Goal: Communication & Community: Connect with others

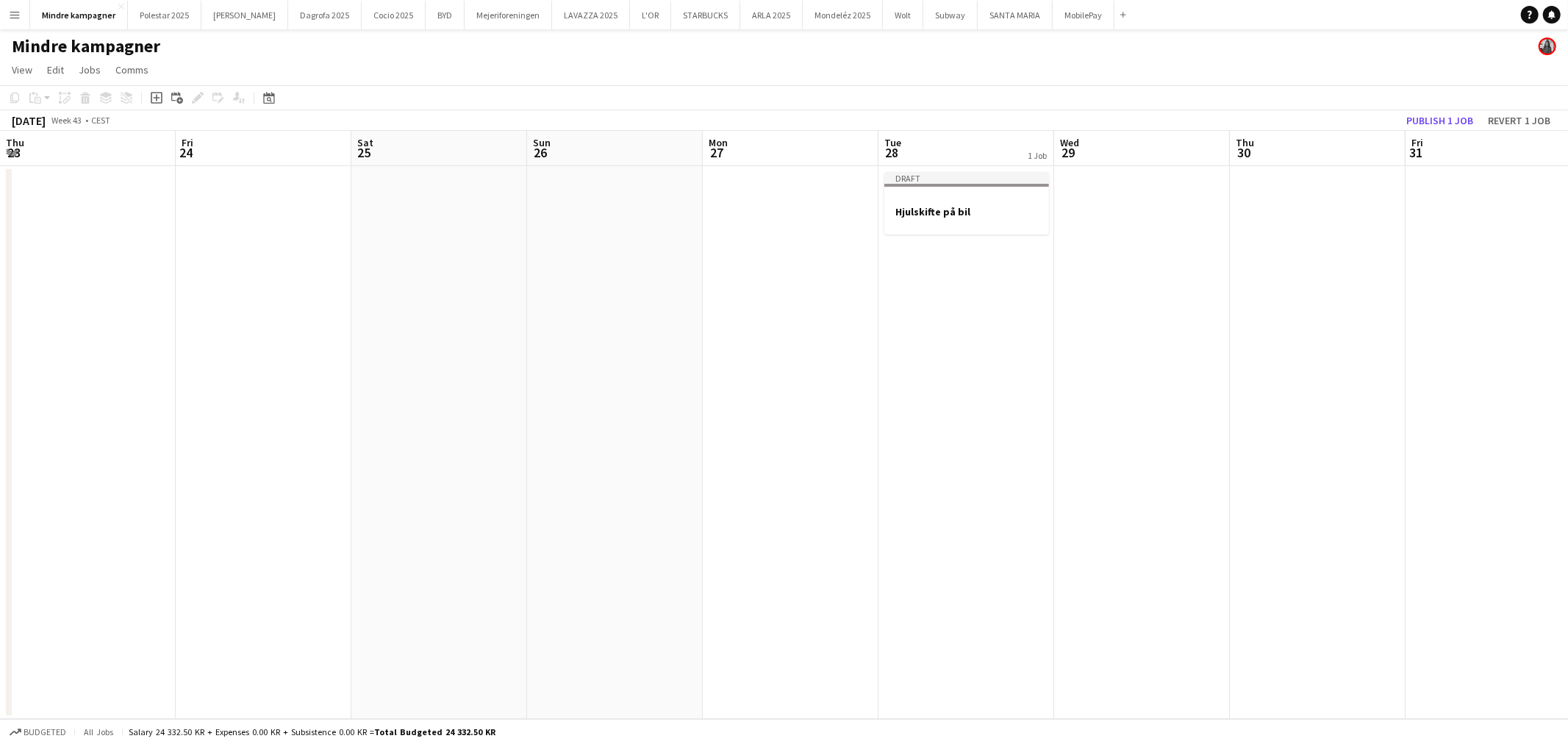
scroll to position [0, 487]
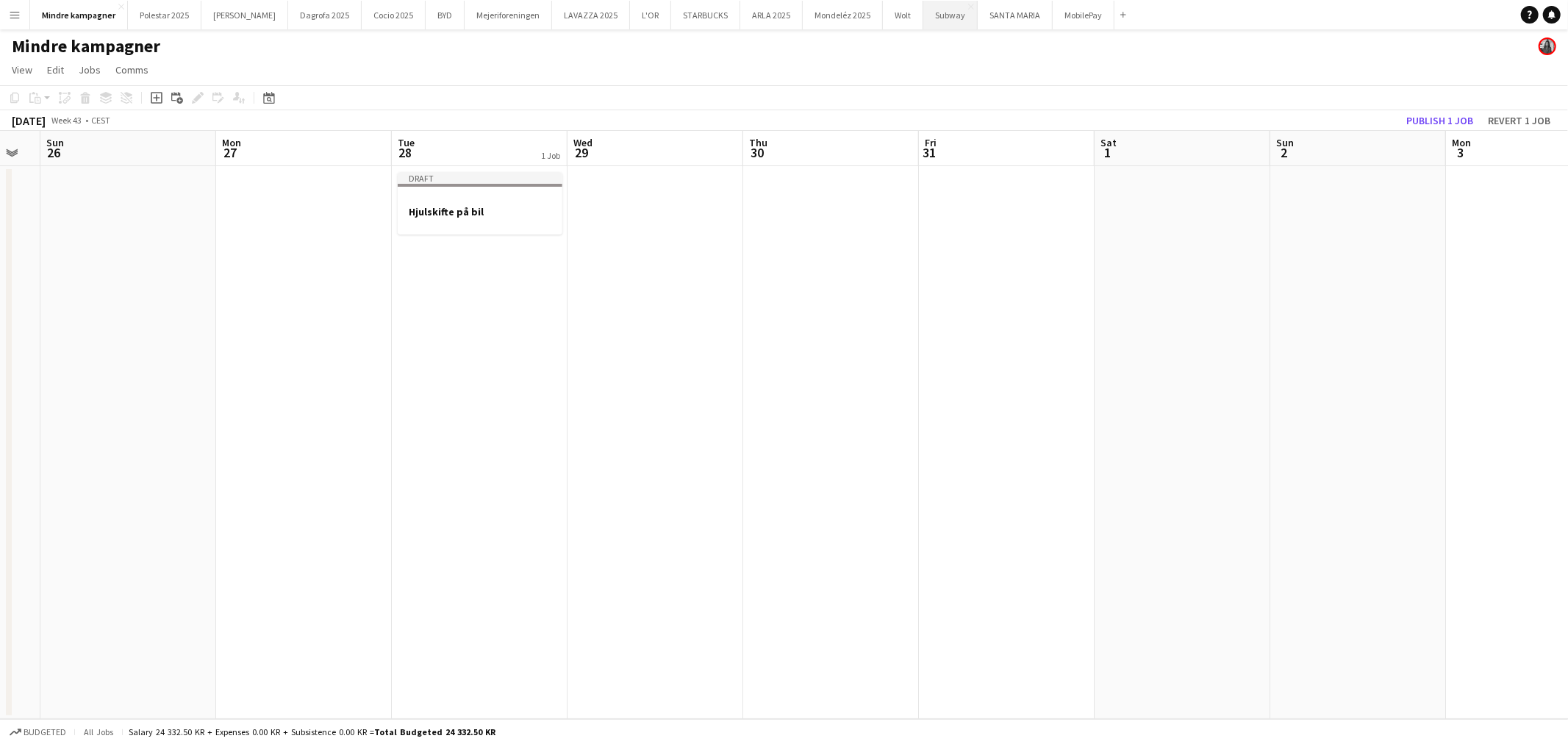
click at [923, 25] on button "Subway Close" at bounding box center [950, 15] width 54 height 29
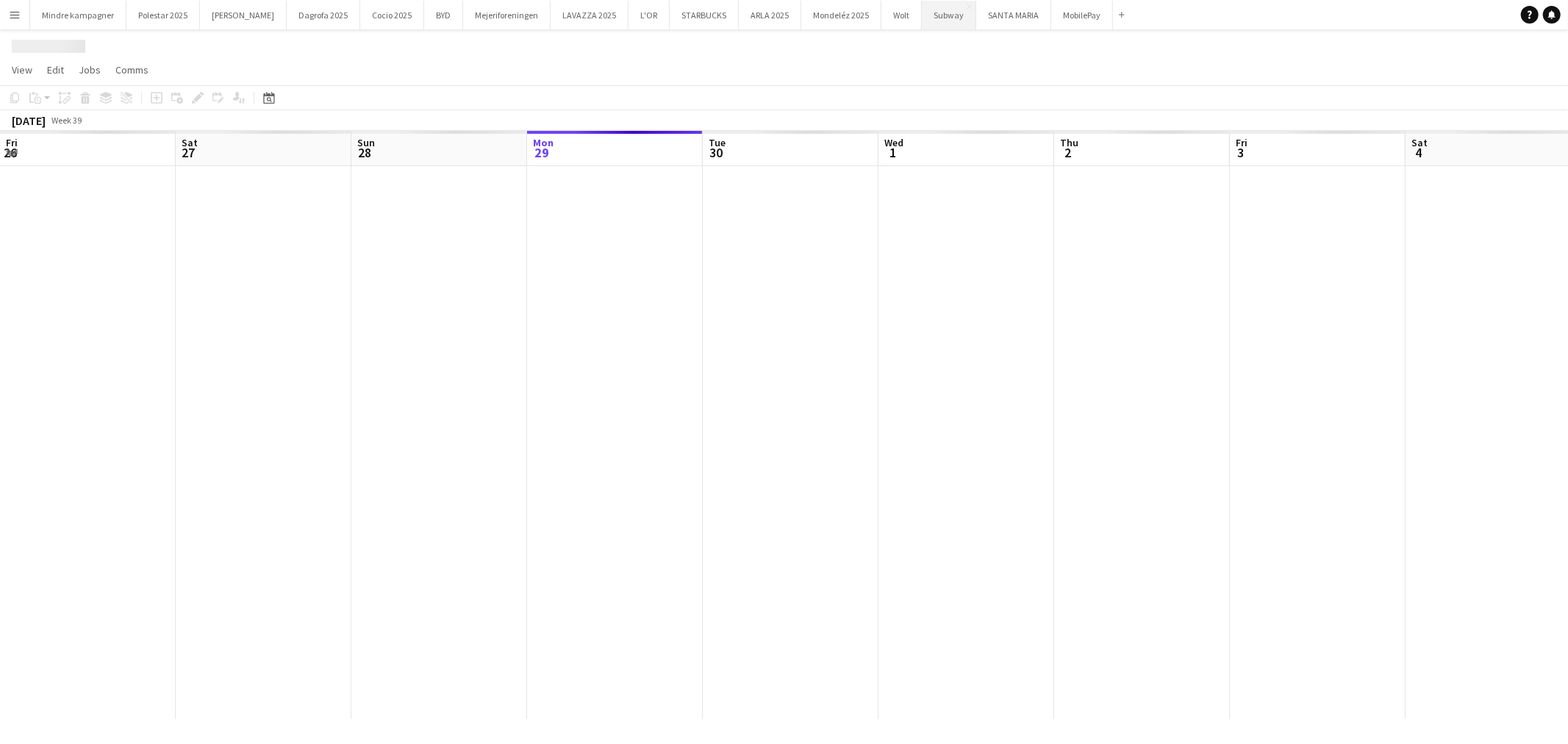
scroll to position [0, 350]
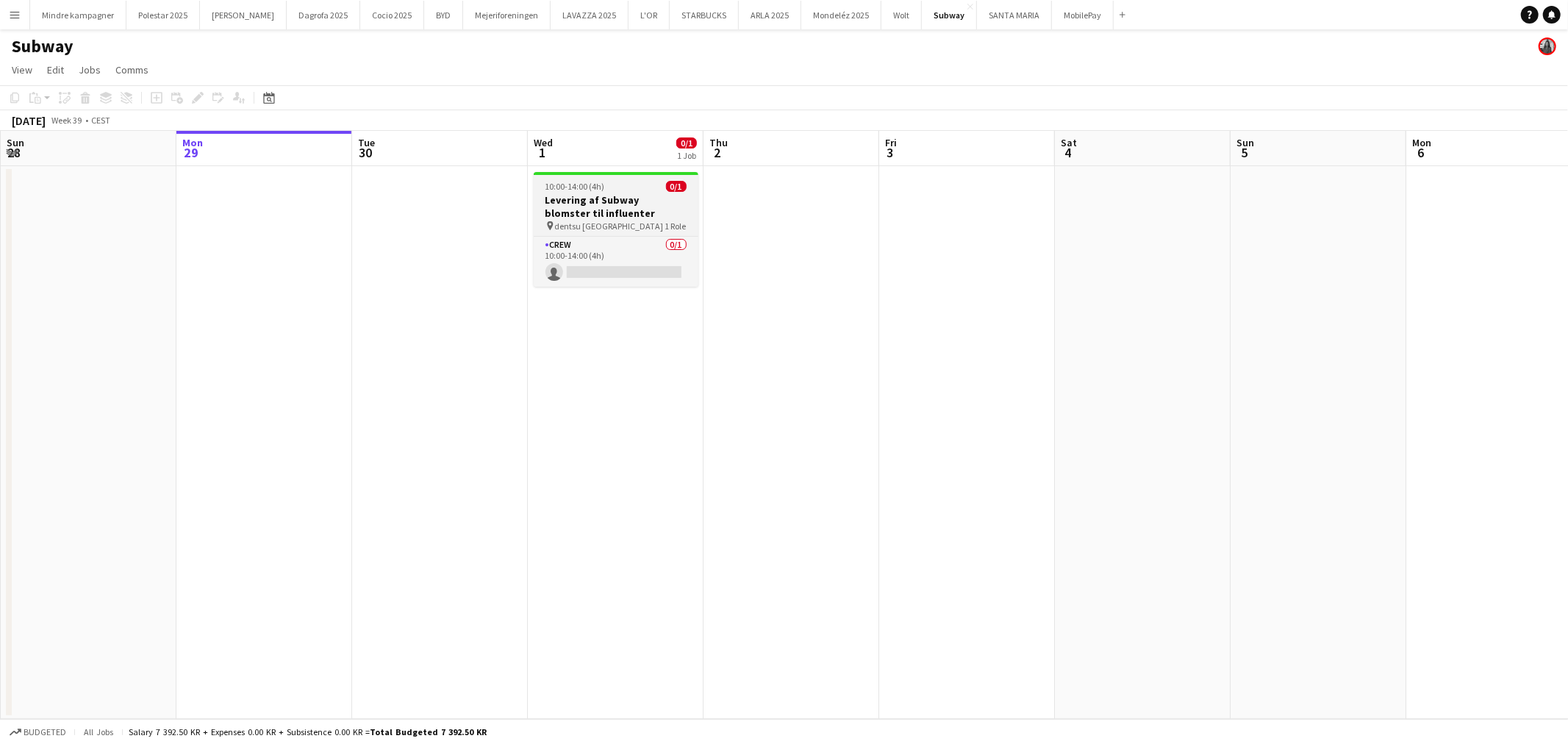
click at [629, 204] on h3 "Levering af Subway blomster til influenter" at bounding box center [616, 206] width 164 height 26
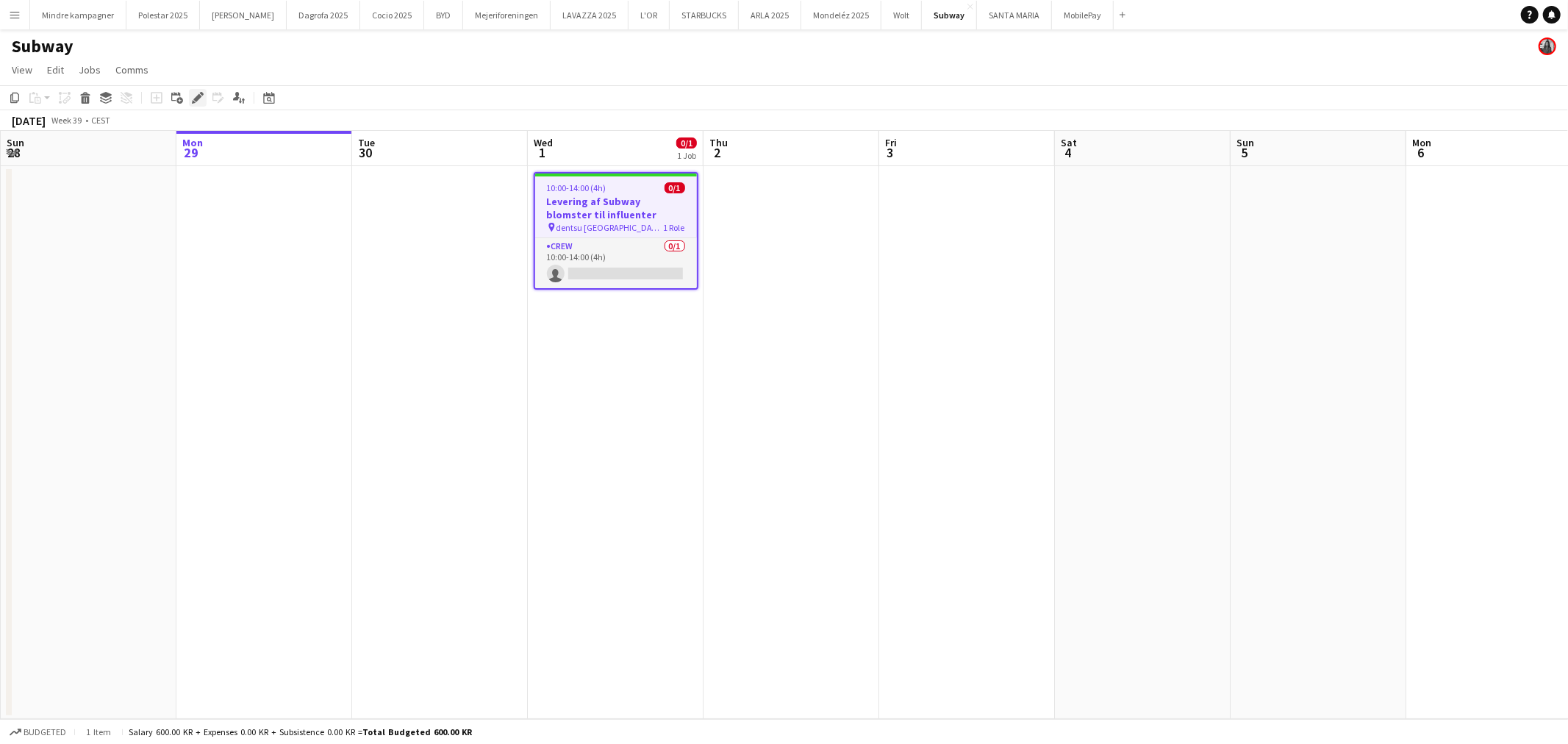
click at [196, 101] on icon "Edit" at bounding box center [197, 98] width 12 height 12
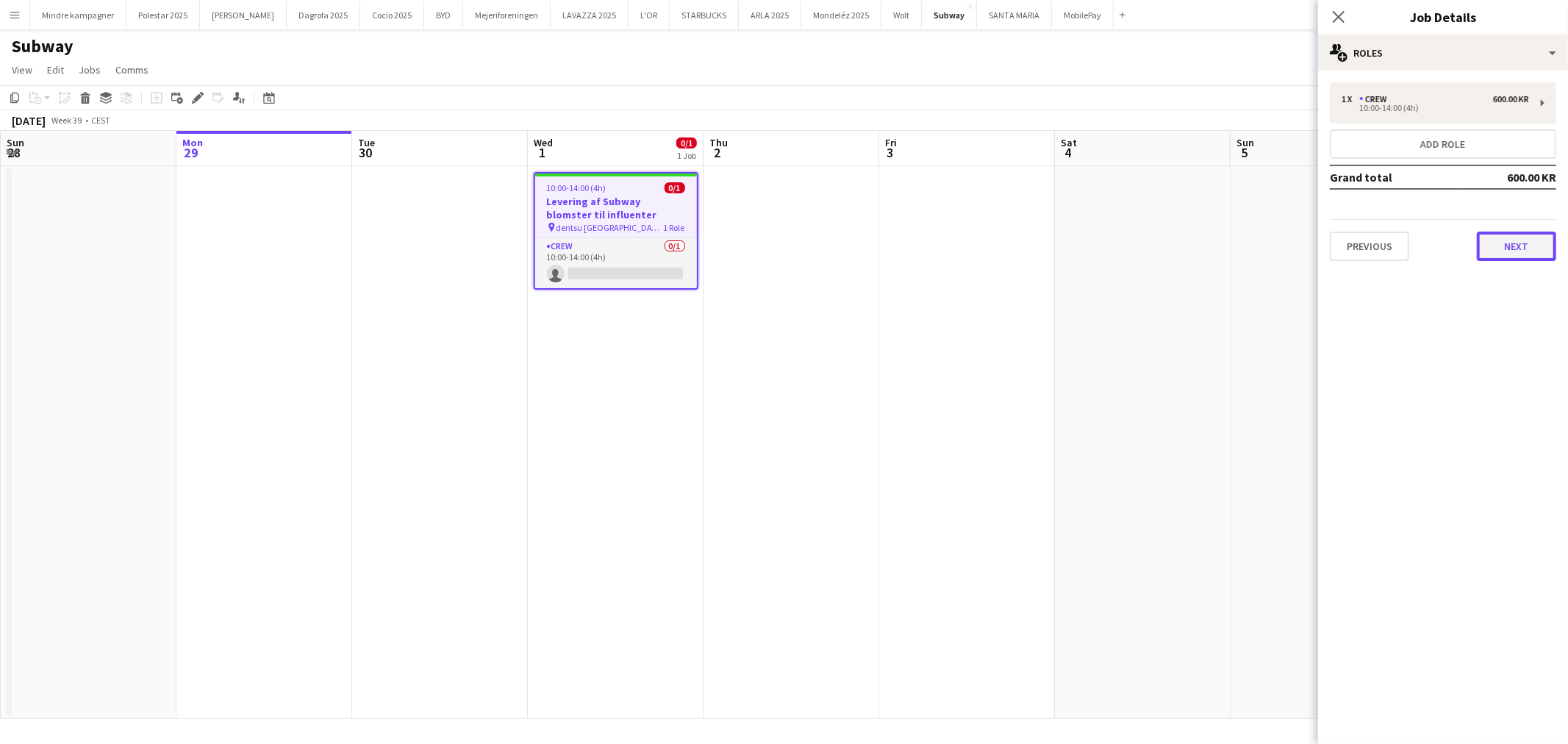
click at [1534, 246] on button "Next" at bounding box center [1517, 246] width 79 height 29
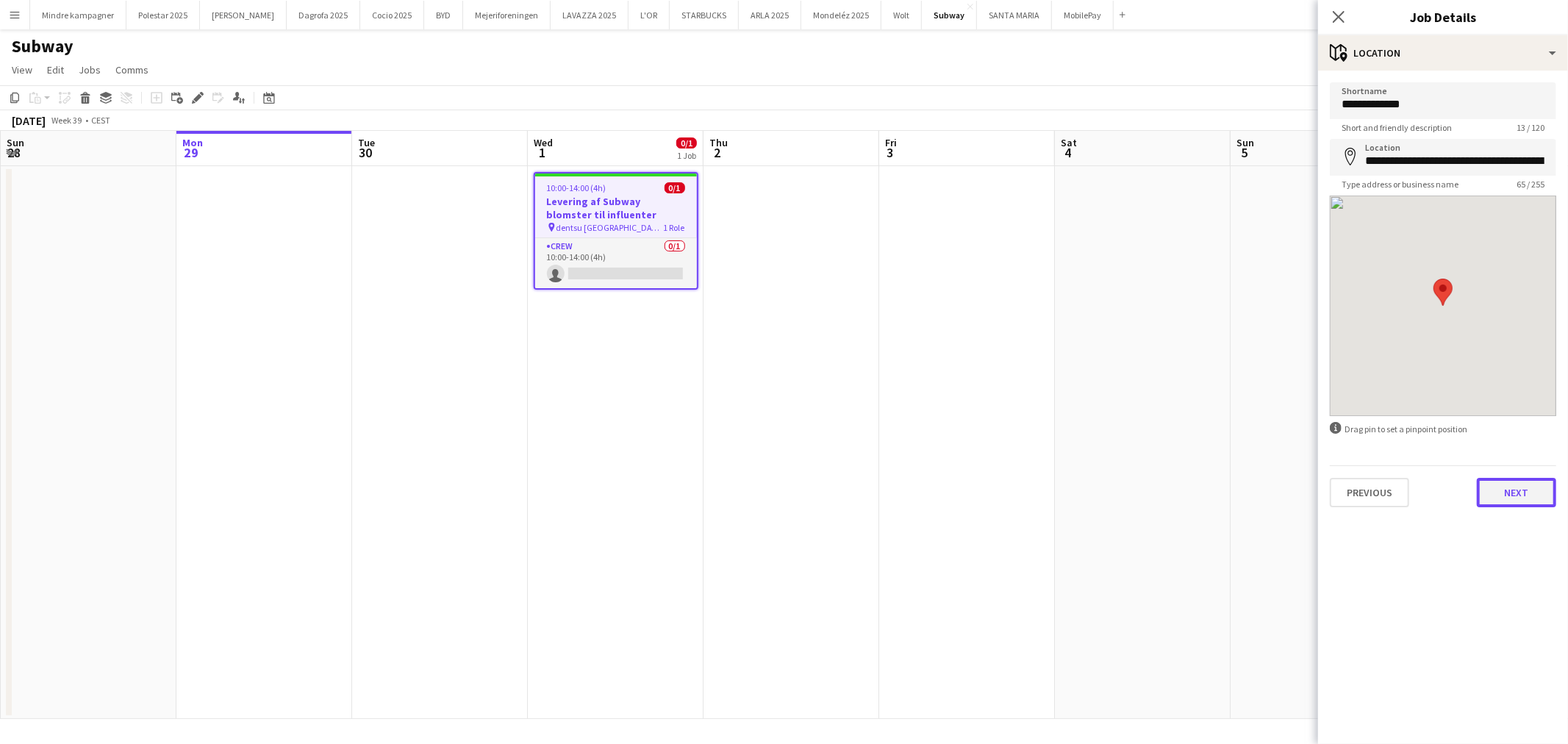
click at [1524, 486] on button "Next" at bounding box center [1517, 492] width 79 height 29
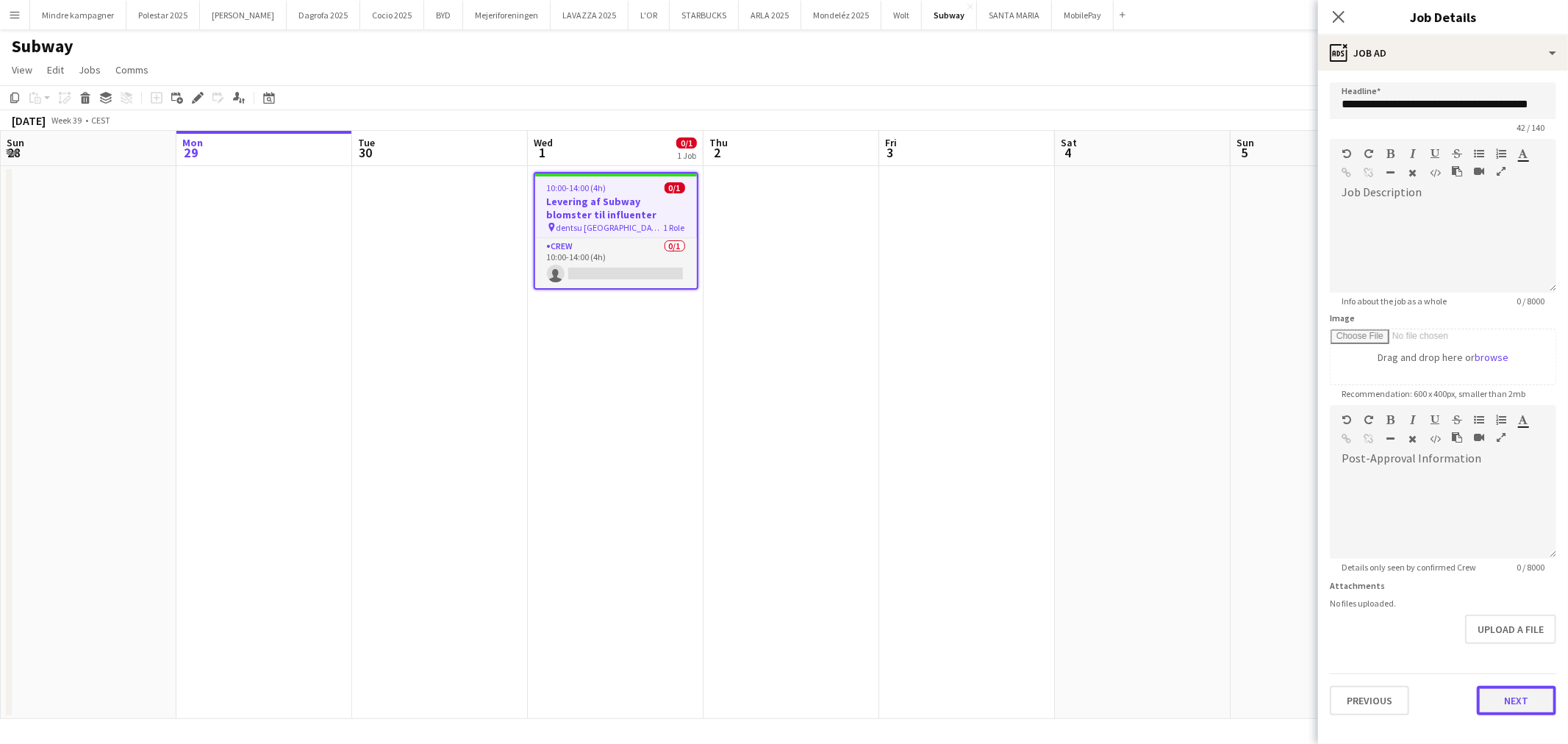
click at [1514, 694] on button "Next" at bounding box center [1517, 700] width 79 height 29
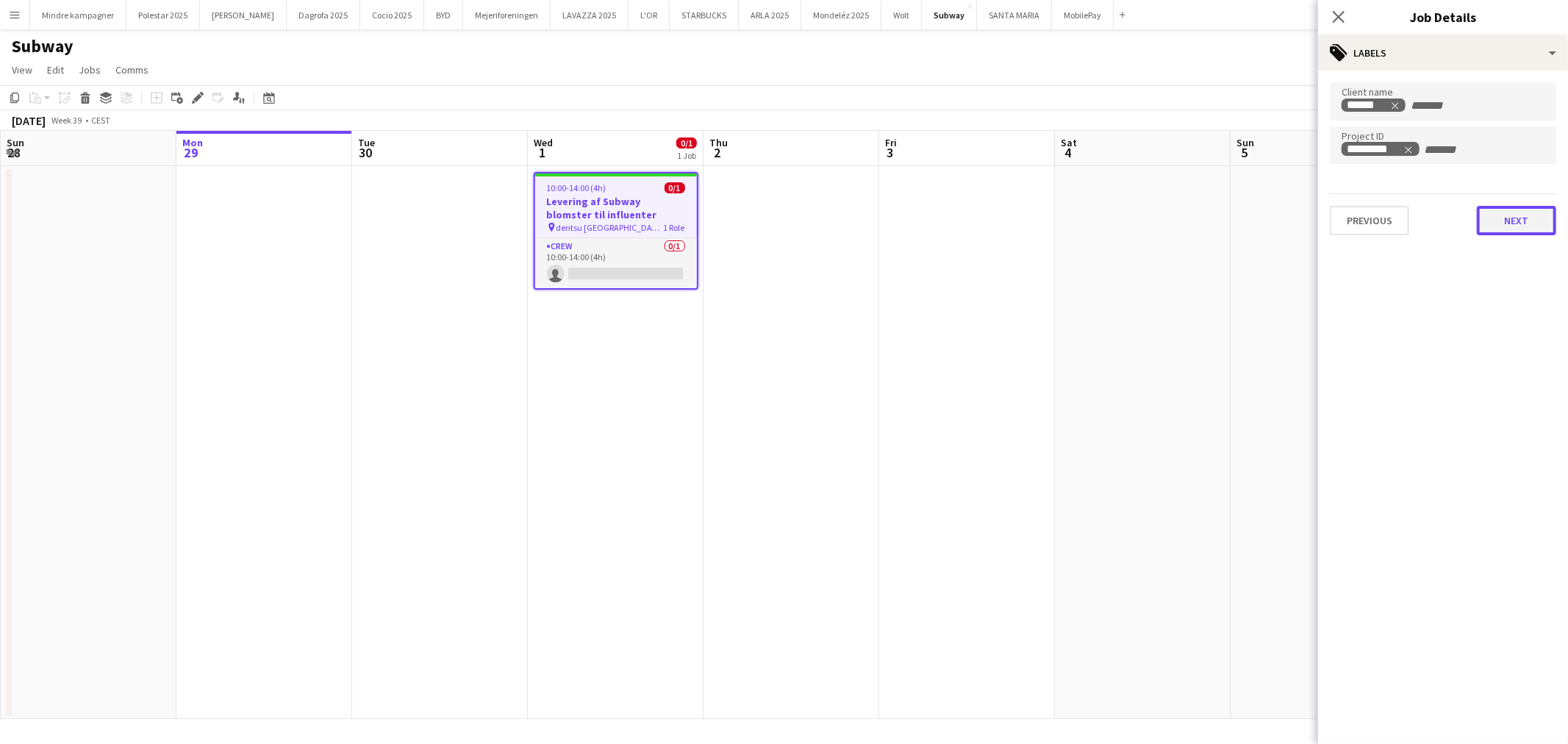
click at [1524, 224] on button "Next" at bounding box center [1517, 221] width 79 height 29
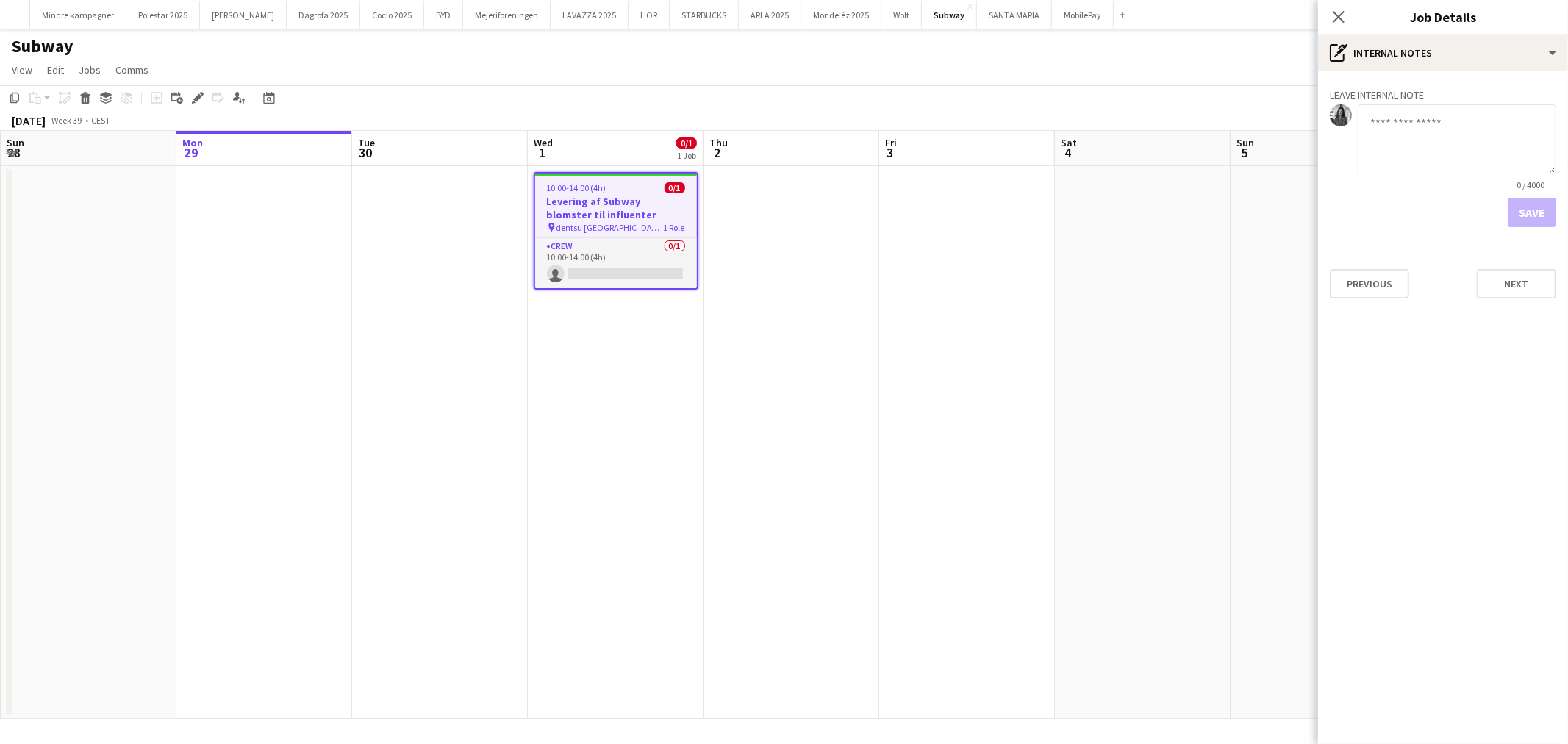
click at [1518, 267] on div "Previous Next" at bounding box center [1443, 277] width 226 height 42
click at [1518, 282] on button "Next" at bounding box center [1517, 283] width 79 height 29
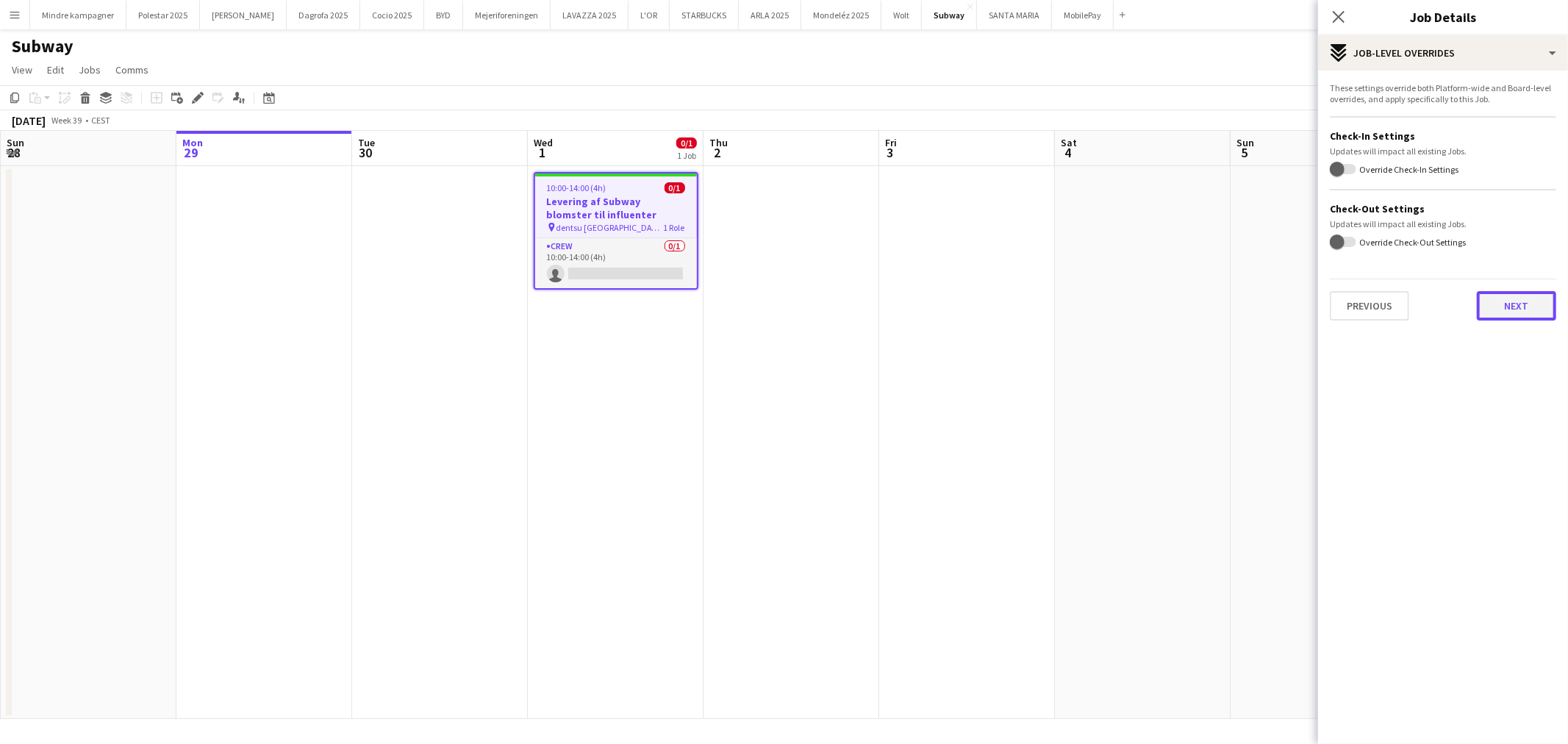
click at [1514, 291] on button "Next" at bounding box center [1517, 306] width 79 height 29
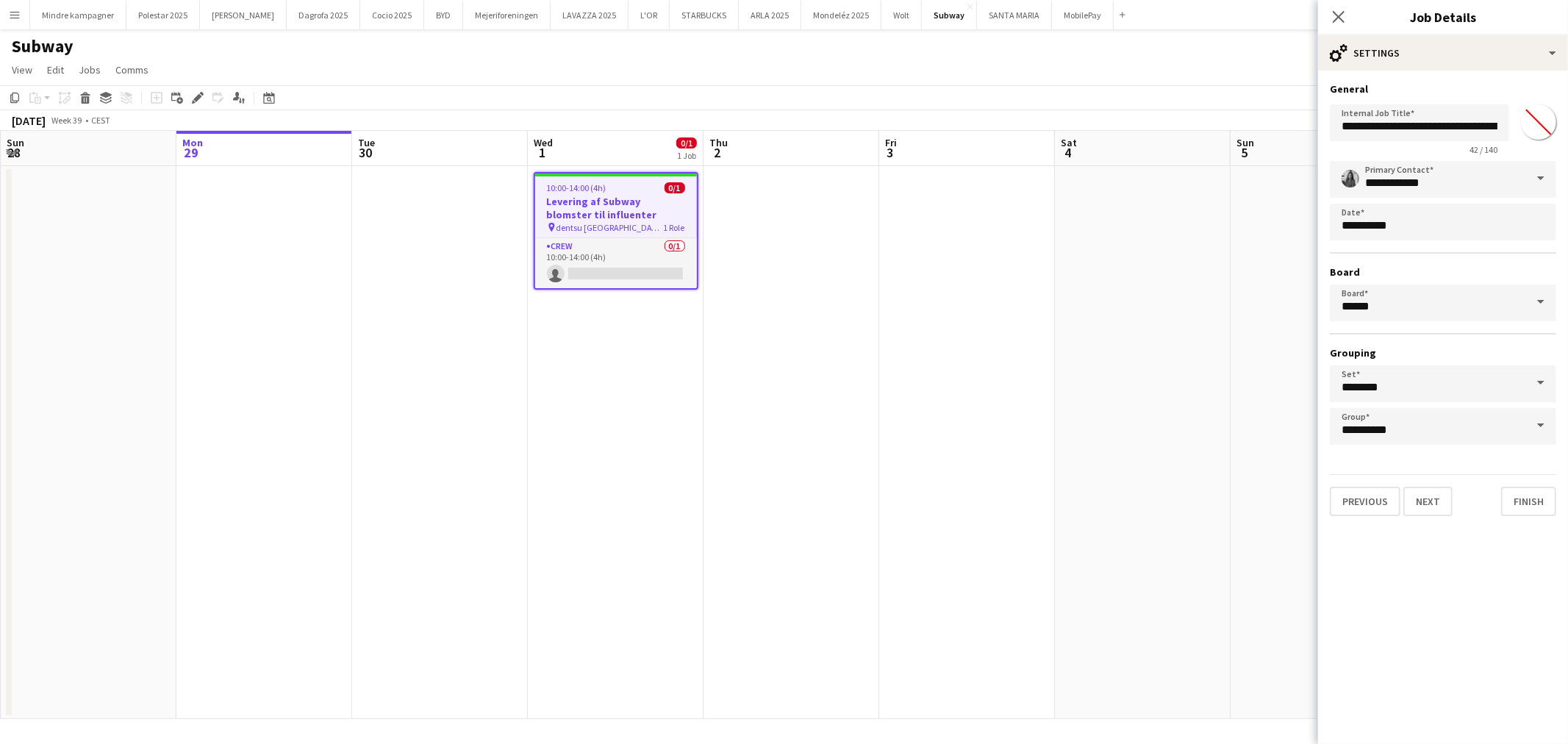
click at [1427, 478] on div "Previous Next Finish" at bounding box center [1443, 494] width 226 height 42
click at [1430, 494] on button "Next" at bounding box center [1428, 501] width 49 height 29
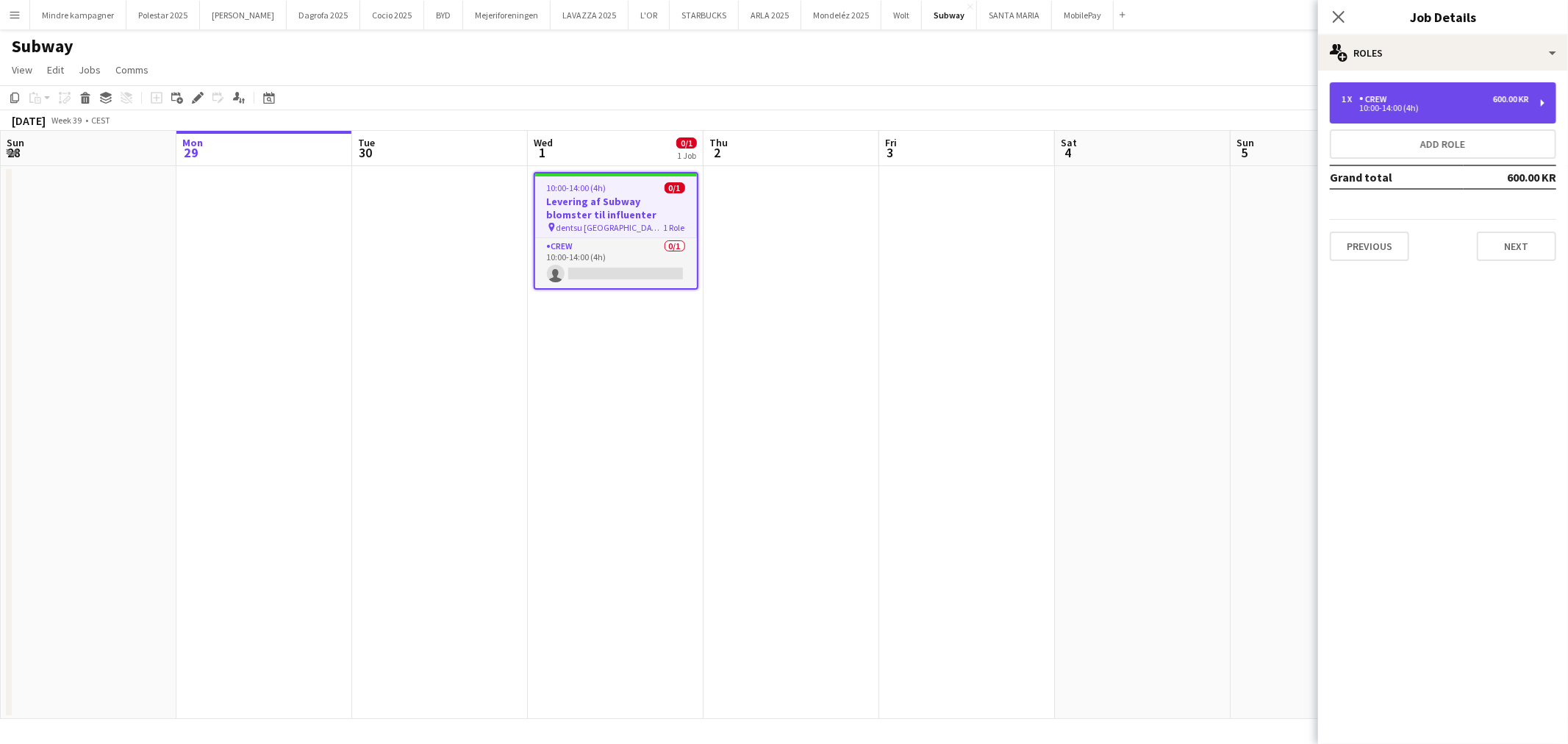
click at [1437, 118] on div "1 x Crew 600.00 KR 10:00-14:00 (4h)" at bounding box center [1443, 103] width 226 height 42
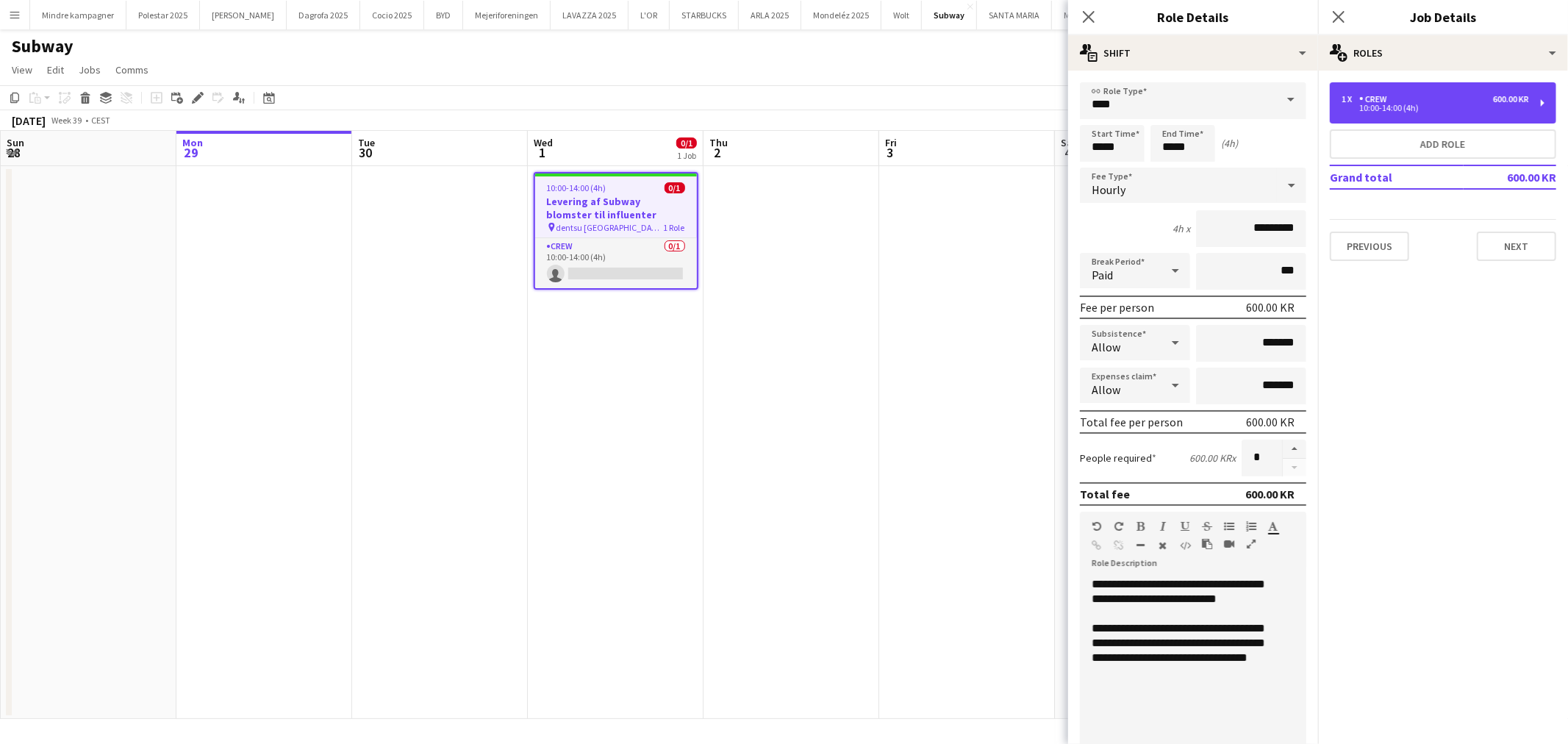
scroll to position [245, 0]
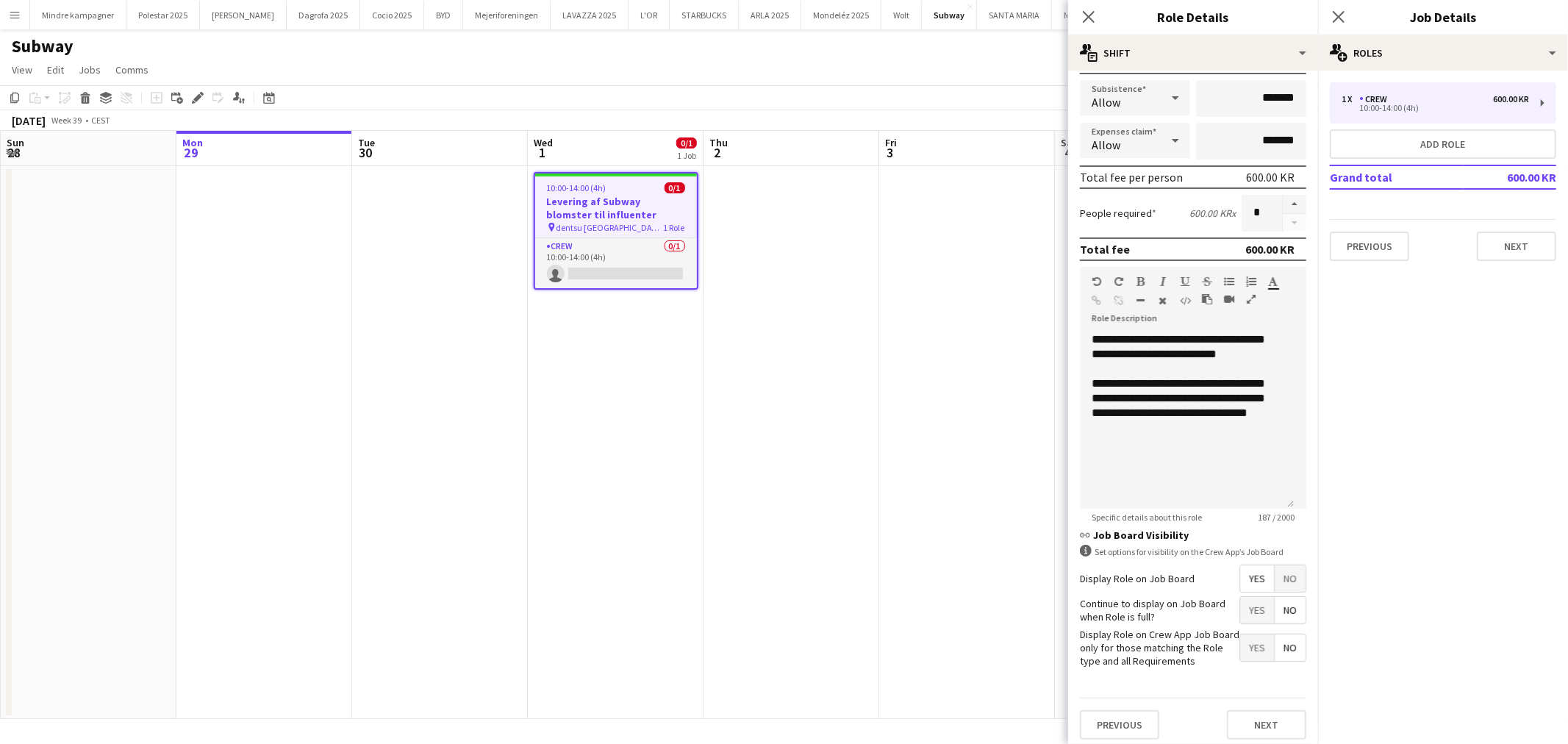
click at [916, 424] on app-date-cell at bounding box center [967, 442] width 176 height 552
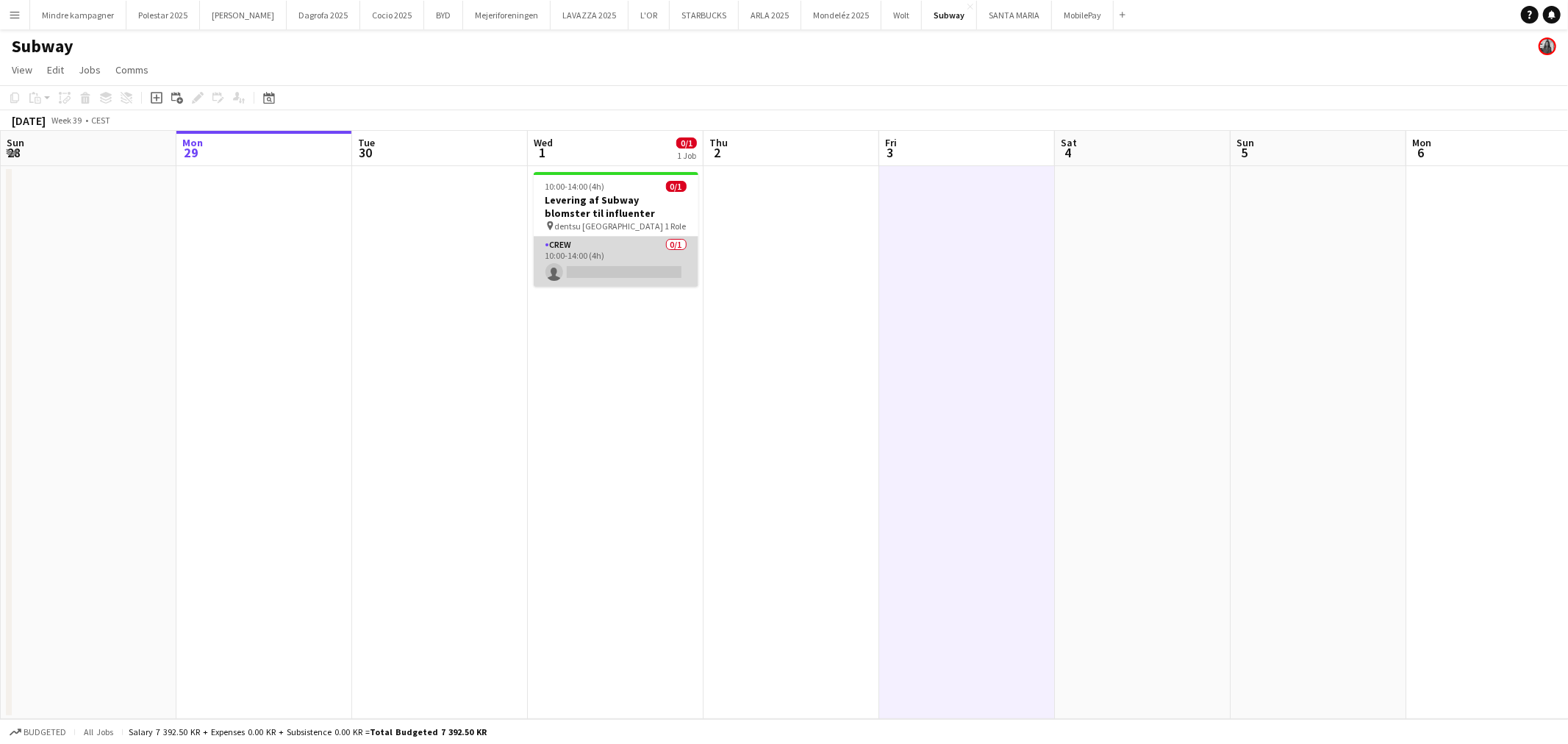
click at [626, 257] on app-card-role "Crew 0/1 10:00-14:00 (4h) single-neutral-actions" at bounding box center [616, 262] width 164 height 50
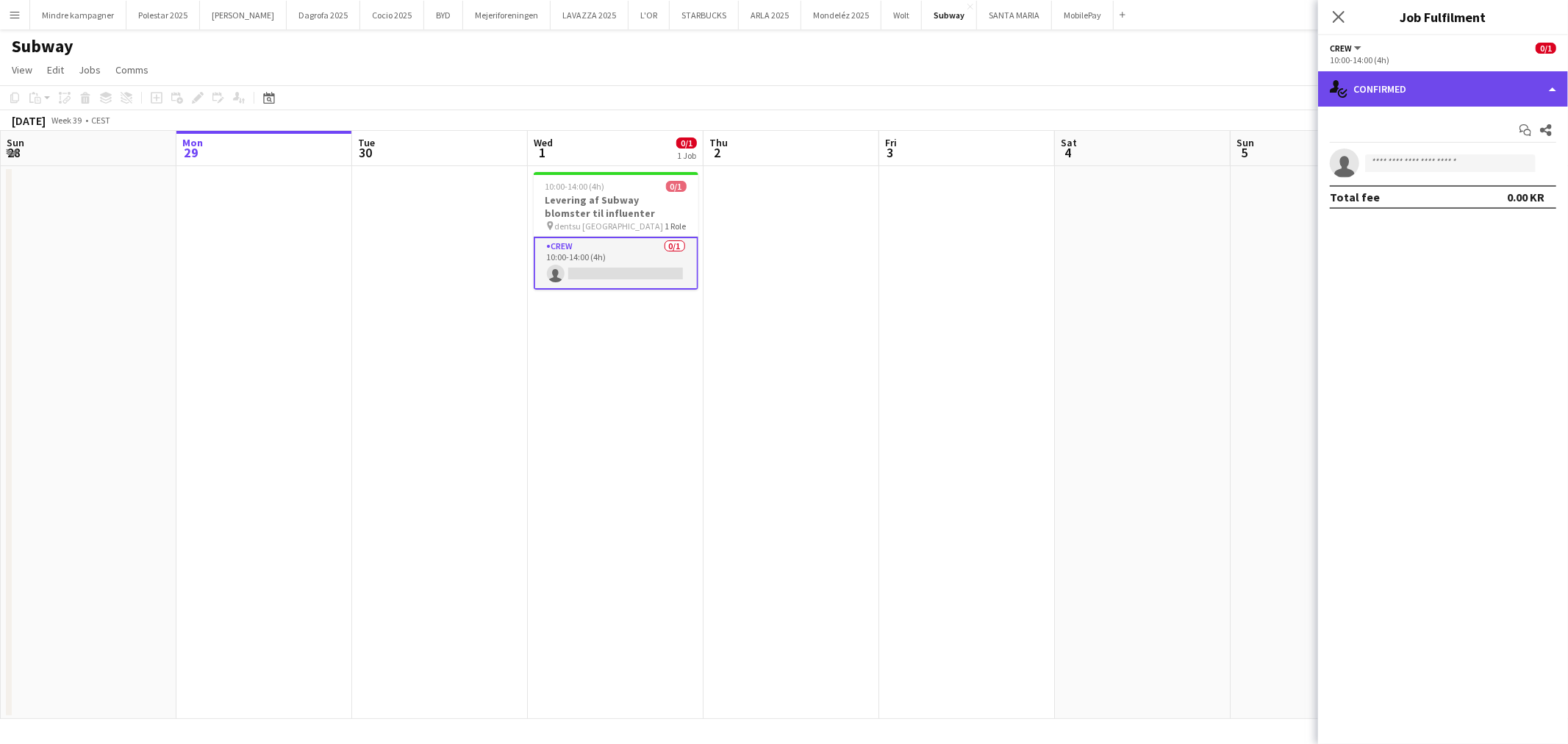
click at [1442, 85] on div "single-neutral-actions-check-2 Confirmed" at bounding box center [1443, 89] width 250 height 35
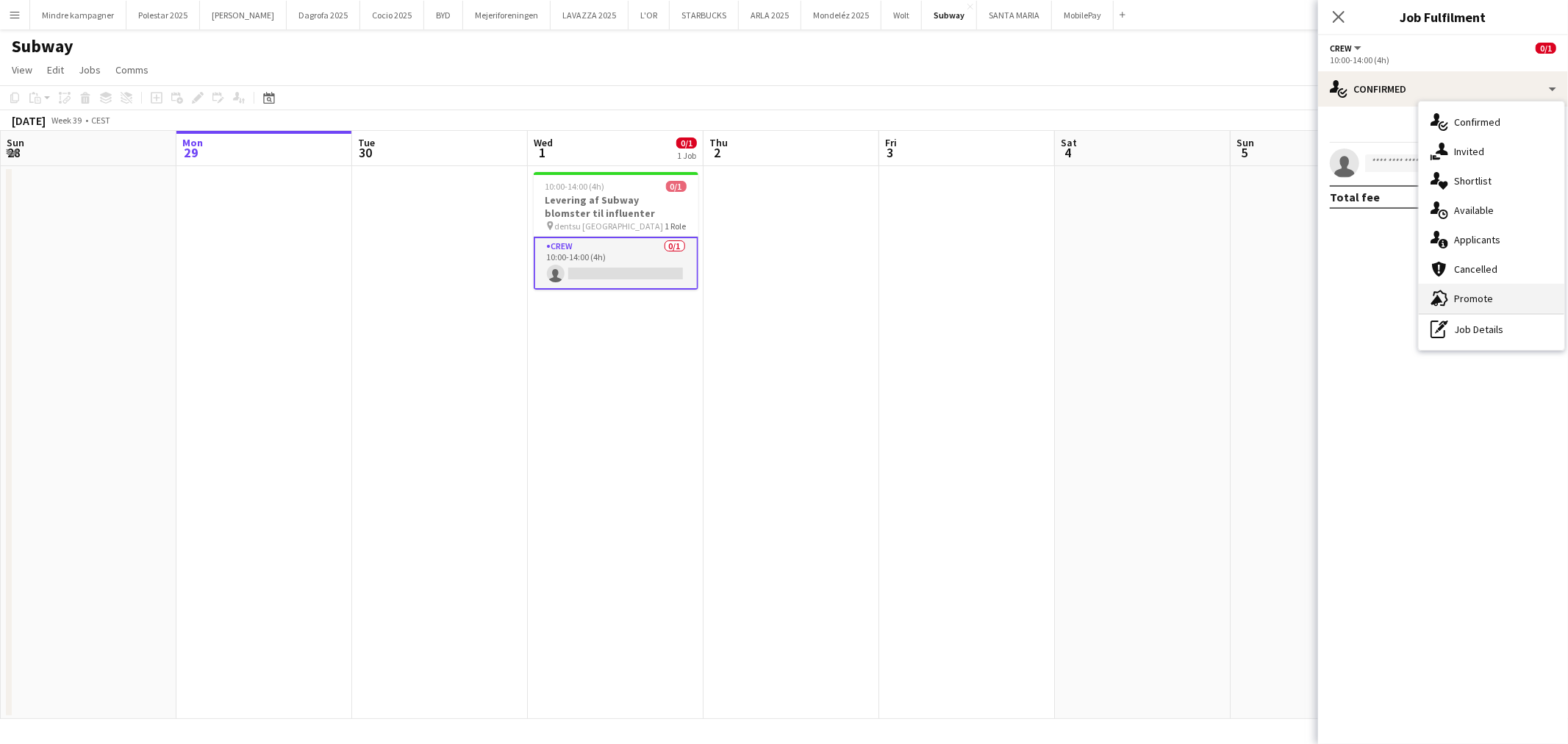
click at [1480, 296] on span "Promote" at bounding box center [1473, 299] width 39 height 14
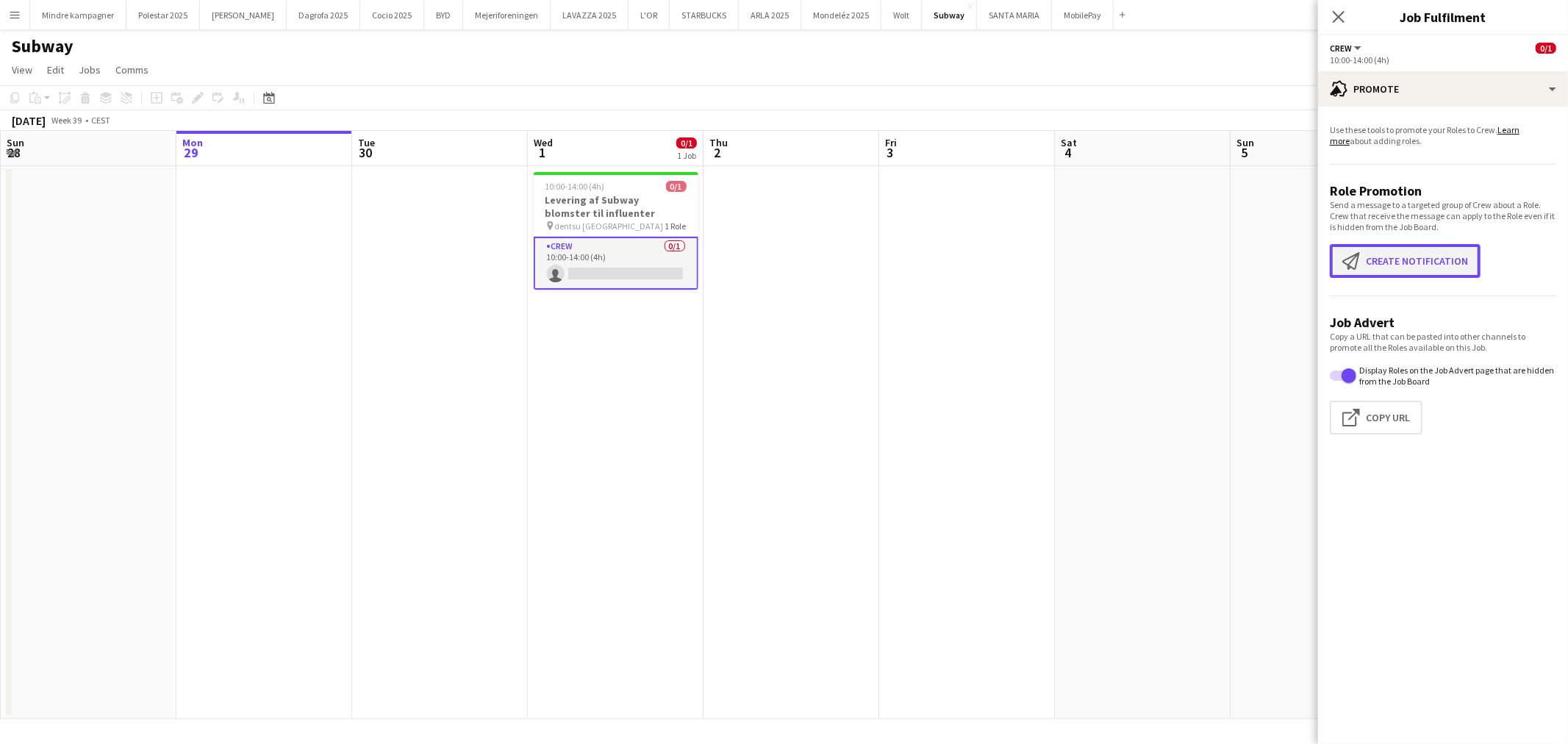
click at [1393, 270] on button "Create notification Create notification" at bounding box center [1405, 260] width 151 height 34
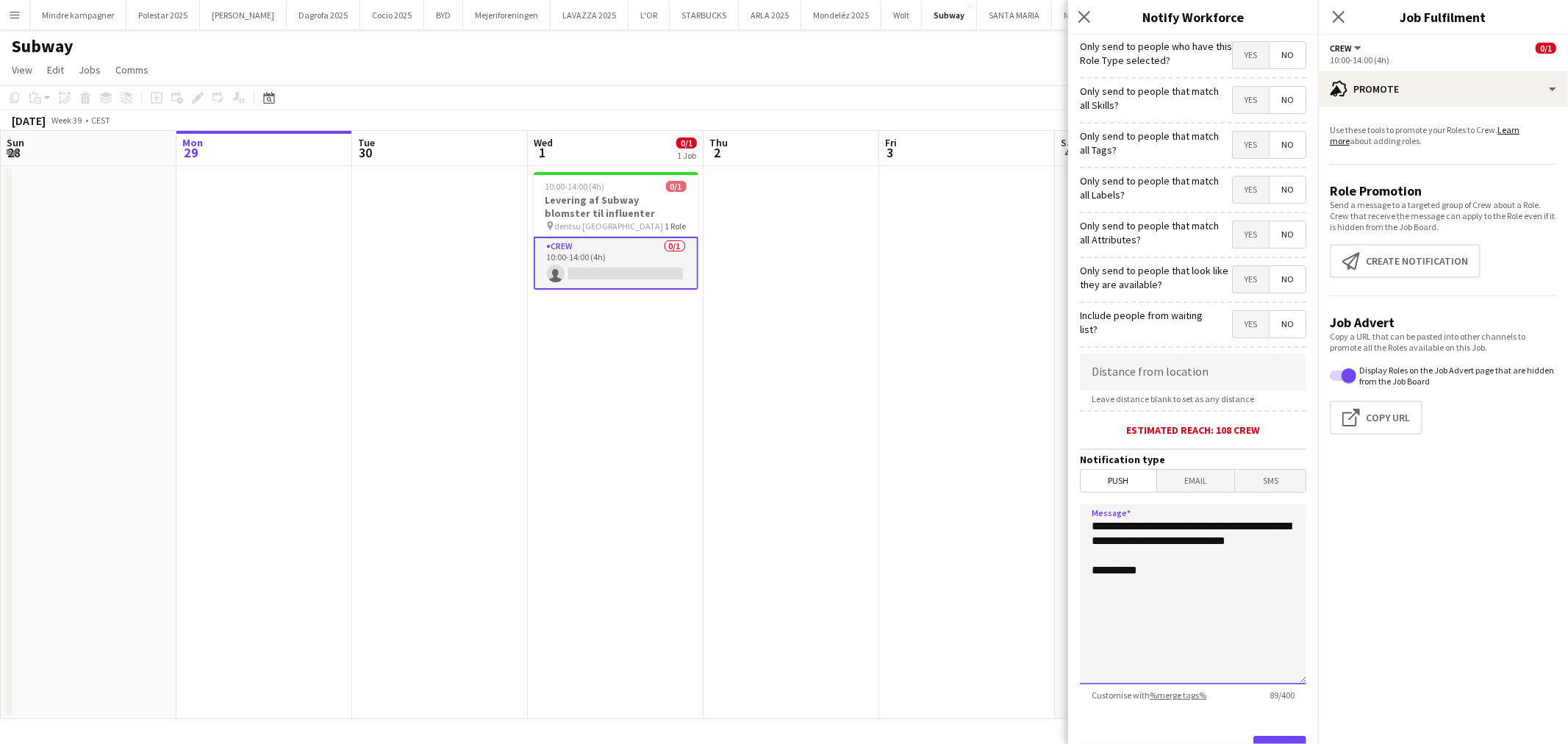
drag, startPoint x: 1177, startPoint y: 561, endPoint x: 1016, endPoint y: 497, distance: 173.3
click at [1016, 497] on body "Menu Boards Boards Boards All jobs Status Workforce Workforce My Workforce Recr…" at bounding box center [784, 372] width 1568 height 744
type textarea "**********"
click at [1241, 141] on span "Yes" at bounding box center [1250, 144] width 36 height 26
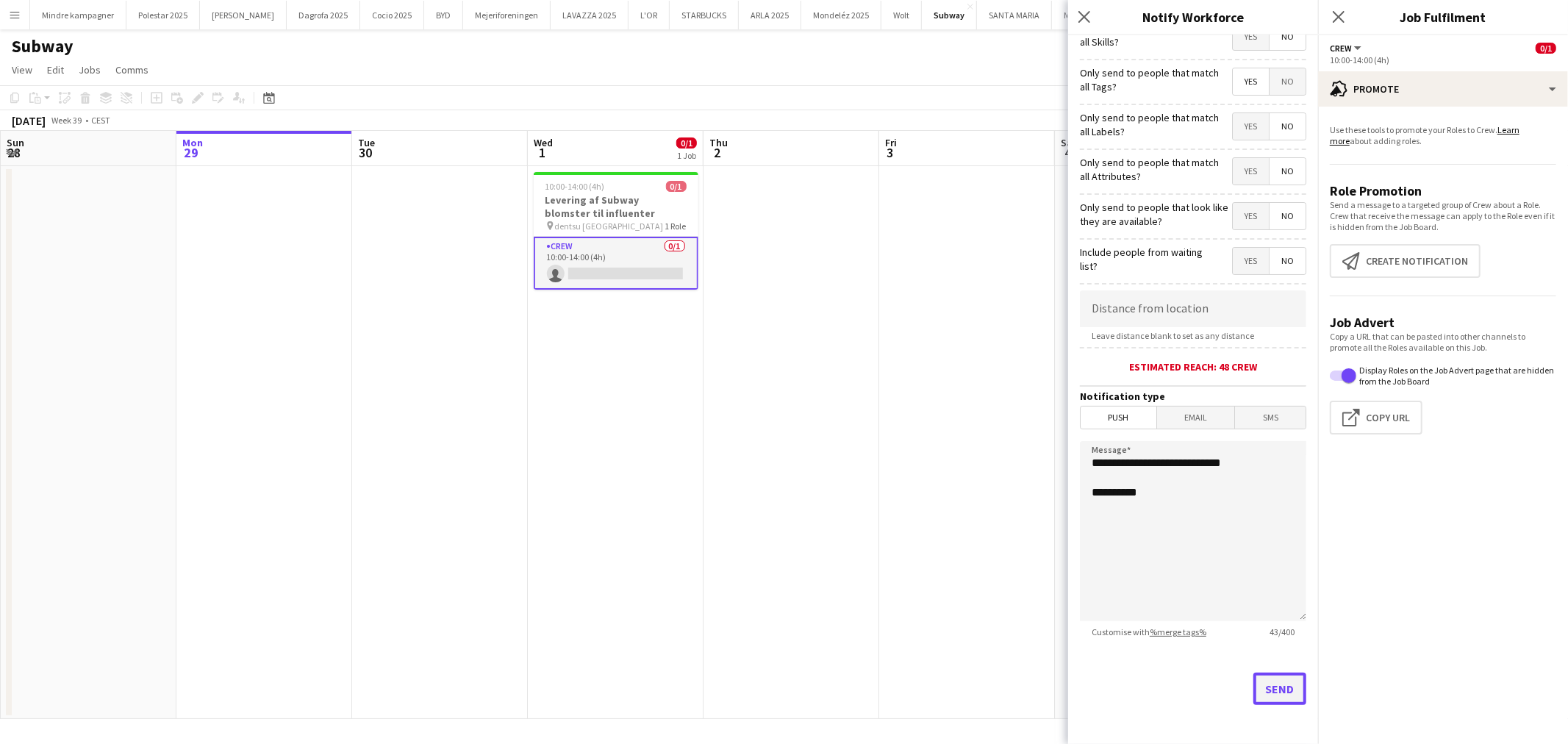
click at [1261, 684] on button "Send" at bounding box center [1280, 688] width 53 height 32
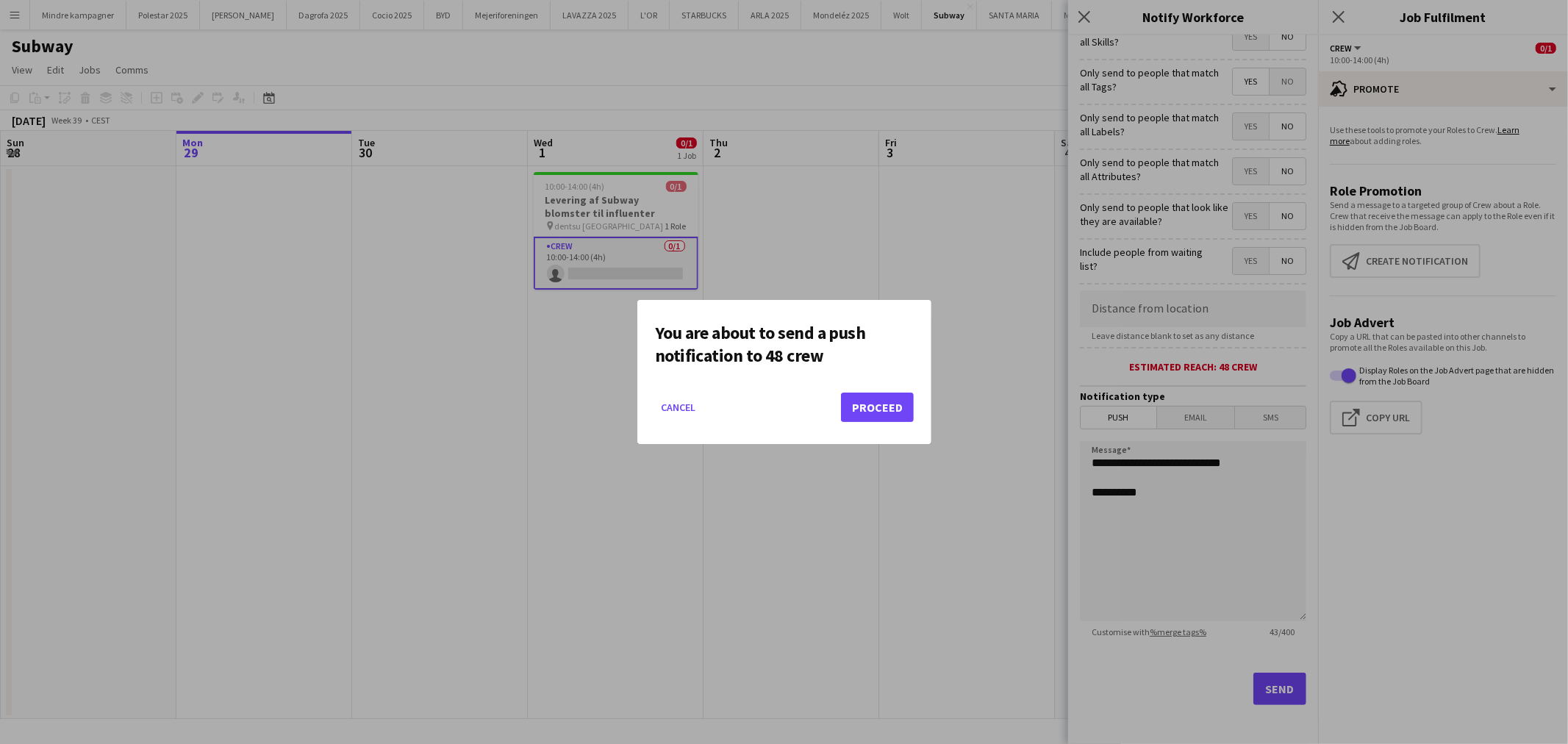
click at [890, 384] on mat-dialog-actions "Cancel Proceed" at bounding box center [784, 412] width 258 height 63
click at [890, 394] on button "Proceed" at bounding box center [876, 407] width 73 height 29
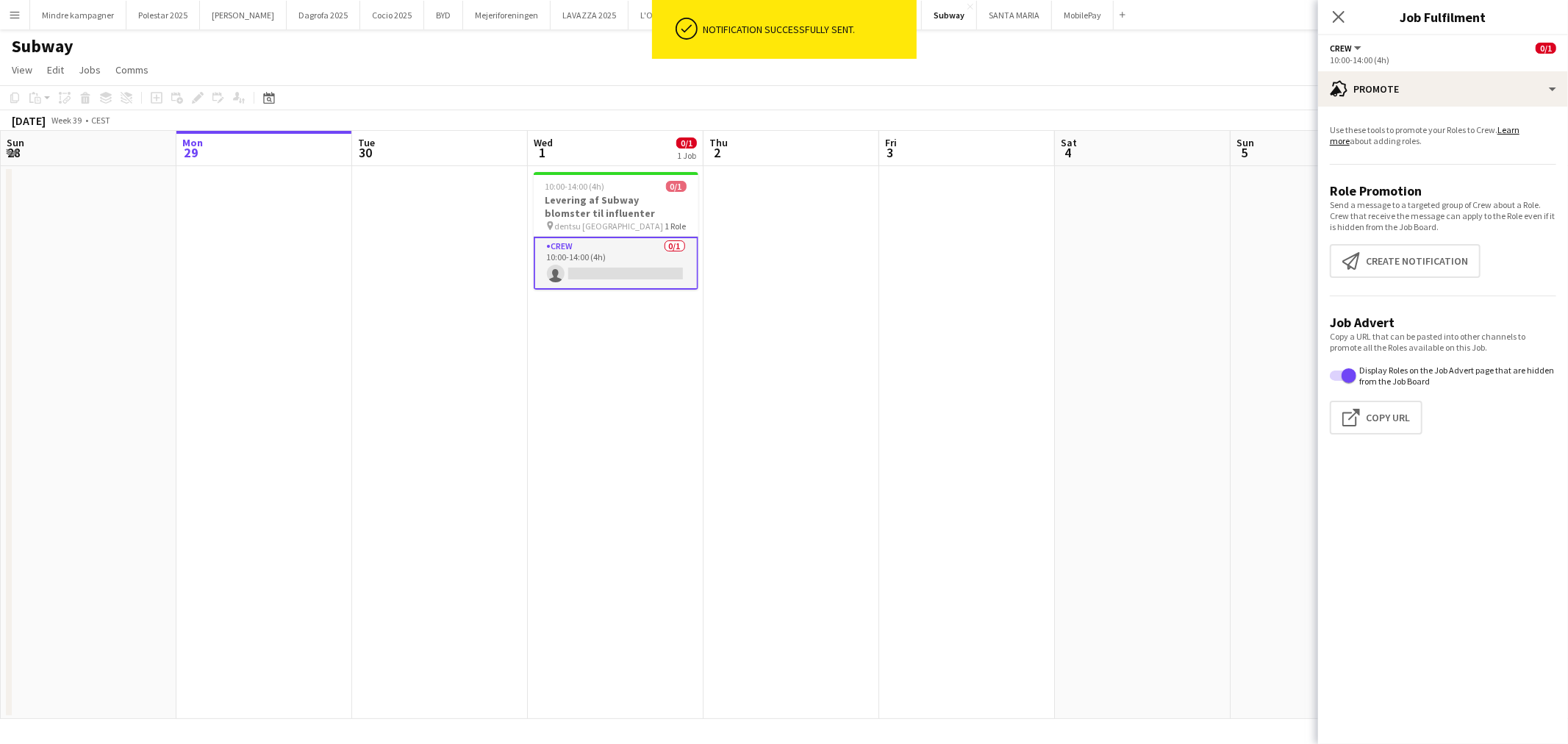
click at [857, 380] on app-date-cell at bounding box center [791, 442] width 176 height 552
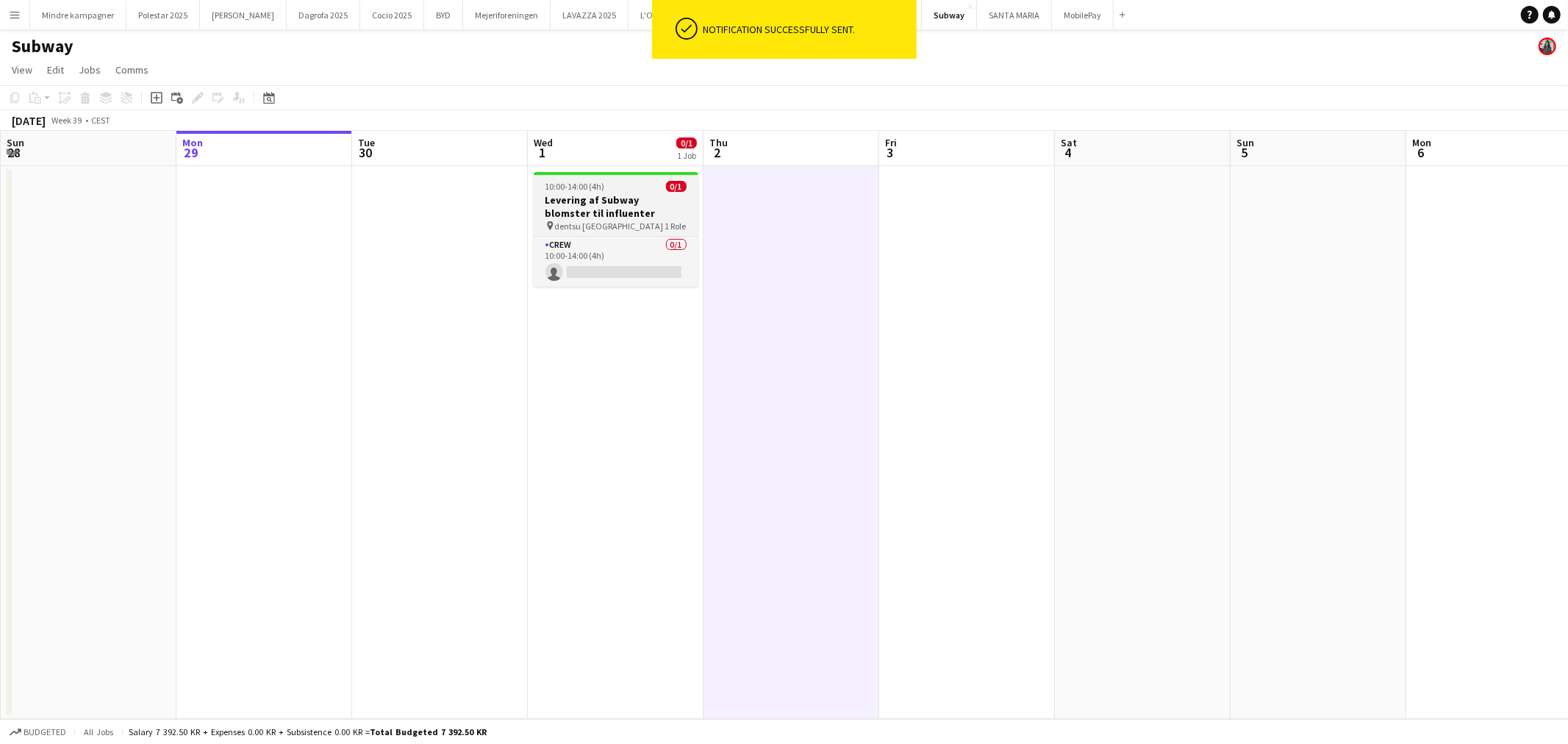
click at [636, 223] on div "pin dentsu Aarhus 1 Role" at bounding box center [616, 225] width 164 height 12
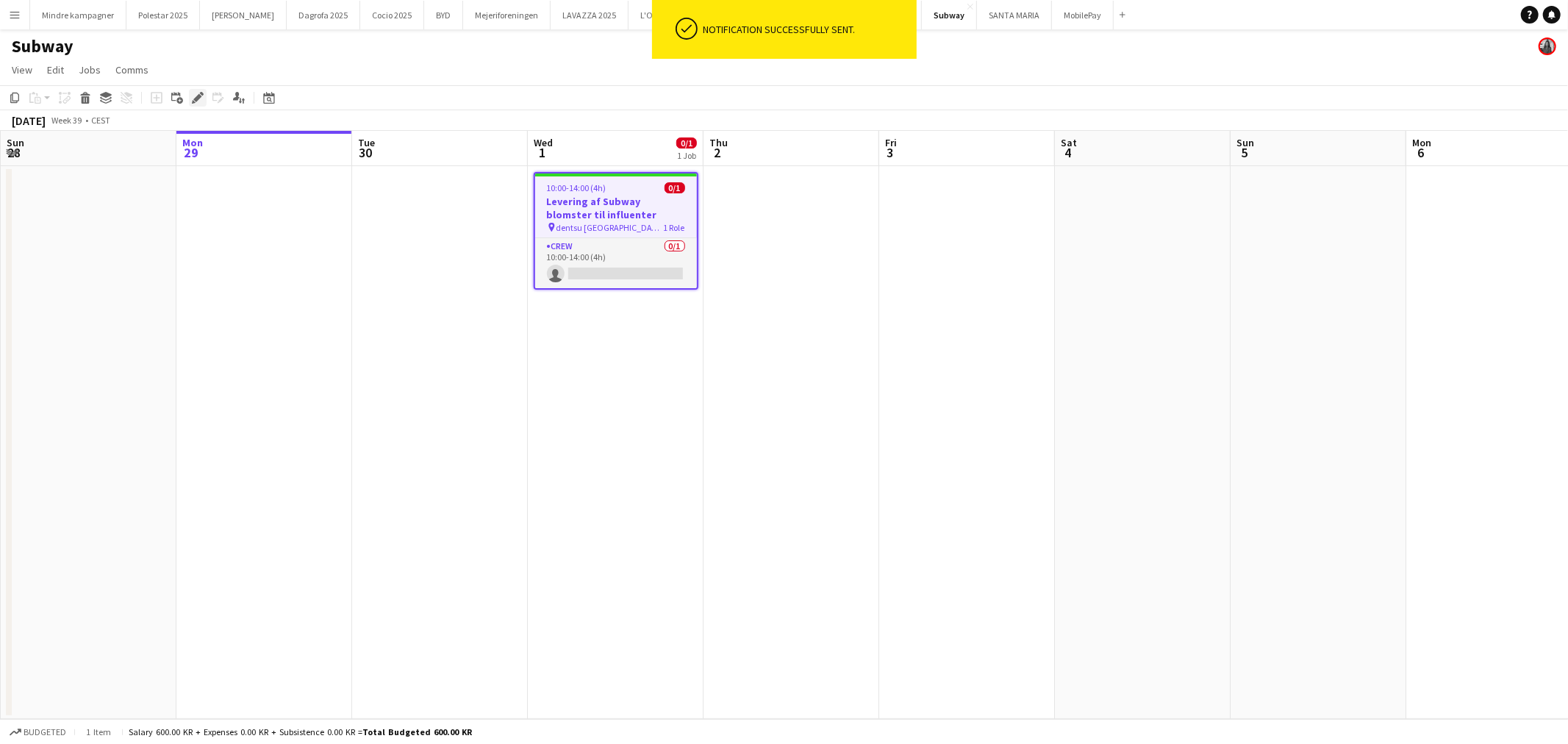
click at [192, 90] on div "Edit" at bounding box center [197, 98] width 17 height 17
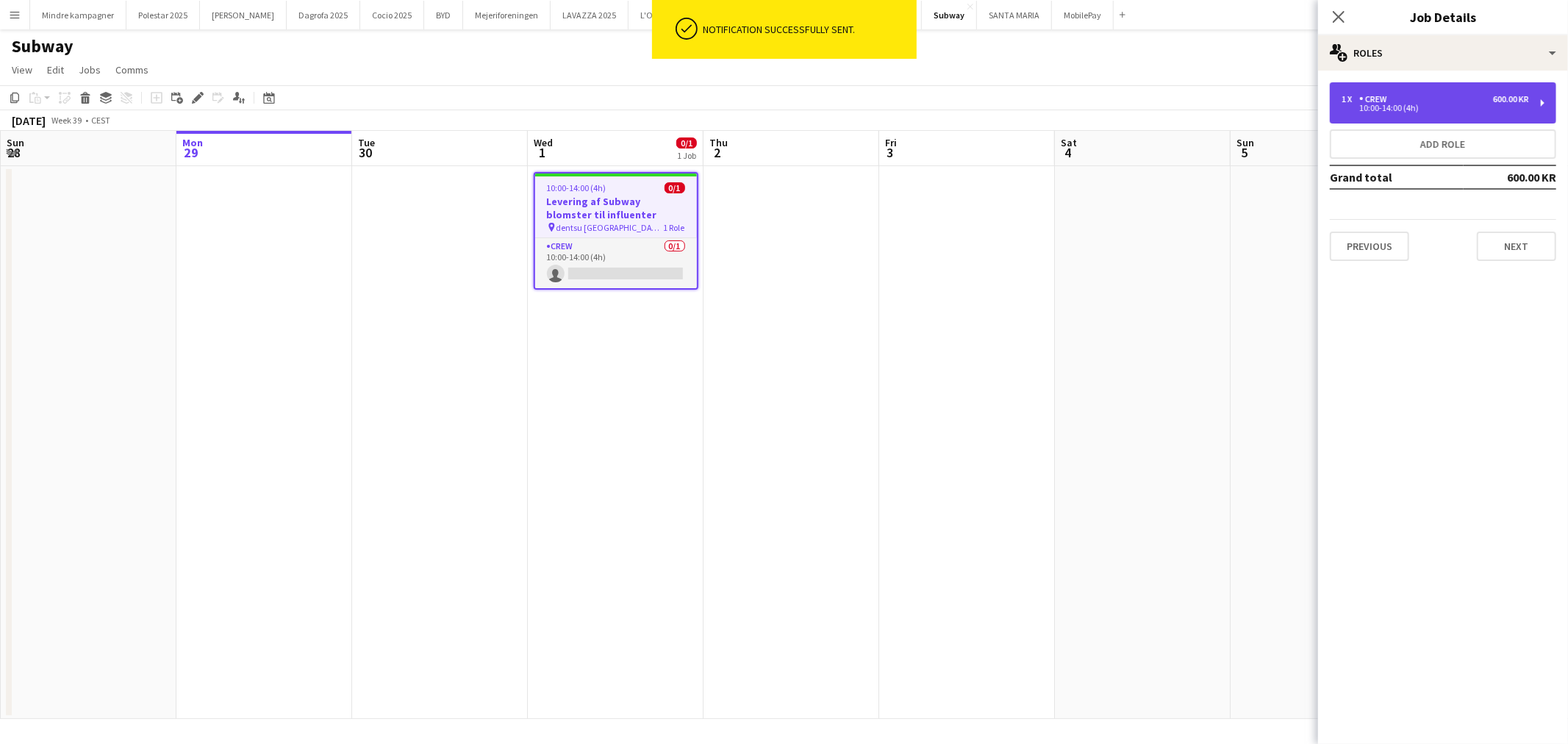
click at [1371, 104] on div "Crew" at bounding box center [1376, 99] width 34 height 11
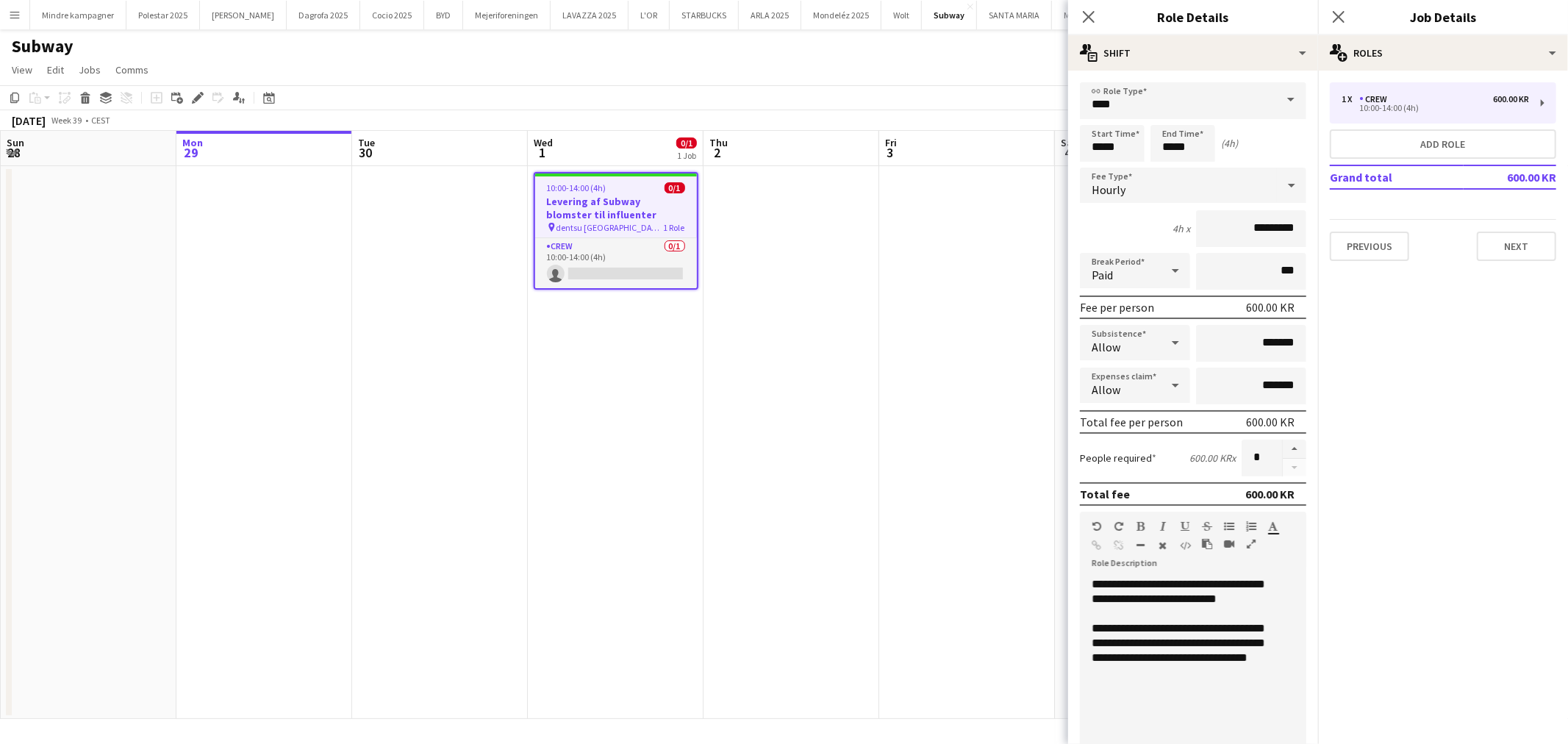
click at [879, 493] on app-date-cell at bounding box center [967, 442] width 176 height 552
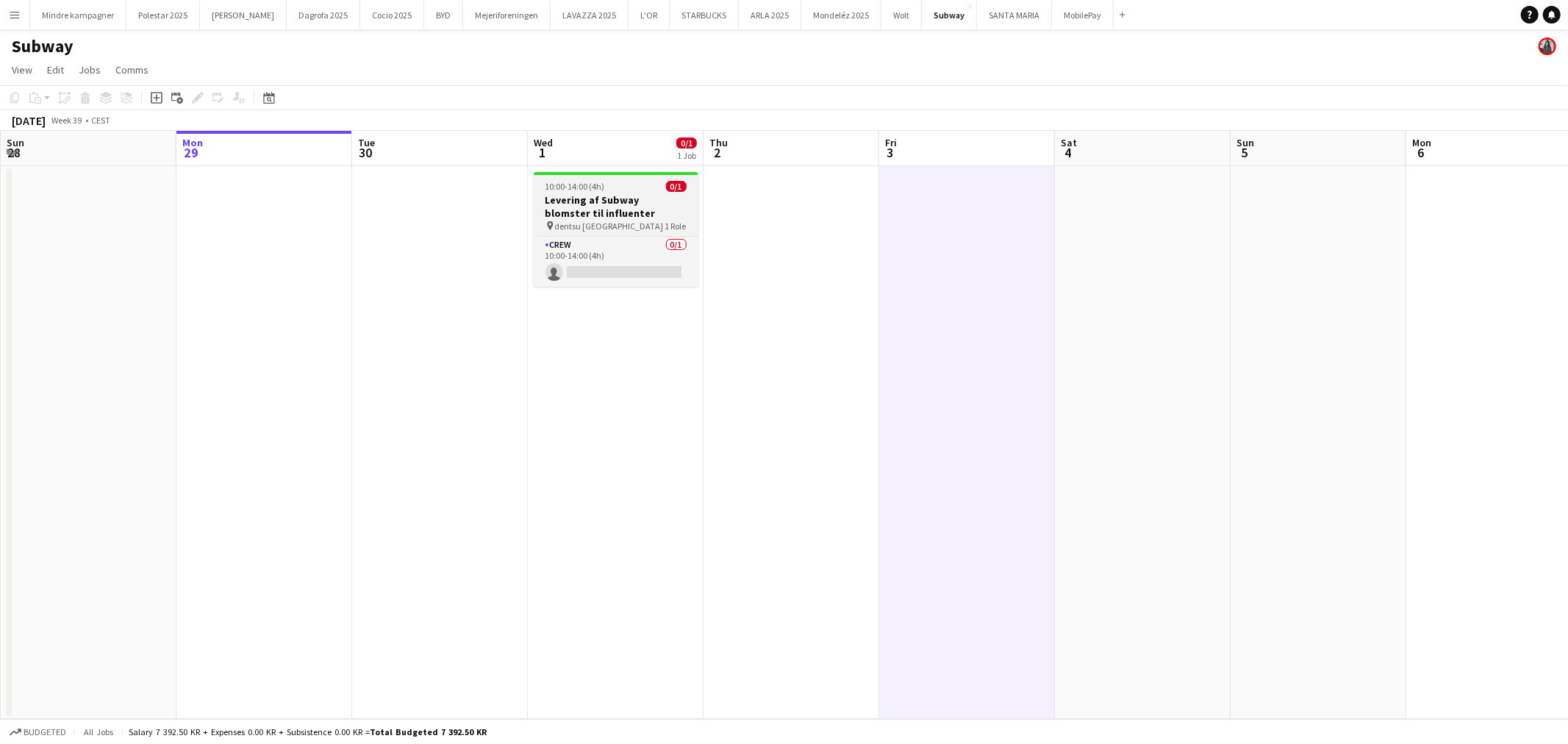
click at [631, 216] on h3 "Levering af Subway blomster til influenter" at bounding box center [616, 206] width 164 height 26
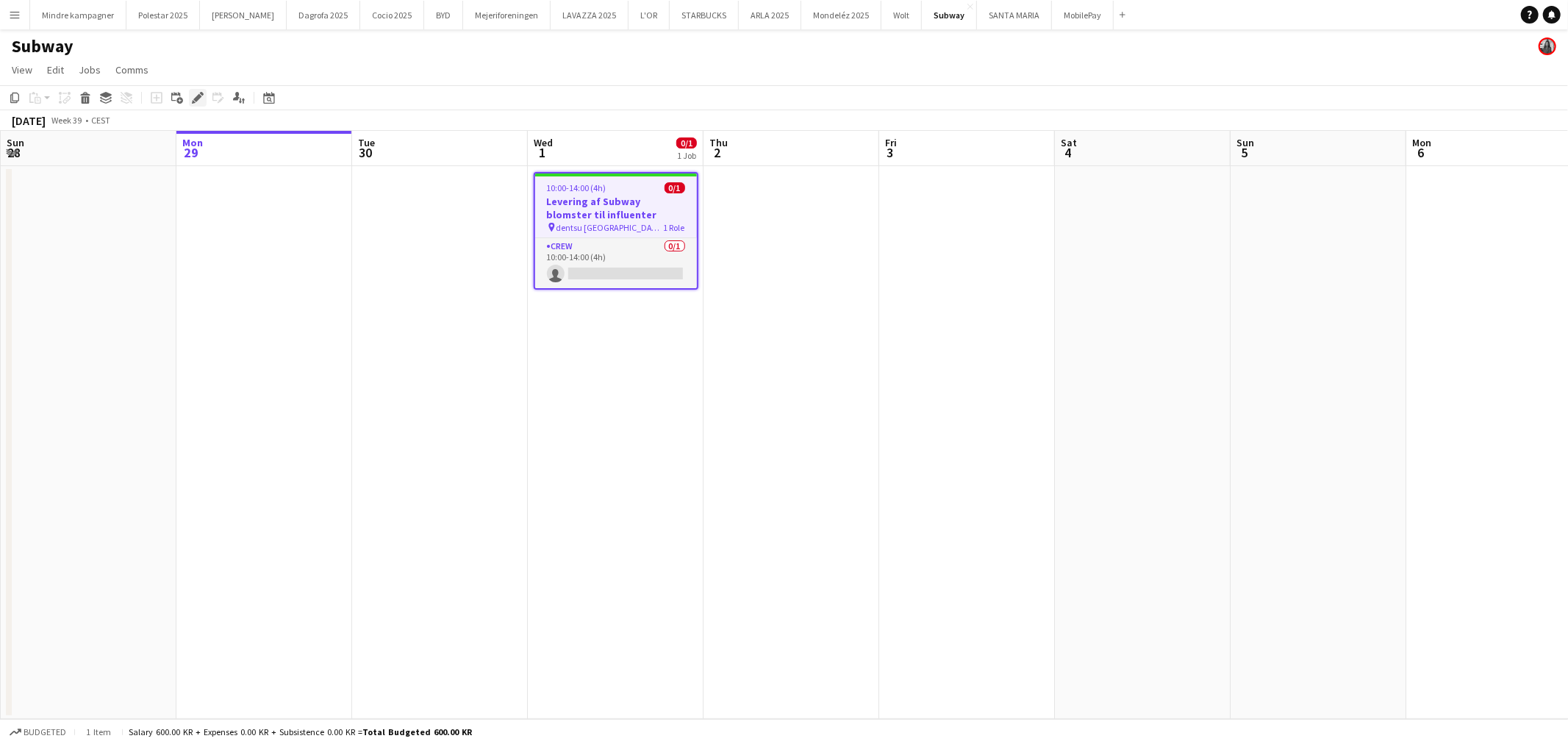
click at [192, 93] on icon "Edit" at bounding box center [197, 98] width 12 height 12
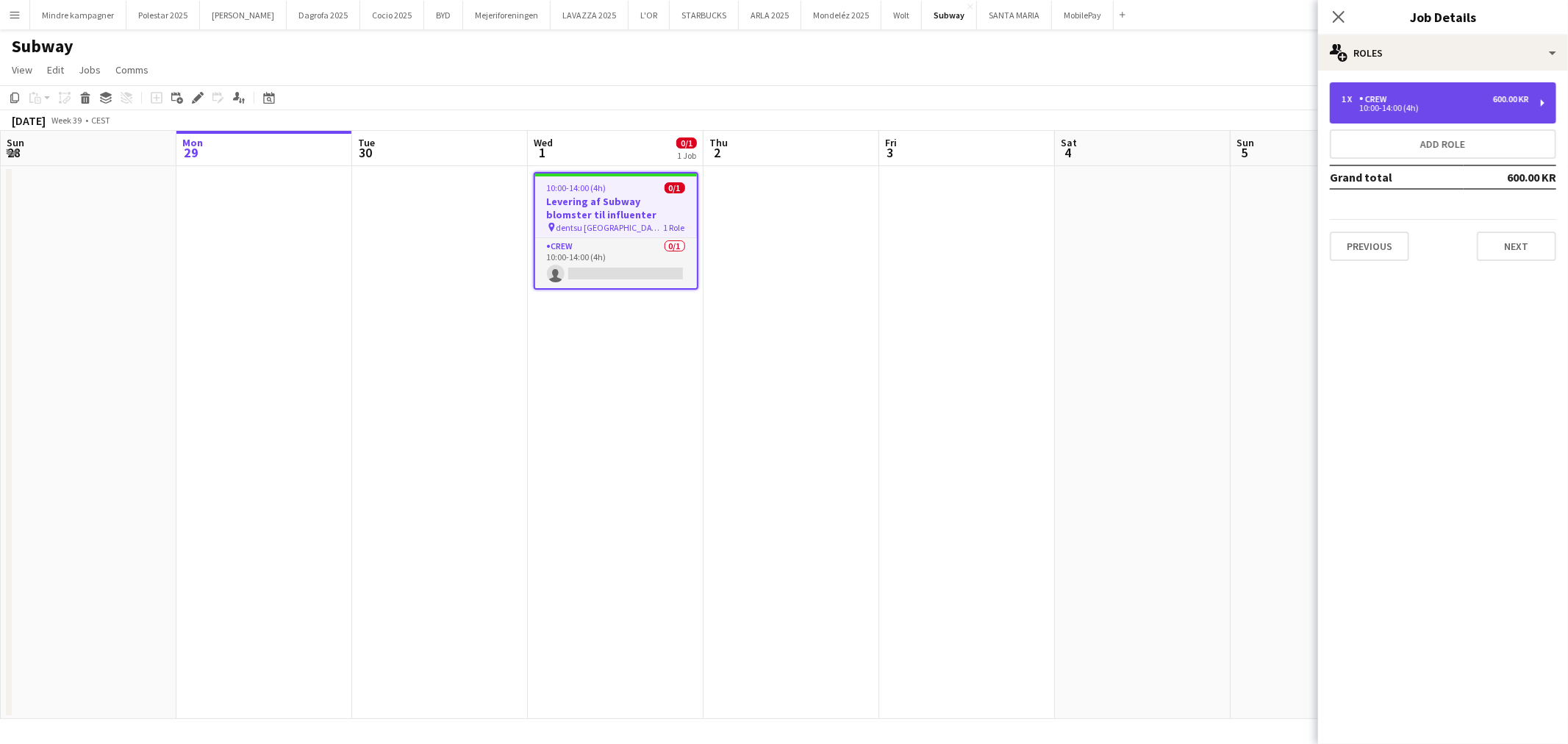
click at [1382, 100] on div "Crew" at bounding box center [1376, 99] width 34 height 11
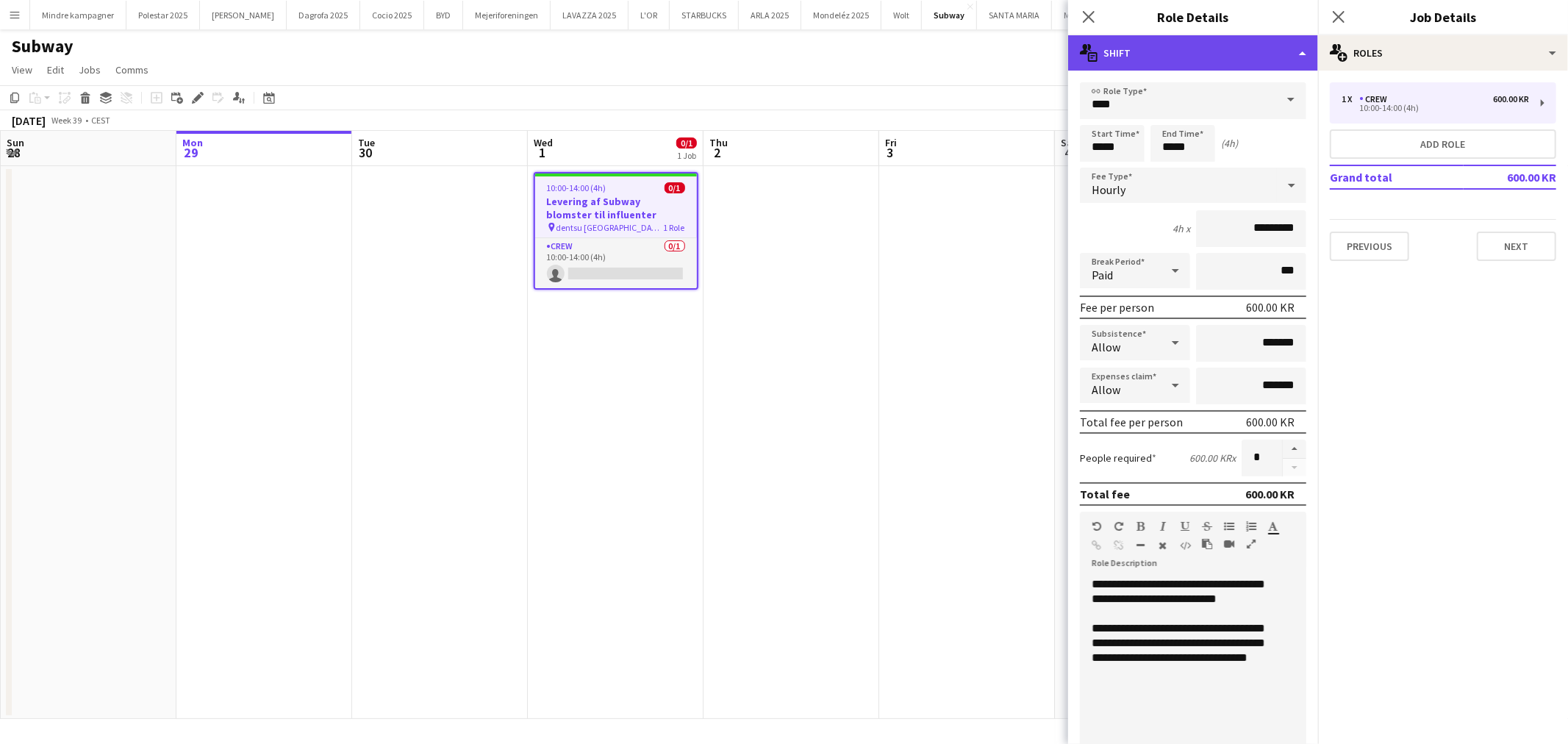
click at [1180, 53] on div "multiple-actions-text Shift" at bounding box center [1193, 52] width 250 height 35
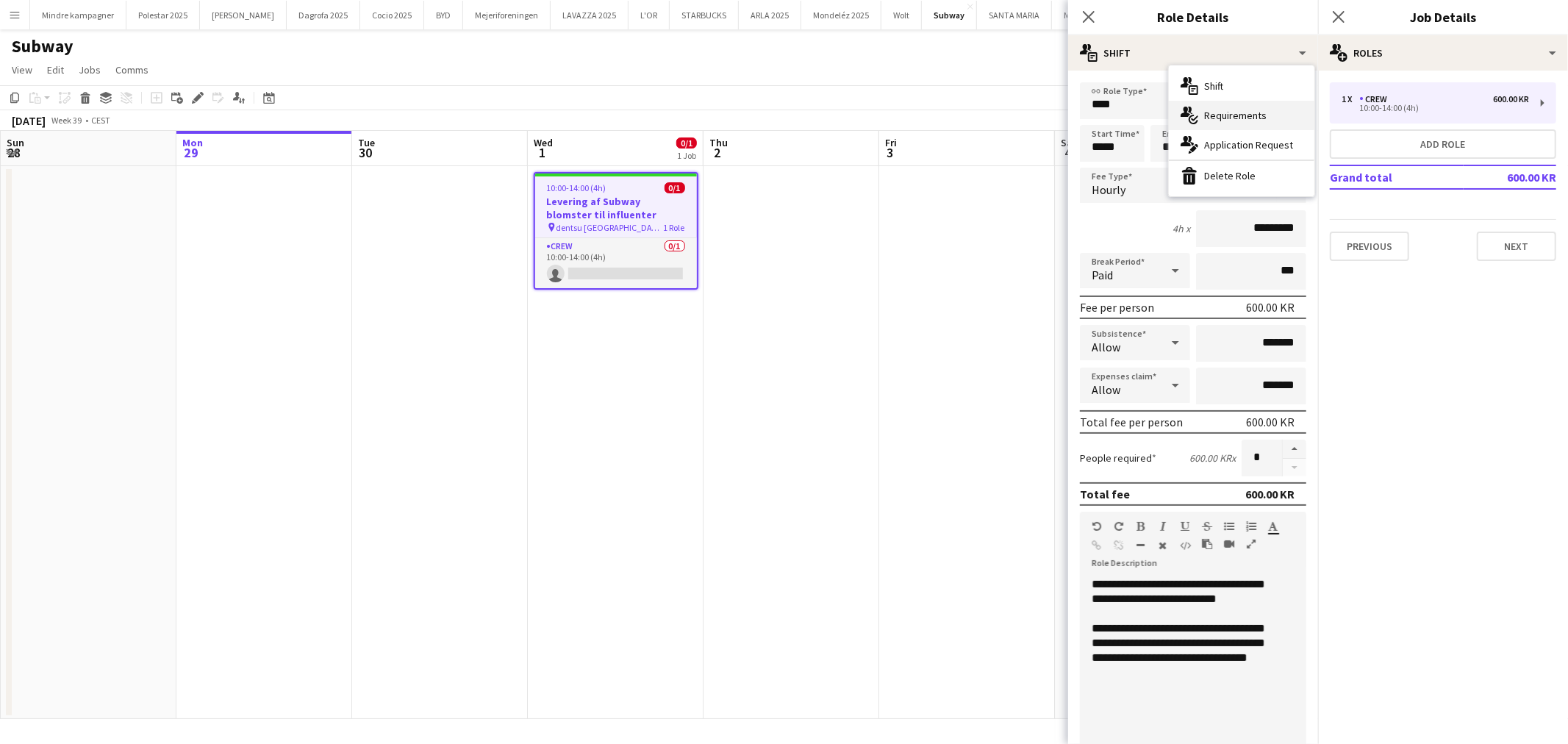
click at [1224, 113] on span "Requirements" at bounding box center [1235, 115] width 63 height 14
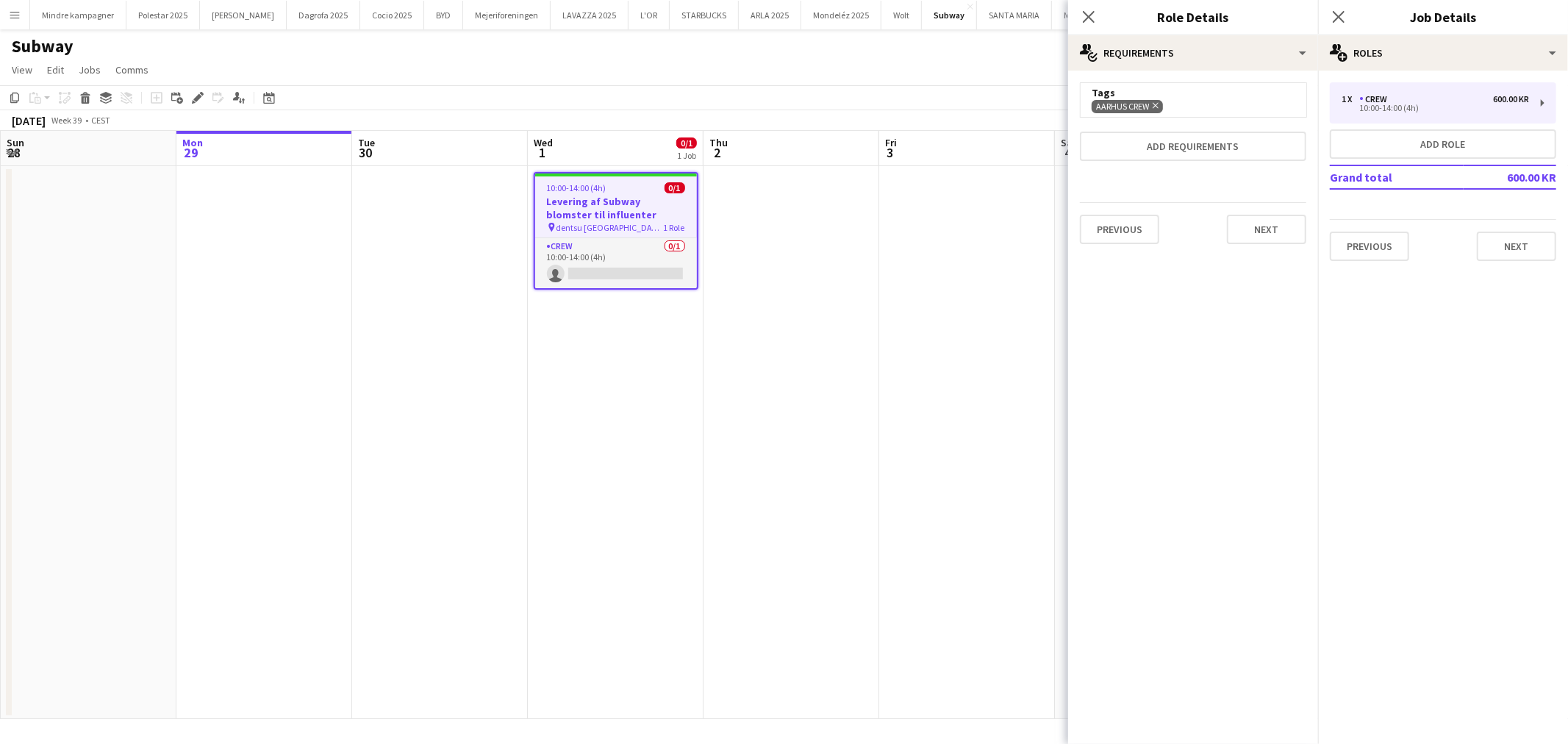
click at [916, 381] on app-date-cell at bounding box center [967, 442] width 176 height 552
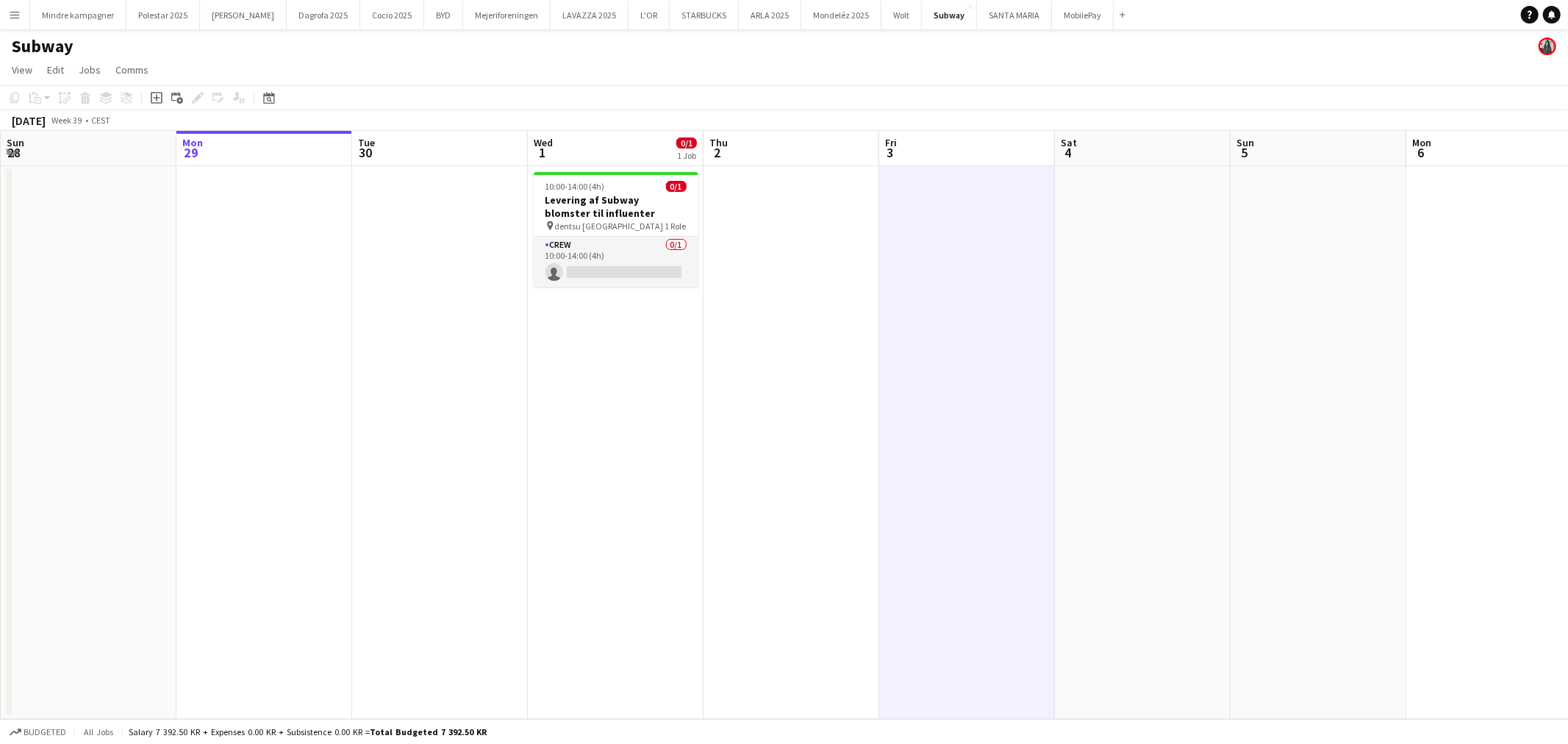
click at [155, 537] on app-date-cell at bounding box center [89, 442] width 176 height 552
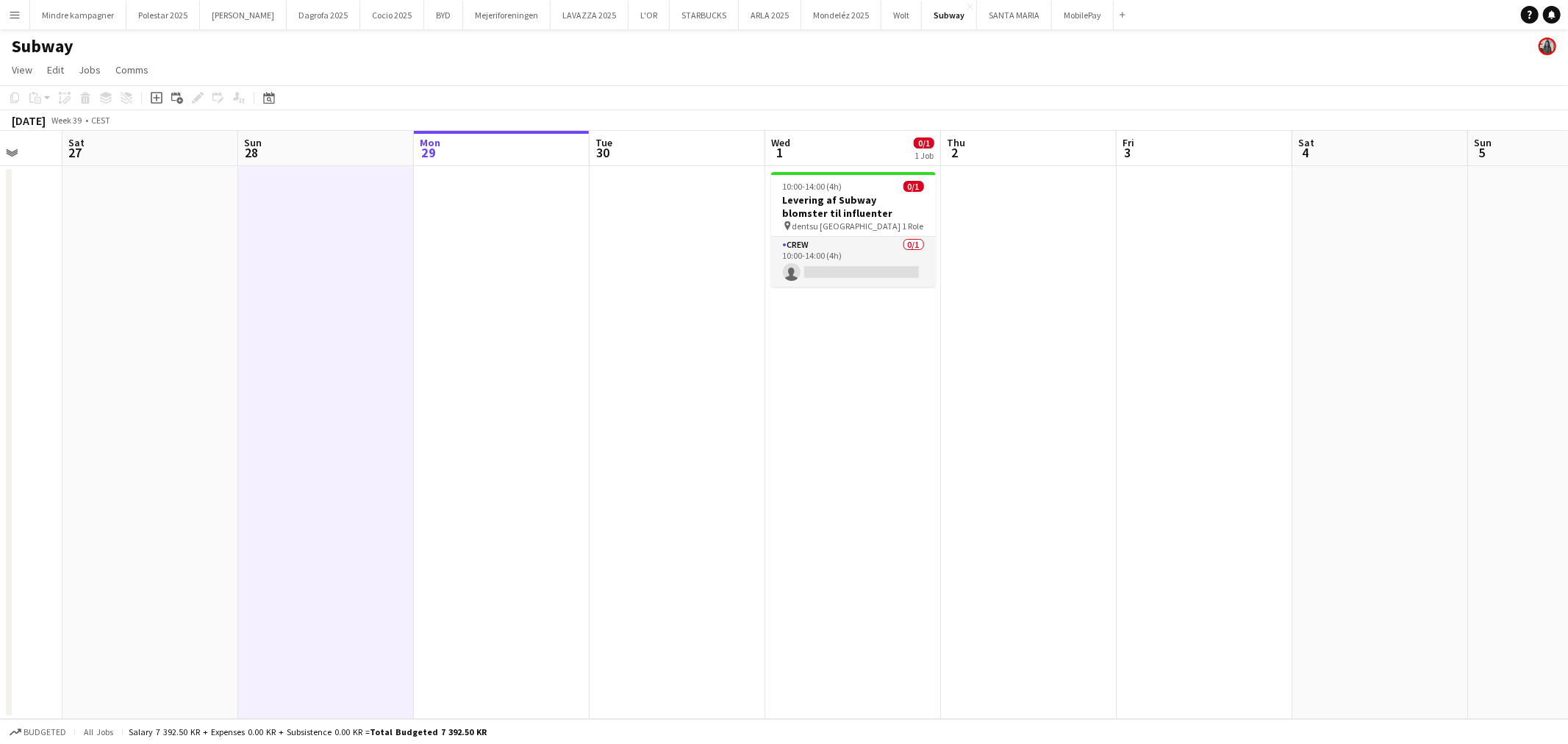
scroll to position [0, 466]
click at [845, 229] on div "pin dentsu Aarhus 1 Role" at bounding box center [852, 225] width 164 height 12
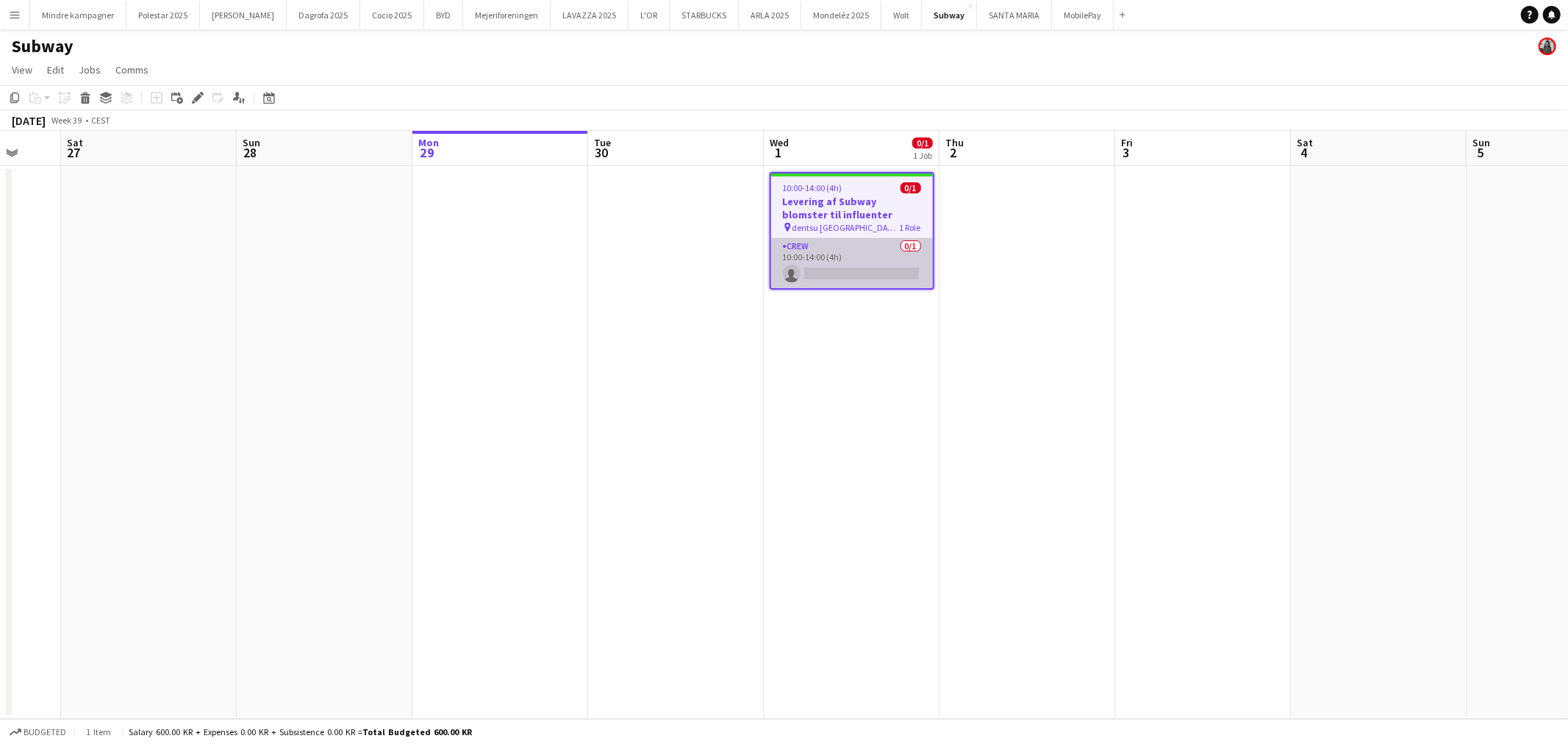
click at [840, 262] on app-card-role "Crew 0/1 10:00-14:00 (4h) single-neutral-actions" at bounding box center [851, 263] width 162 height 50
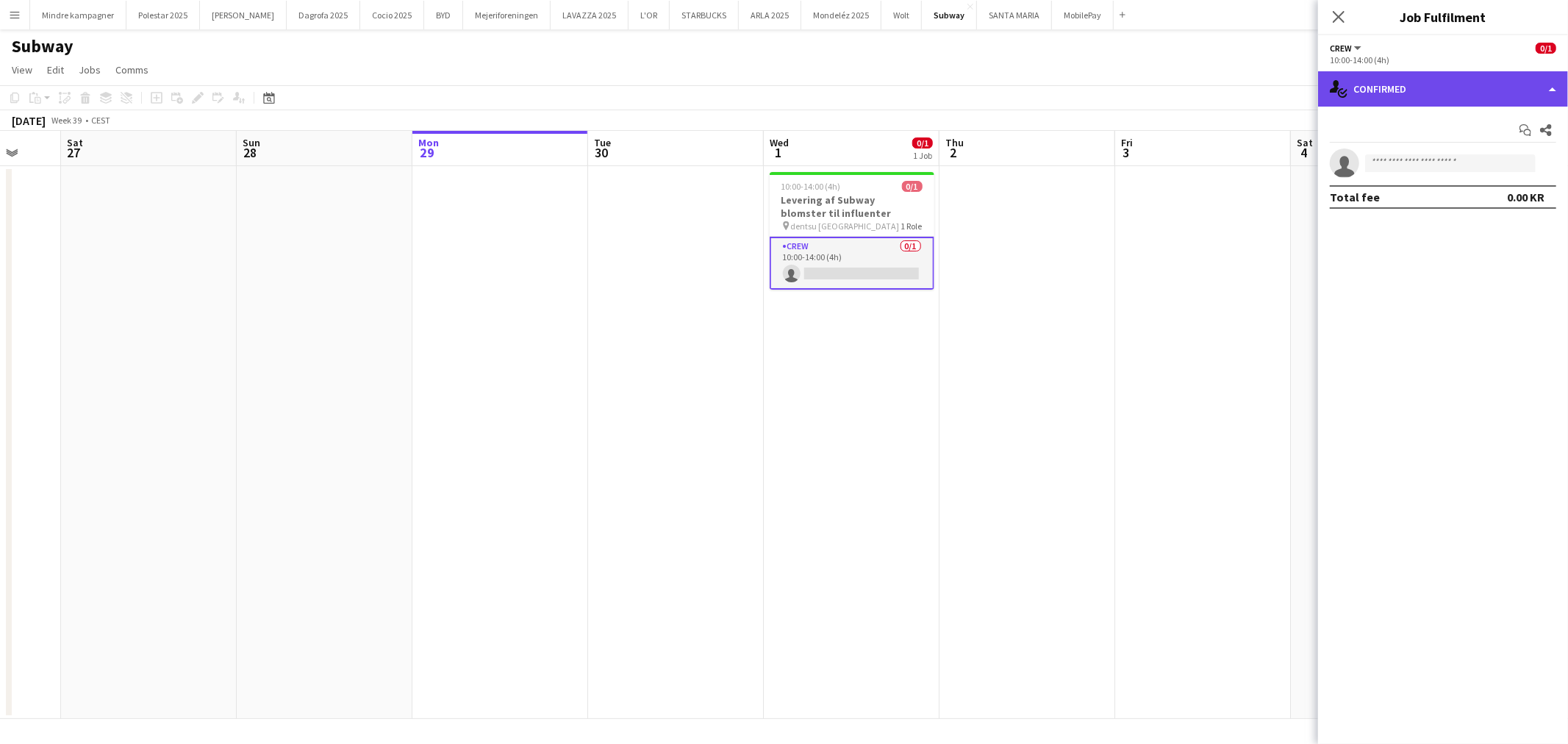
click at [1424, 97] on div "single-neutral-actions-check-2 Confirmed" at bounding box center [1443, 89] width 250 height 35
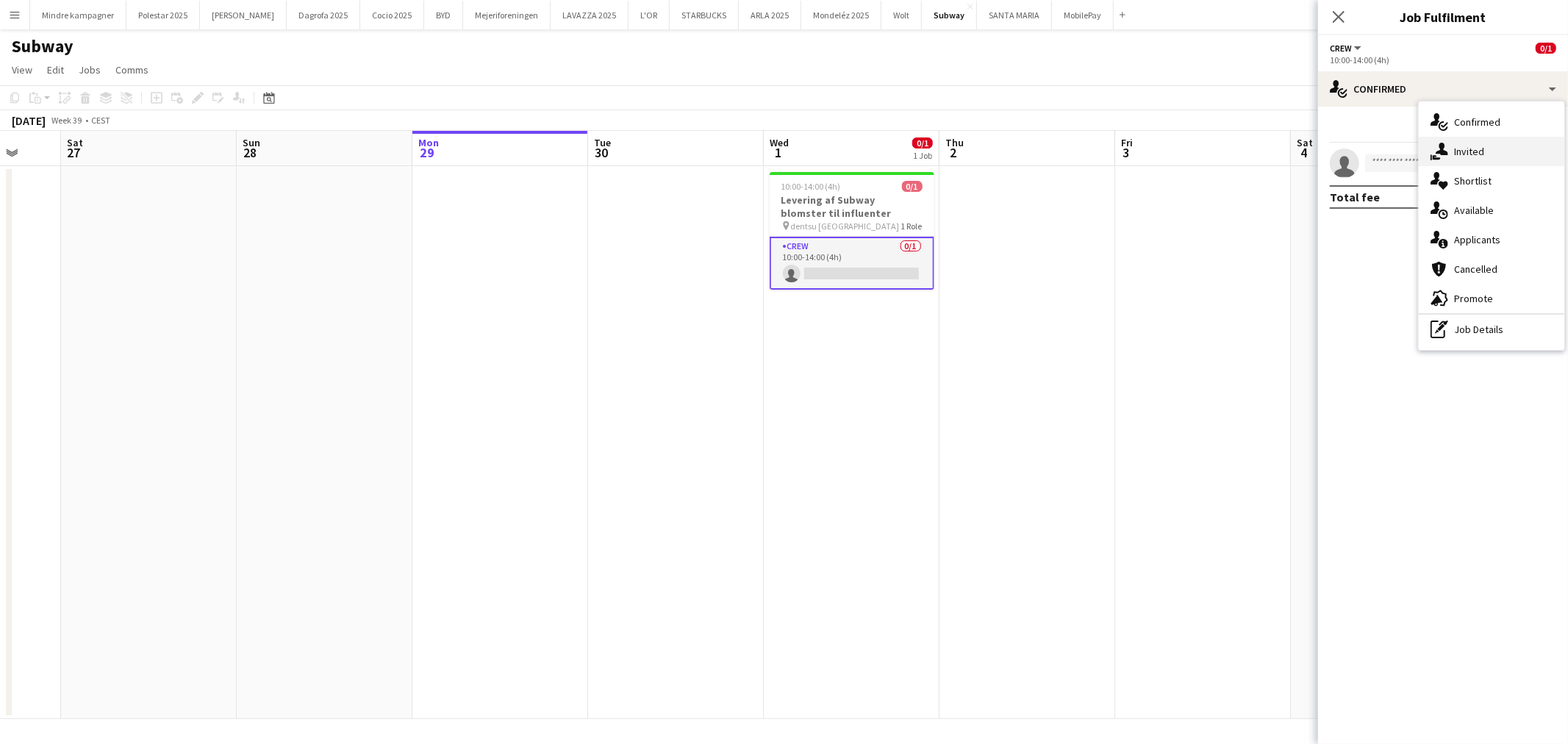
click at [1463, 145] on span "Invited" at bounding box center [1468, 152] width 30 height 14
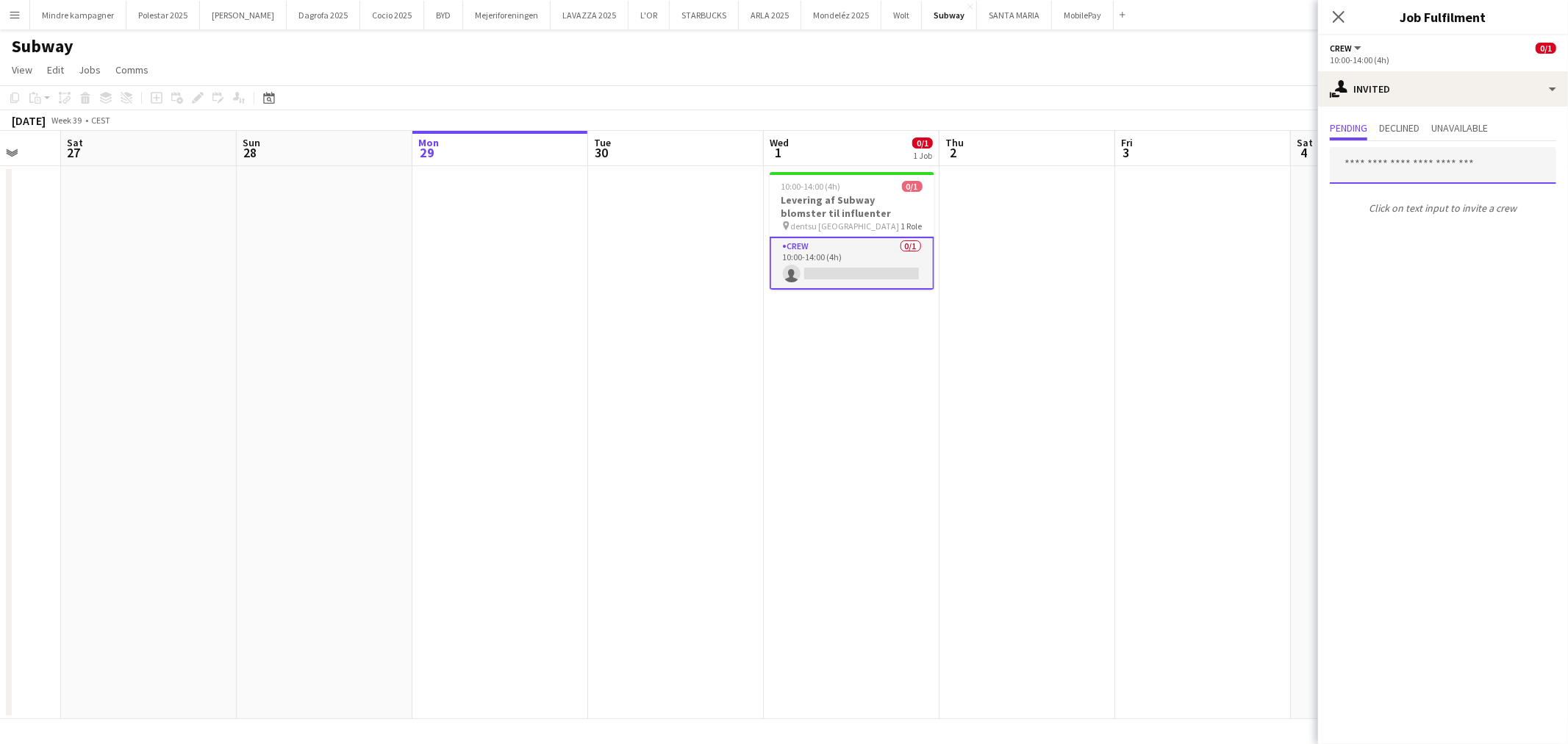
click at [1406, 174] on input "text" at bounding box center [1443, 165] width 226 height 37
type input "*****"
click at [1410, 195] on span "[PERSON_NAME]" at bounding box center [1383, 200] width 84 height 13
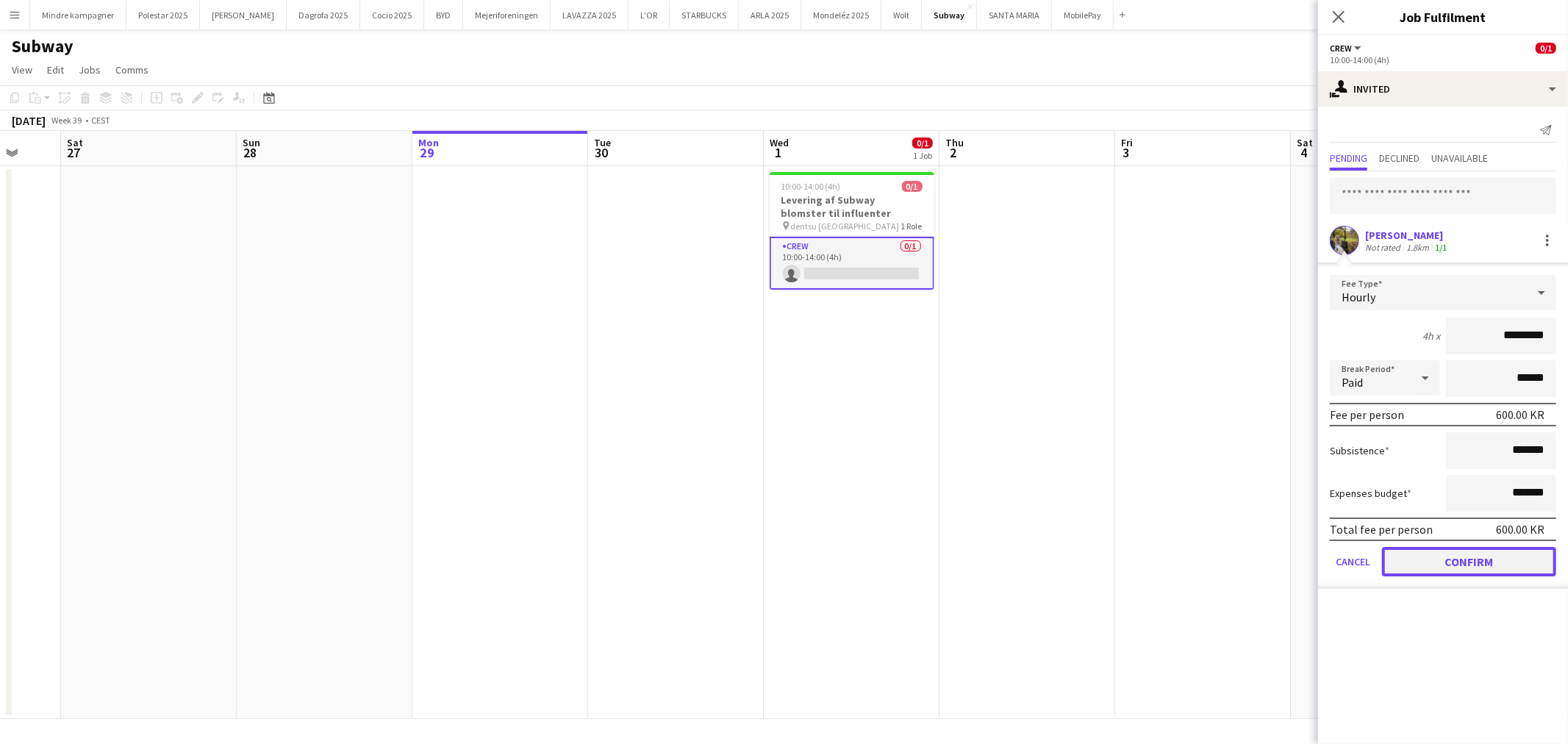
click at [1511, 547] on button "Confirm" at bounding box center [1469, 561] width 174 height 29
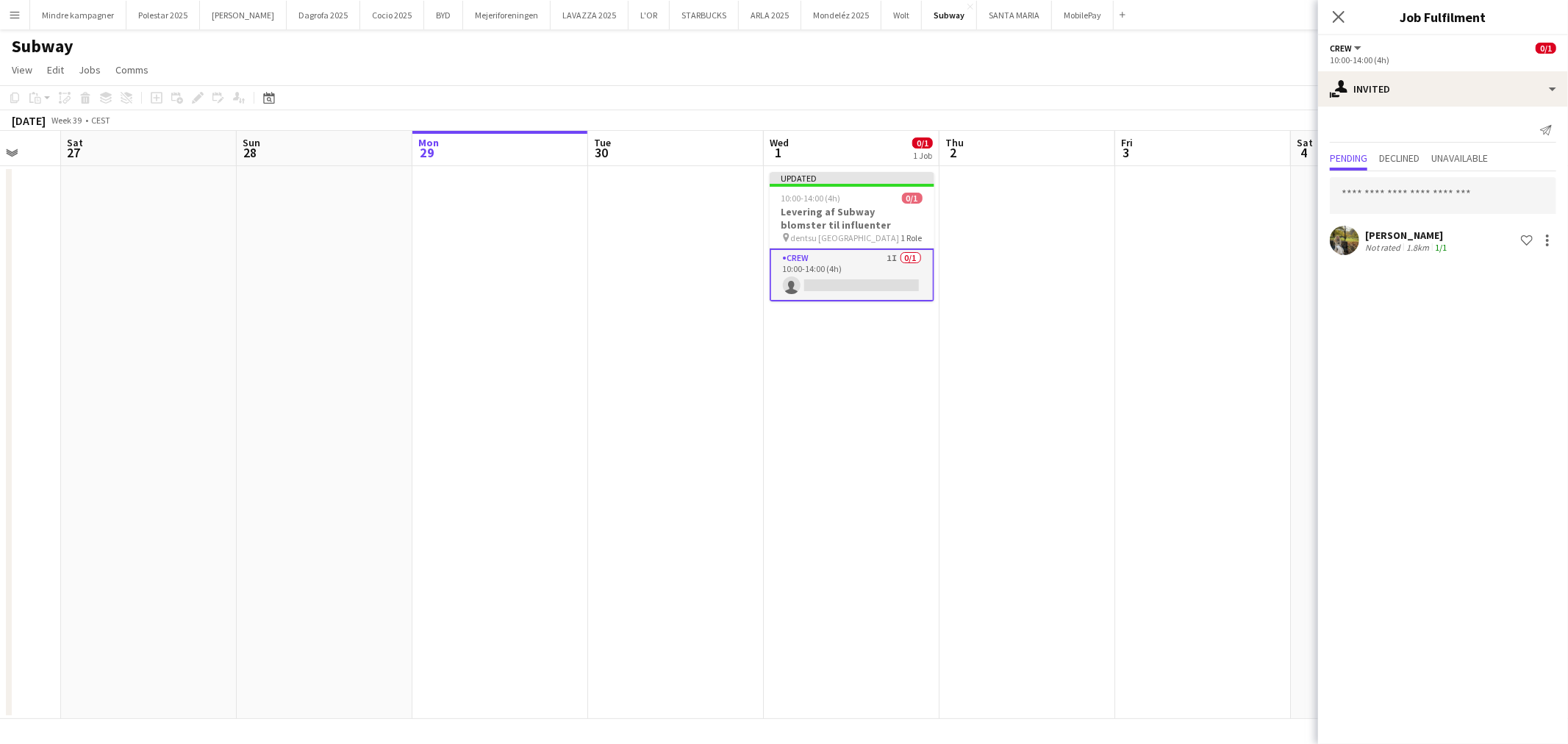
click at [1220, 501] on app-date-cell at bounding box center [1203, 442] width 176 height 552
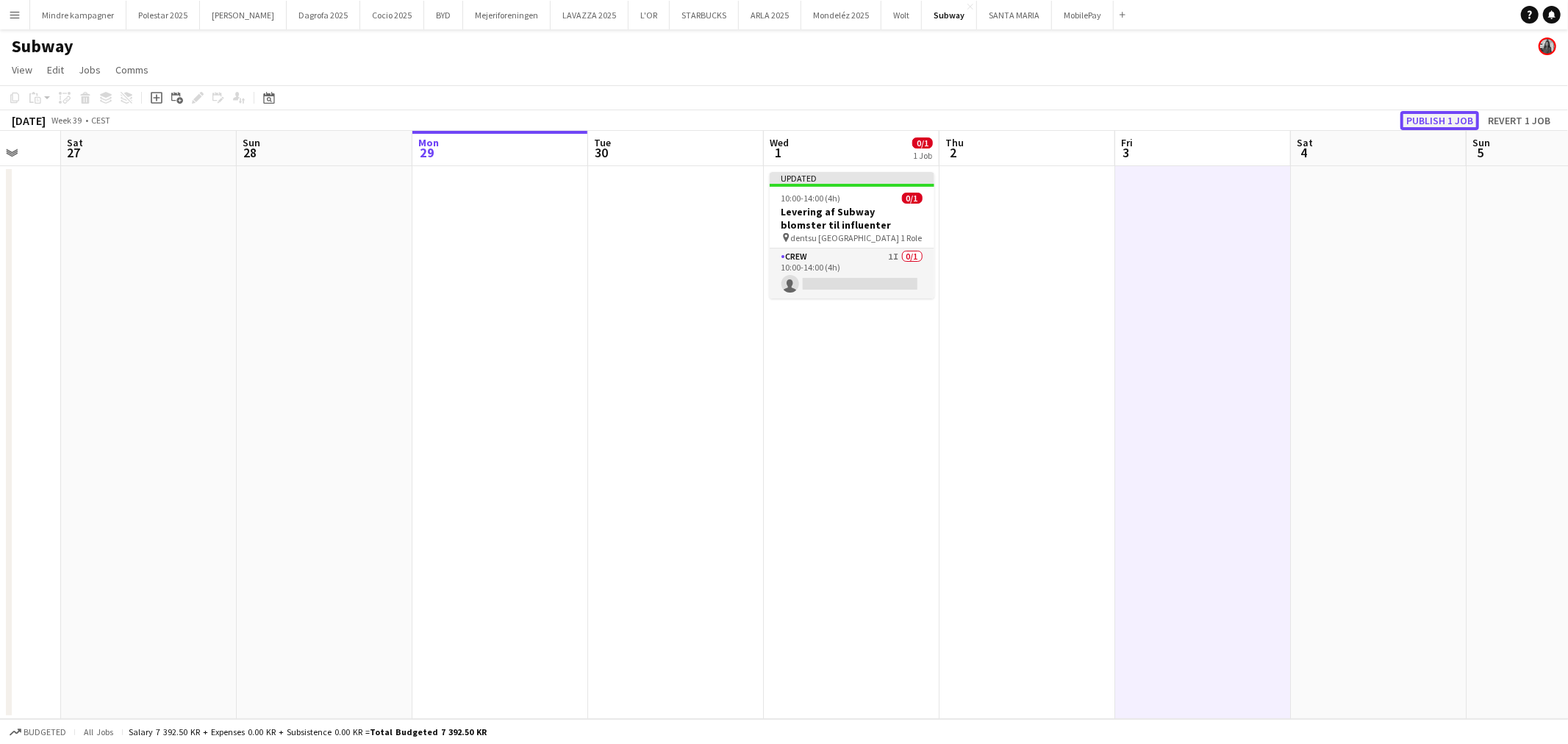
click at [1451, 115] on button "Publish 1 job" at bounding box center [1439, 121] width 78 height 19
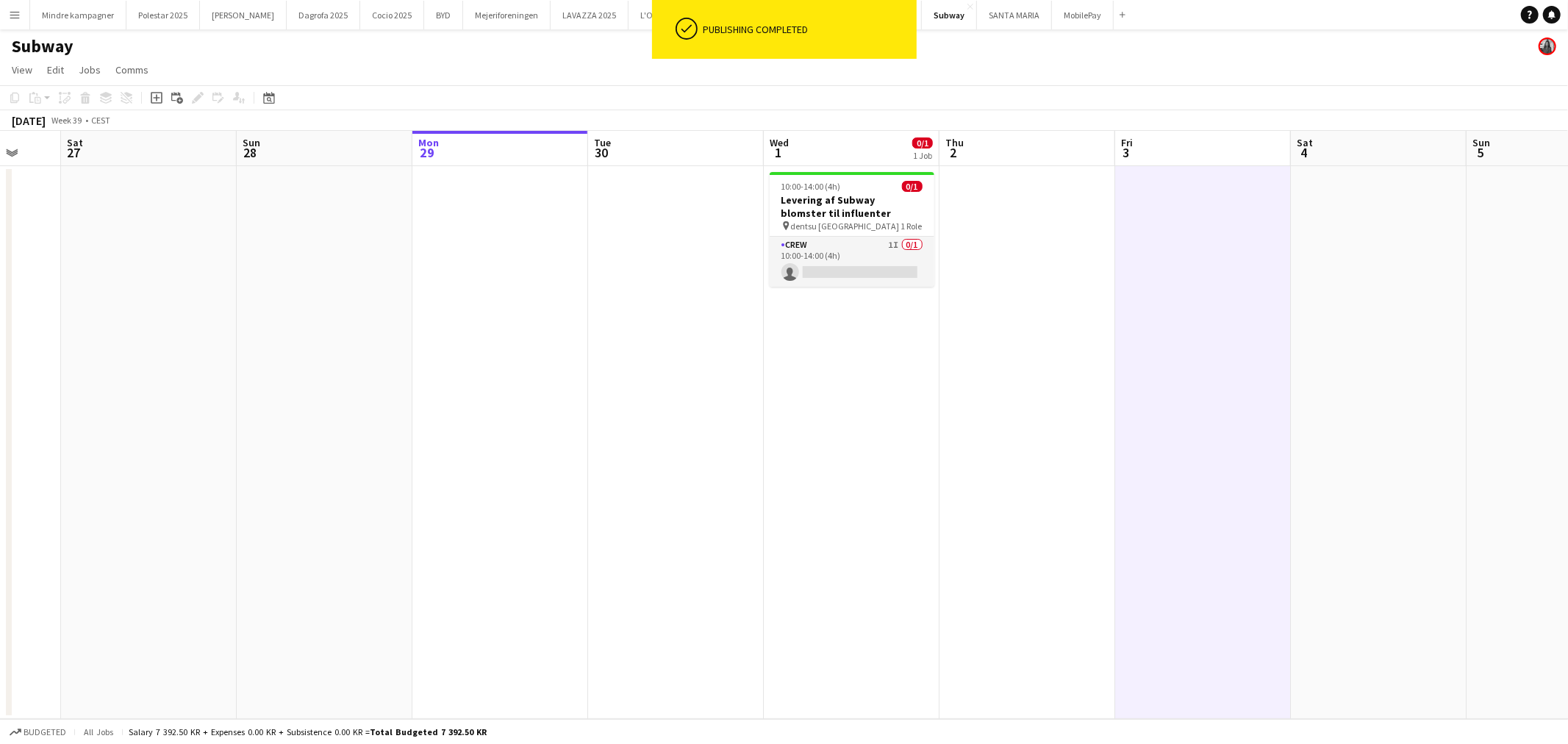
click at [16, 3] on button "Menu" at bounding box center [15, 15] width 29 height 29
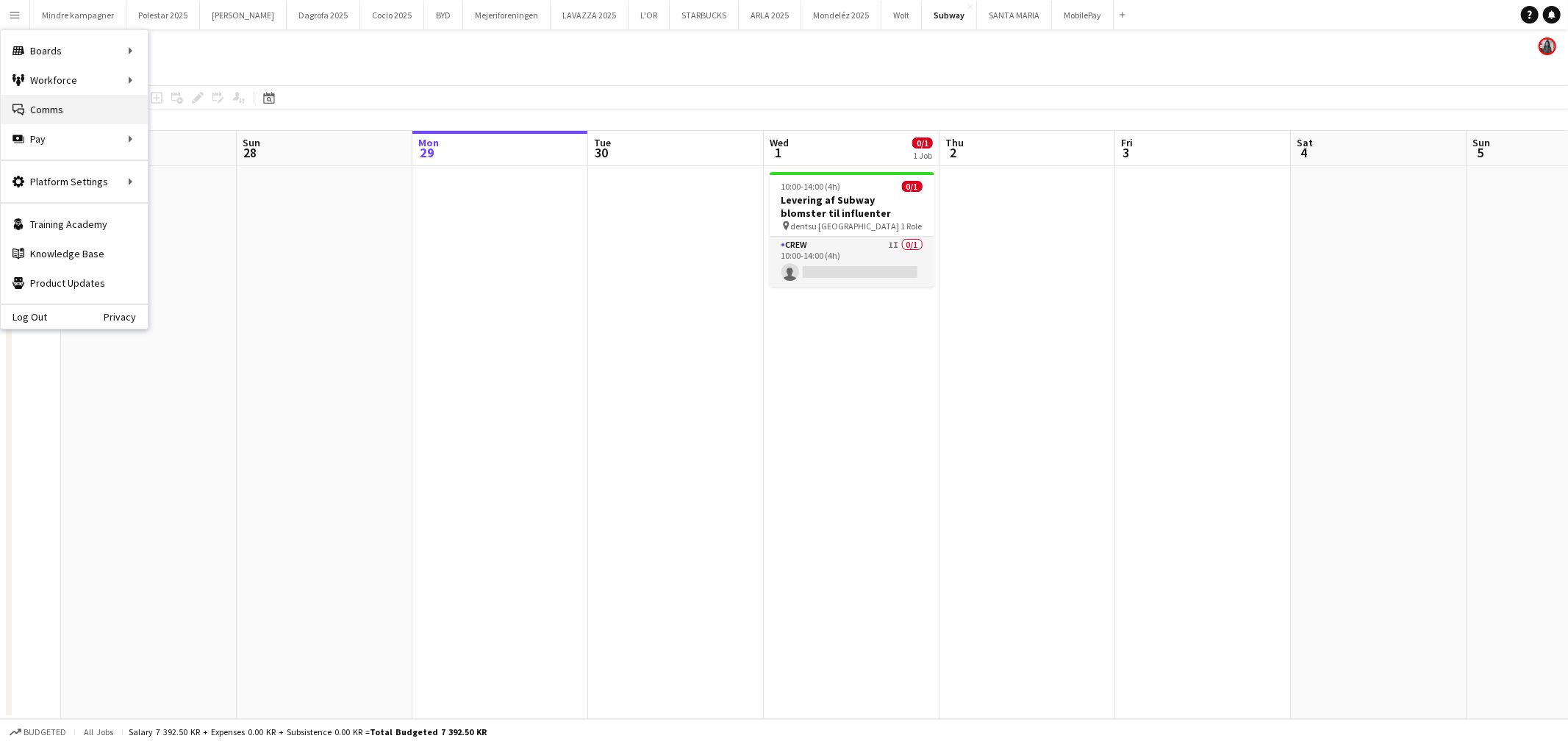
click at [63, 112] on link "Comms Comms" at bounding box center [74, 109] width 147 height 29
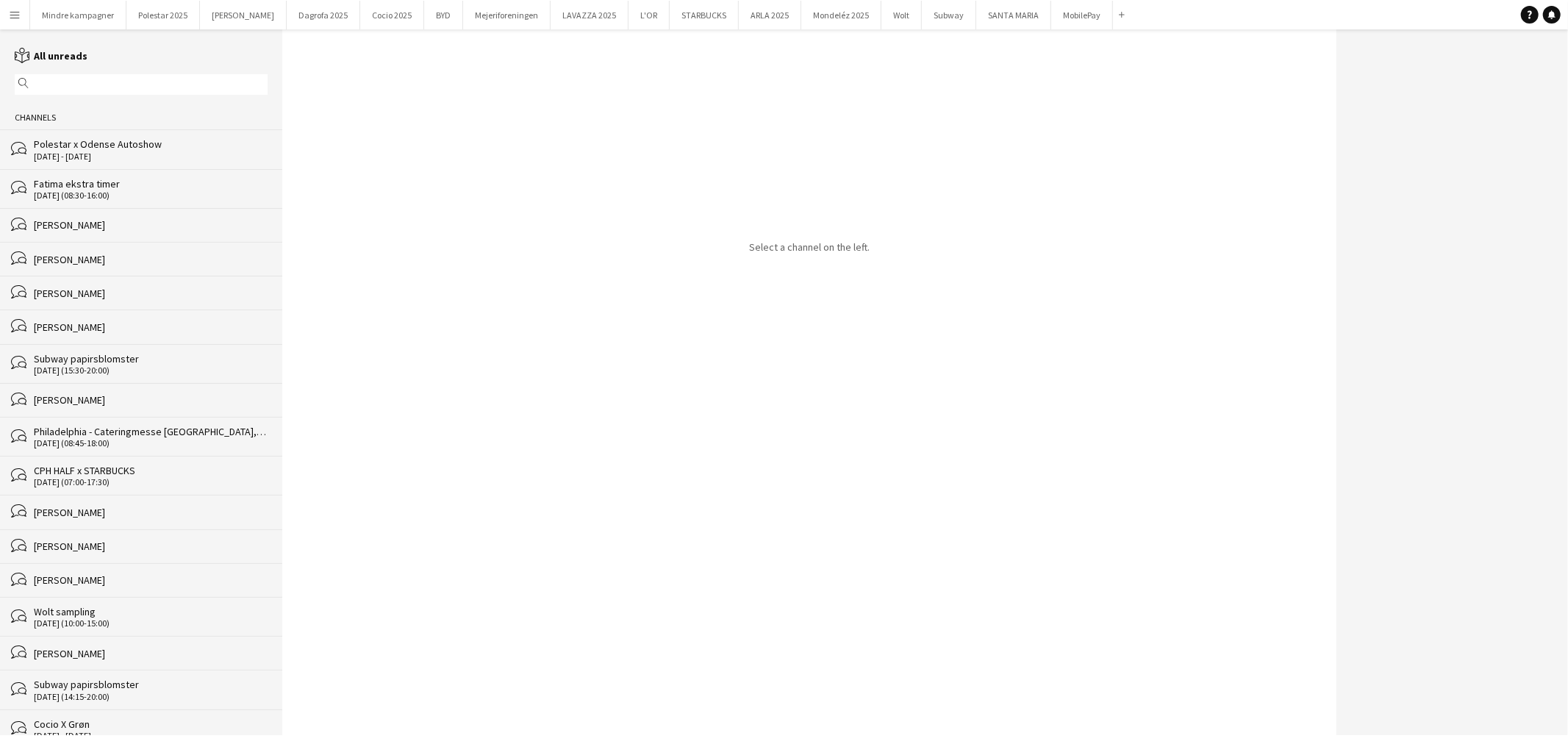
click at [90, 86] on input "text" at bounding box center [147, 85] width 231 height 14
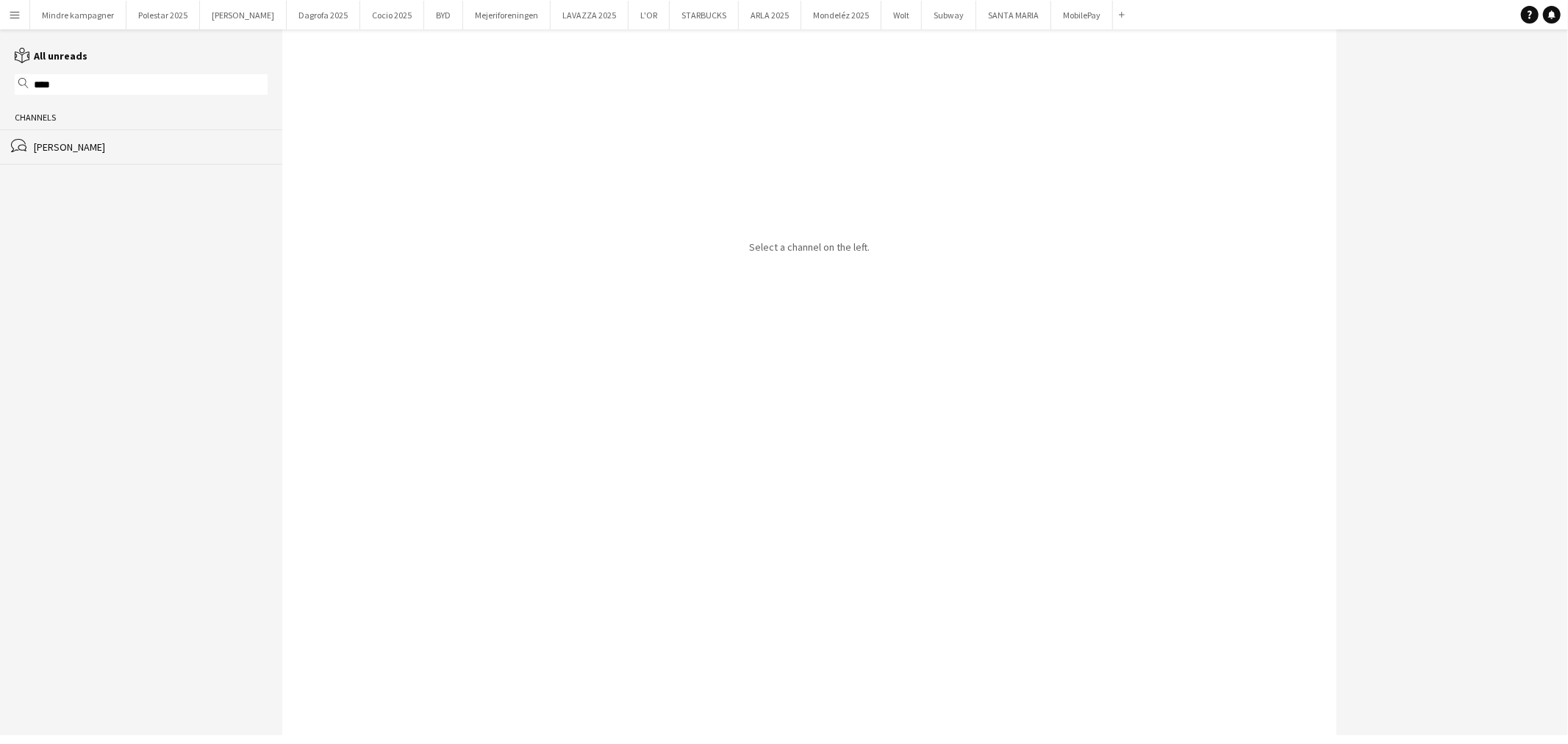
type input "****"
click at [97, 143] on div "[PERSON_NAME]" at bounding box center [151, 147] width 234 height 14
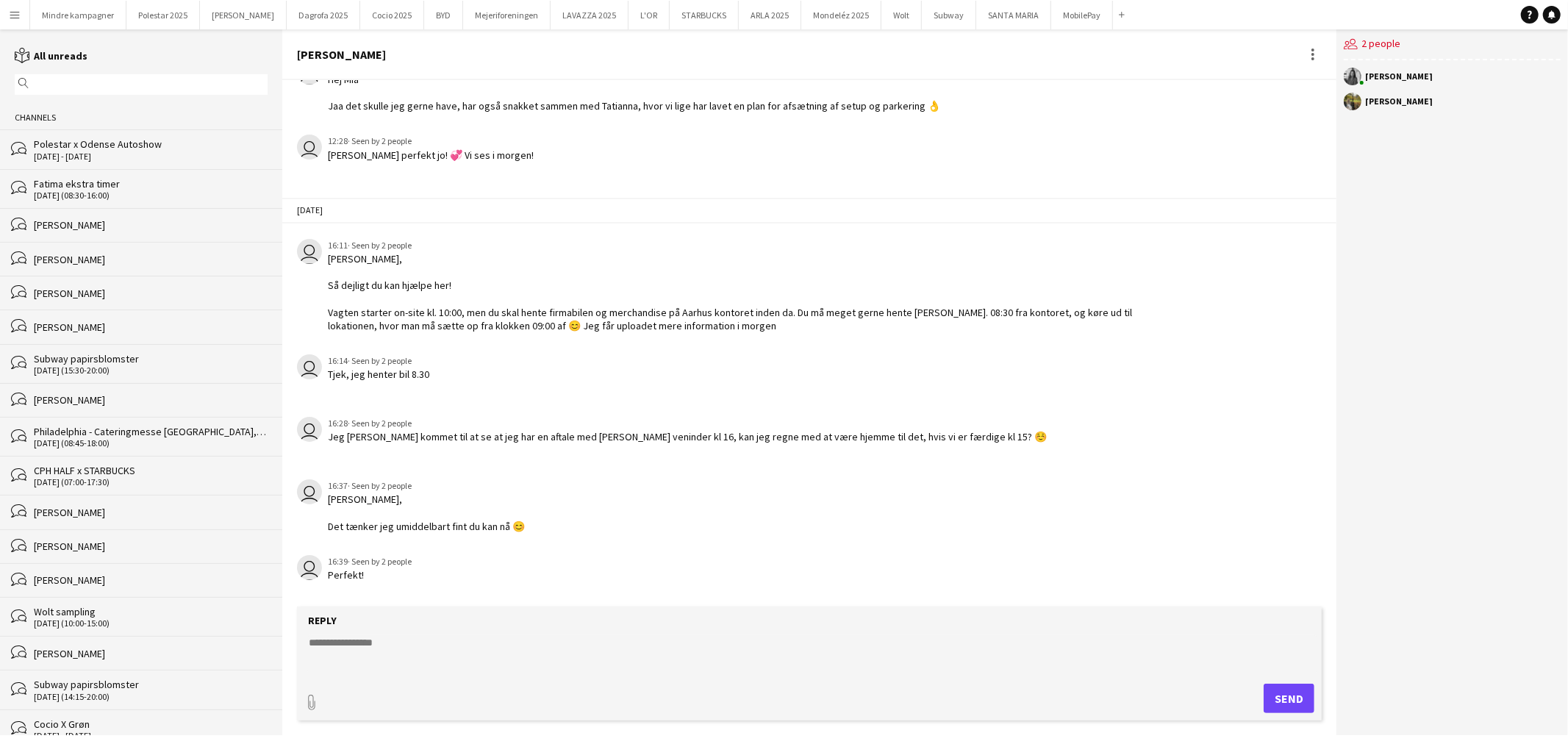
scroll to position [463, 0]
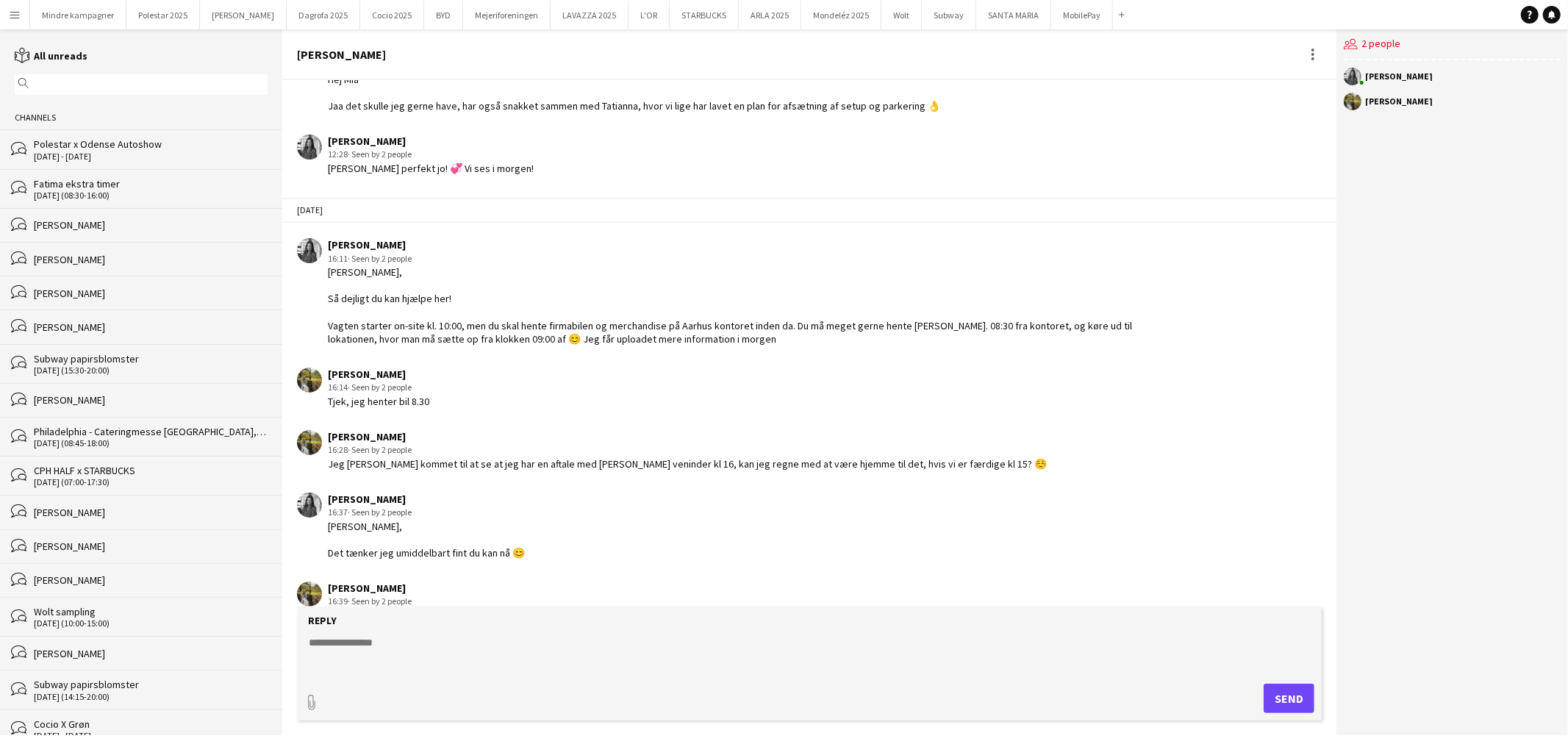
click at [388, 651] on textarea at bounding box center [813, 655] width 1010 height 39
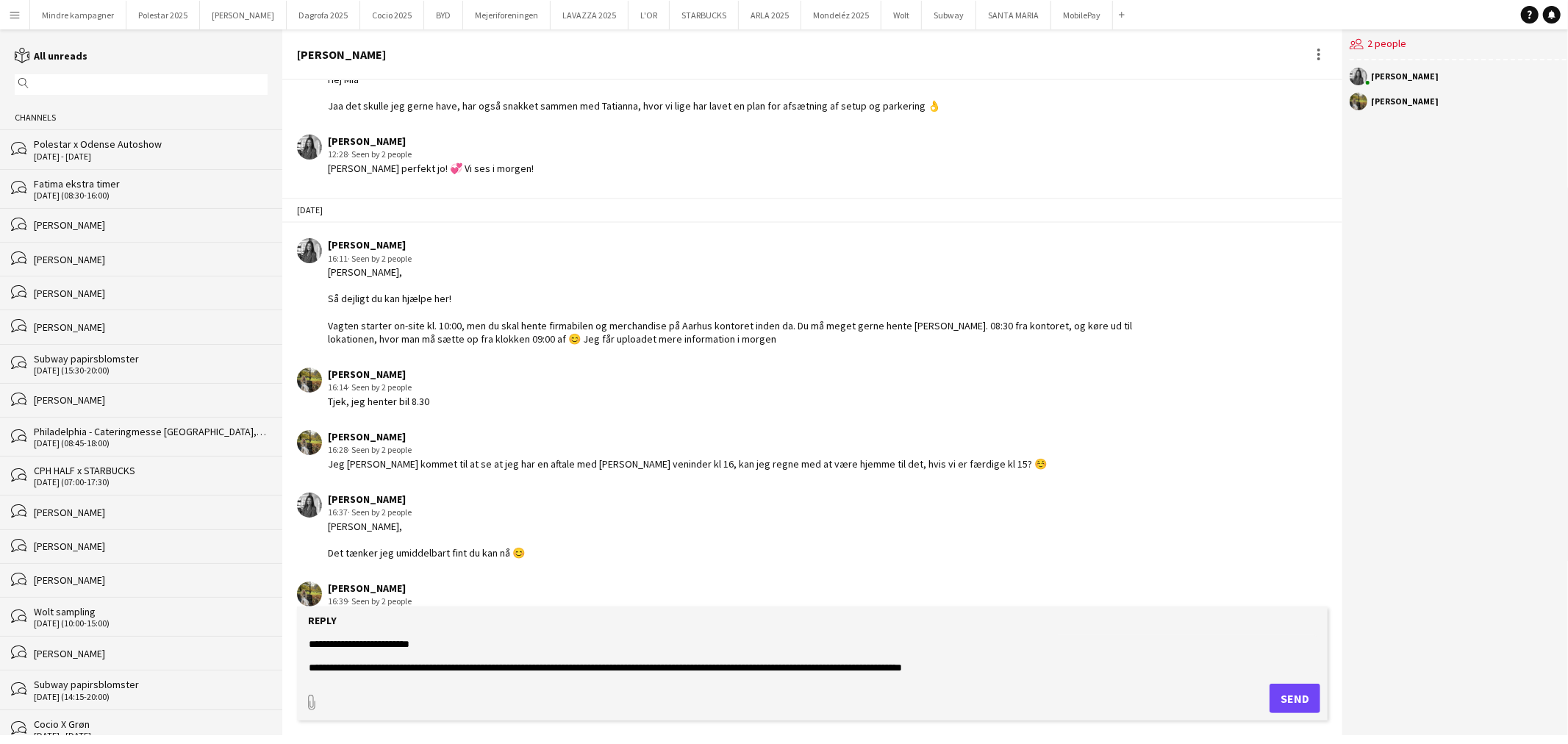
type textarea "**********"
click at [1289, 706] on button "Send" at bounding box center [1294, 699] width 50 height 29
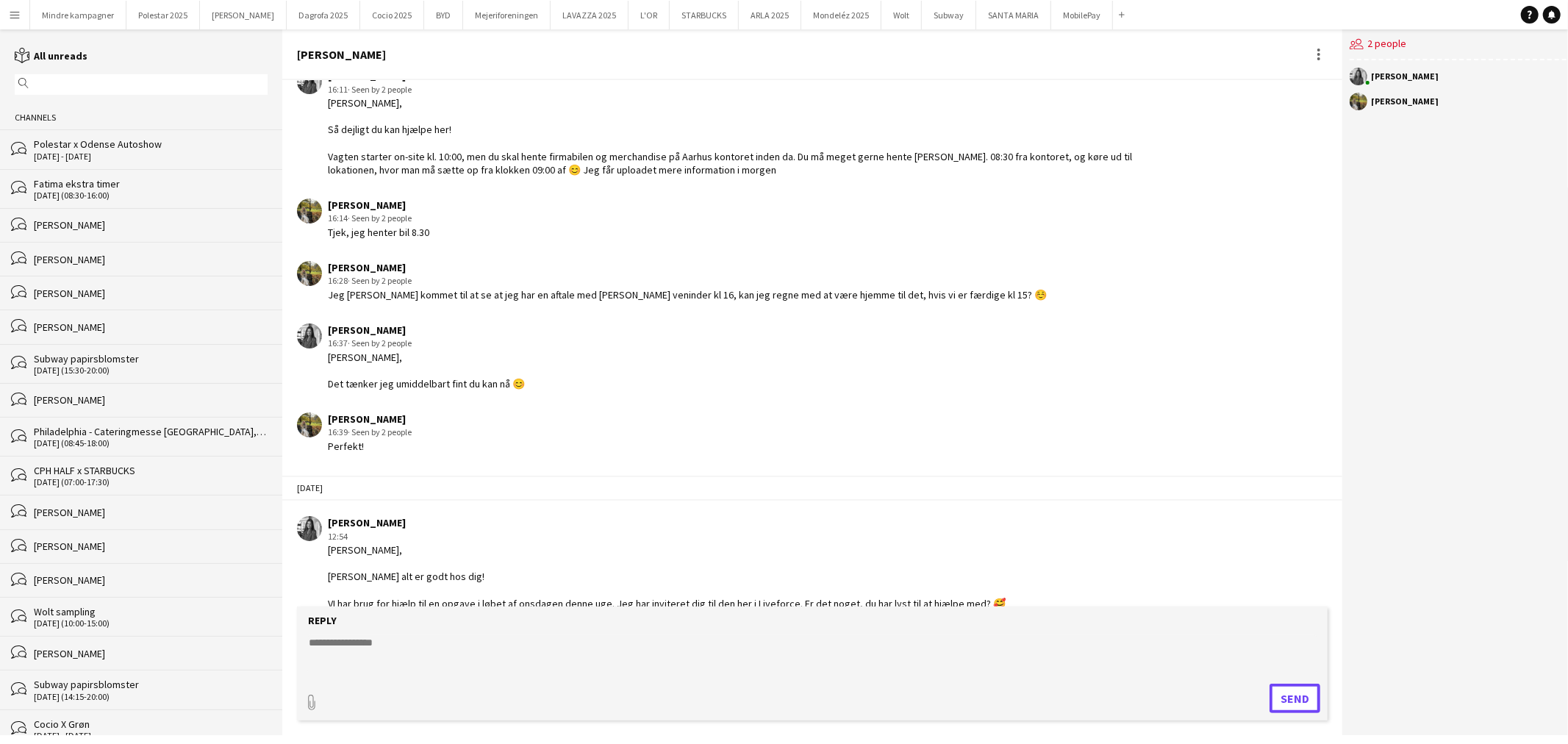
scroll to position [644, 0]
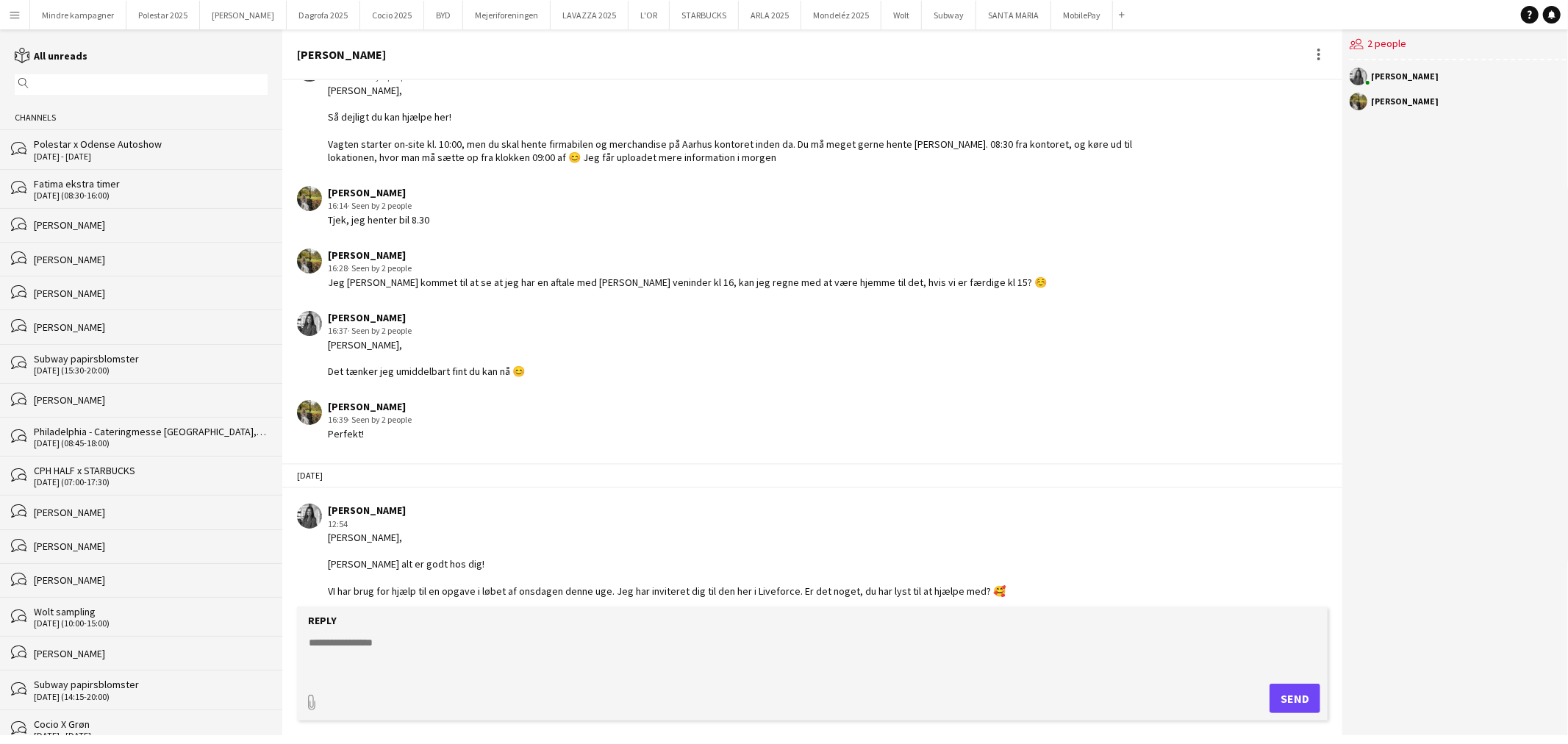
click at [464, 650] on textarea at bounding box center [813, 655] width 1010 height 39
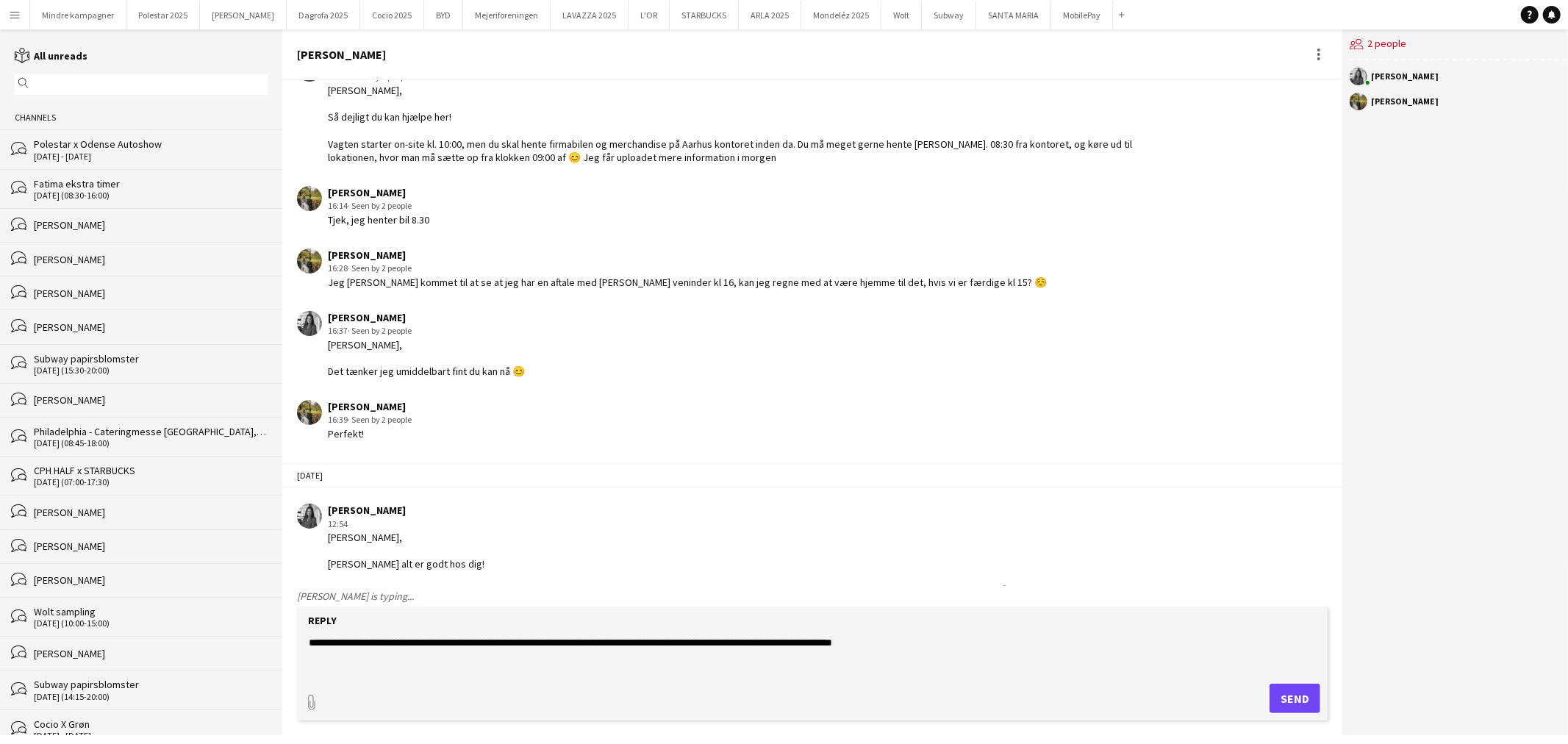
click at [816, 635] on form "**********" at bounding box center [812, 664] width 1030 height 114
click at [826, 647] on textarea "**********" at bounding box center [813, 655] width 1010 height 39
type textarea "**********"
click at [1285, 696] on button "Send" at bounding box center [1294, 699] width 50 height 29
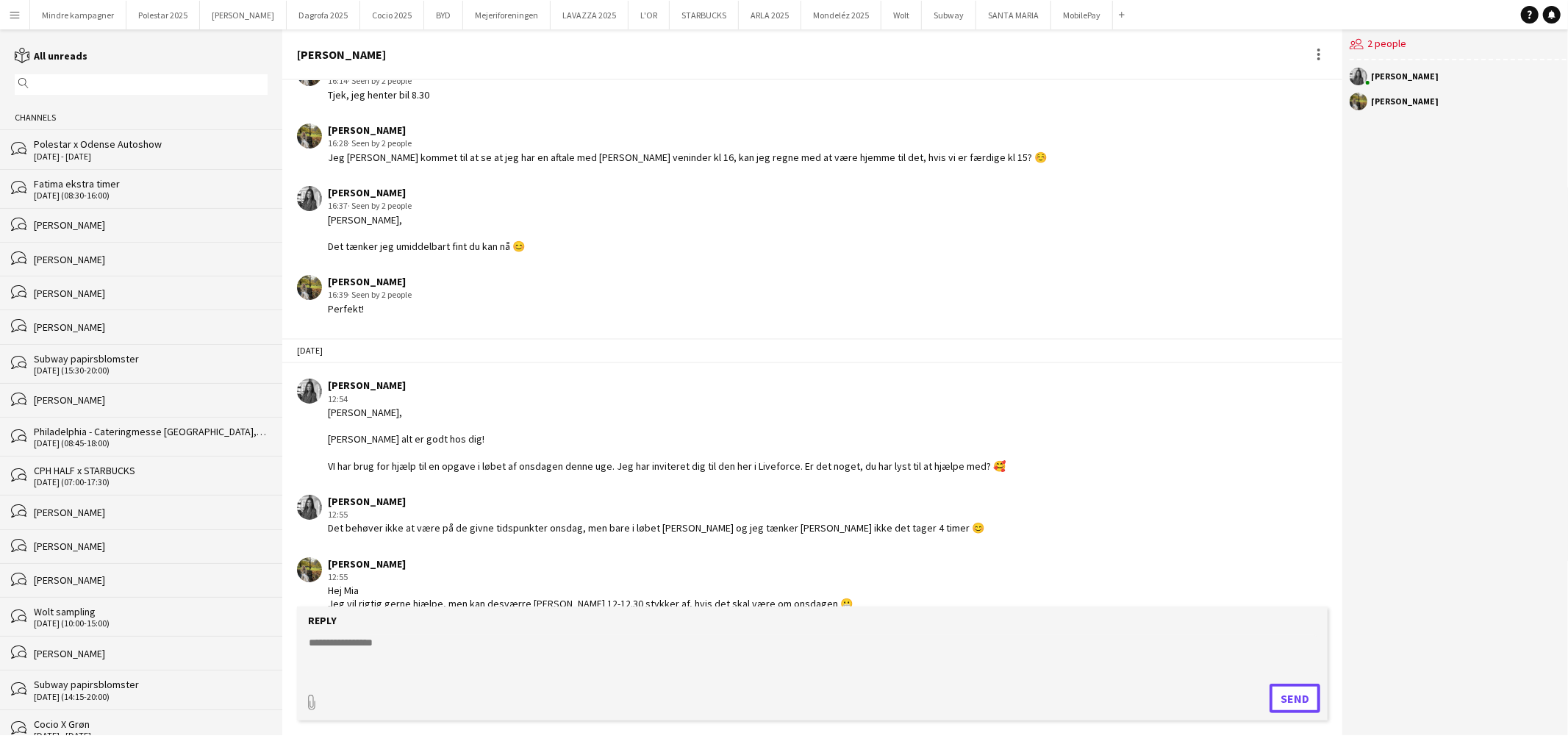
scroll to position [783, 0]
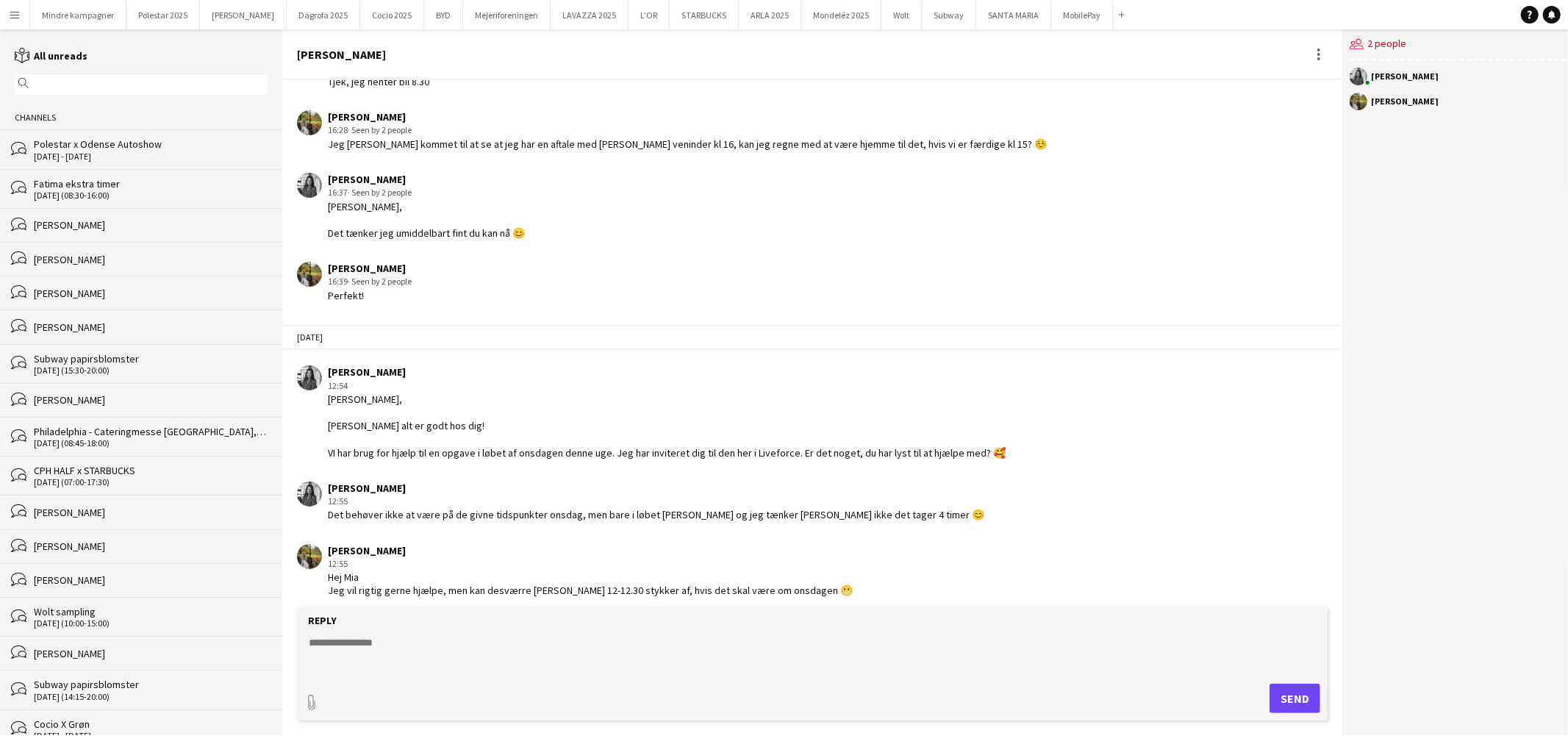
click at [586, 647] on textarea at bounding box center [813, 655] width 1010 height 39
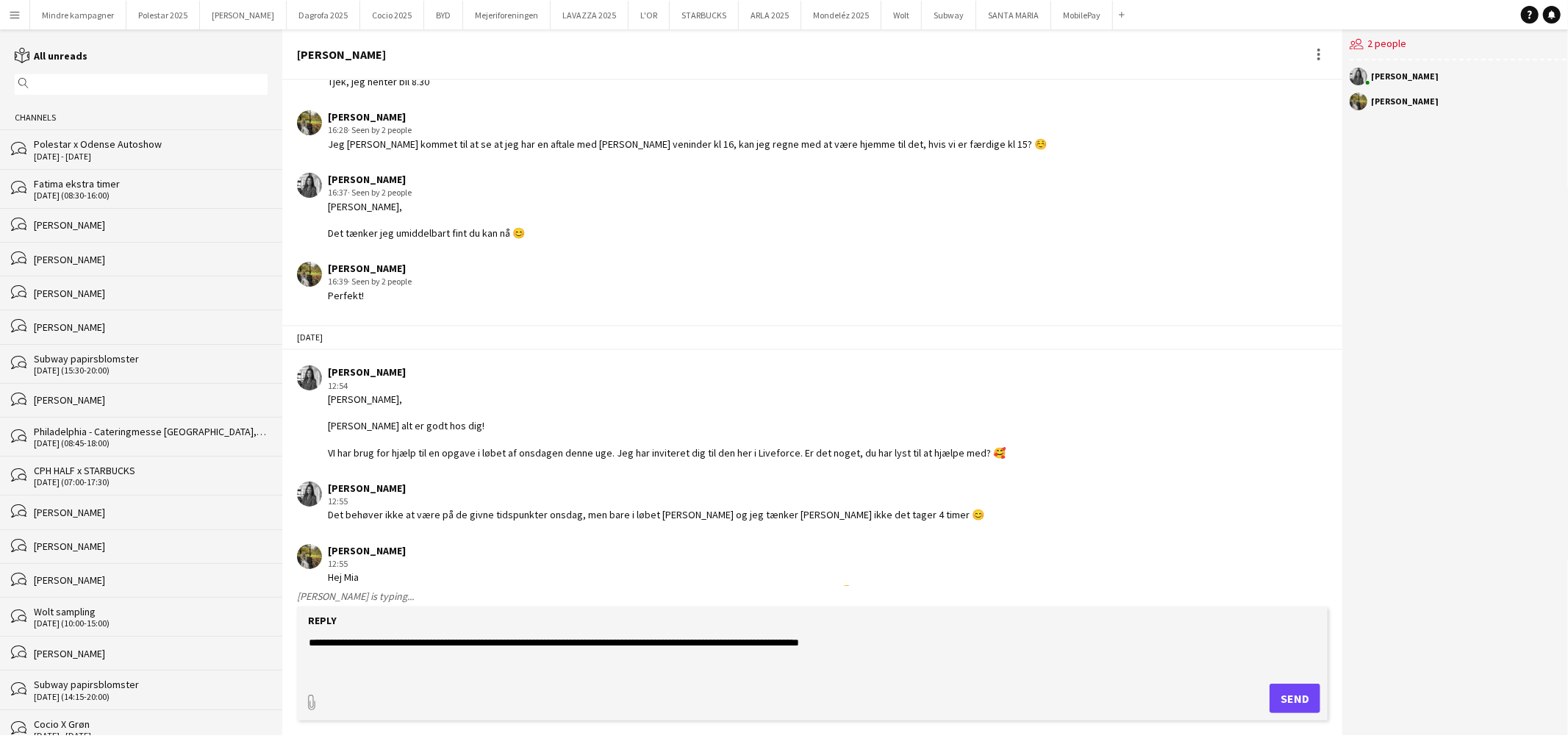
type textarea "**********"
click at [1291, 693] on button "Send" at bounding box center [1294, 699] width 50 height 29
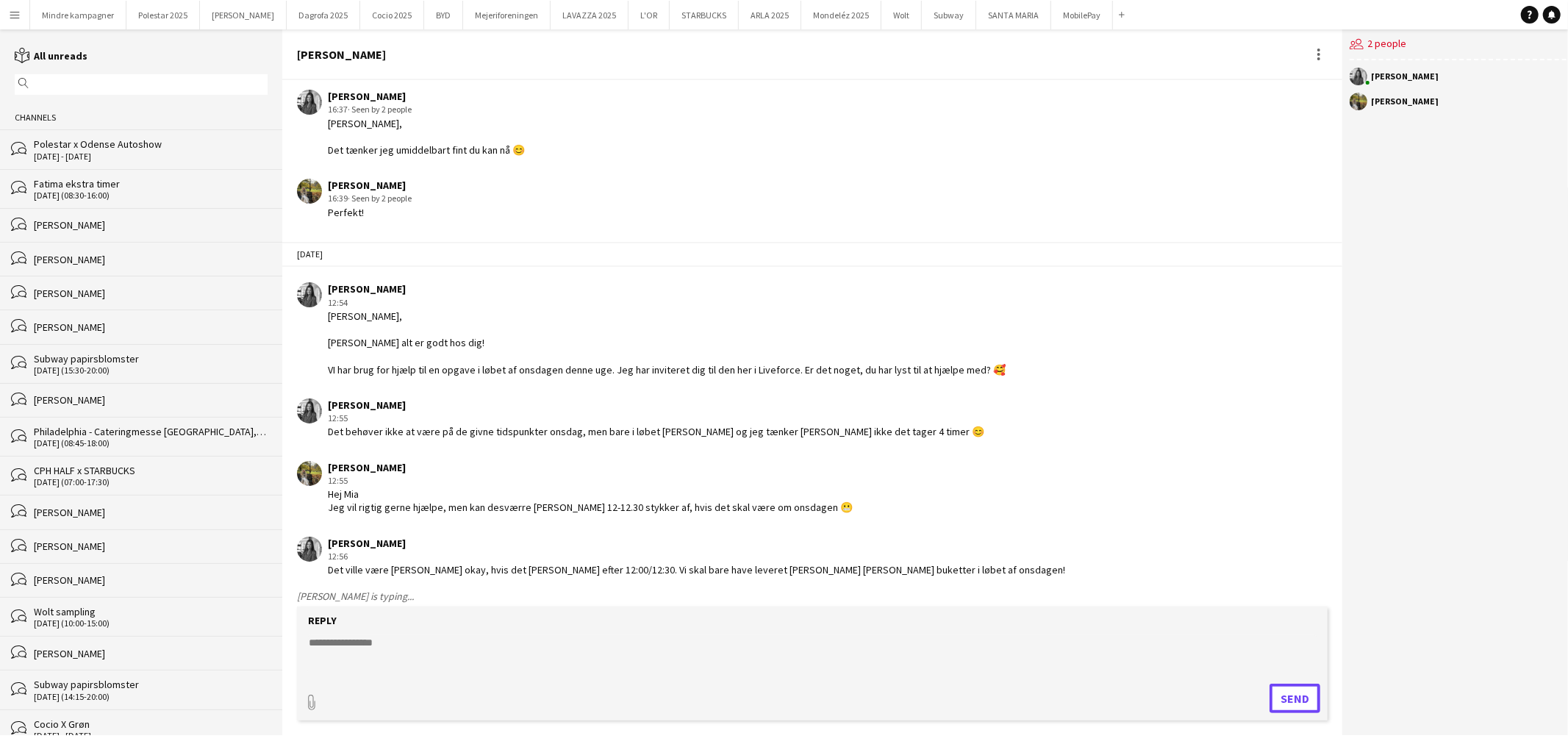
scroll to position [847, 0]
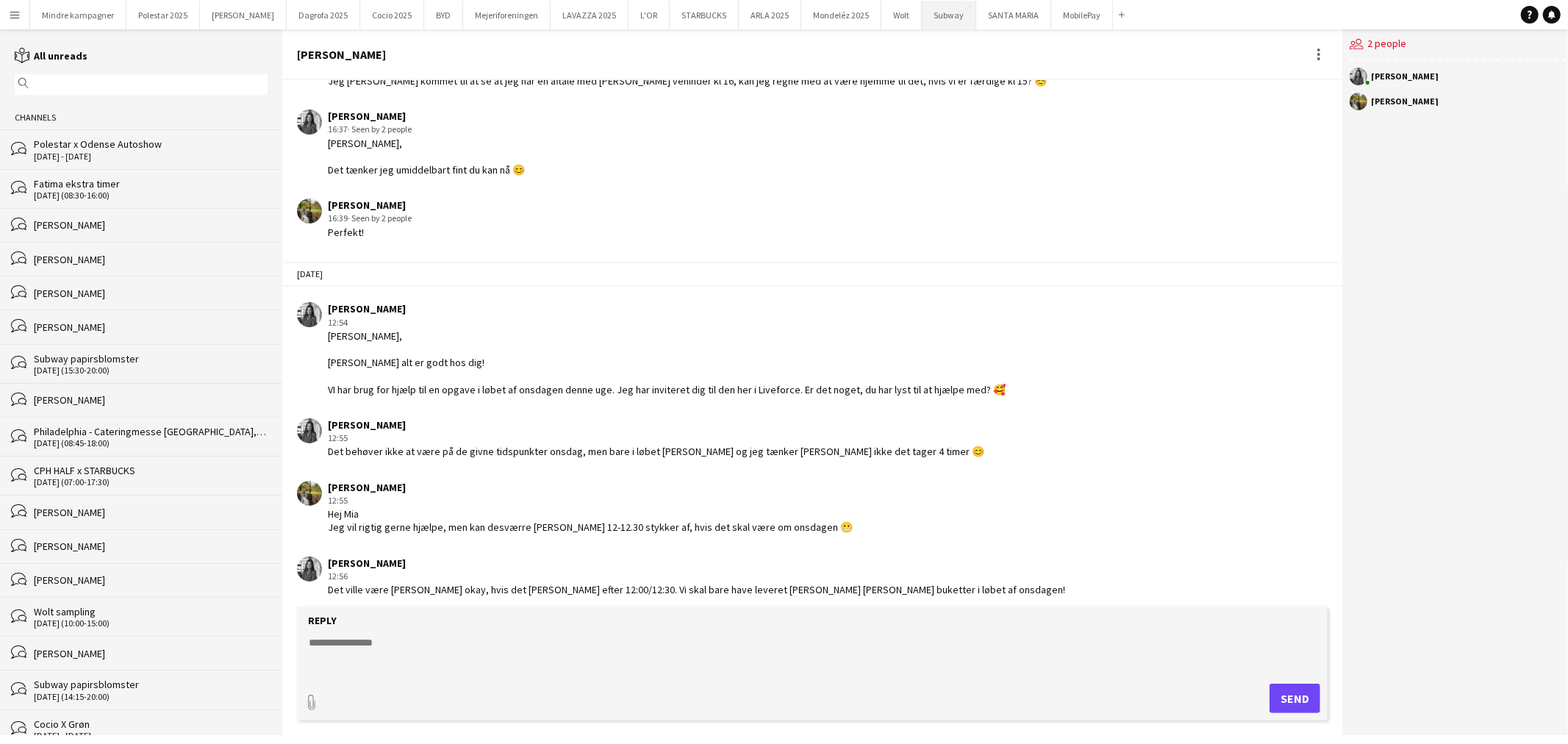
click at [922, 13] on button "Subway Close" at bounding box center [949, 15] width 54 height 29
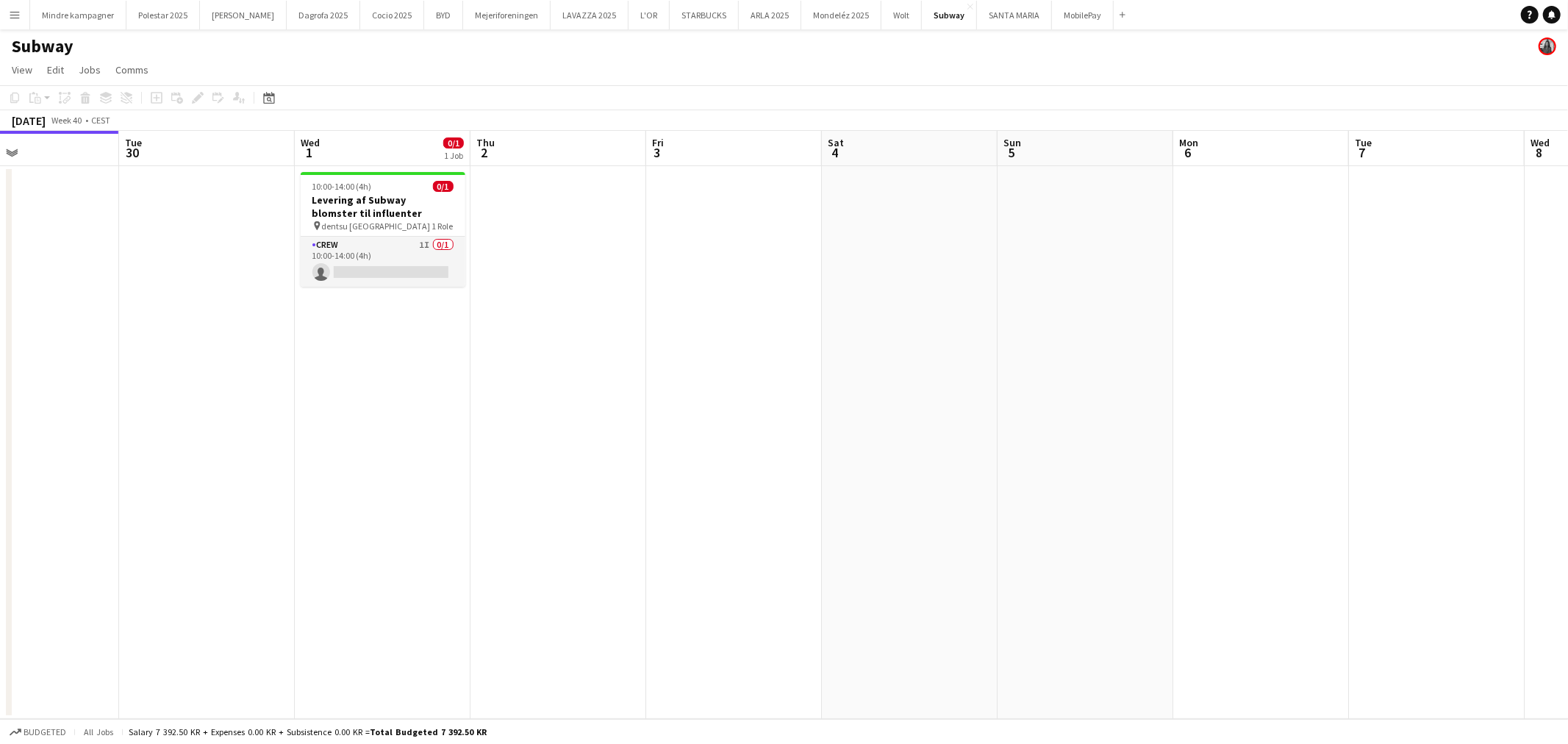
scroll to position [0, 586]
drag, startPoint x: 1150, startPoint y: 381, endPoint x: 914, endPoint y: 395, distance: 236.4
click at [914, 395] on app-calendar-viewport "Fri 26 Sat 27 Sun 28 Mon 29 Tue 30 Wed 1 0/1 1 Job Thu 2 Fri 3 Sat 4 Sun 5 Mon …" at bounding box center [784, 425] width 1568 height 588
click at [139, 346] on app-date-cell at bounding box center [204, 442] width 176 height 552
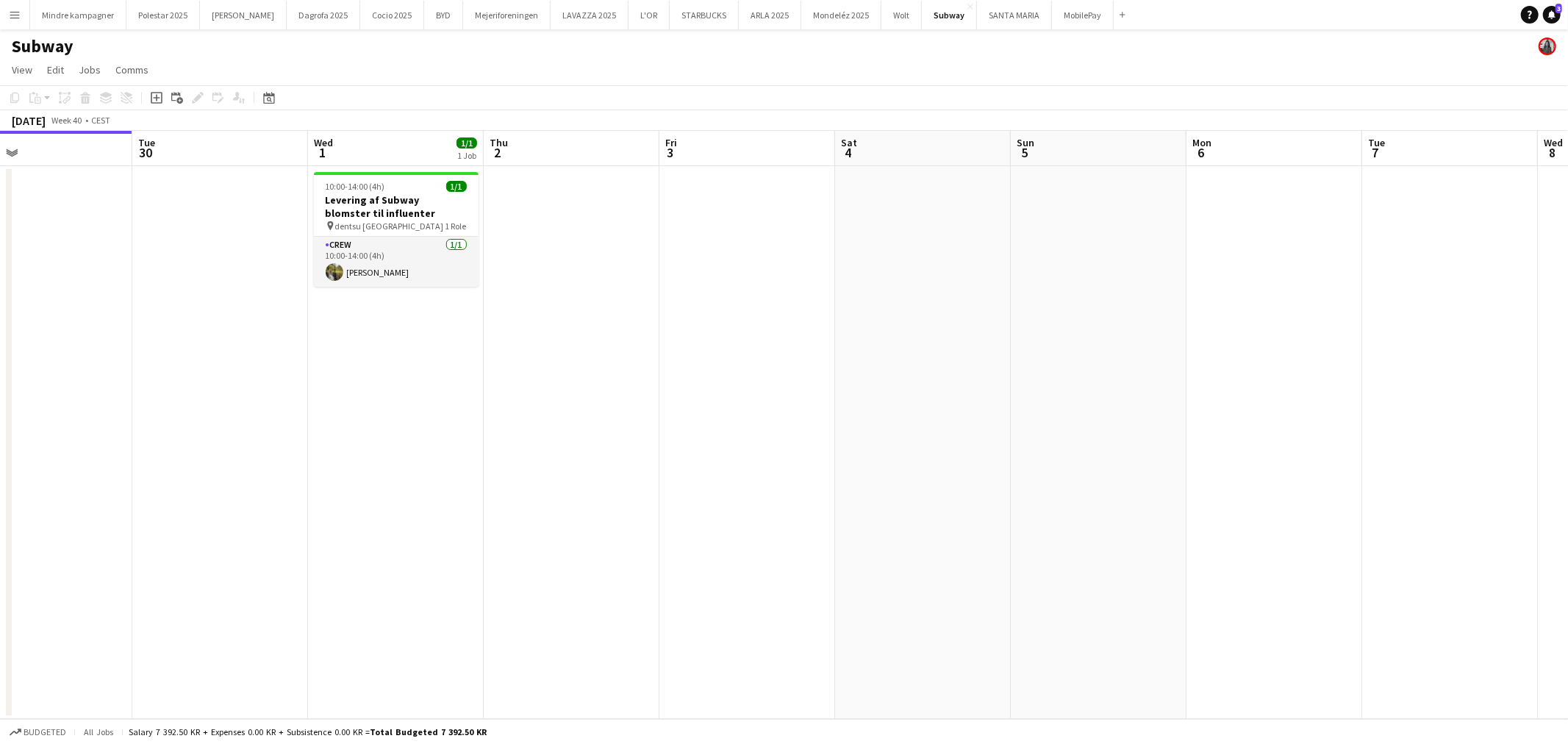
drag, startPoint x: 135, startPoint y: 378, endPoint x: 509, endPoint y: 416, distance: 375.9
click at [508, 415] on app-calendar-viewport "Sat 27 Sun 28 Mon 29 Tue 30 Wed 1 1/1 1 Job Thu 2 Fri 3 Sat 4 Sun 5 Mon 6 Tue 7…" at bounding box center [784, 425] width 1568 height 588
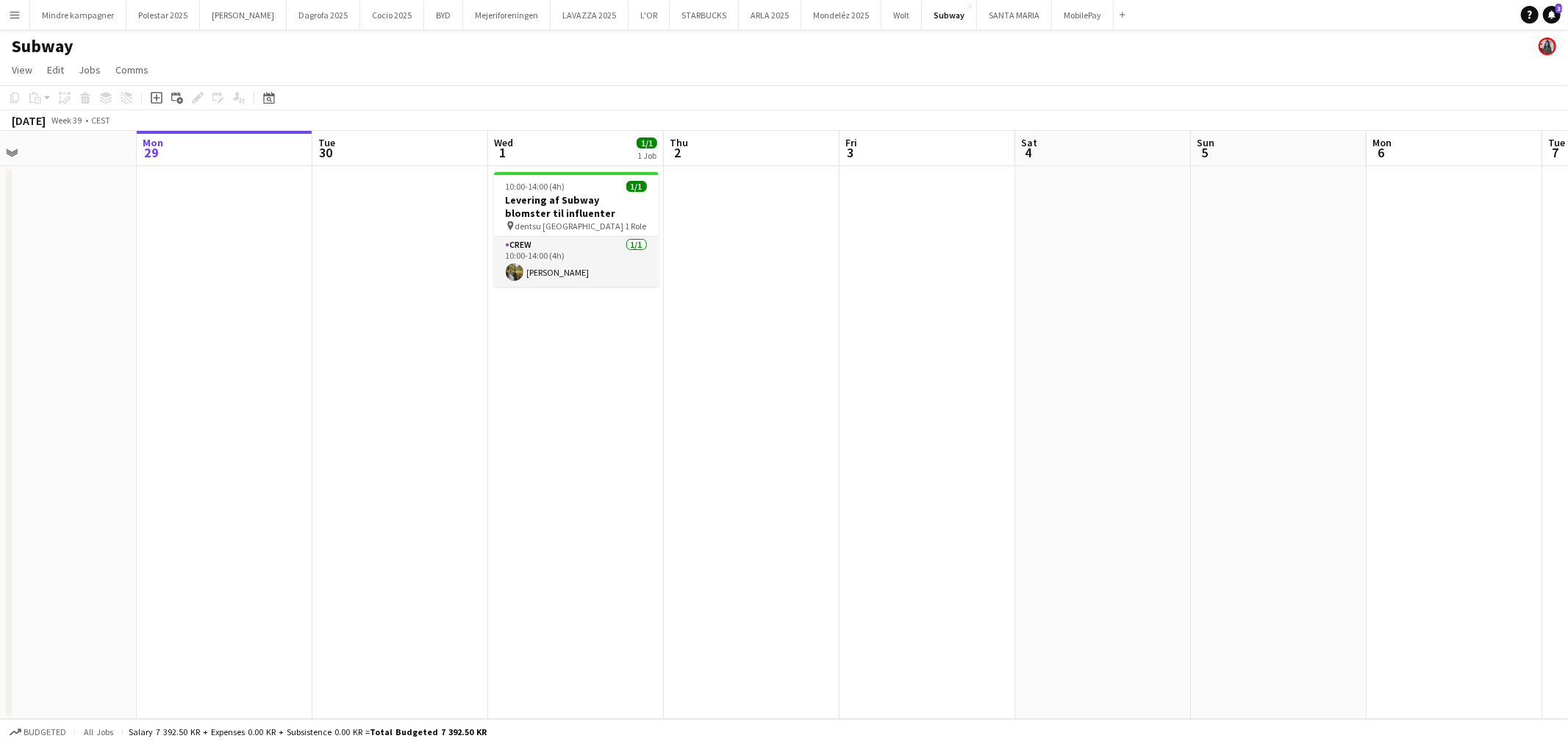
click at [18, 19] on app-icon "Menu" at bounding box center [15, 15] width 12 height 12
click at [60, 106] on link "Comms Comms" at bounding box center [74, 109] width 147 height 29
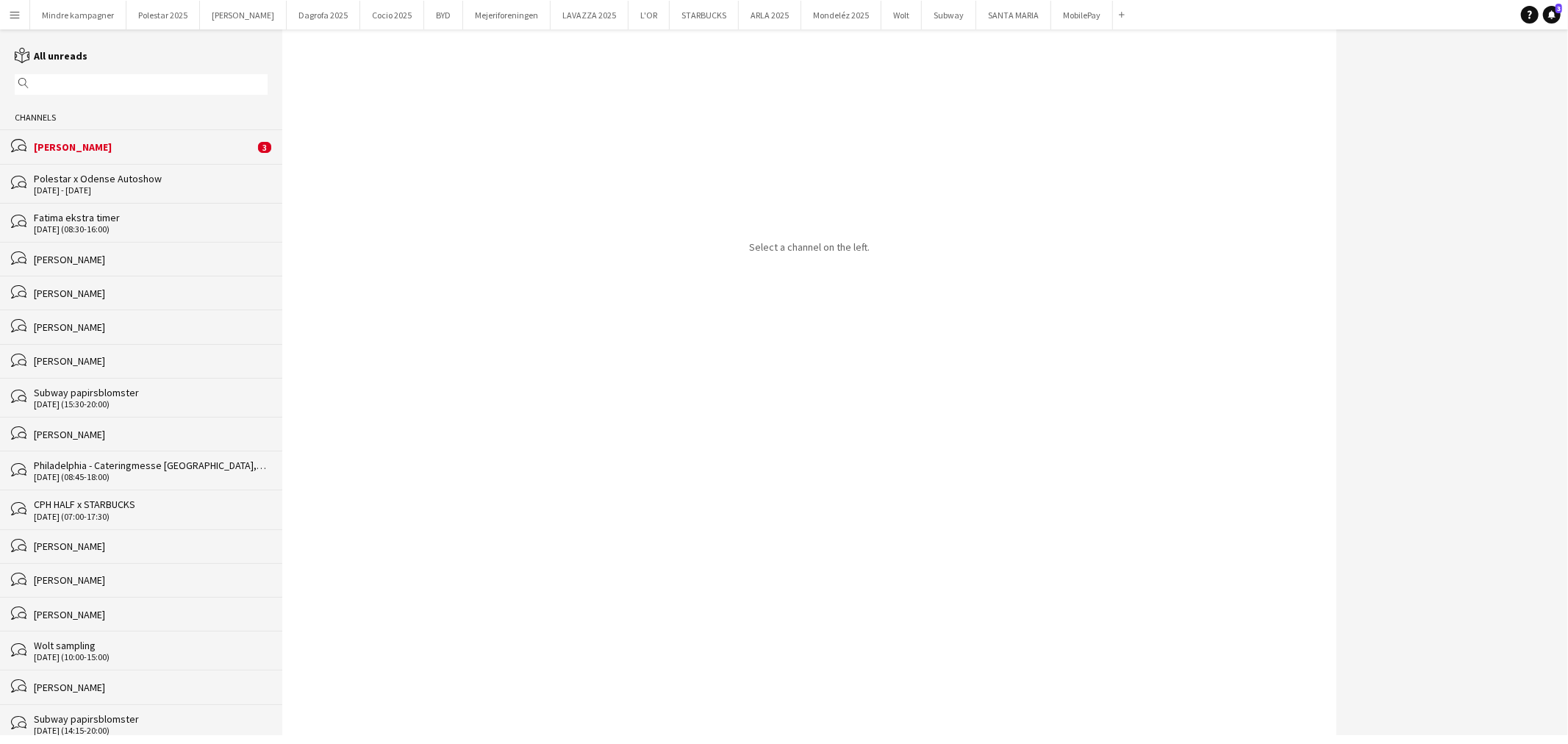
click at [107, 149] on div "[PERSON_NAME]" at bounding box center [144, 147] width 221 height 14
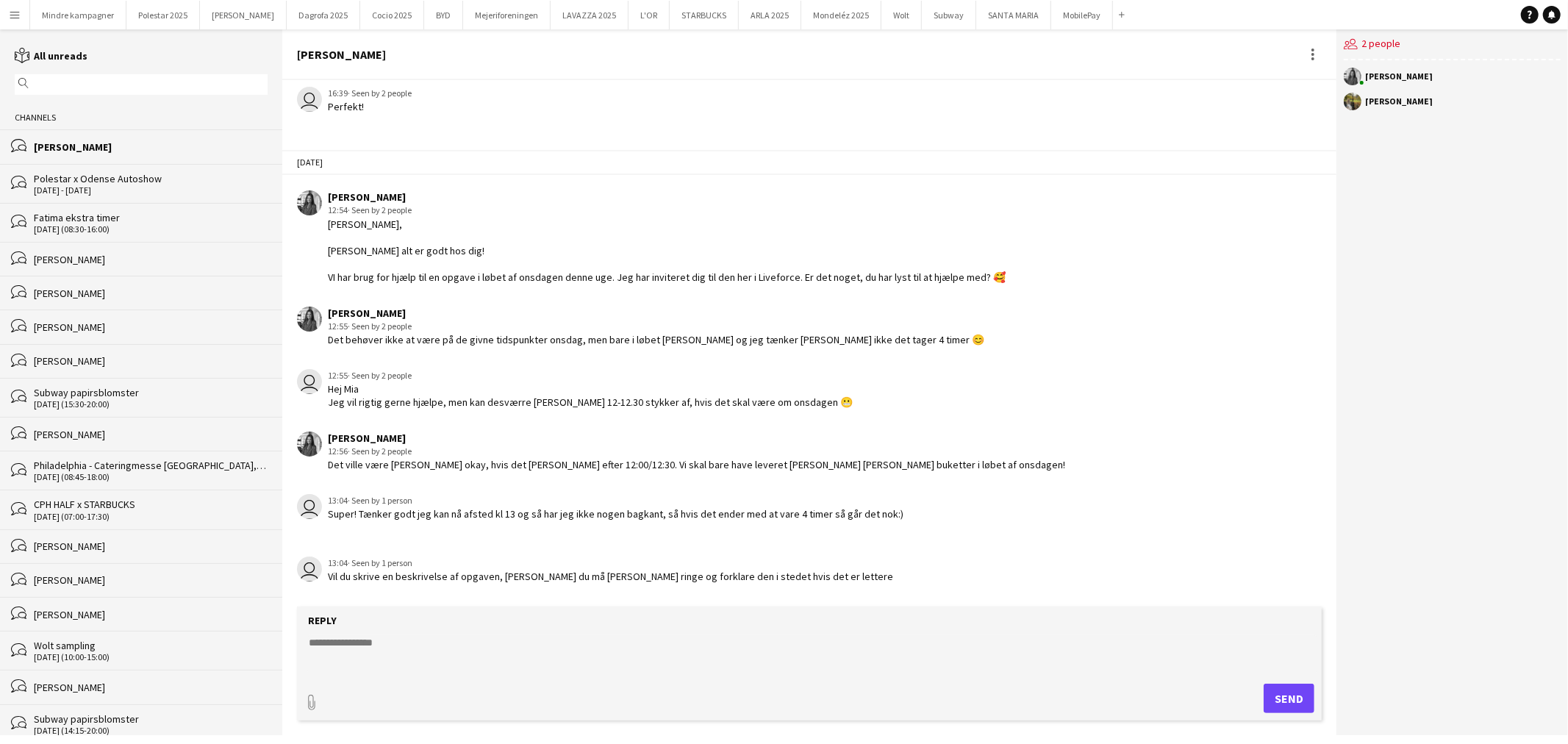
scroll to position [958, 0]
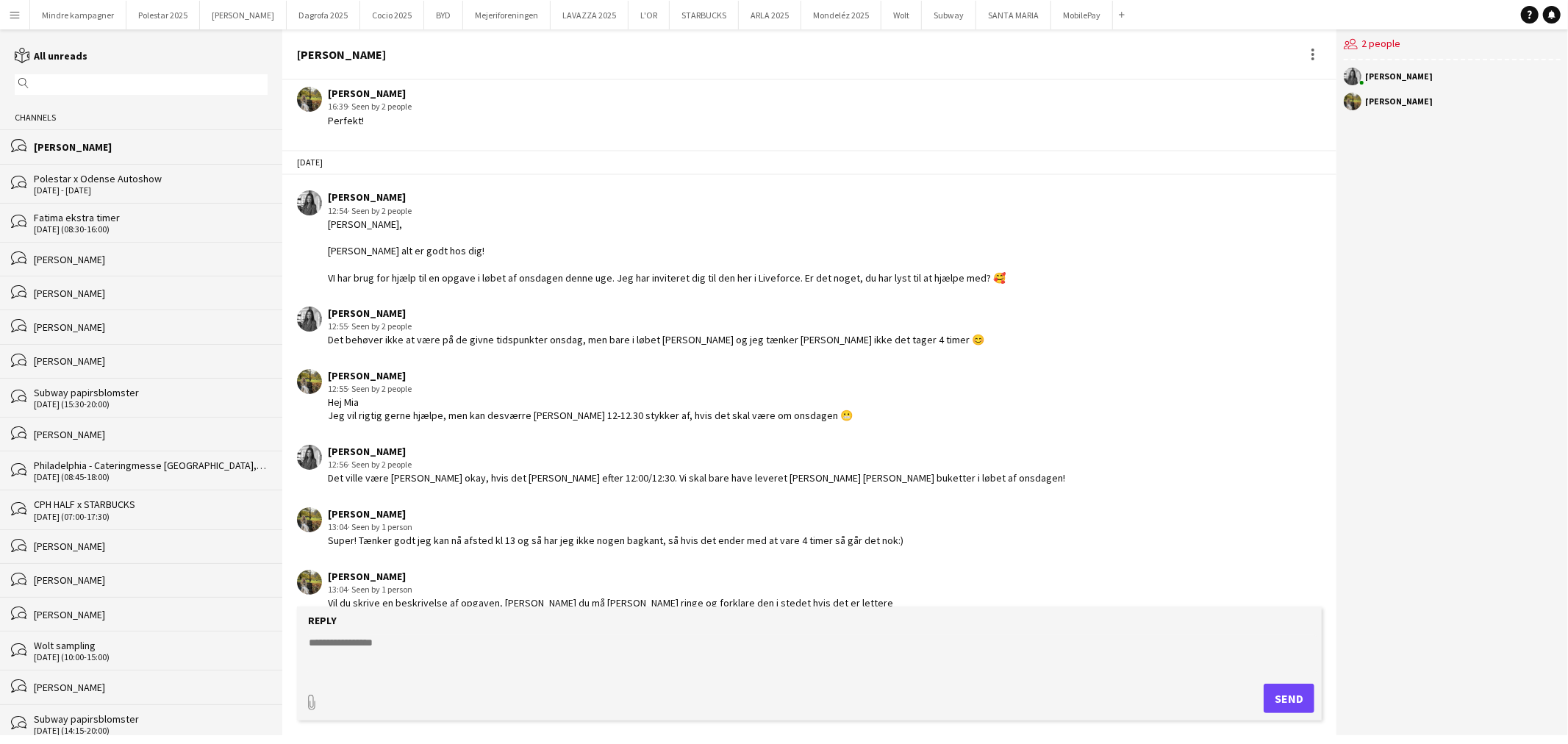
click at [387, 641] on textarea at bounding box center [813, 655] width 1010 height 39
type textarea "*"
click at [636, 694] on div "paperclip Send" at bounding box center [810, 699] width 1010 height 29
click at [310, 668] on textarea "**********" at bounding box center [813, 655] width 1010 height 39
paste textarea "**********"
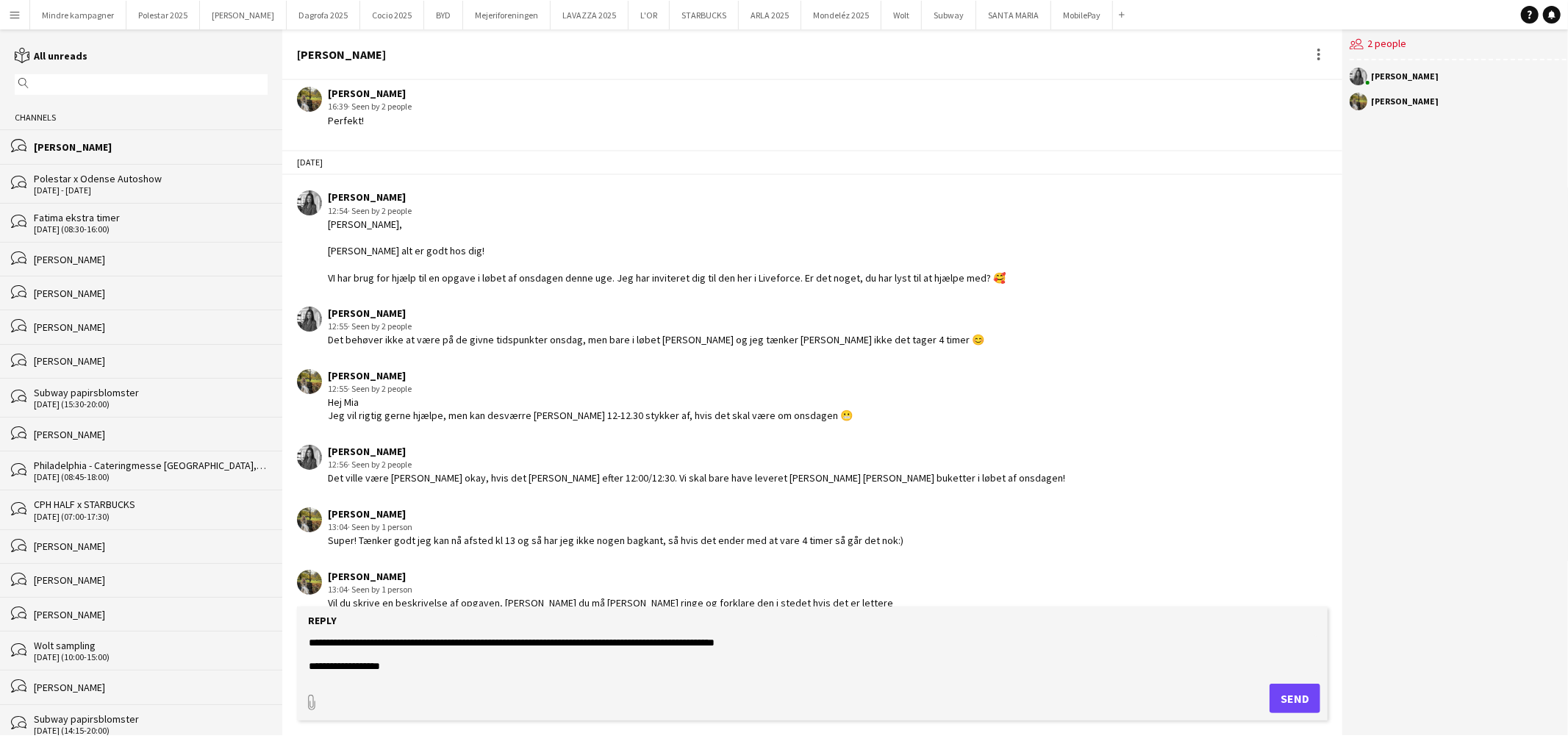
scroll to position [118, 0]
click at [682, 670] on textarea "**********" at bounding box center [813, 655] width 1010 height 39
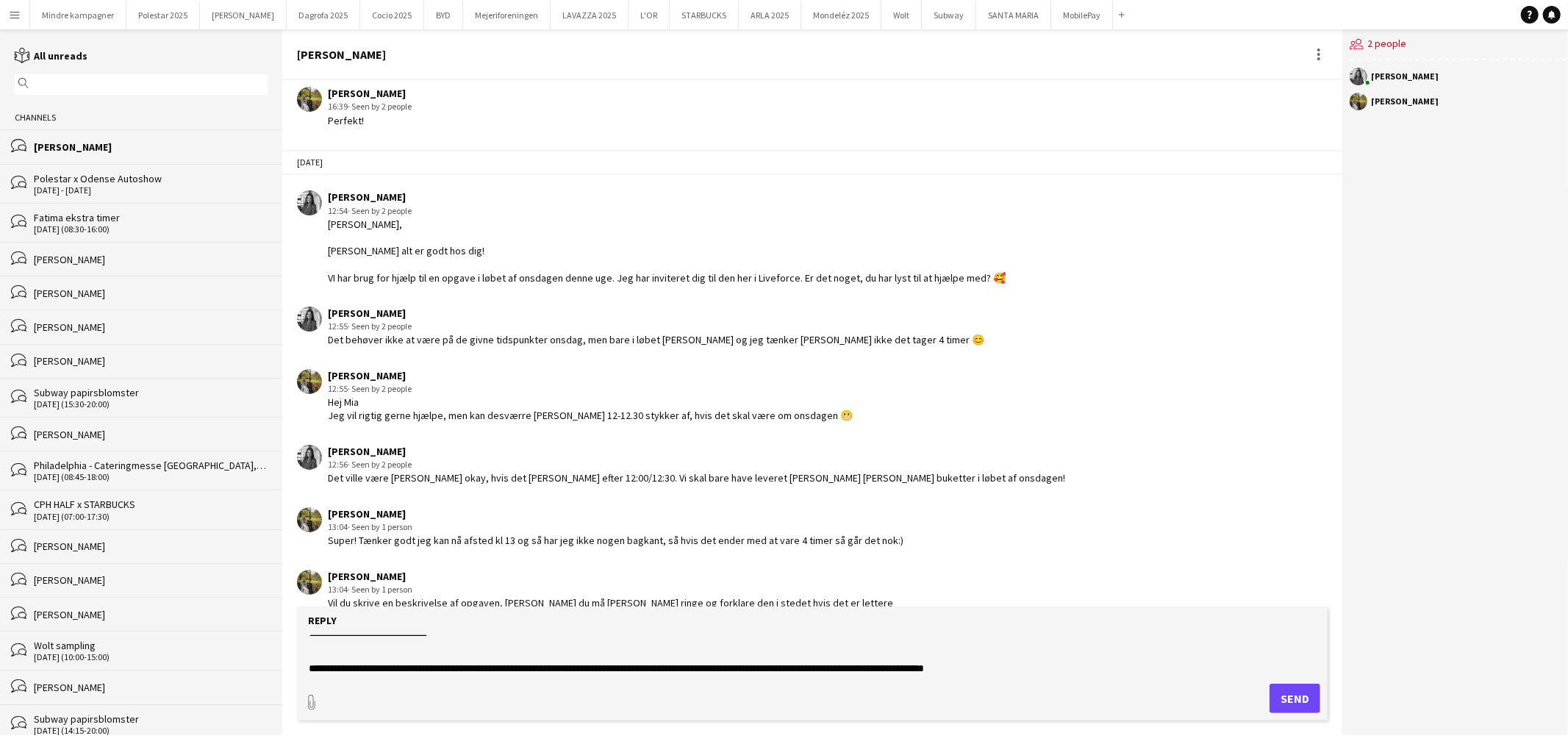
click at [841, 682] on form "**********" at bounding box center [812, 664] width 1030 height 114
click at [636, 657] on textarea "**********" at bounding box center [813, 655] width 1010 height 39
click at [622, 663] on textarea "**********" at bounding box center [813, 655] width 1010 height 39
paste textarea "**********"
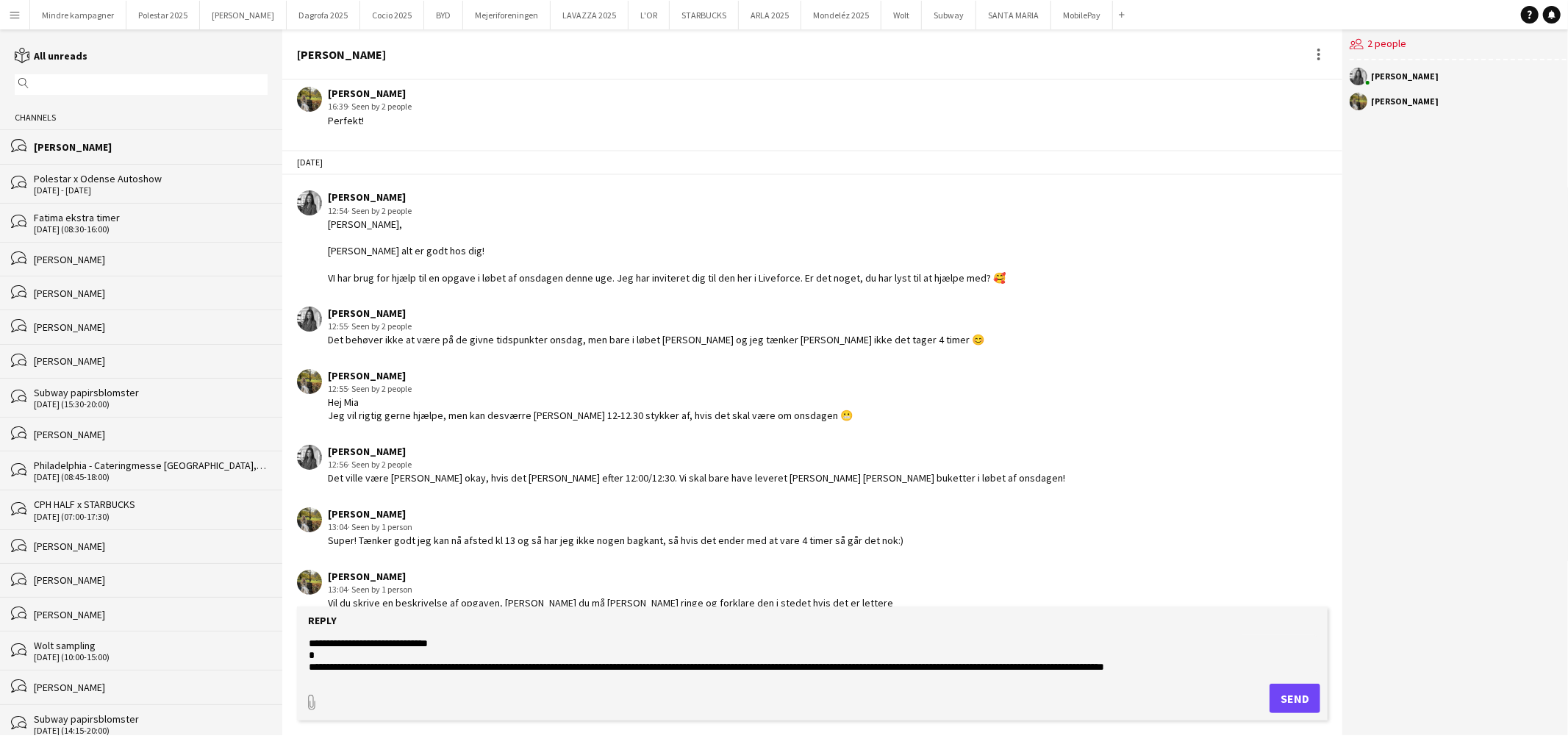
click at [682, 666] on textarea "**********" at bounding box center [813, 655] width 1010 height 39
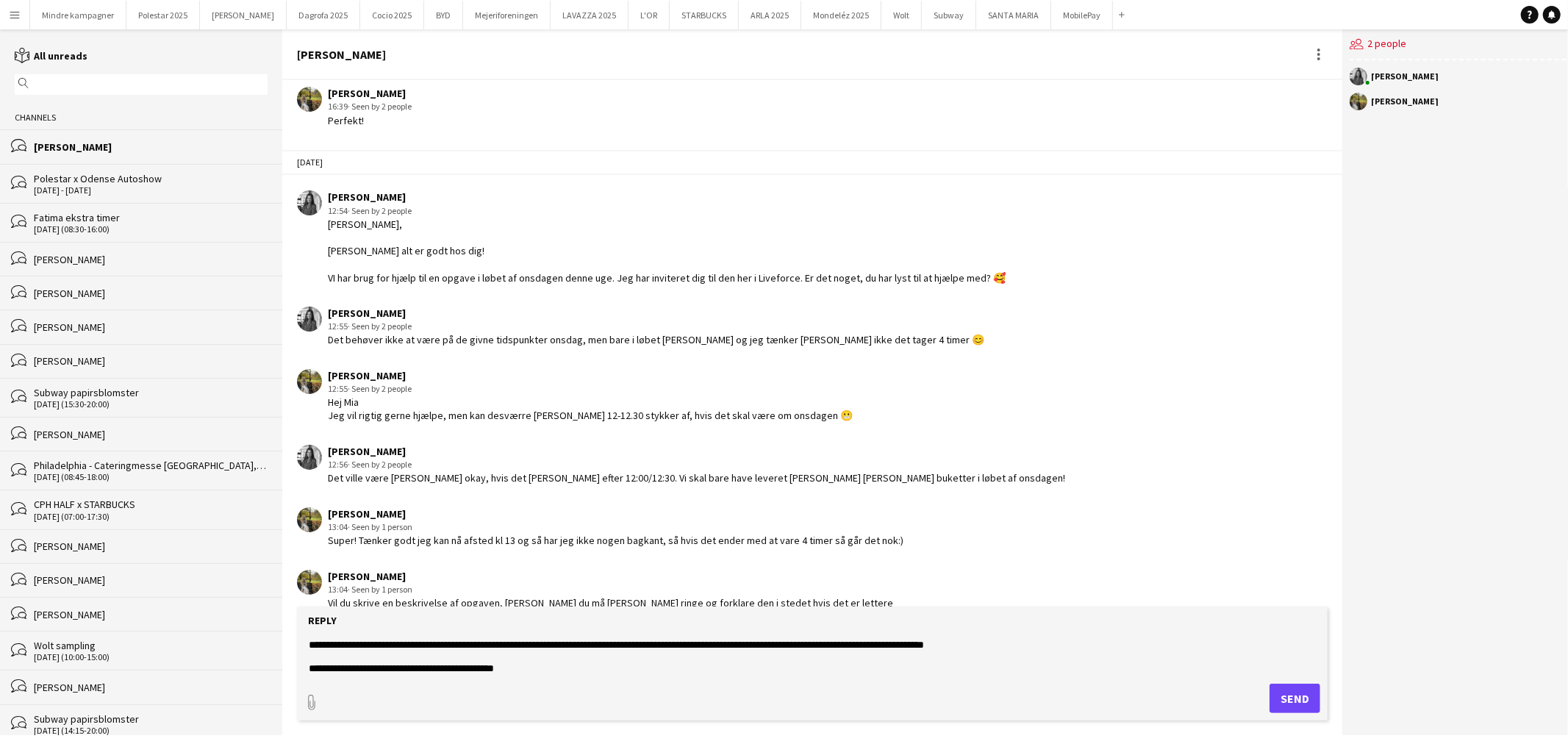
type textarea "**********"
click at [1285, 696] on button "Send" at bounding box center [1294, 699] width 50 height 29
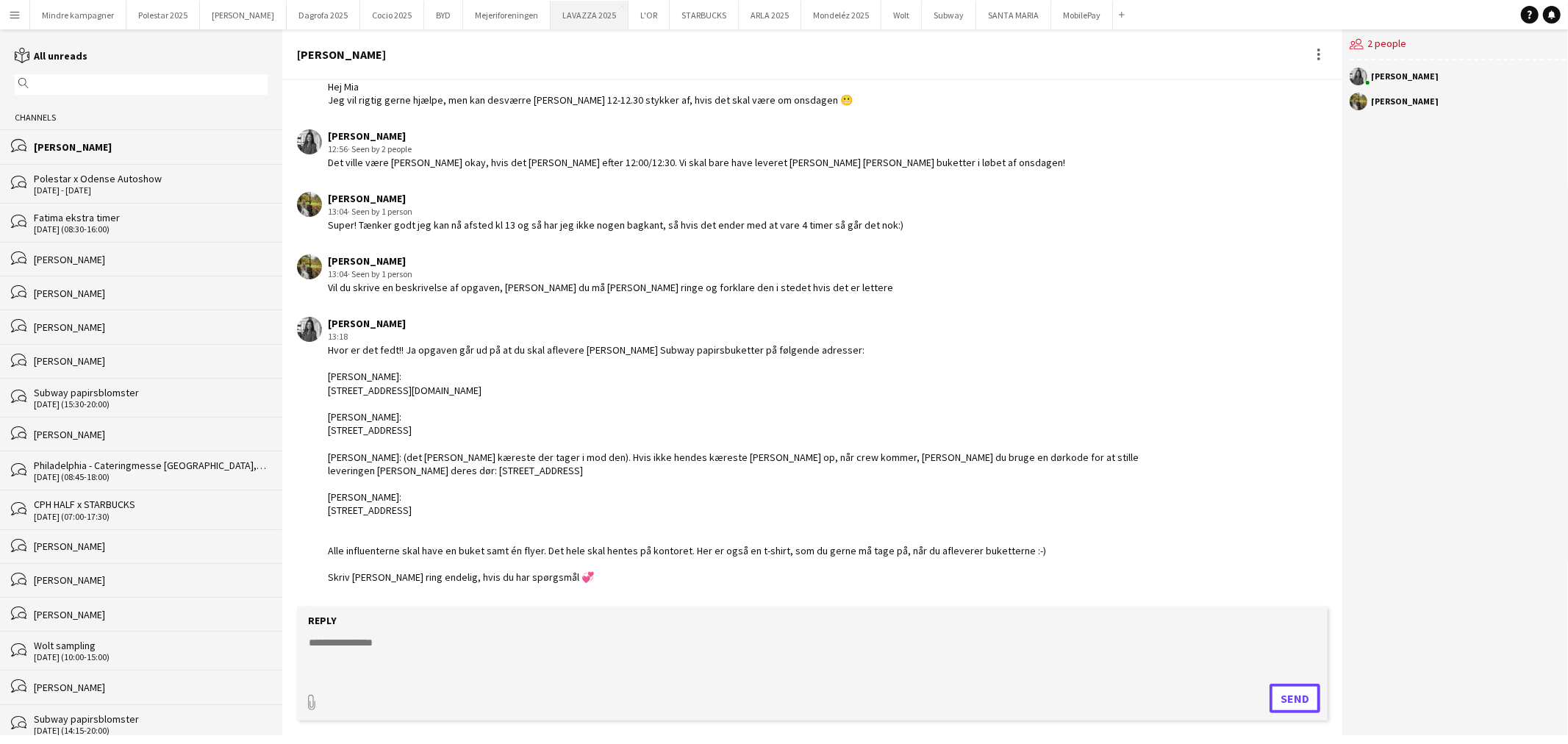
scroll to position [1336, 0]
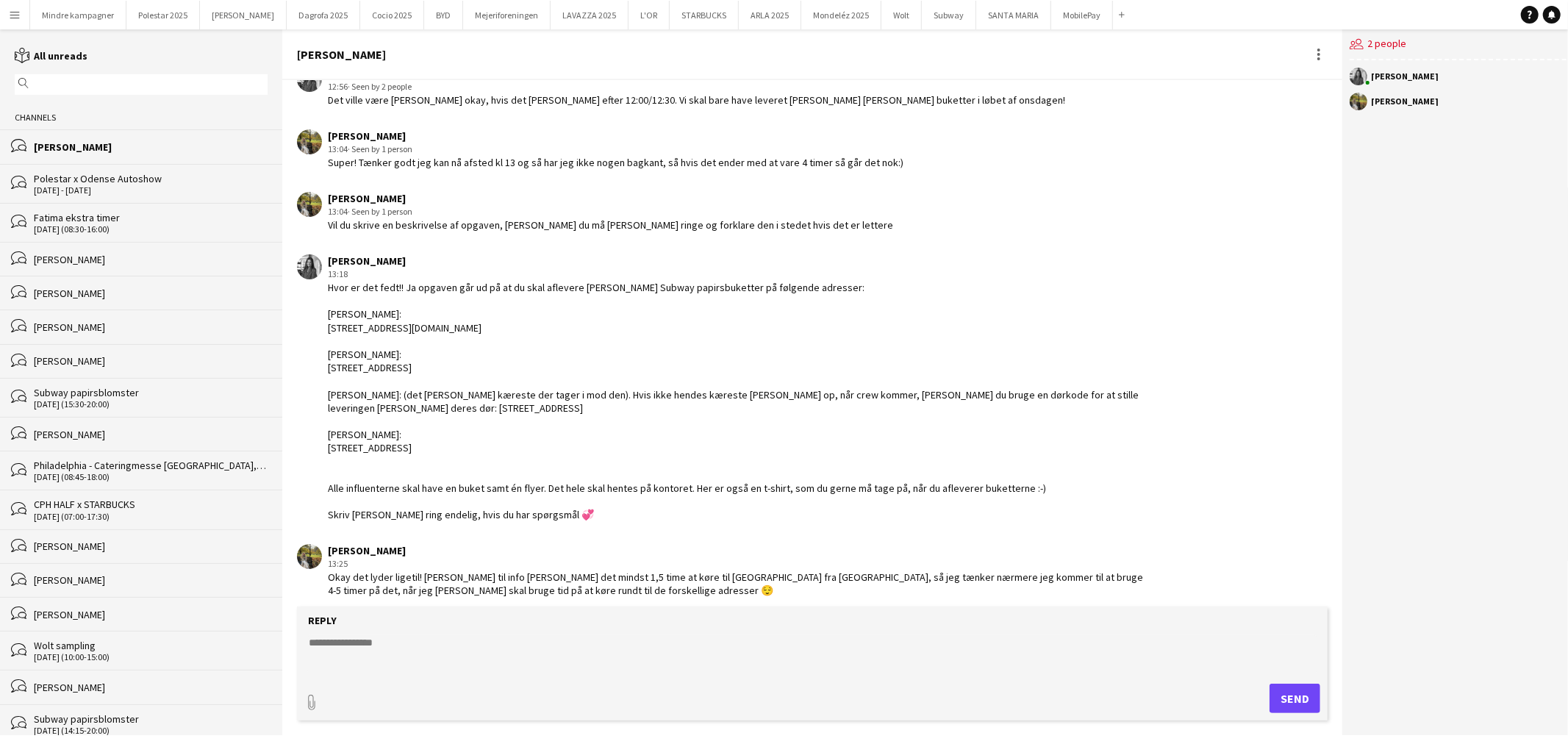
click at [467, 637] on textarea at bounding box center [813, 655] width 1010 height 39
click at [414, 643] on textarea "**********" at bounding box center [813, 655] width 1010 height 39
type textarea "**********"
click at [1293, 694] on button "Send" at bounding box center [1294, 699] width 50 height 29
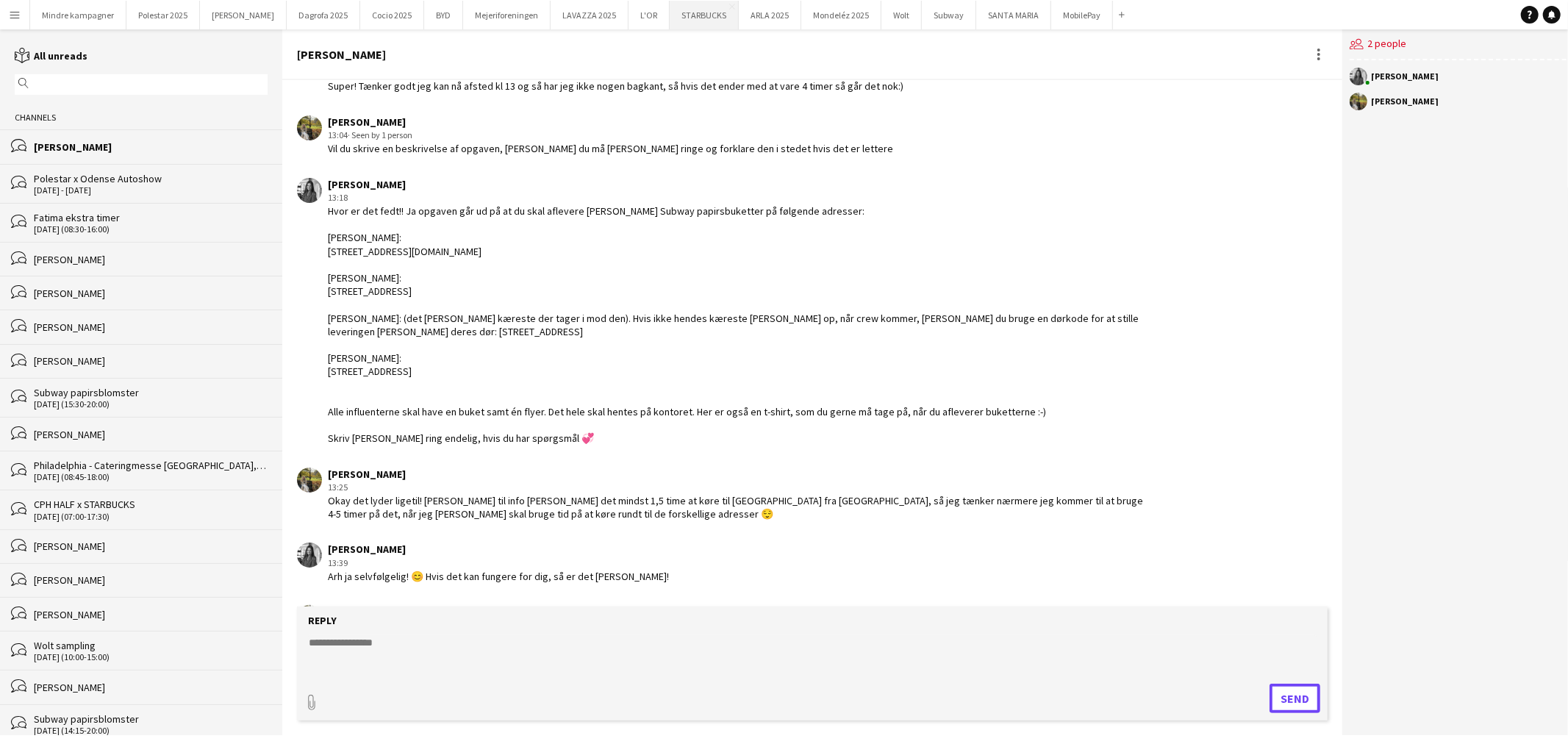
scroll to position [1474, 0]
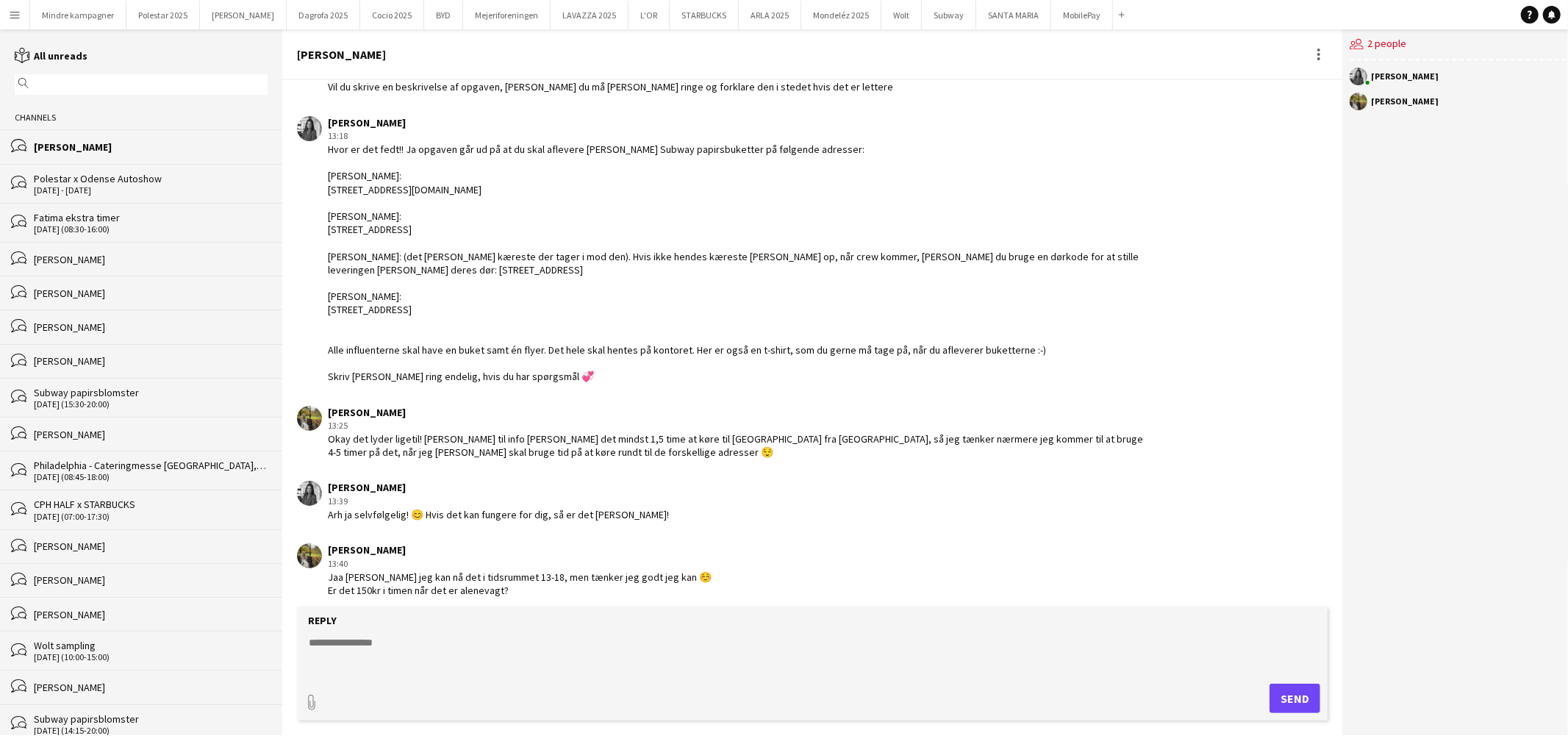
click at [383, 651] on textarea at bounding box center [813, 655] width 1010 height 39
type textarea "*"
type textarea "***"
click at [922, 16] on button "Subway Close" at bounding box center [949, 15] width 54 height 29
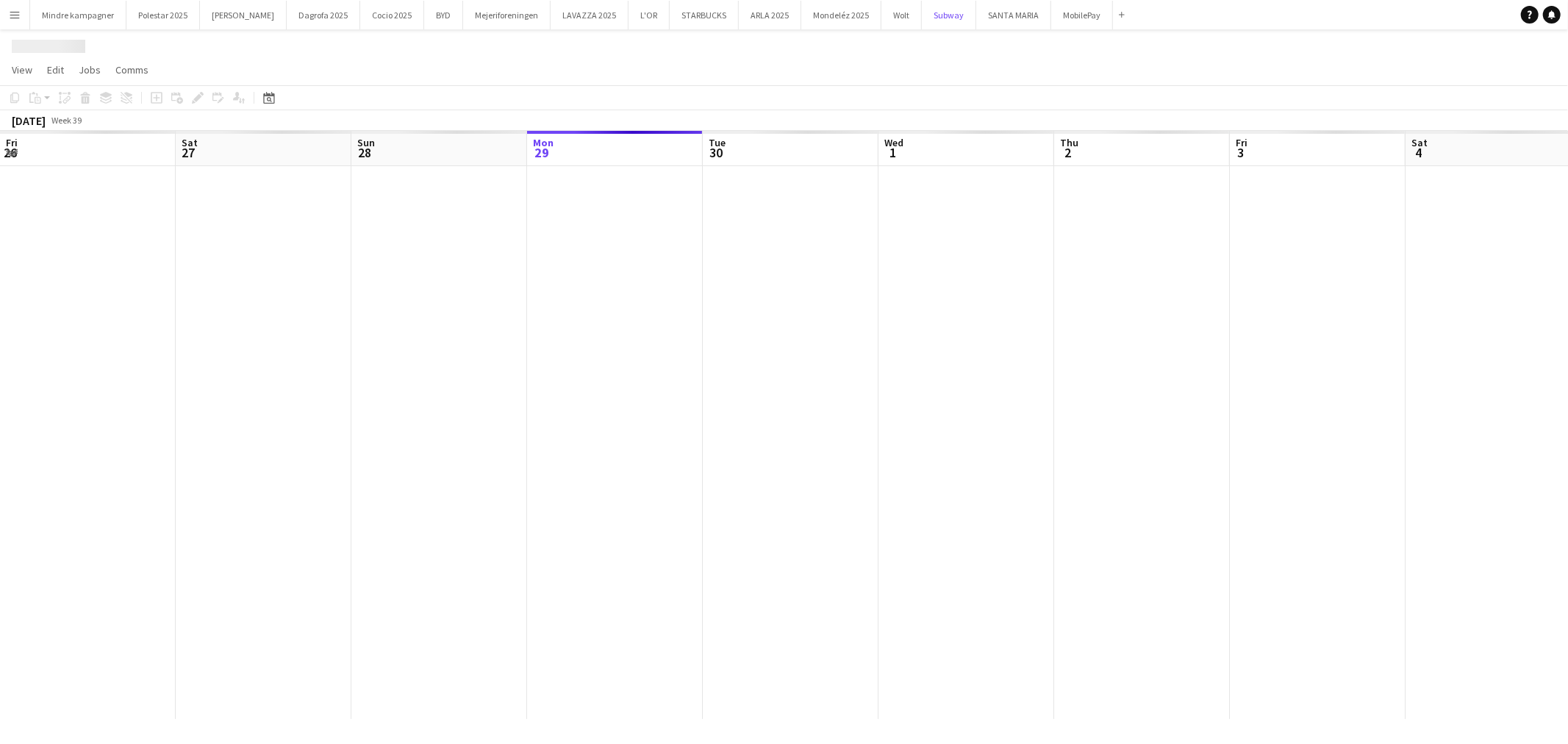
scroll to position [0, 350]
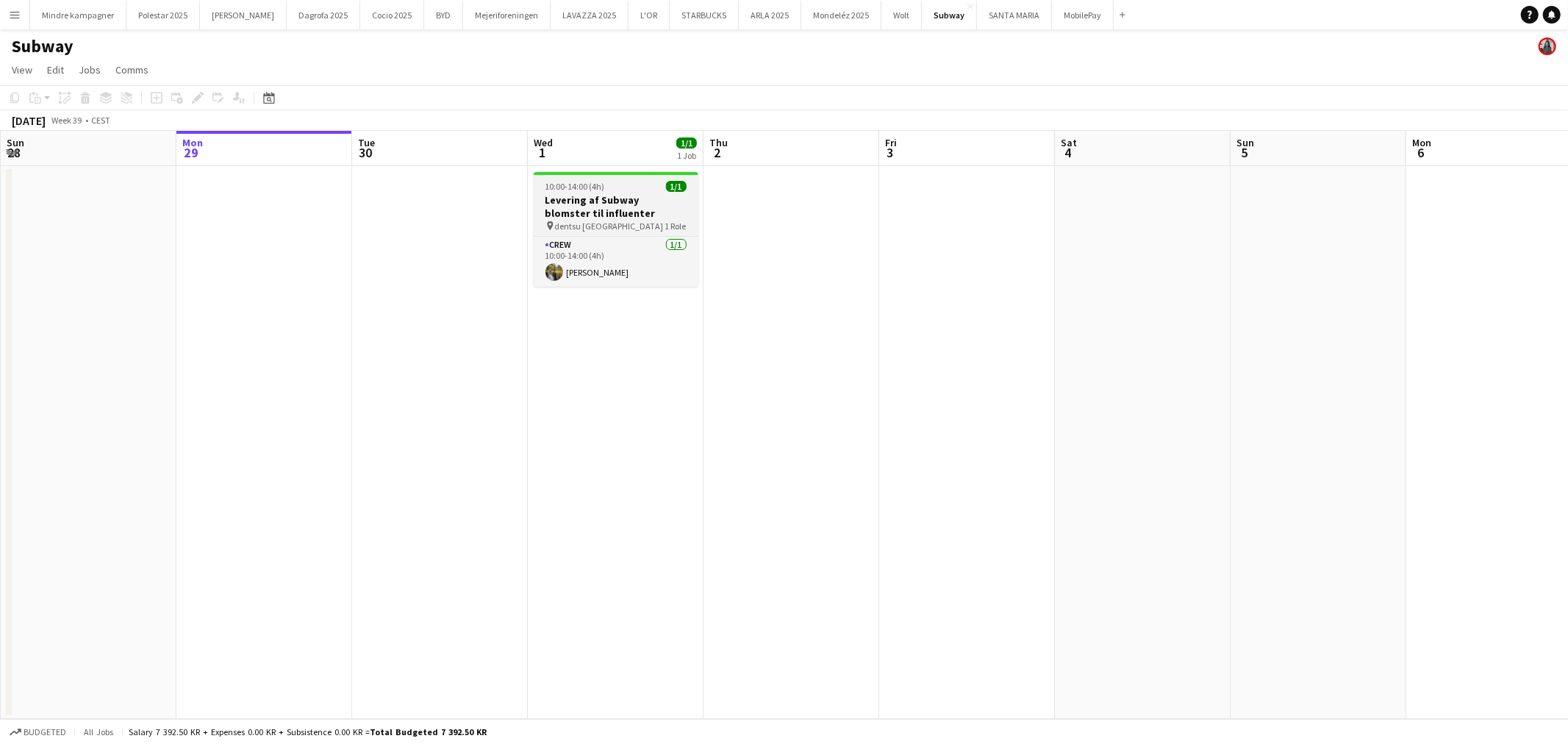
click at [630, 194] on h3 "Levering af Subway blomster til influenter" at bounding box center [616, 206] width 164 height 26
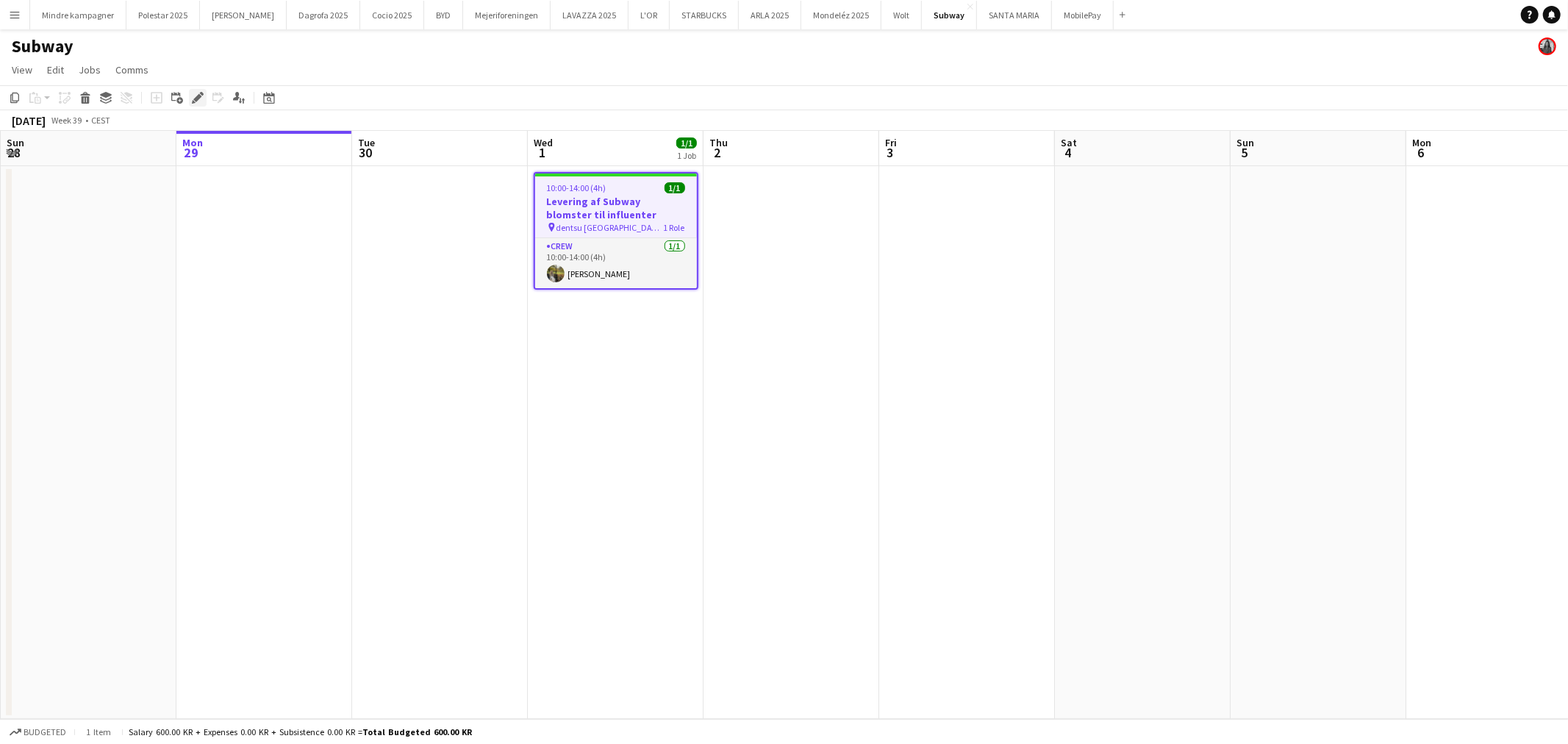
click at [200, 94] on icon at bounding box center [202, 94] width 4 height 4
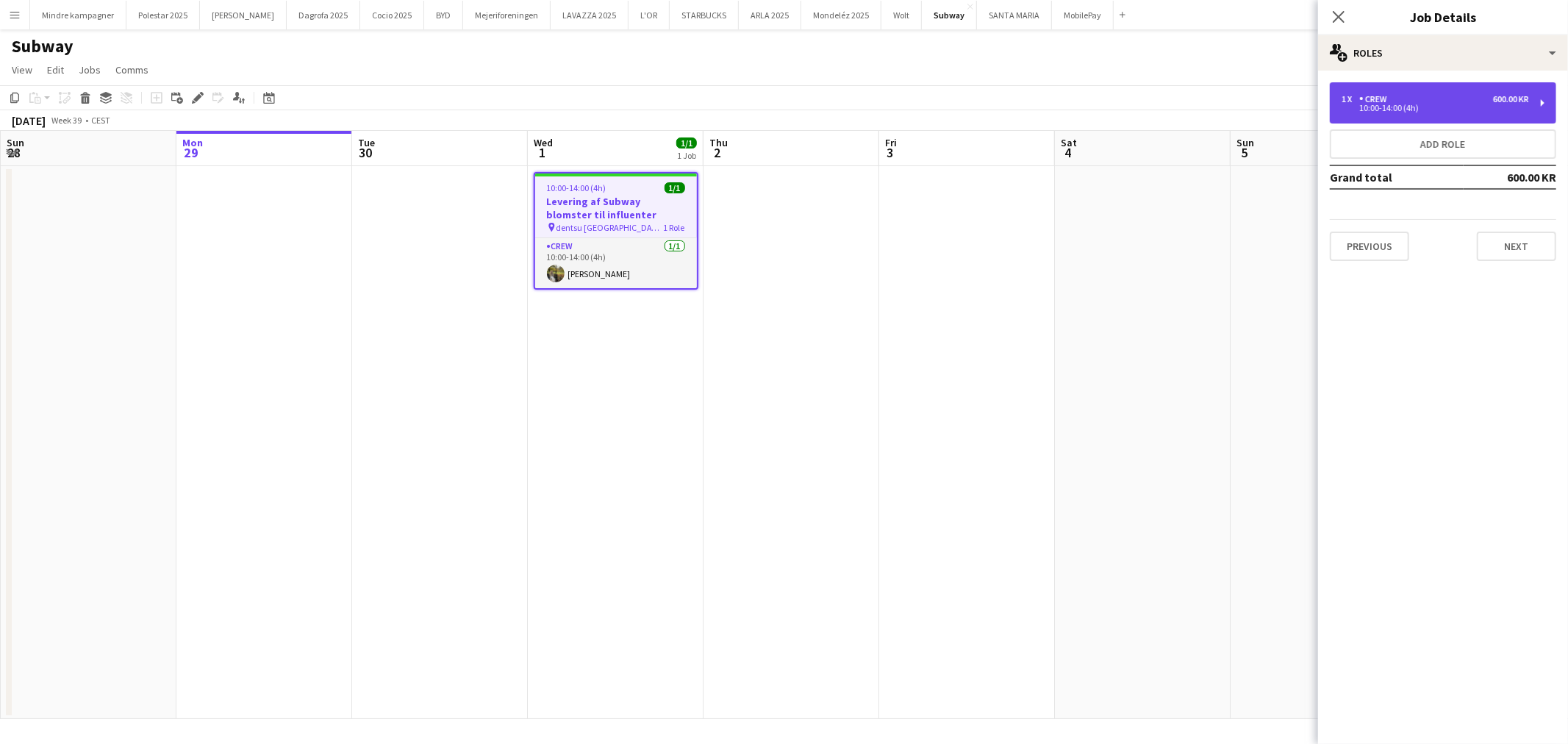
click at [1459, 99] on div "1 x Crew 600.00 KR" at bounding box center [1435, 99] width 188 height 11
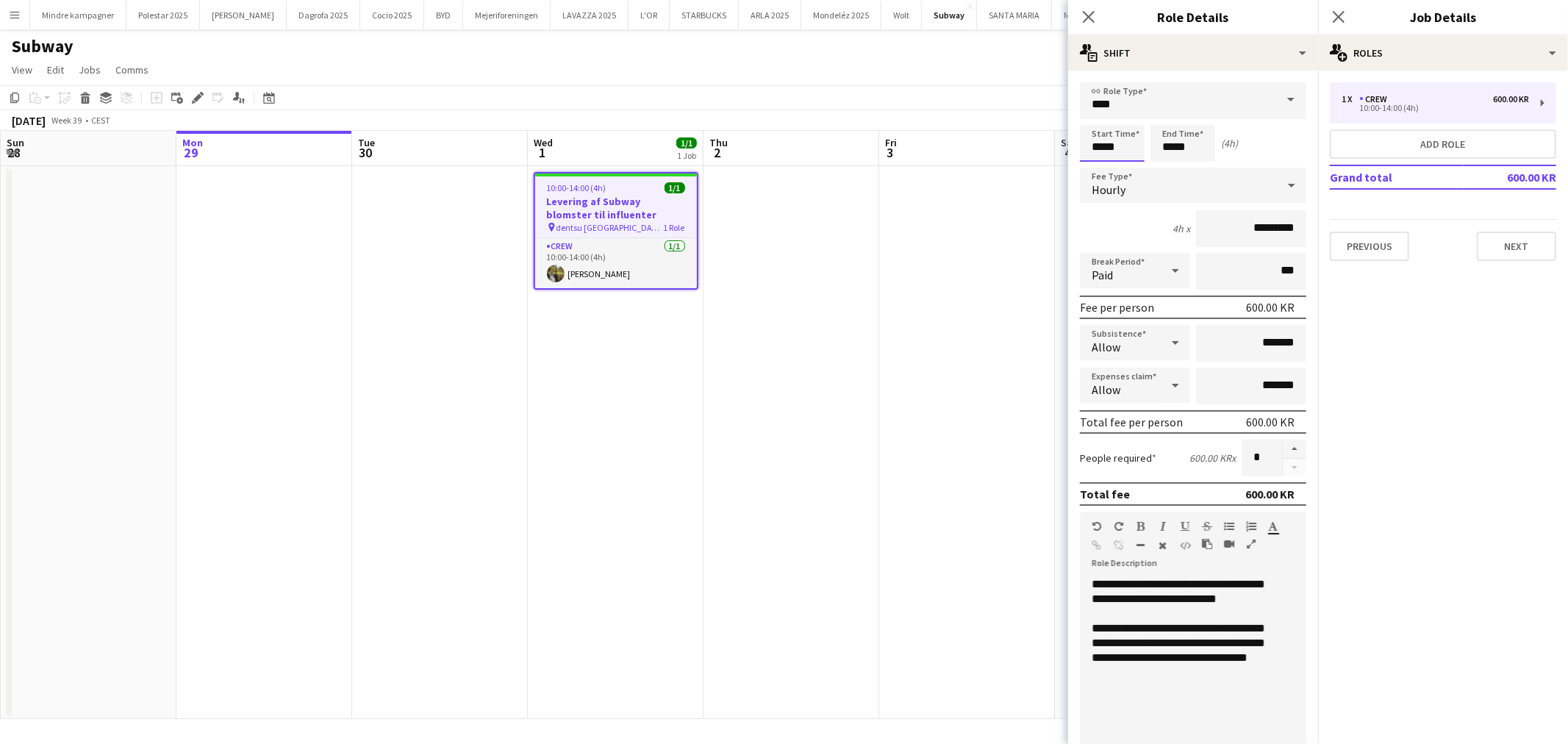
click at [1097, 142] on input "*****" at bounding box center [1111, 143] width 65 height 37
click at [1096, 114] on div at bounding box center [1097, 117] width 29 height 15
type input "*****"
click at [1096, 114] on div at bounding box center [1097, 117] width 29 height 15
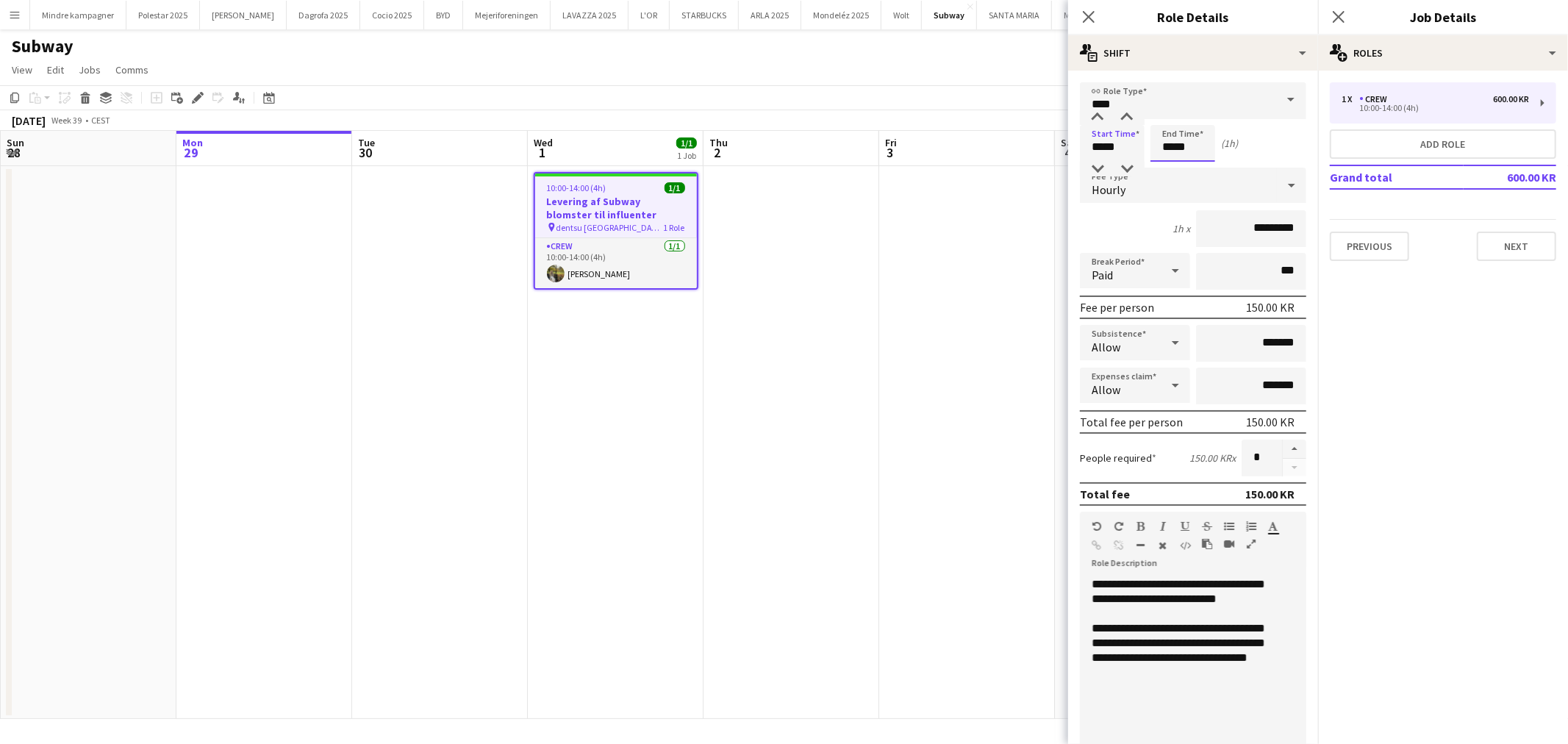
click at [1174, 136] on input "*****" at bounding box center [1182, 143] width 65 height 37
click at [1169, 112] on div at bounding box center [1168, 117] width 29 height 15
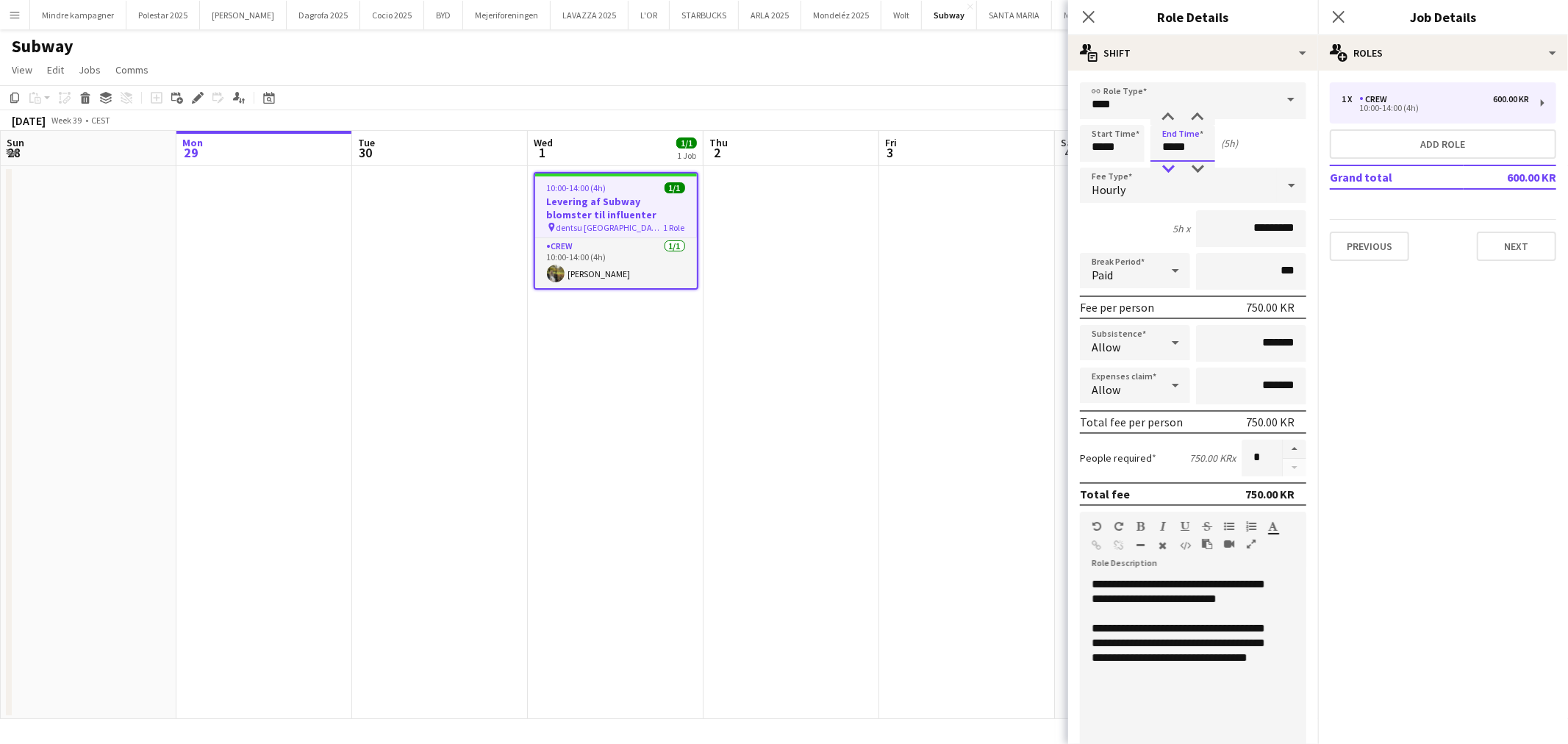
type input "*****"
click at [1169, 164] on div at bounding box center [1168, 168] width 29 height 15
click at [873, 454] on app-date-cell at bounding box center [791, 442] width 176 height 552
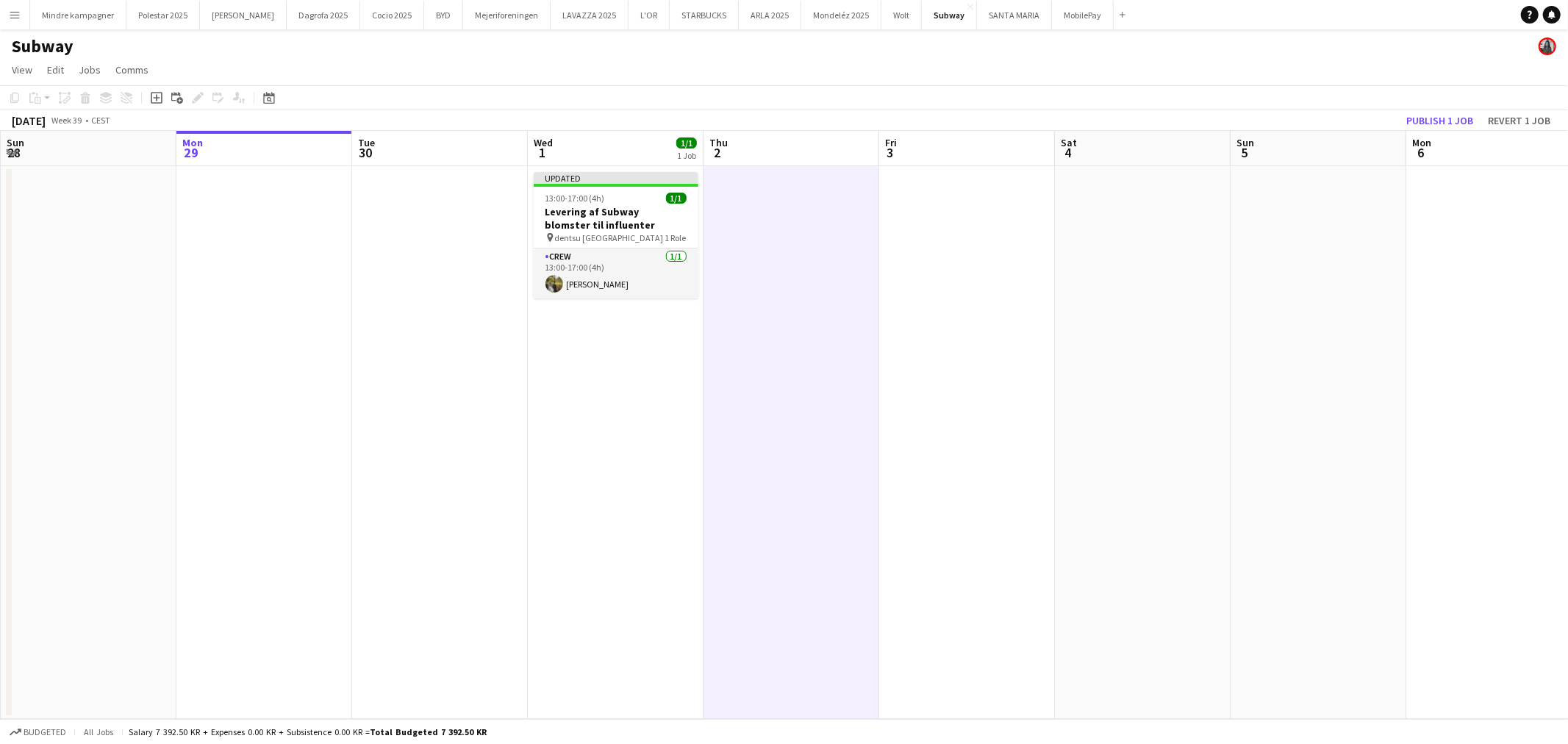
click at [15, 10] on app-icon "Menu" at bounding box center [15, 15] width 12 height 12
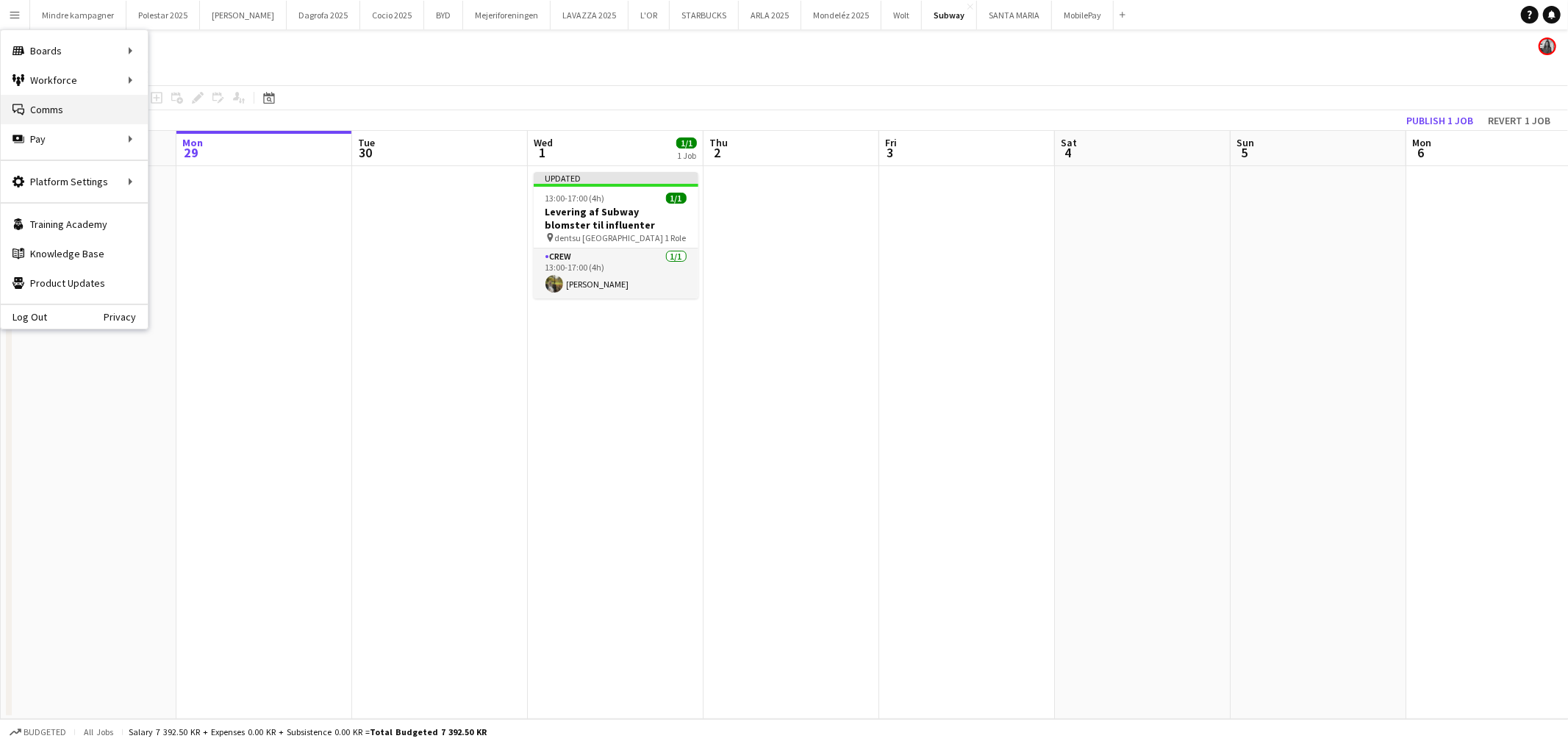
click at [66, 110] on link "Comms Comms" at bounding box center [74, 109] width 147 height 29
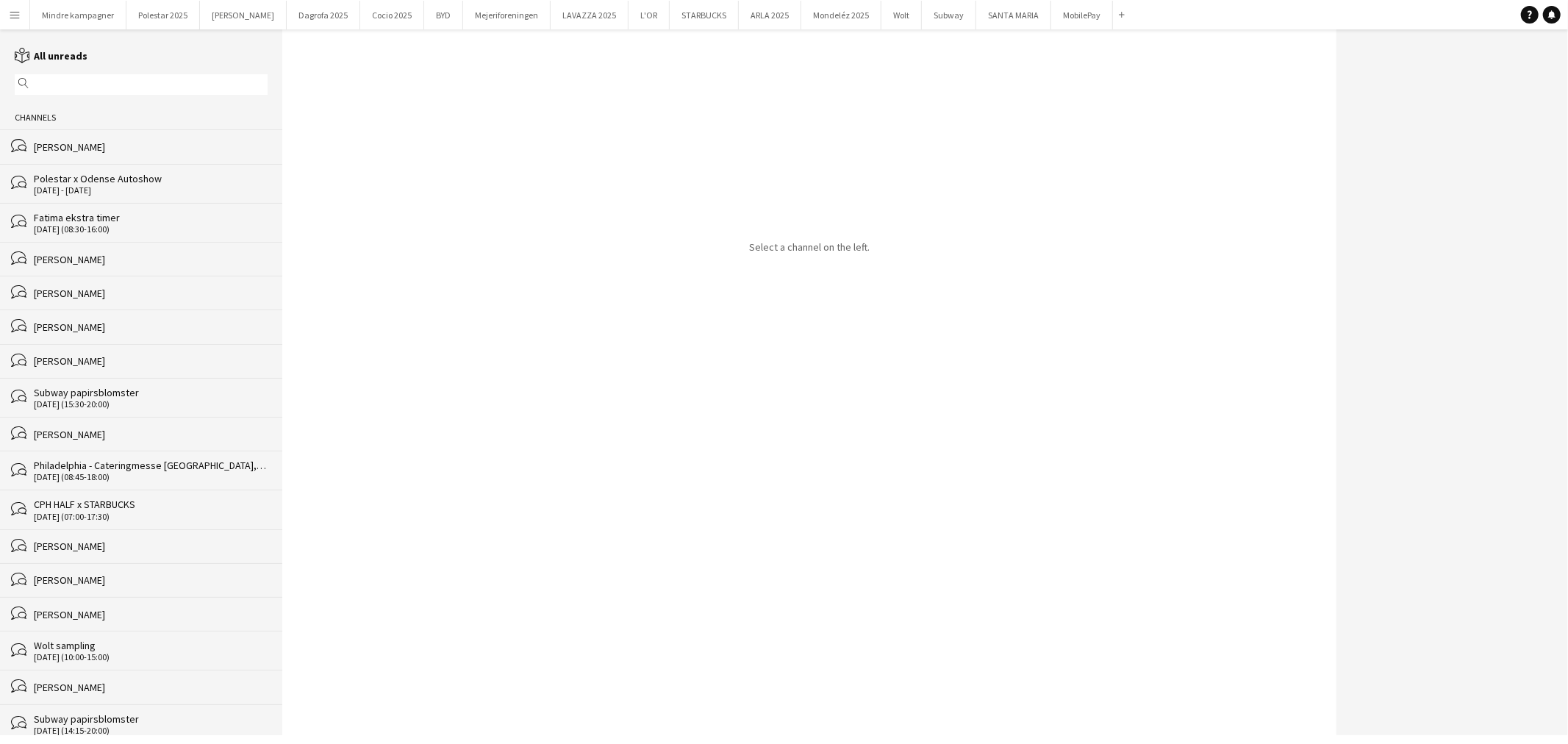
click at [112, 153] on div "[PERSON_NAME]" at bounding box center [151, 147] width 234 height 14
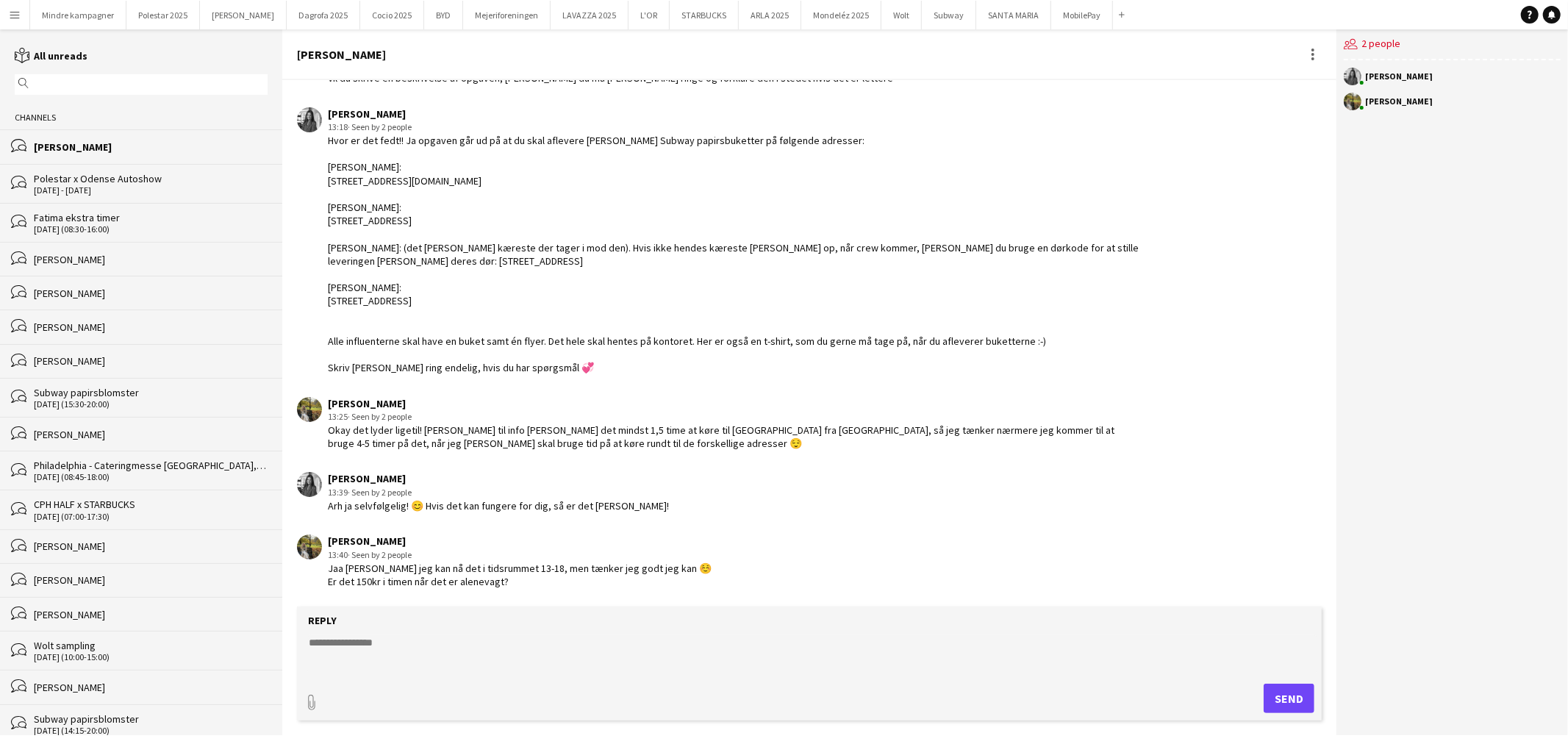
scroll to position [1324, 0]
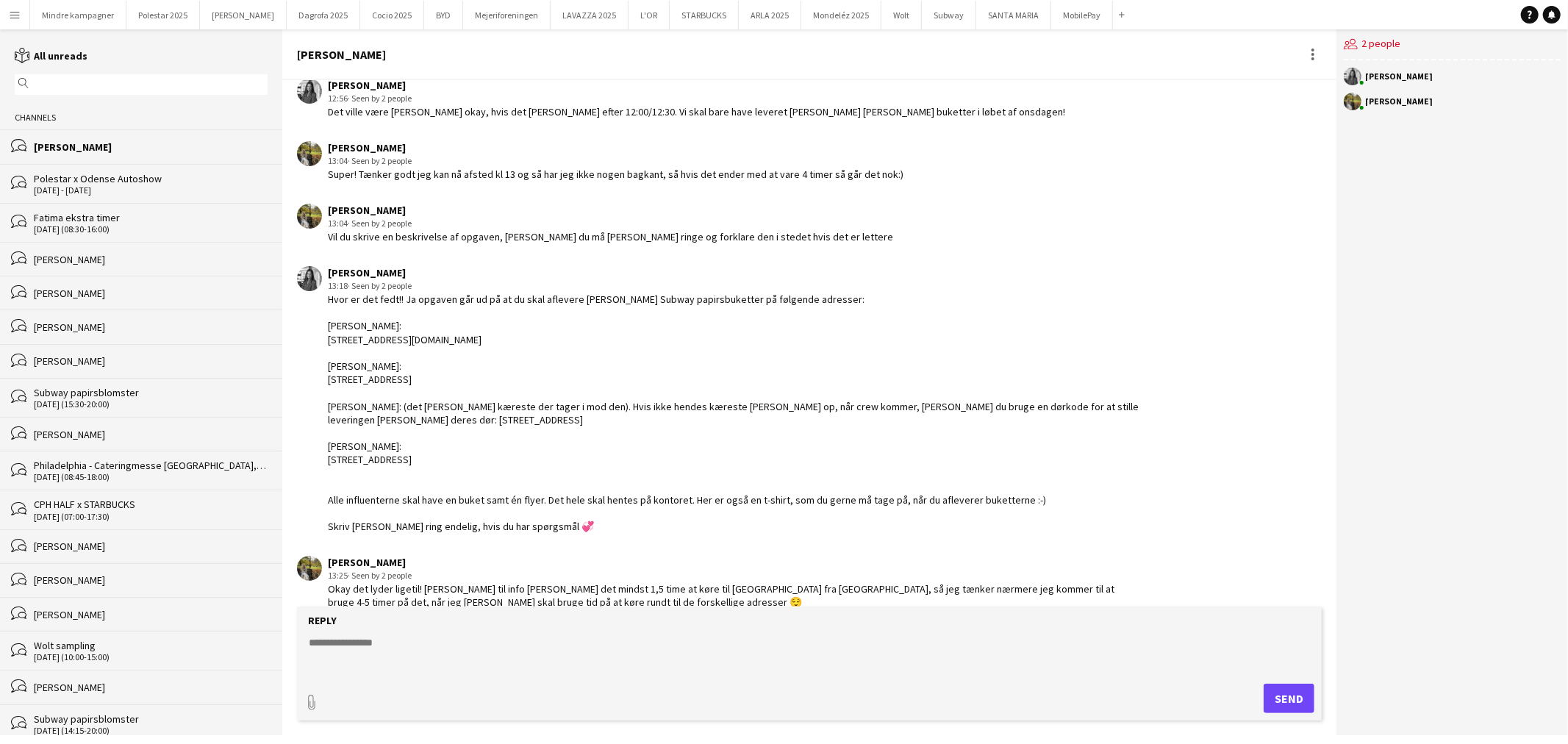
drag, startPoint x: 480, startPoint y: 466, endPoint x: 298, endPoint y: 312, distance: 238.4
click at [298, 312] on div "[PERSON_NAME] 13:18 · Seen by 2 people Hvor er det fedt!! Ja opgaven går ud på …" at bounding box center [719, 400] width 843 height 268
copy div "[PERSON_NAME]: [STREET_ADDRESS][DOMAIN_NAME] [PERSON_NAME]: Vesterbro 86, 2 th,…"
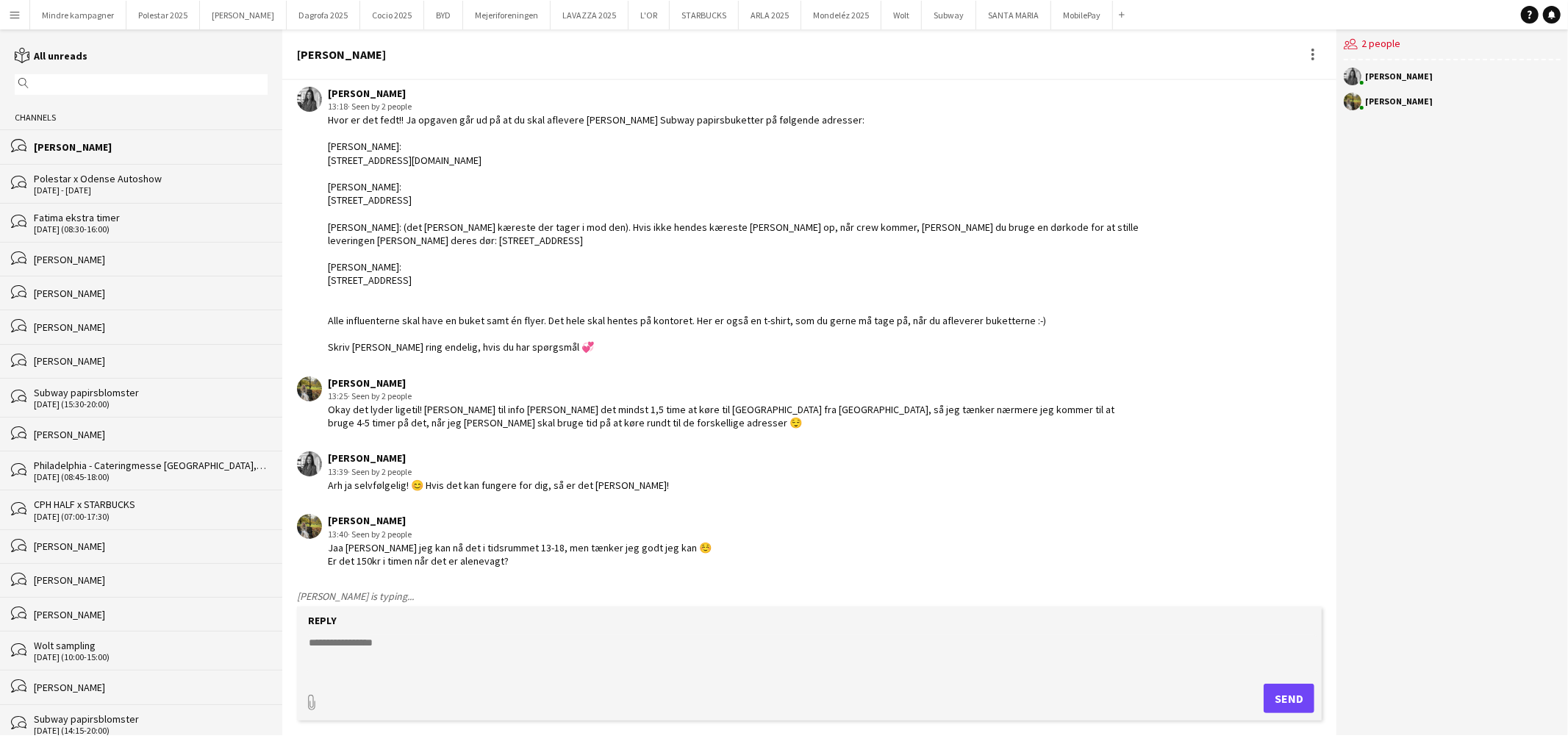
scroll to position [1508, 0]
click at [634, 516] on div "[PERSON_NAME]" at bounding box center [519, 521] width 384 height 14
click at [922, 17] on button "Subway Close" at bounding box center [949, 15] width 54 height 29
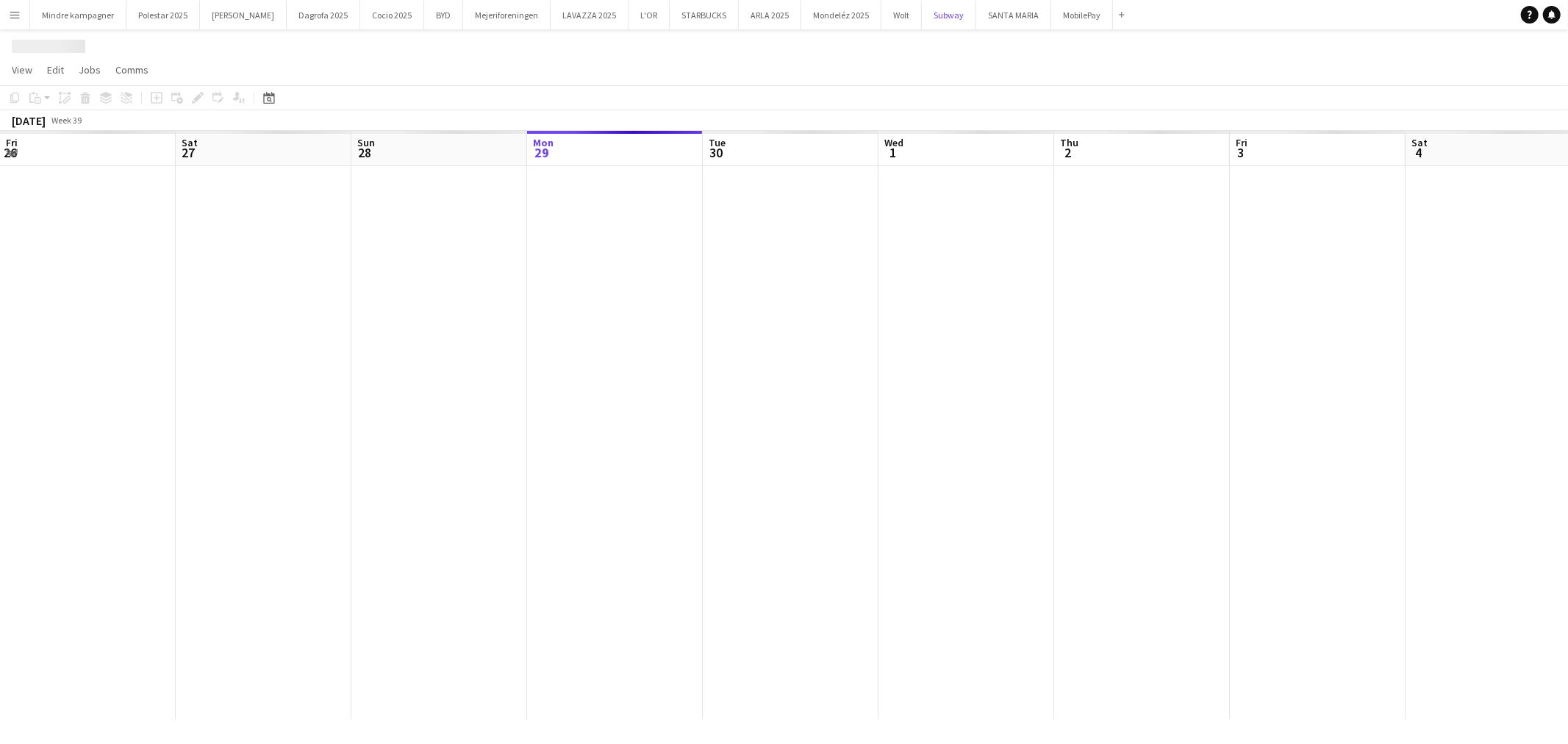
scroll to position [0, 350]
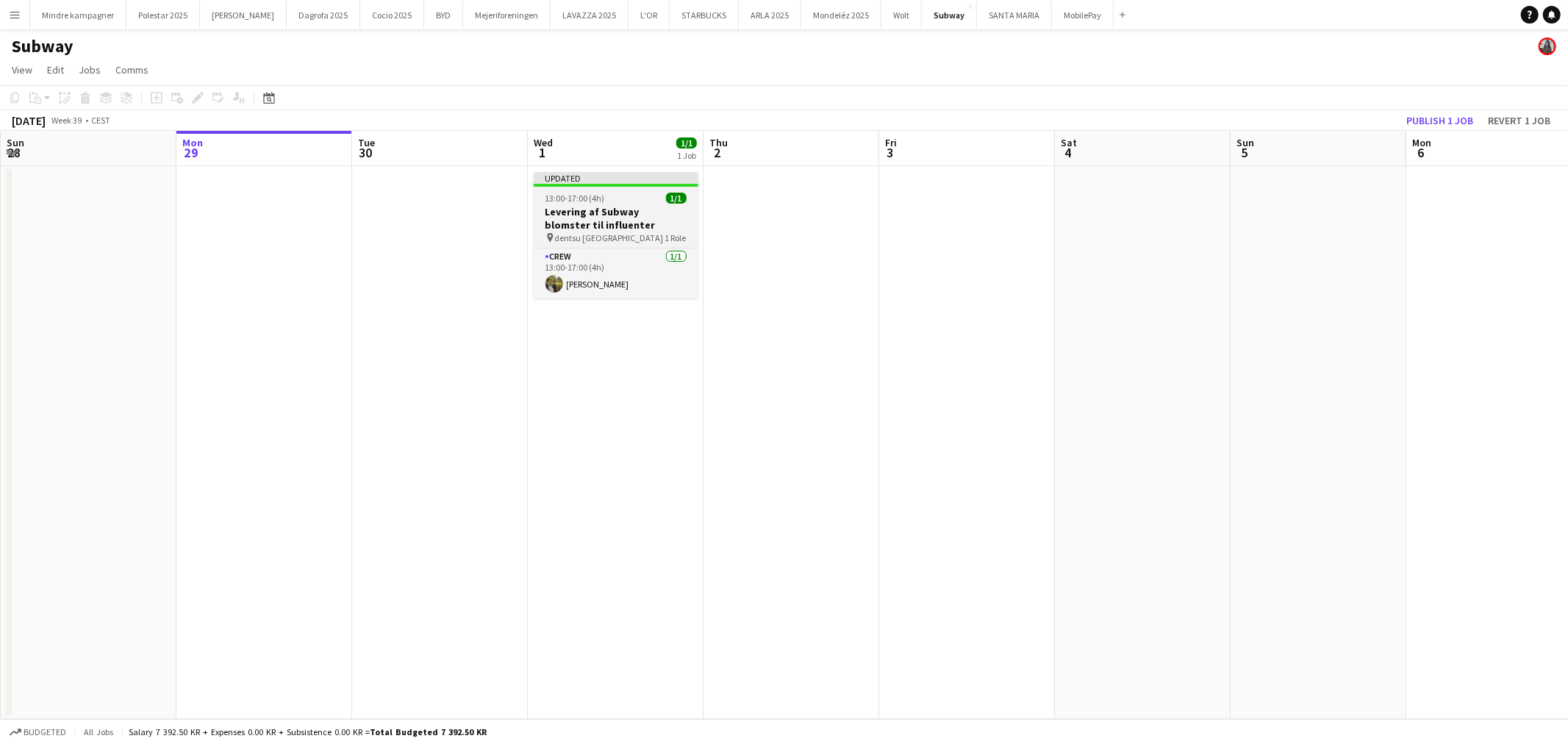
click at [610, 233] on div "pin dentsu Aarhus 1 Role" at bounding box center [616, 237] width 164 height 12
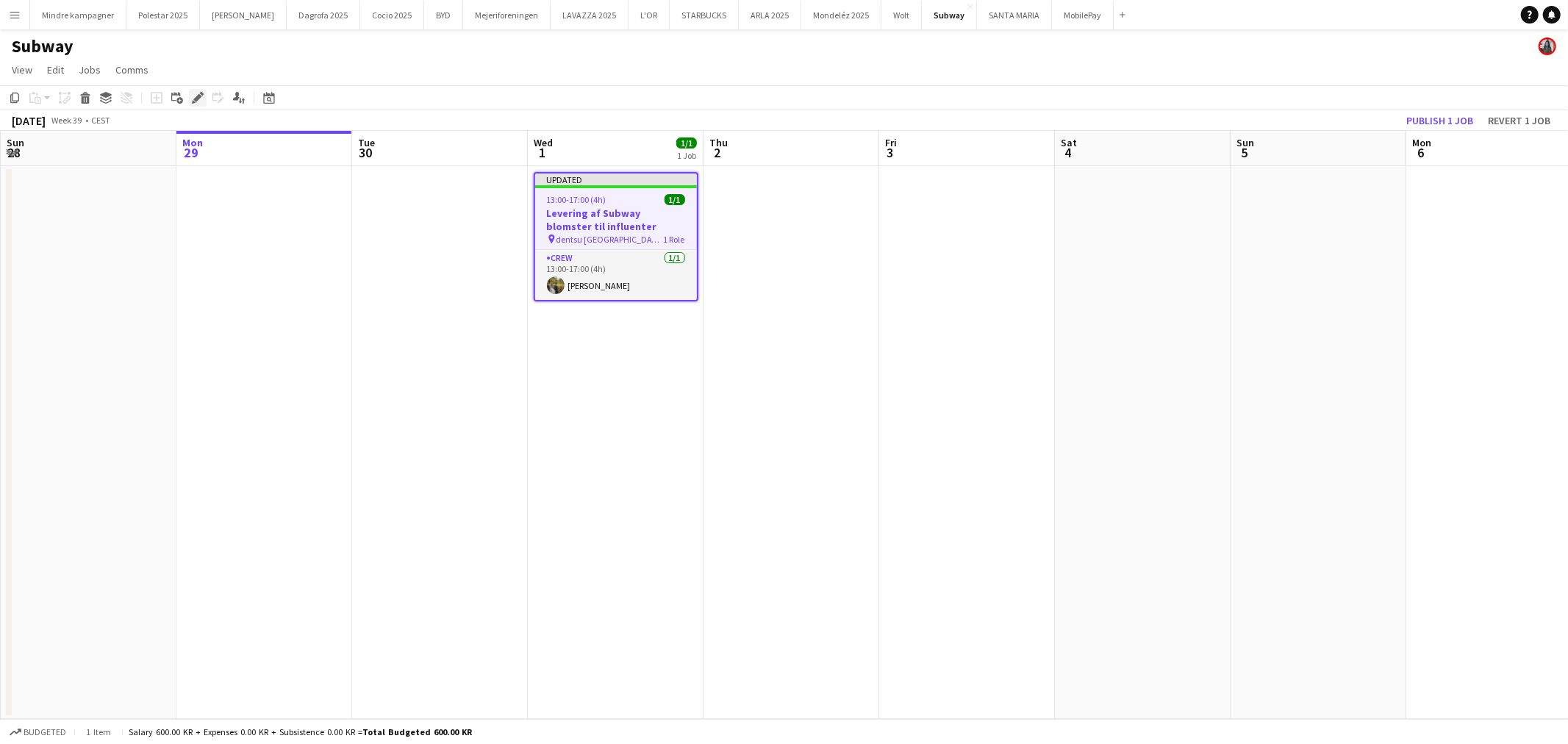
click at [199, 94] on icon "Edit" at bounding box center [197, 98] width 12 height 12
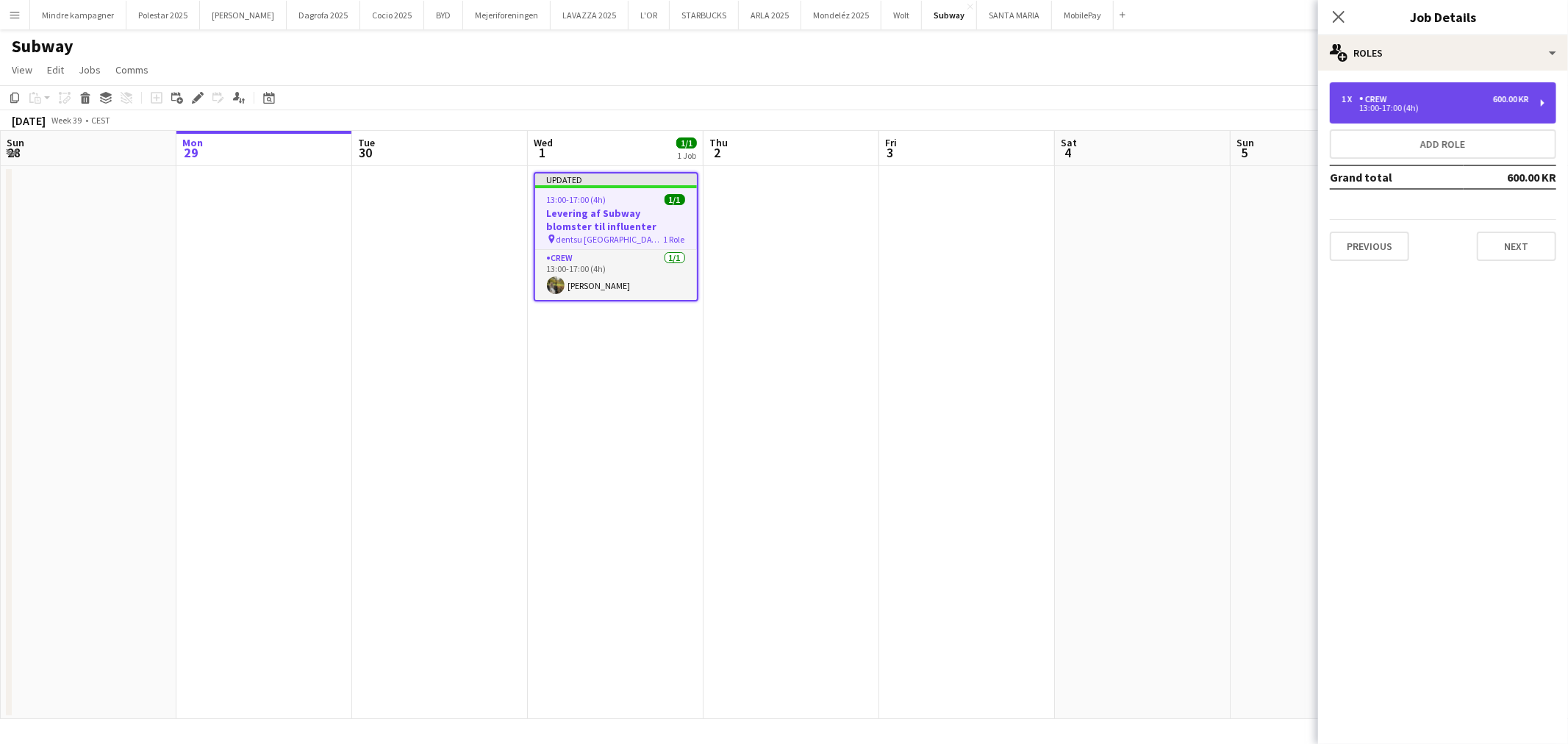
click at [1442, 94] on div "1 x Crew 600.00 KR" at bounding box center [1435, 99] width 188 height 11
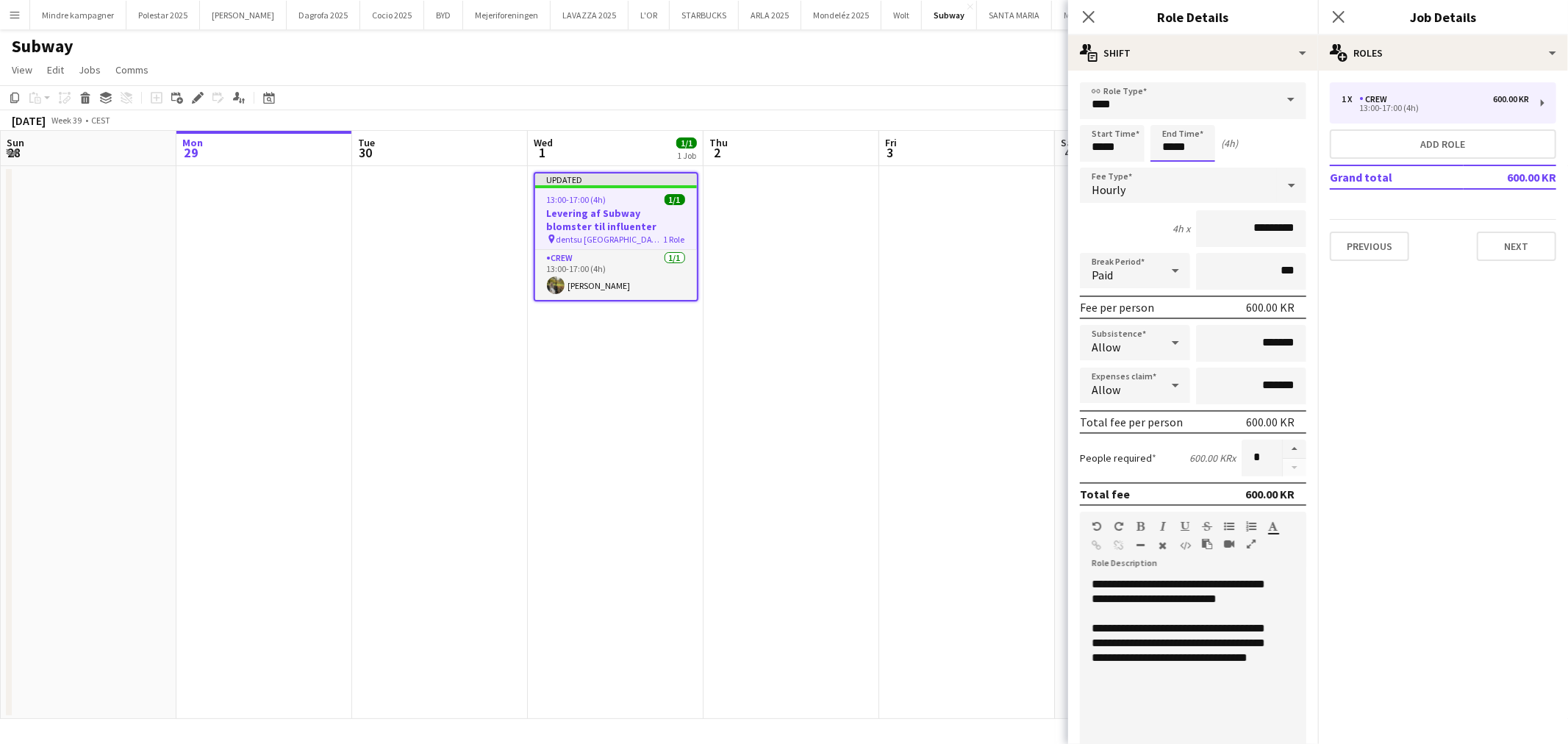
click at [1177, 140] on input "*****" at bounding box center [1182, 143] width 65 height 37
click at [1162, 104] on input "****" at bounding box center [1193, 101] width 226 height 37
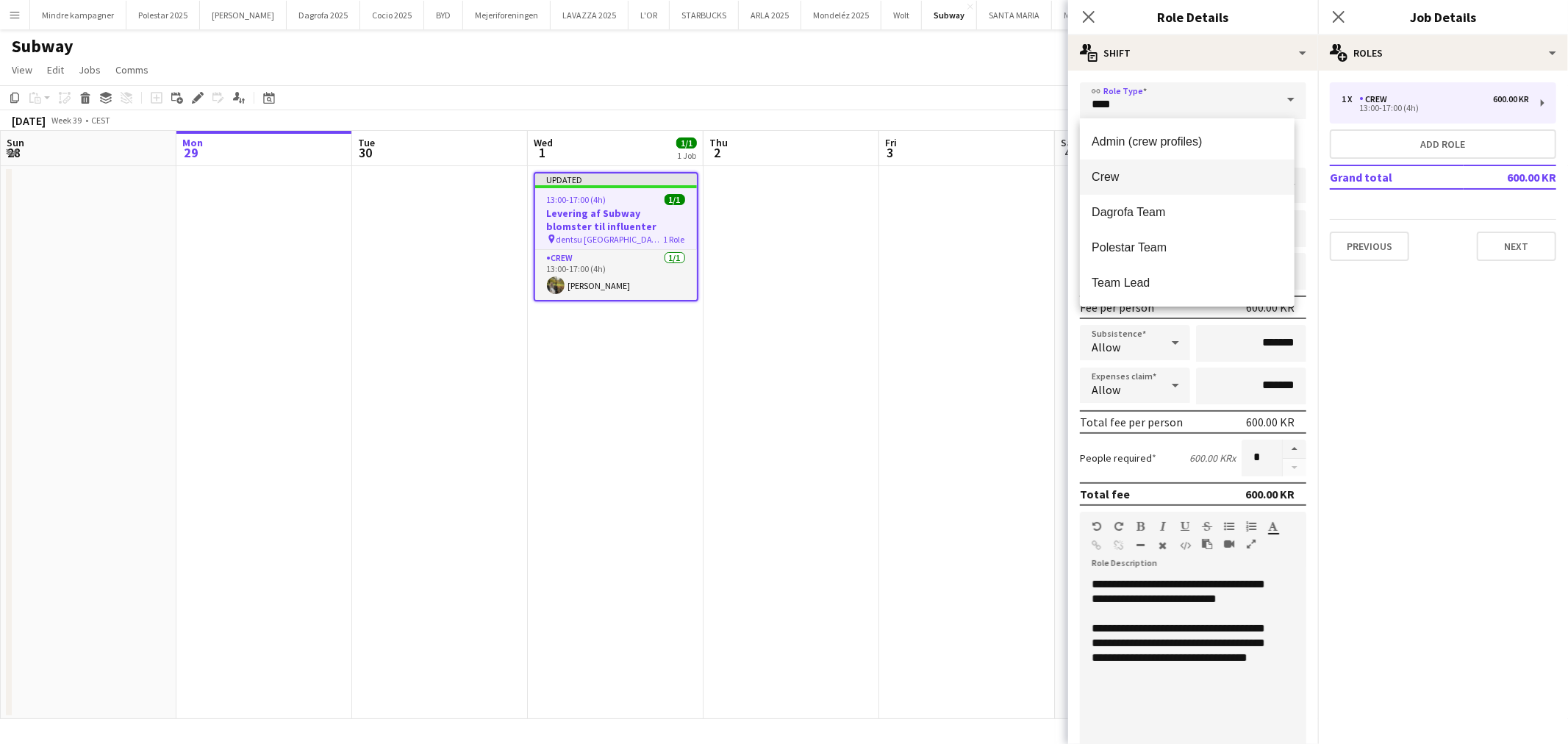
click at [1126, 167] on mat-option "Crew" at bounding box center [1186, 177] width 214 height 35
type input "*********"
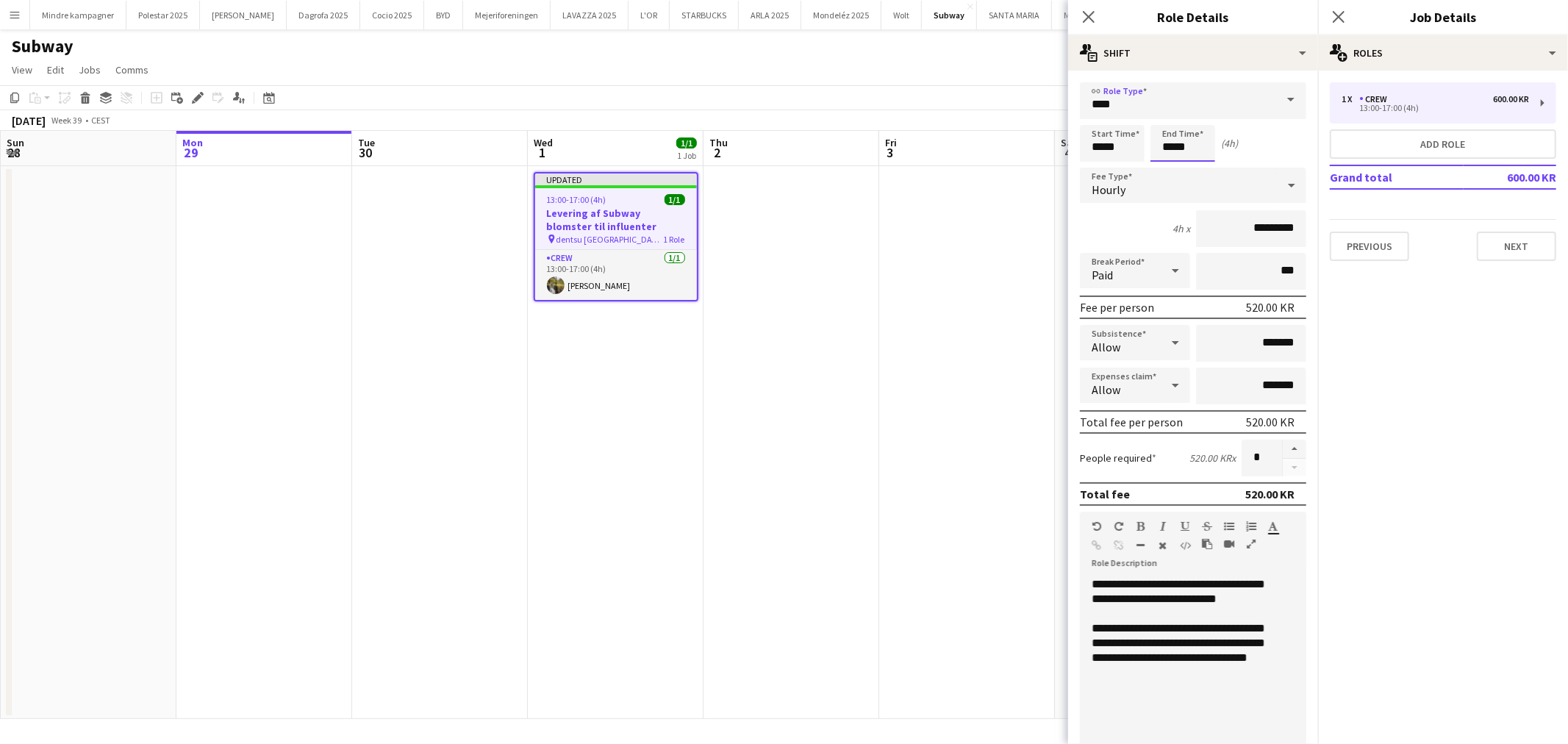
click at [1180, 152] on input "*****" at bounding box center [1182, 143] width 65 height 37
type input "*****"
click at [1166, 118] on div at bounding box center [1168, 117] width 29 height 15
click at [1251, 226] on input "*********" at bounding box center [1251, 228] width 110 height 37
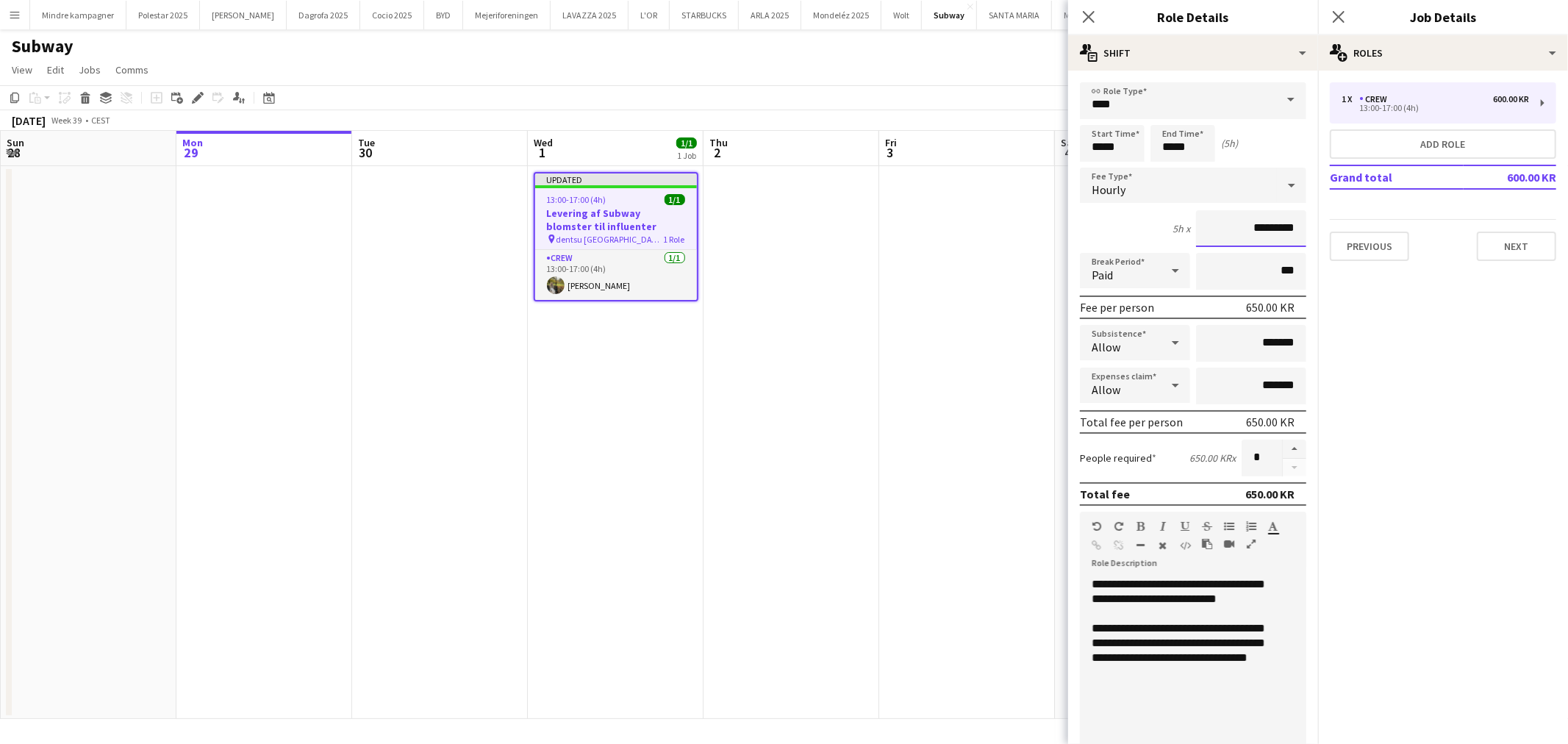
click at [1251, 226] on input "*********" at bounding box center [1251, 228] width 110 height 37
type input "******"
click at [989, 428] on app-date-cell at bounding box center [967, 442] width 176 height 552
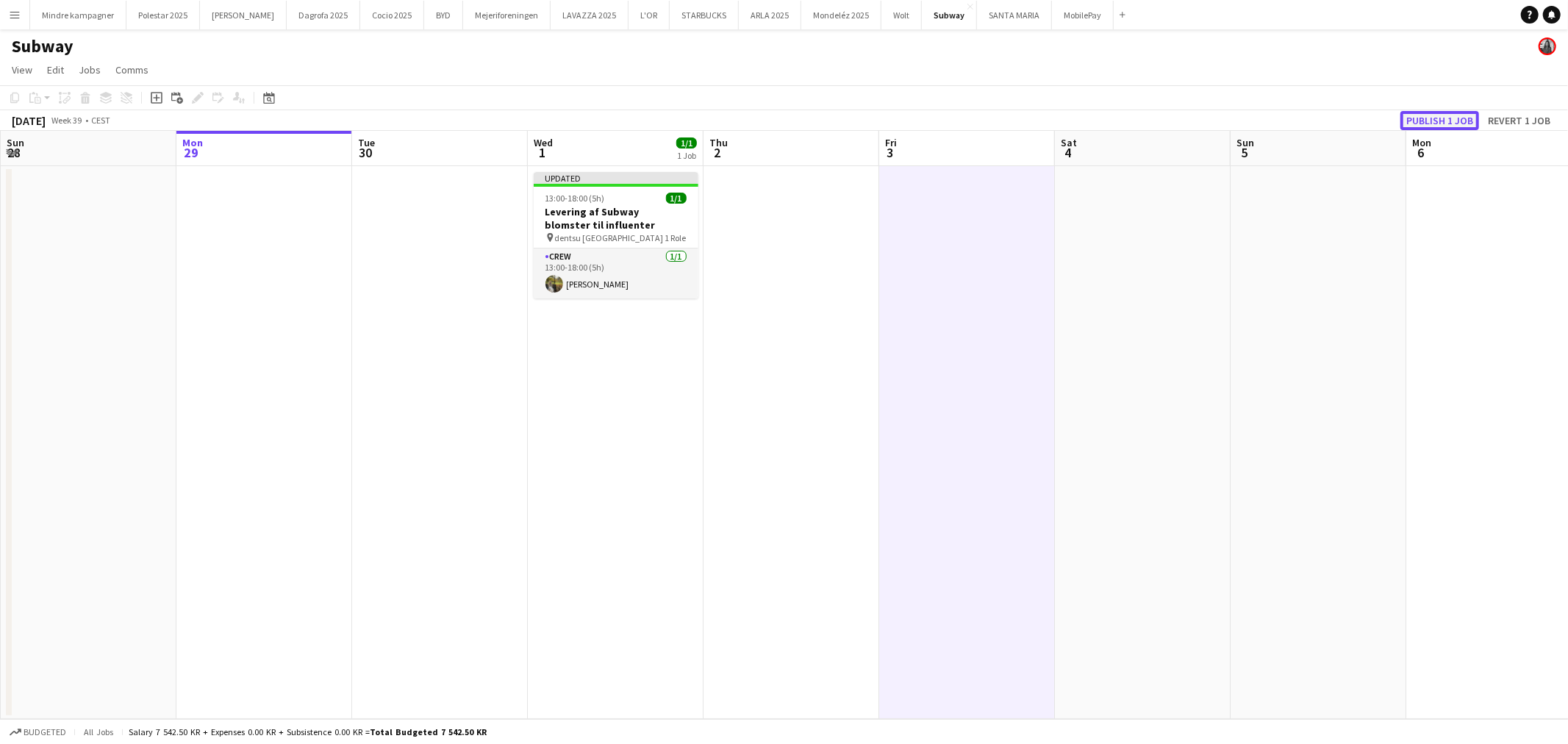
click at [1429, 118] on button "Publish 1 job" at bounding box center [1439, 121] width 78 height 19
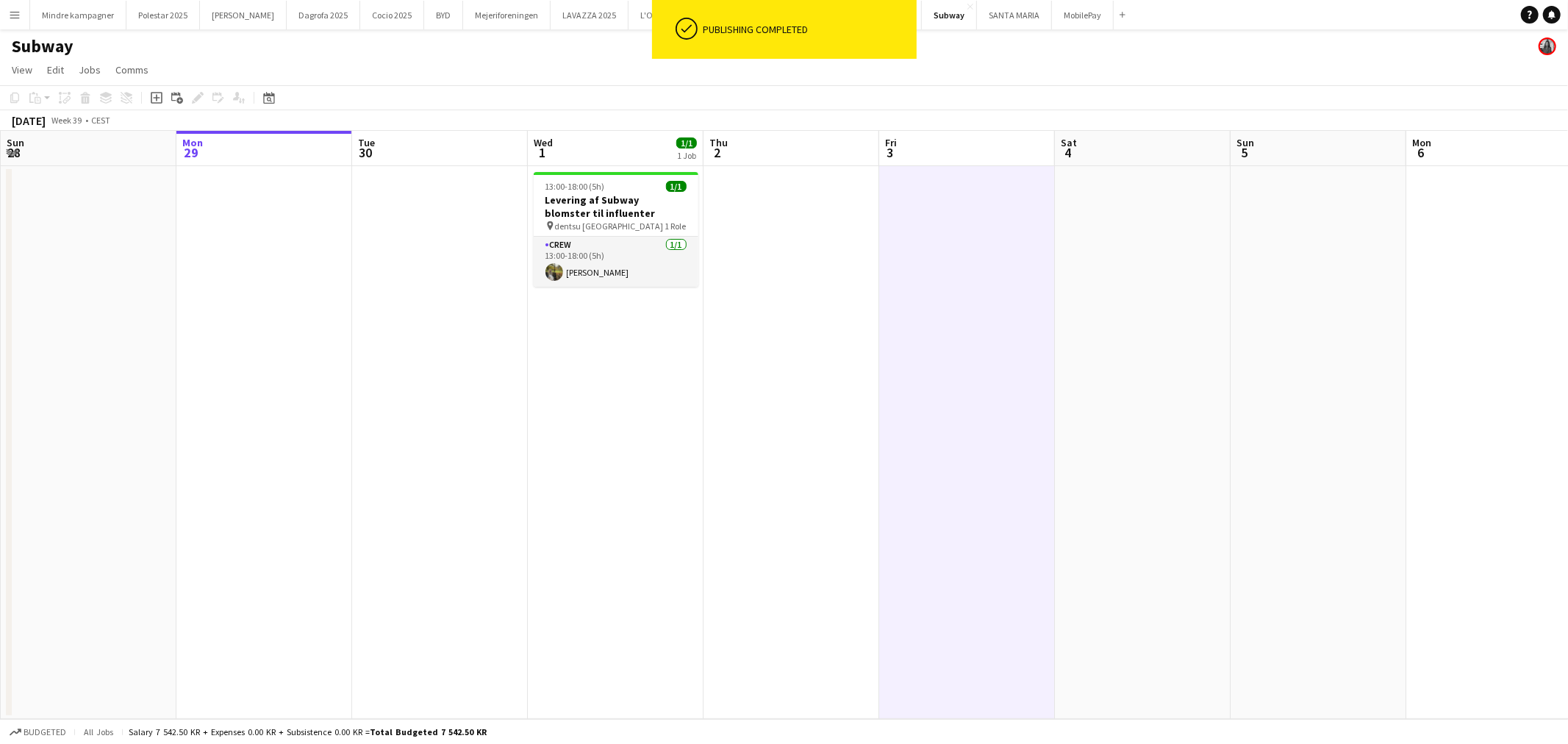
click at [15, 17] on app-icon "Menu" at bounding box center [15, 15] width 12 height 12
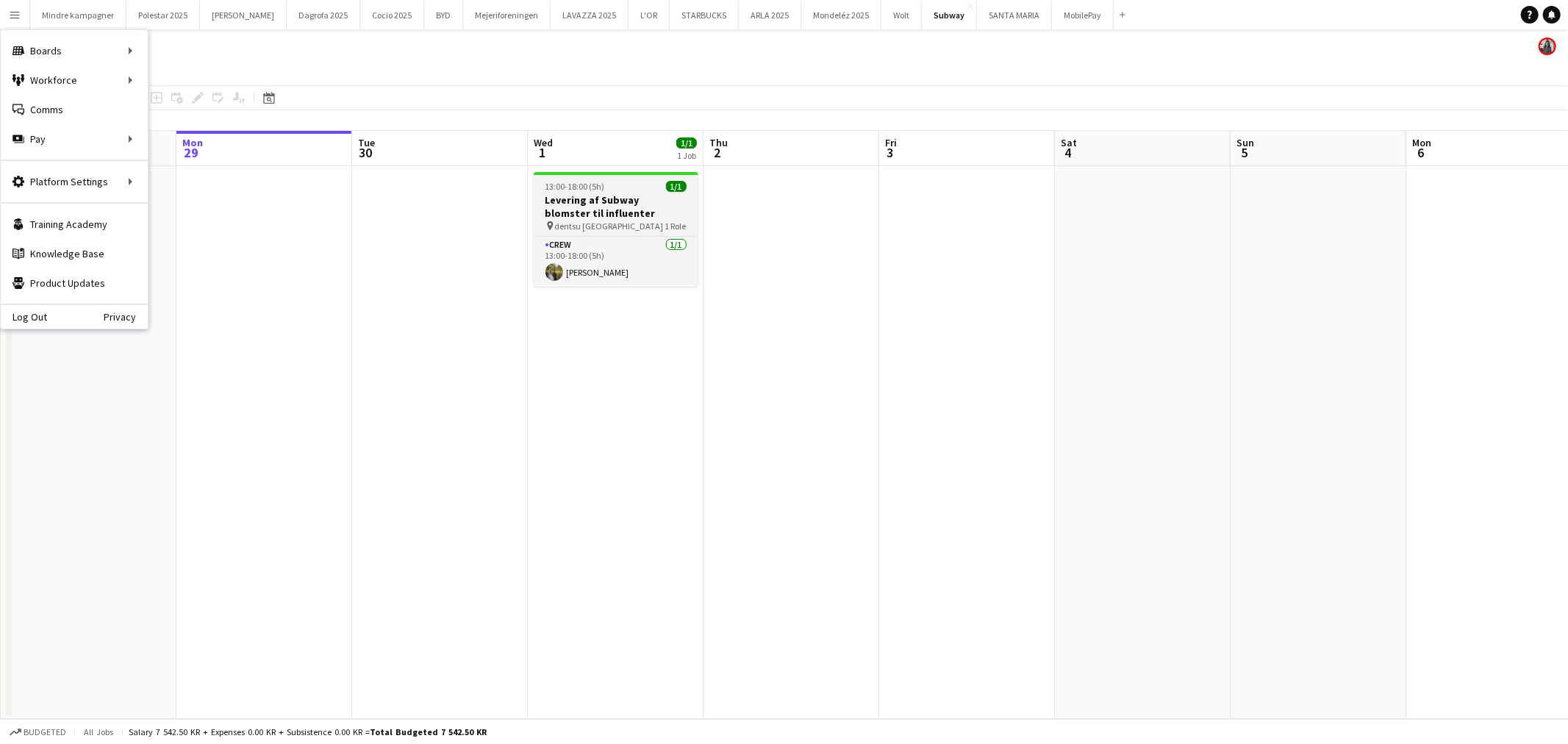
click at [626, 218] on h3 "Levering af Subway blomster til influenter" at bounding box center [616, 206] width 164 height 26
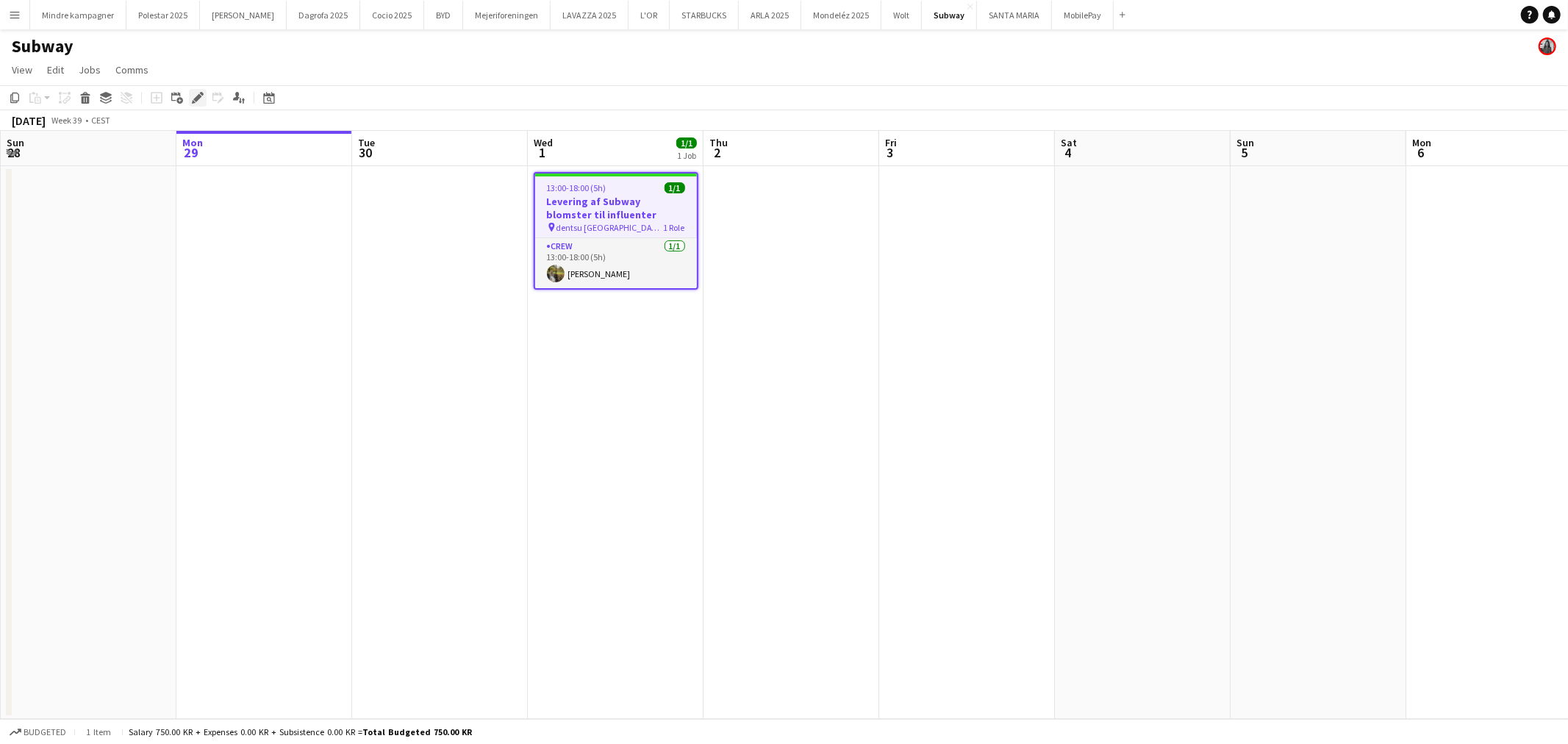
click at [194, 97] on icon at bounding box center [197, 98] width 8 height 8
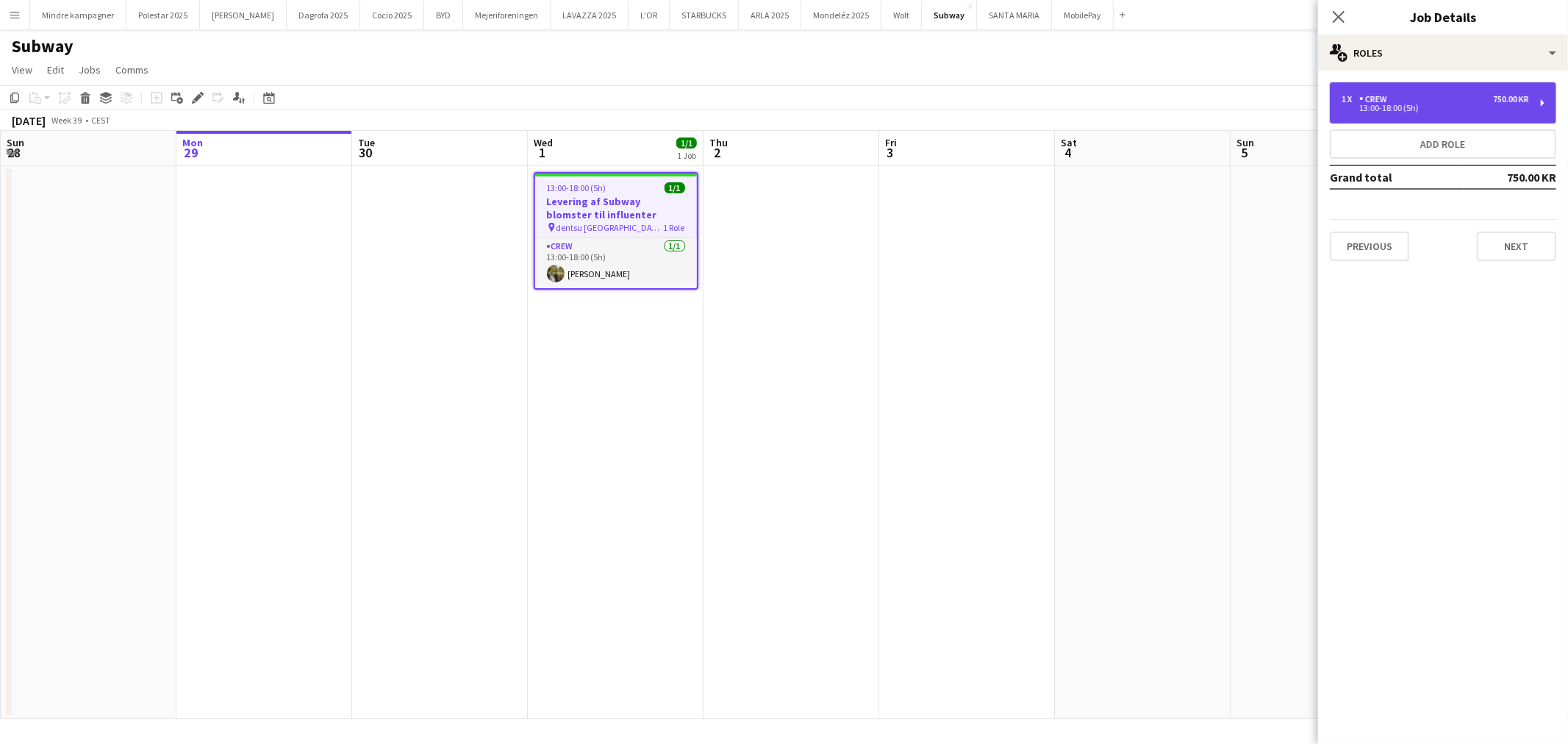
click at [1468, 101] on div "1 x Crew 750.00 KR" at bounding box center [1435, 99] width 188 height 11
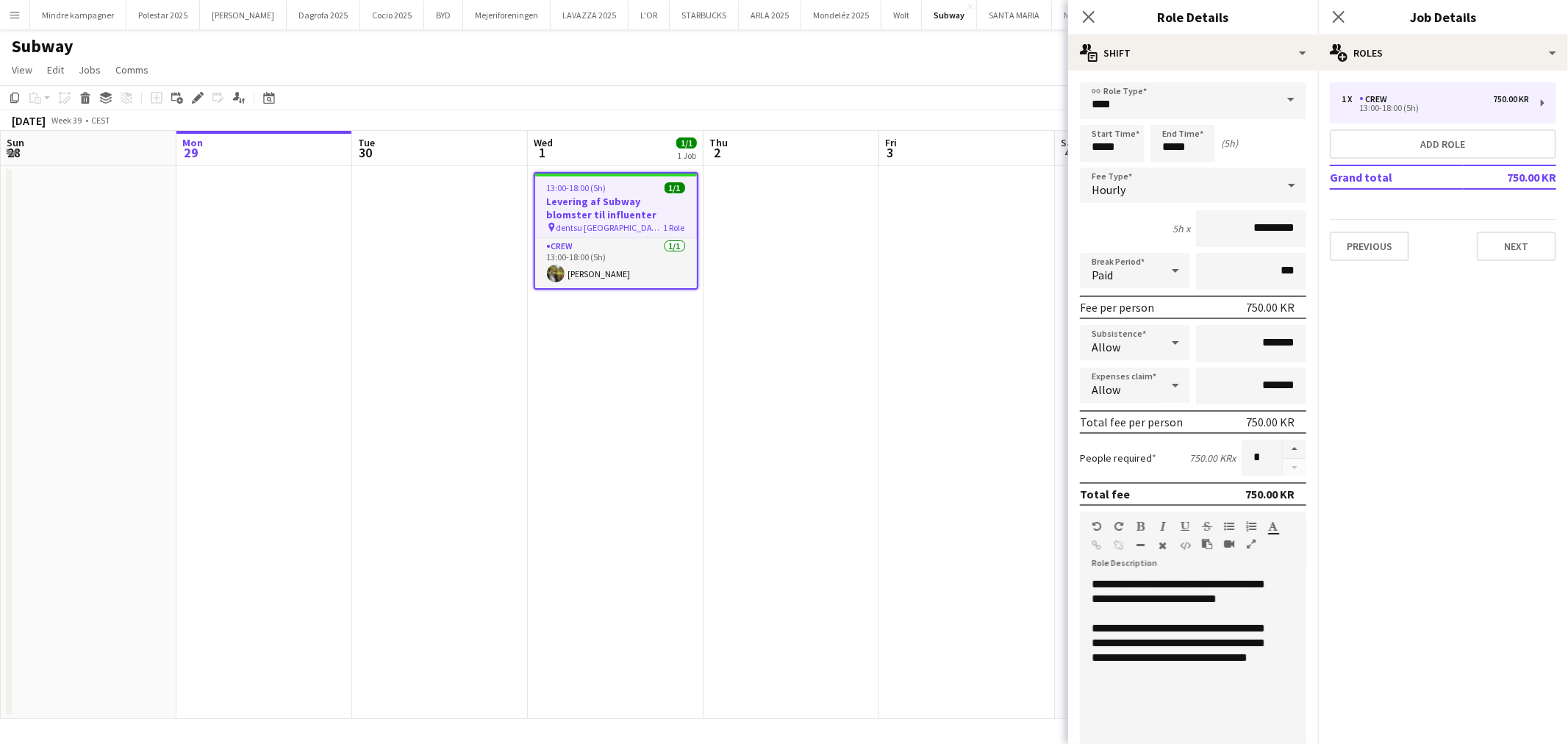
click at [863, 549] on app-date-cell at bounding box center [791, 442] width 176 height 552
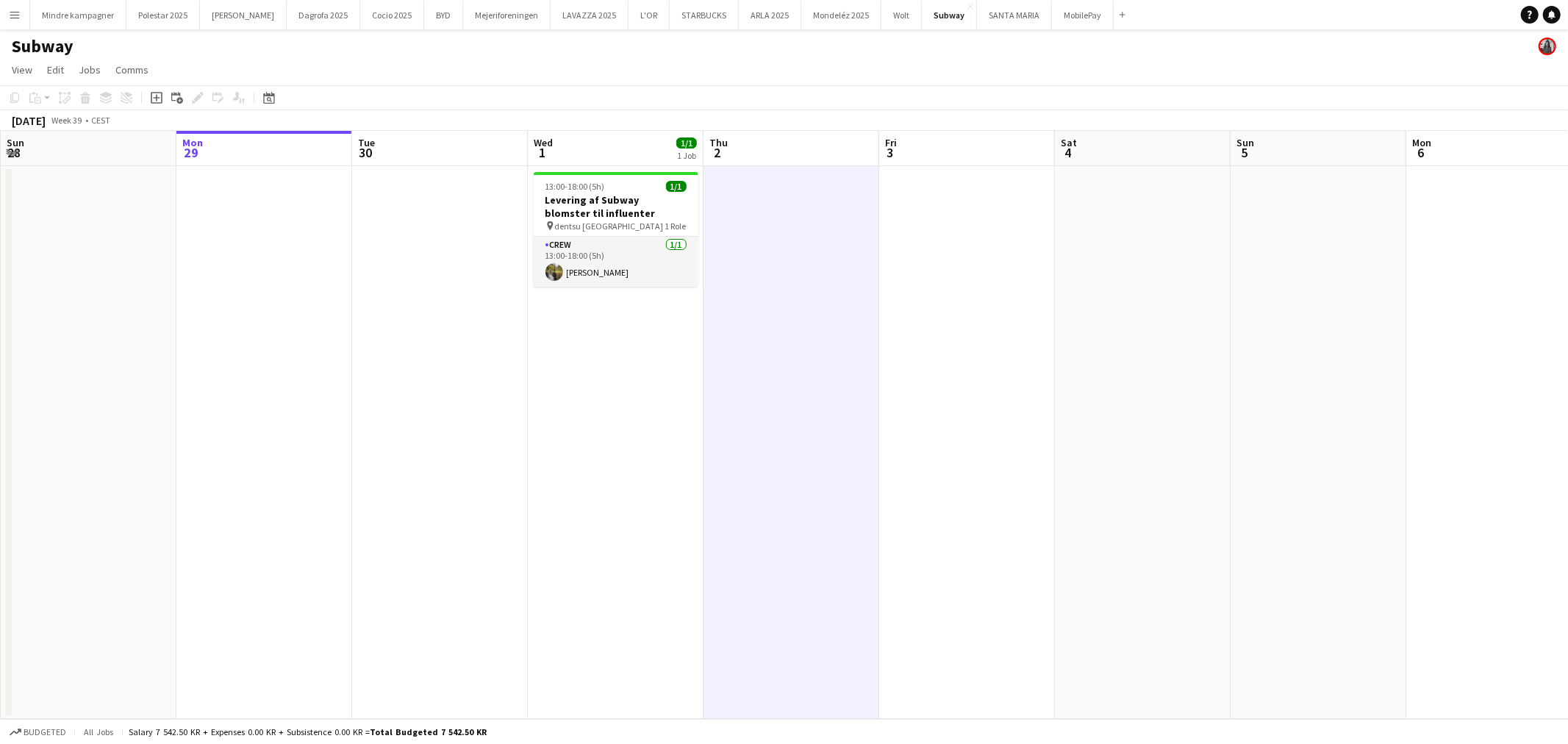
click at [18, 11] on app-icon "Menu" at bounding box center [15, 15] width 12 height 12
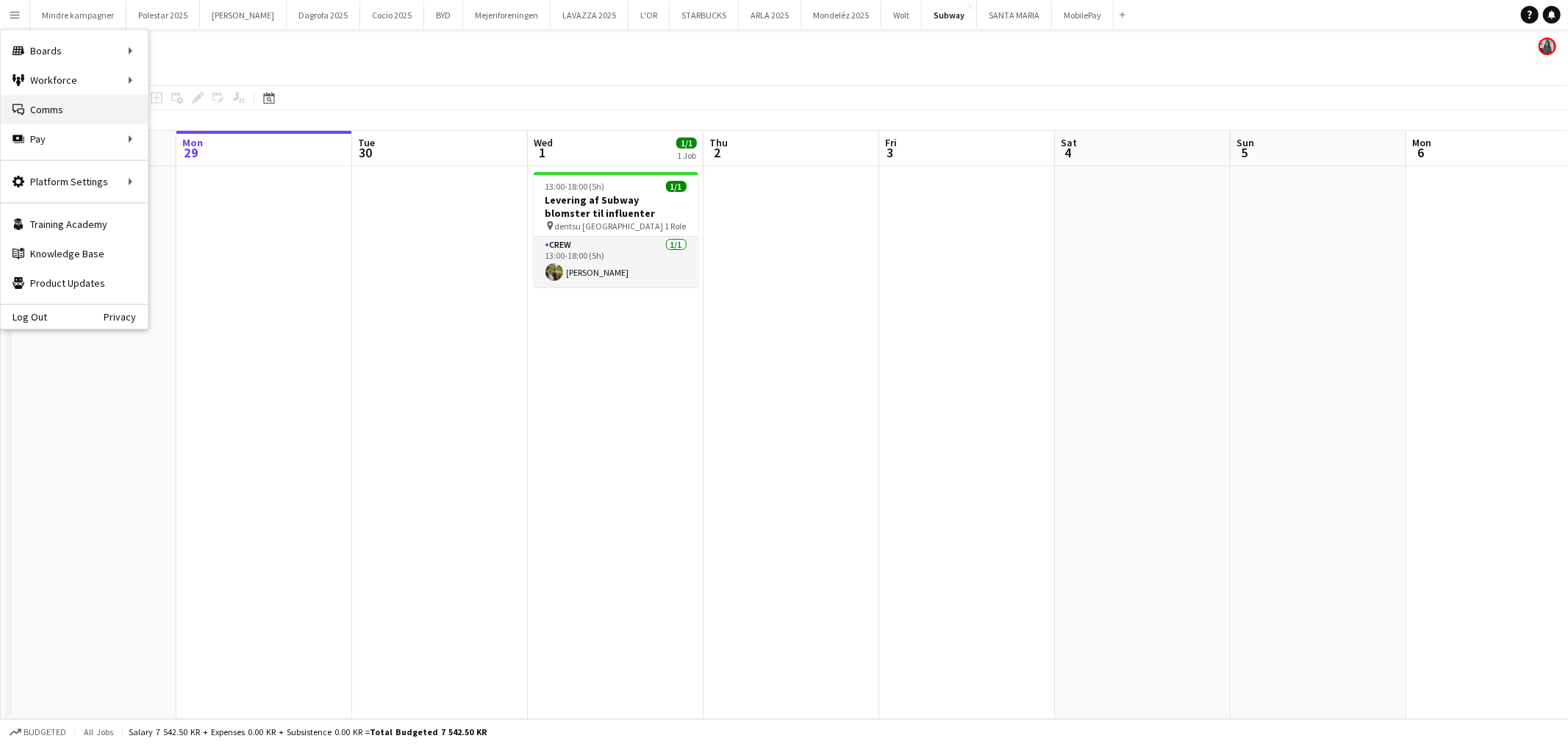
click at [72, 105] on link "Comms Comms" at bounding box center [74, 109] width 147 height 29
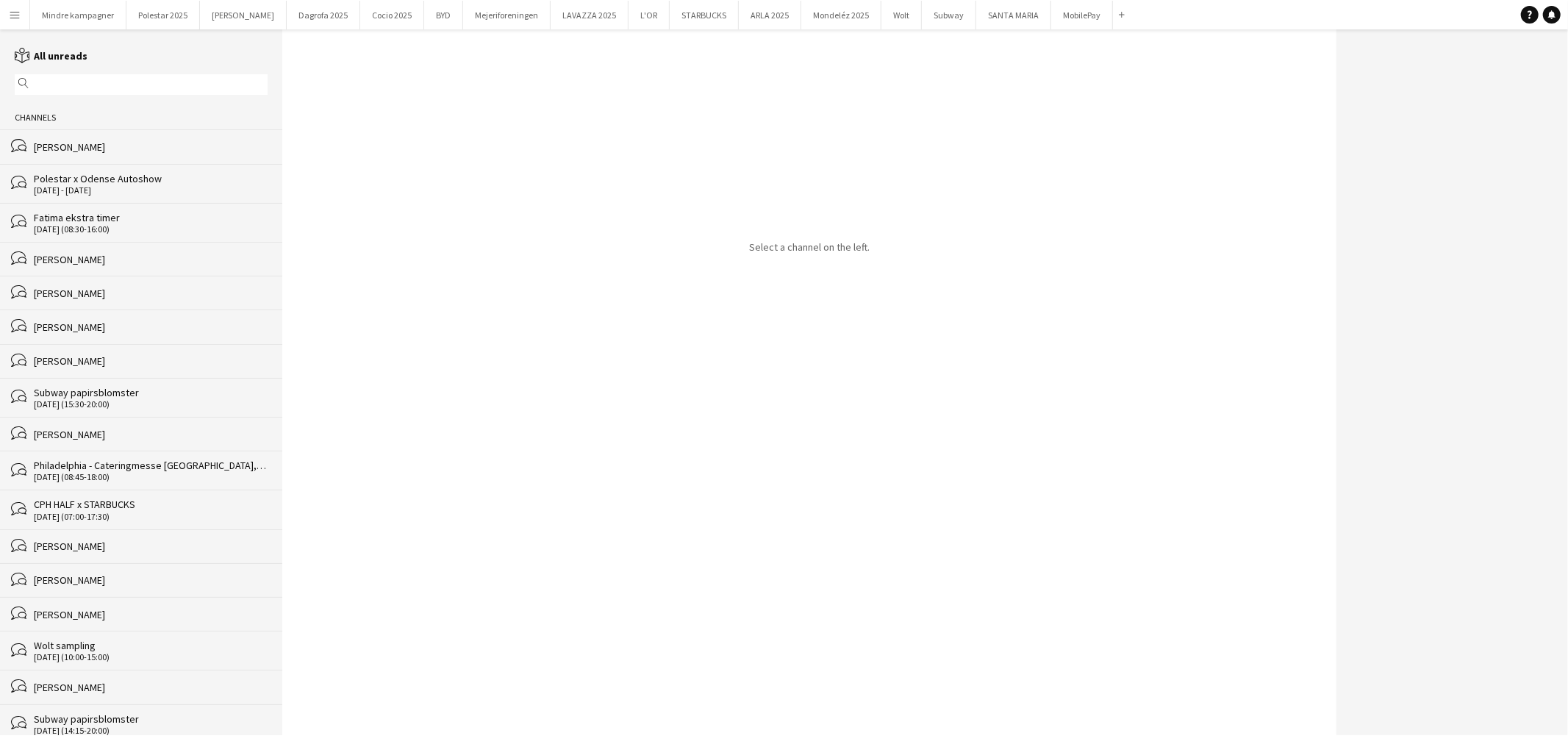
click at [152, 135] on div "bubbles [PERSON_NAME]" at bounding box center [141, 146] width 282 height 34
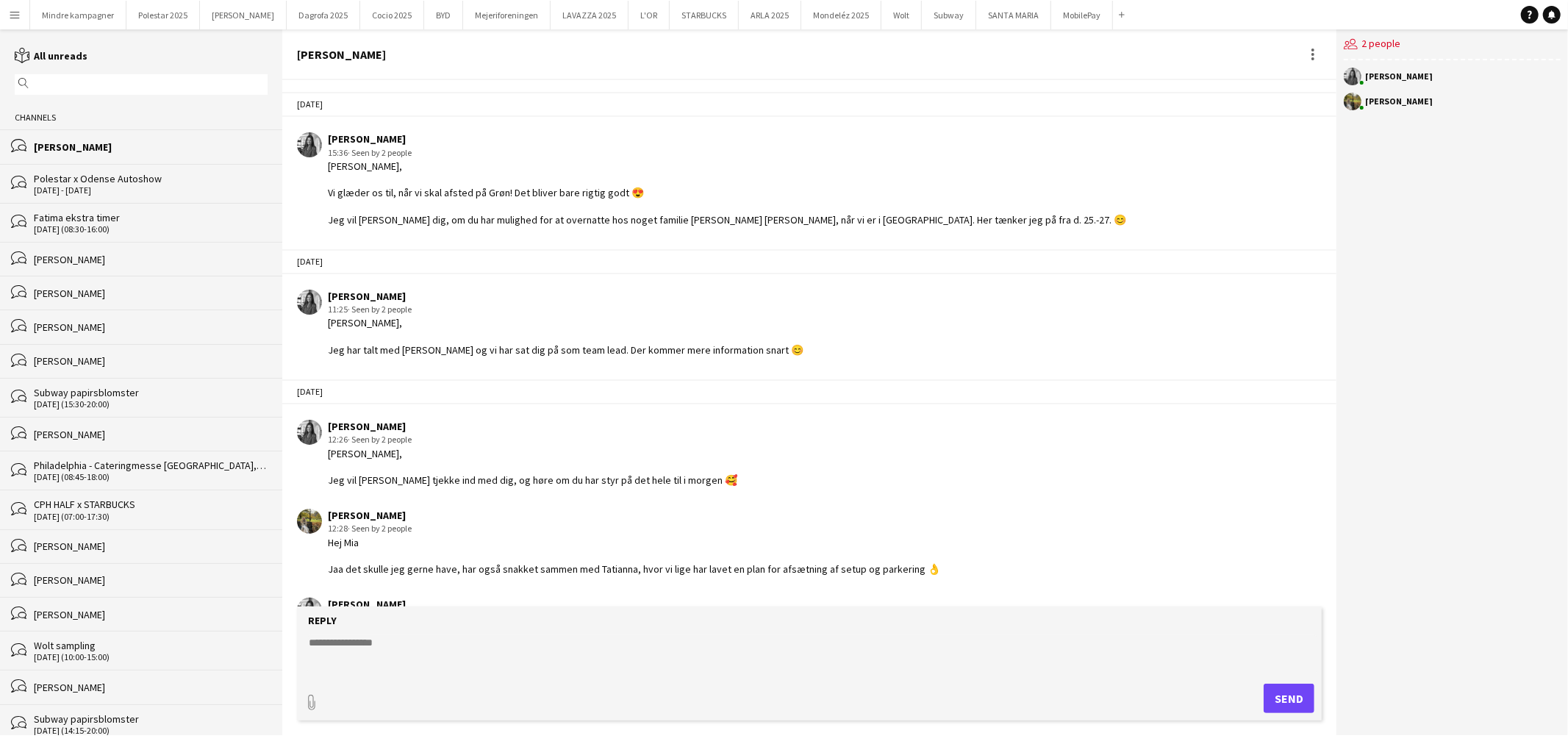
scroll to position [1487, 0]
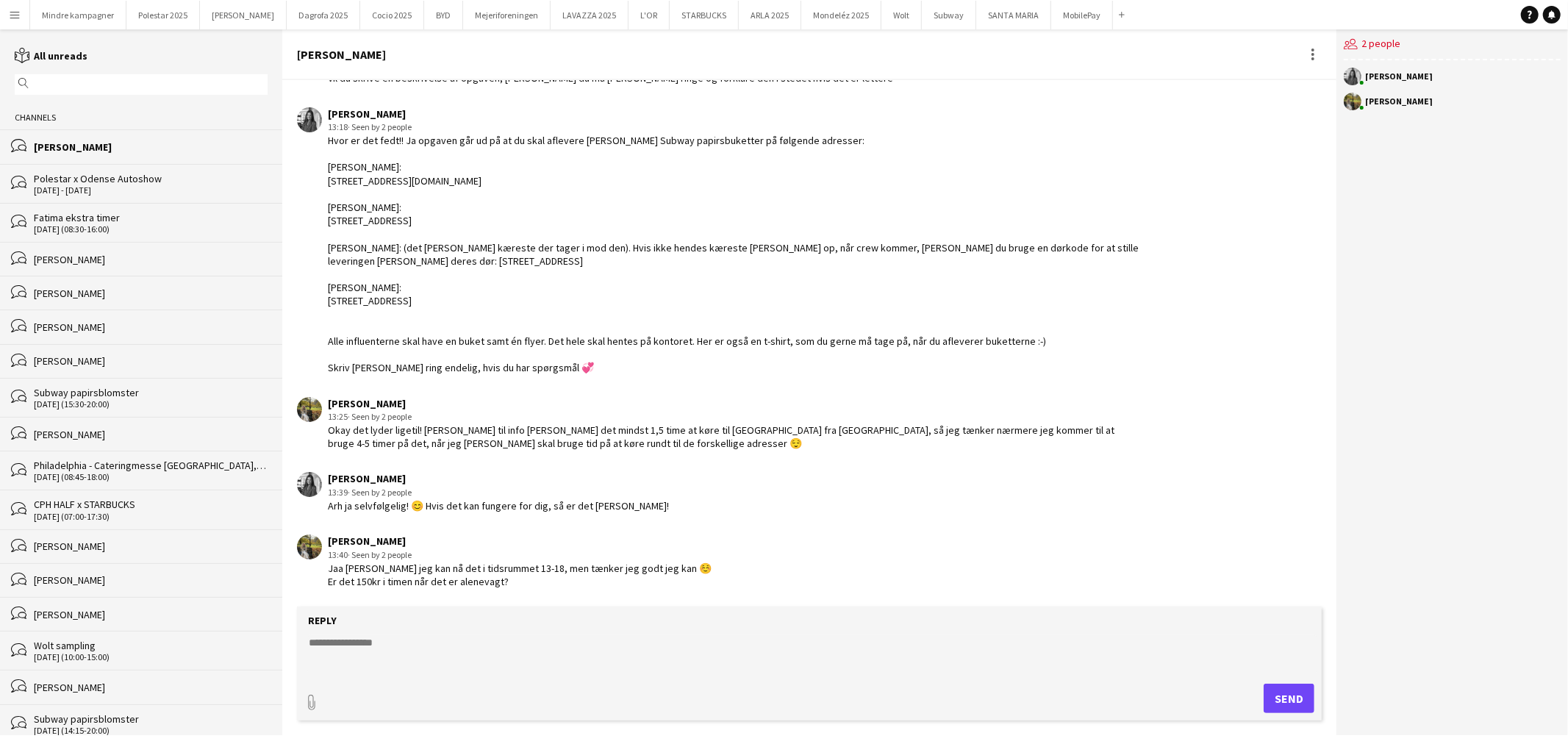
click at [383, 628] on form "Reply paperclip Send" at bounding box center [809, 664] width 1024 height 114
click at [391, 643] on textarea at bounding box center [813, 655] width 1010 height 39
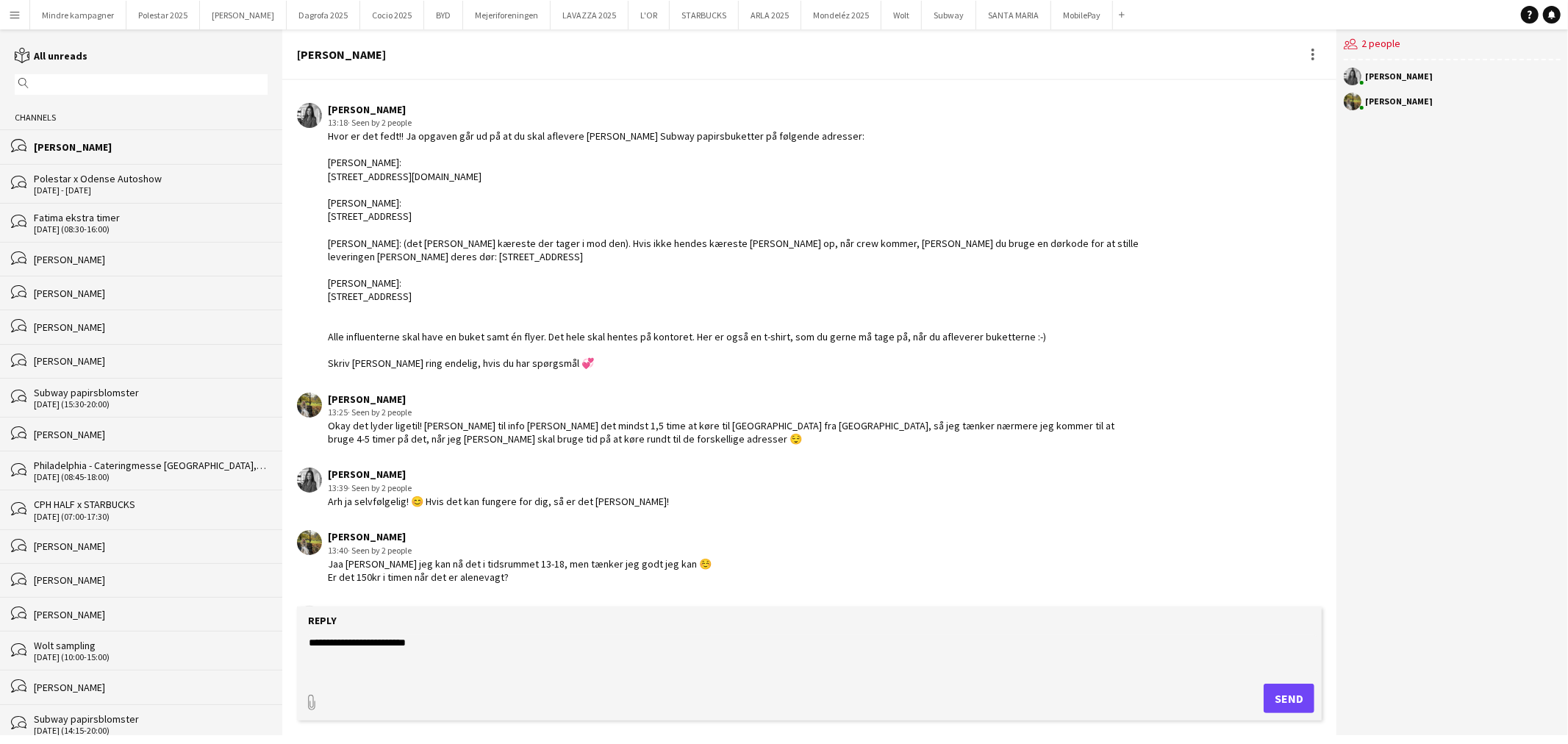
scroll to position [1550, 0]
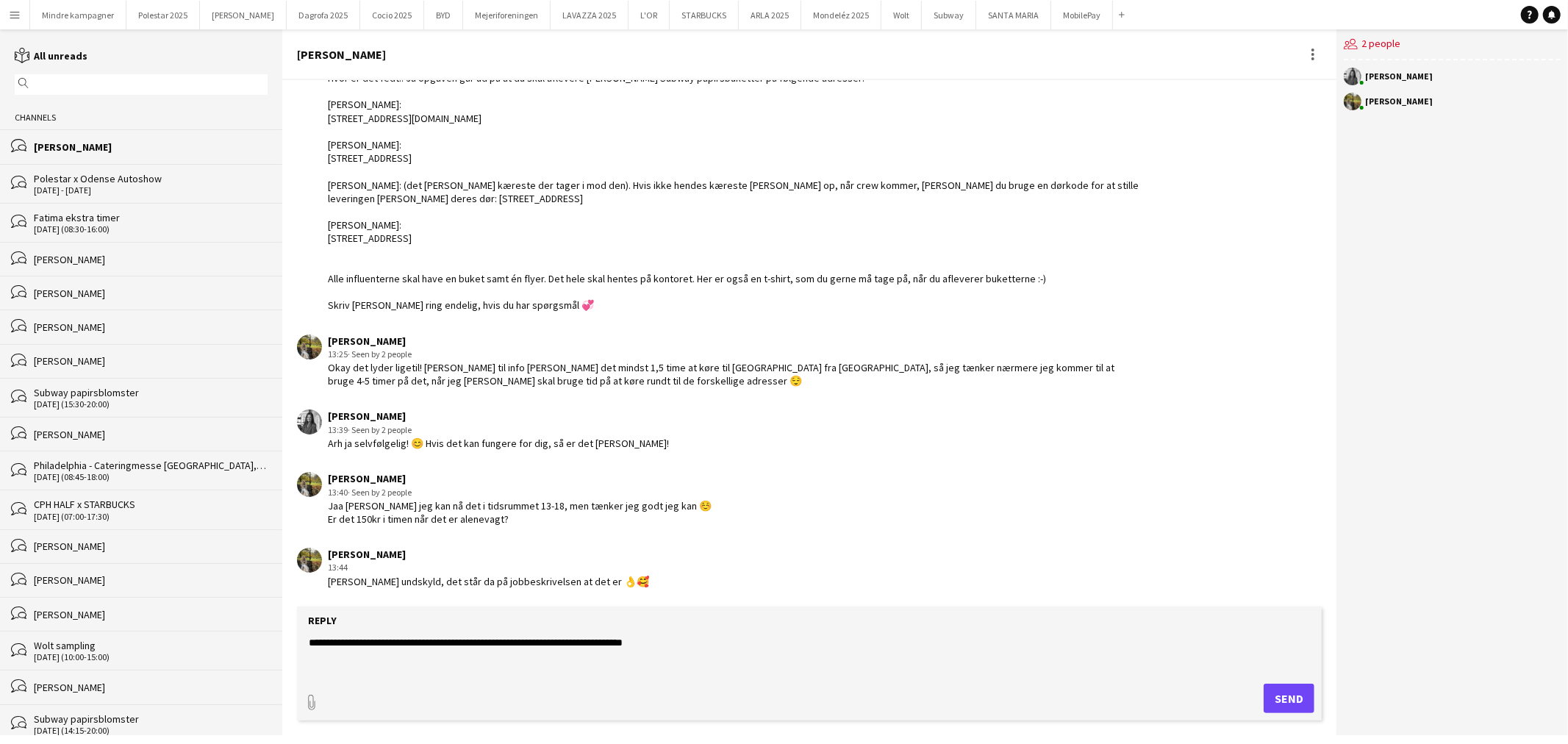
type textarea "**********"
click at [1290, 696] on button "Send" at bounding box center [1288, 699] width 50 height 29
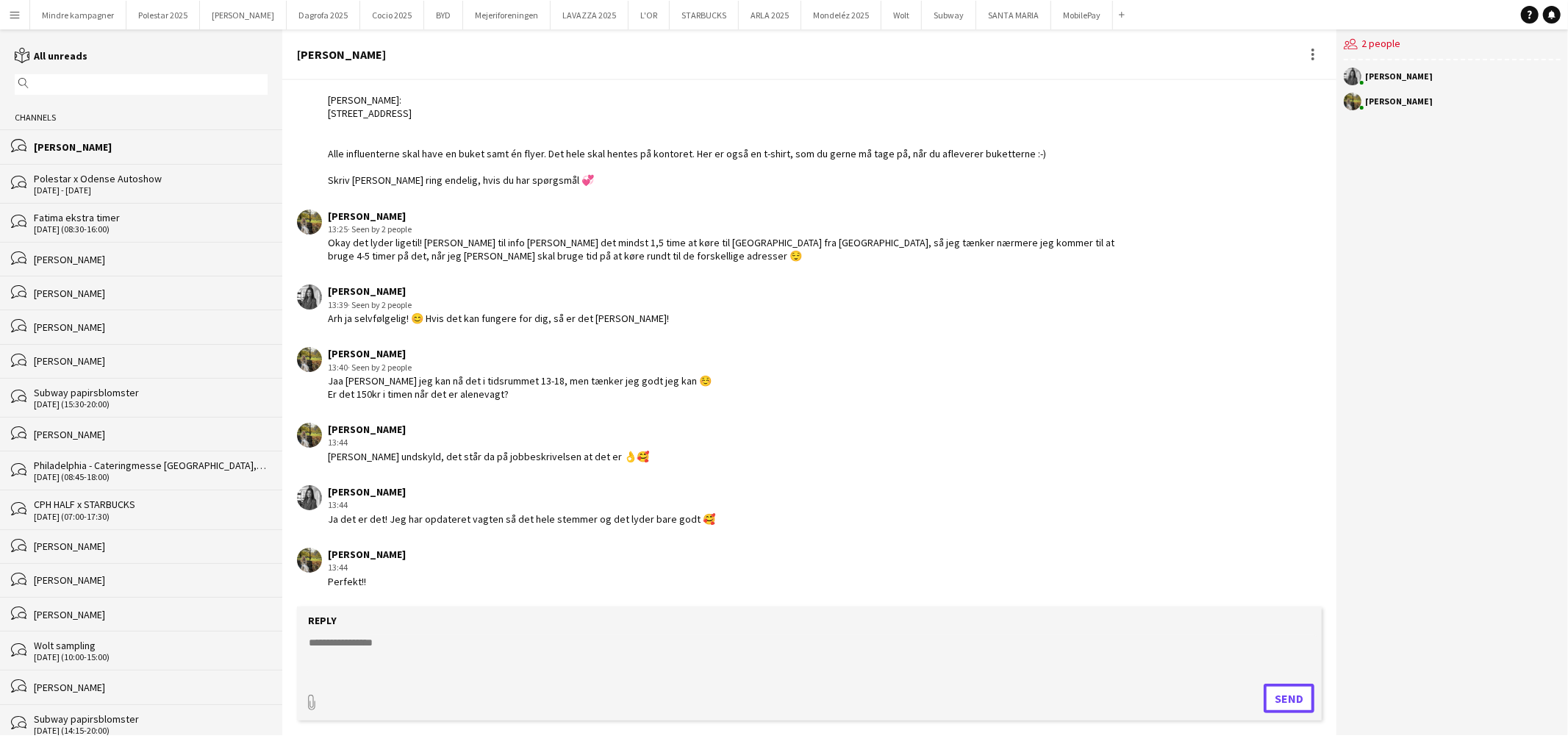
scroll to position [1674, 0]
click at [15, 14] on app-icon "Menu" at bounding box center [15, 15] width 12 height 12
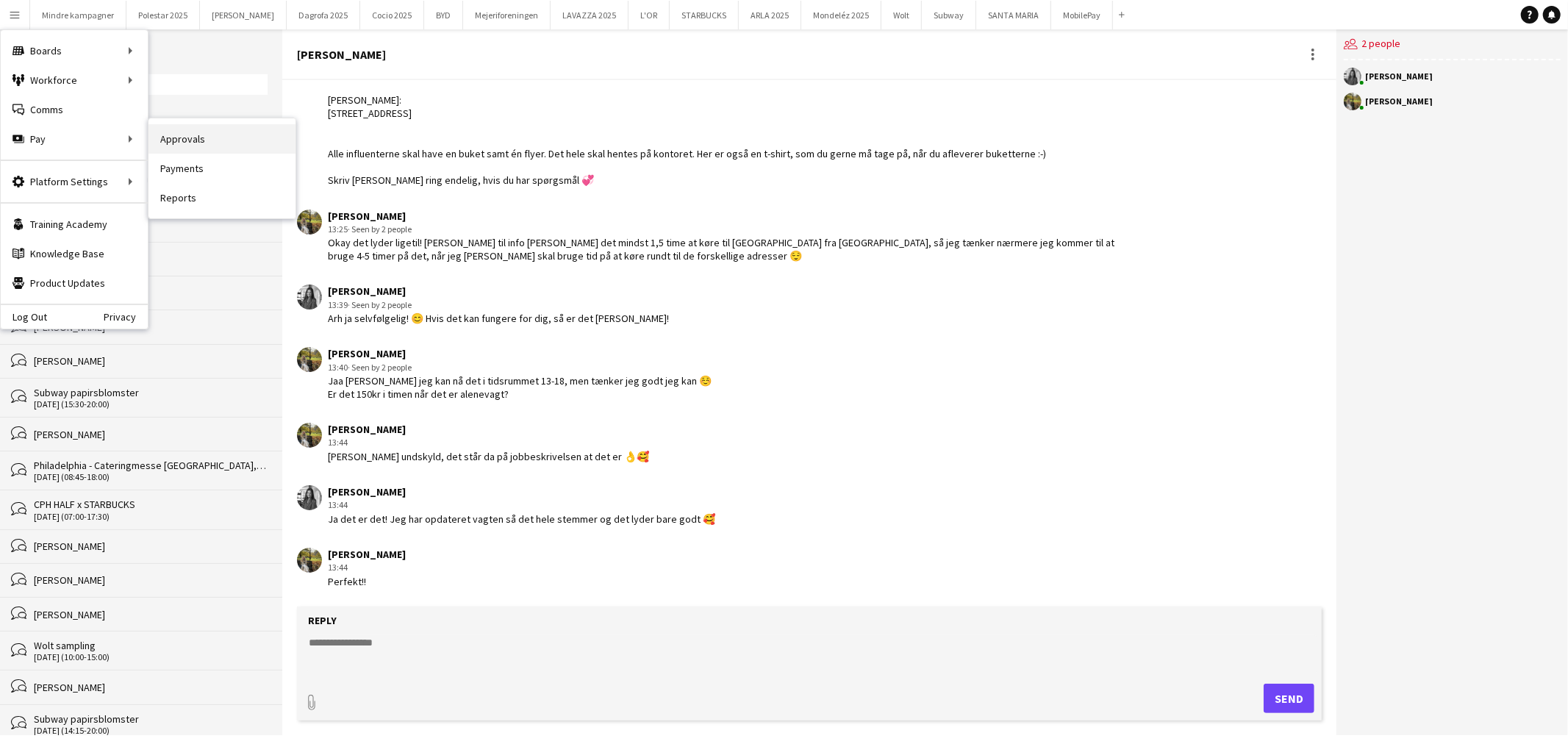
click at [176, 142] on link "Approvals" at bounding box center [222, 138] width 147 height 29
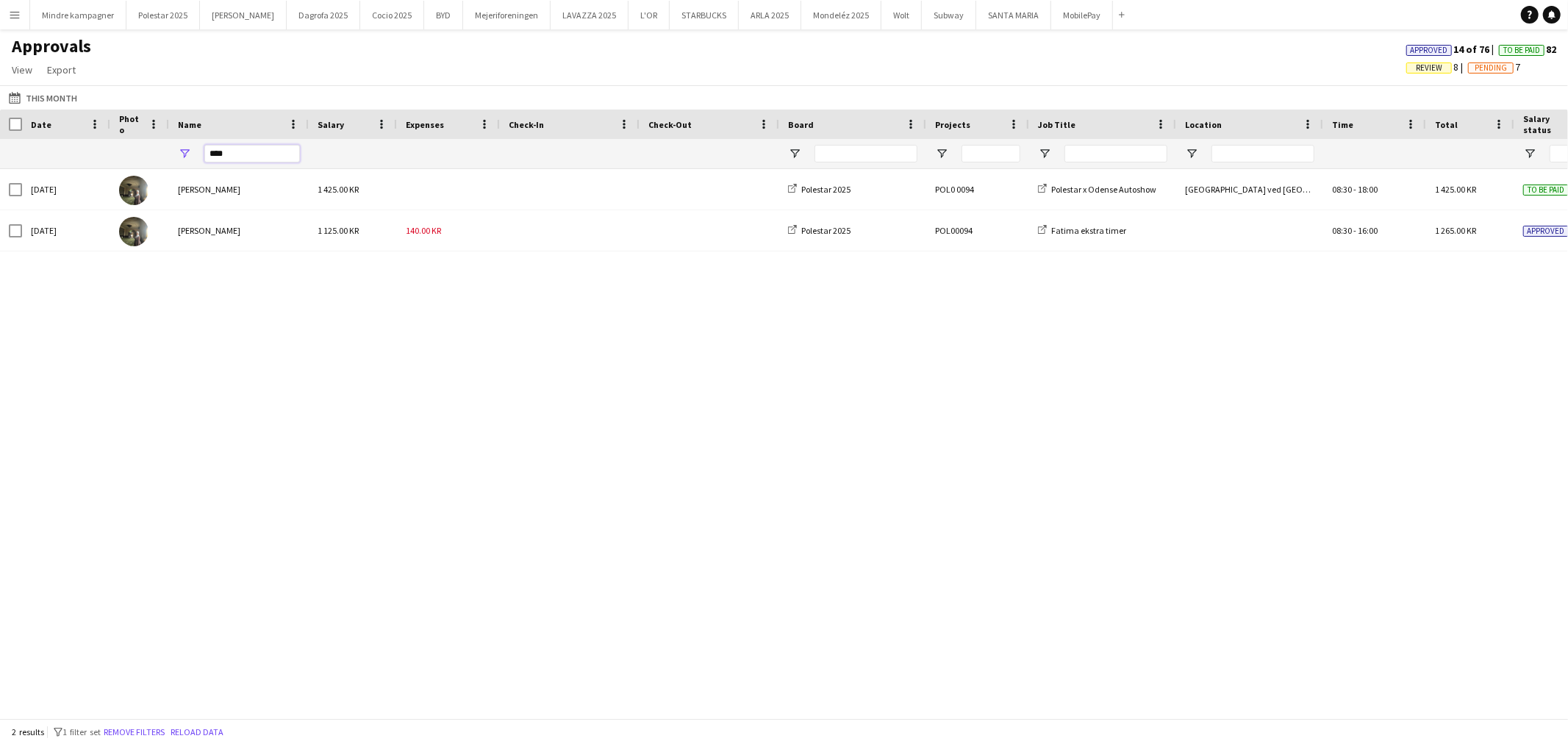
click at [258, 158] on input "****" at bounding box center [251, 154] width 96 height 17
type input "*"
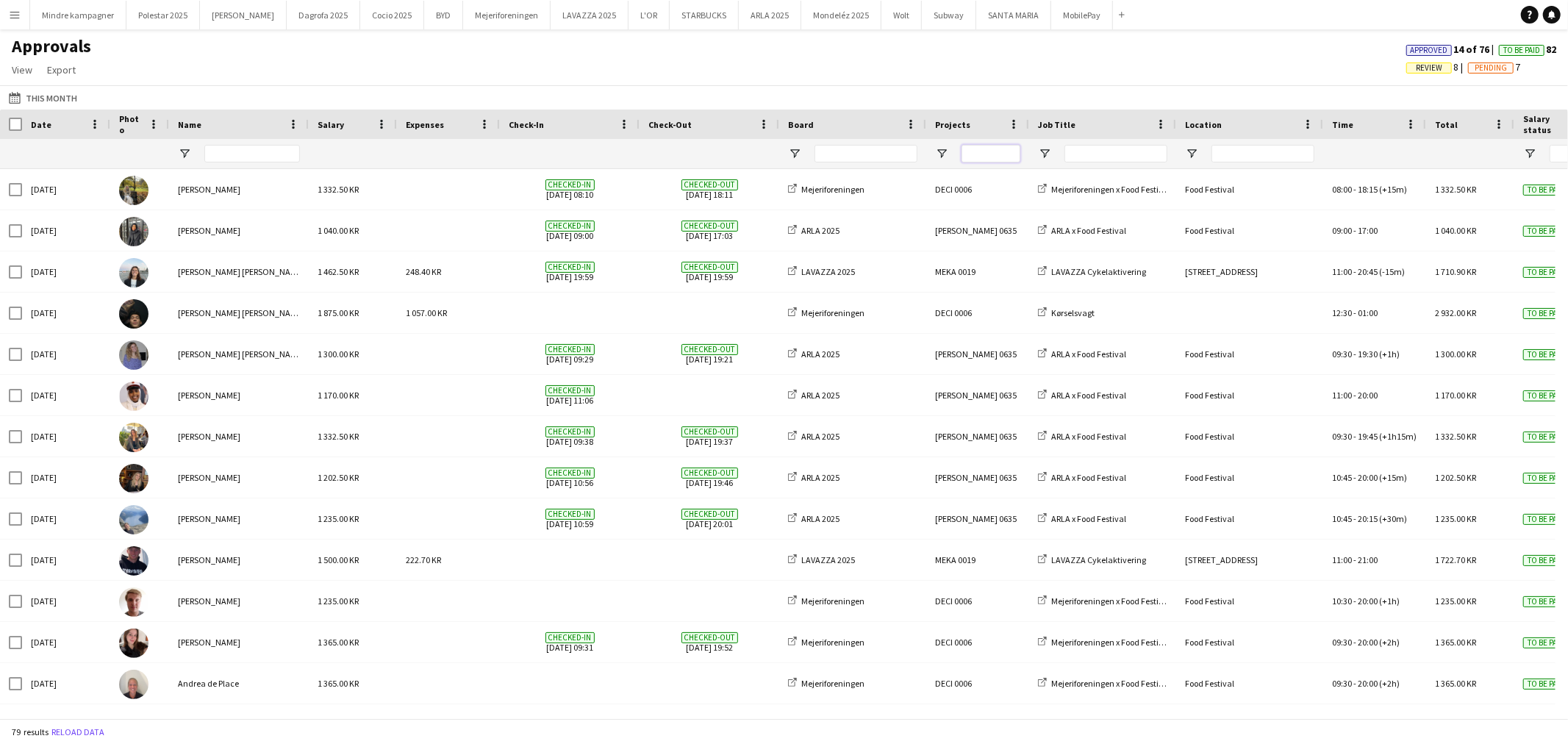
click at [1002, 152] on input "Projects Filter Input" at bounding box center [991, 154] width 59 height 17
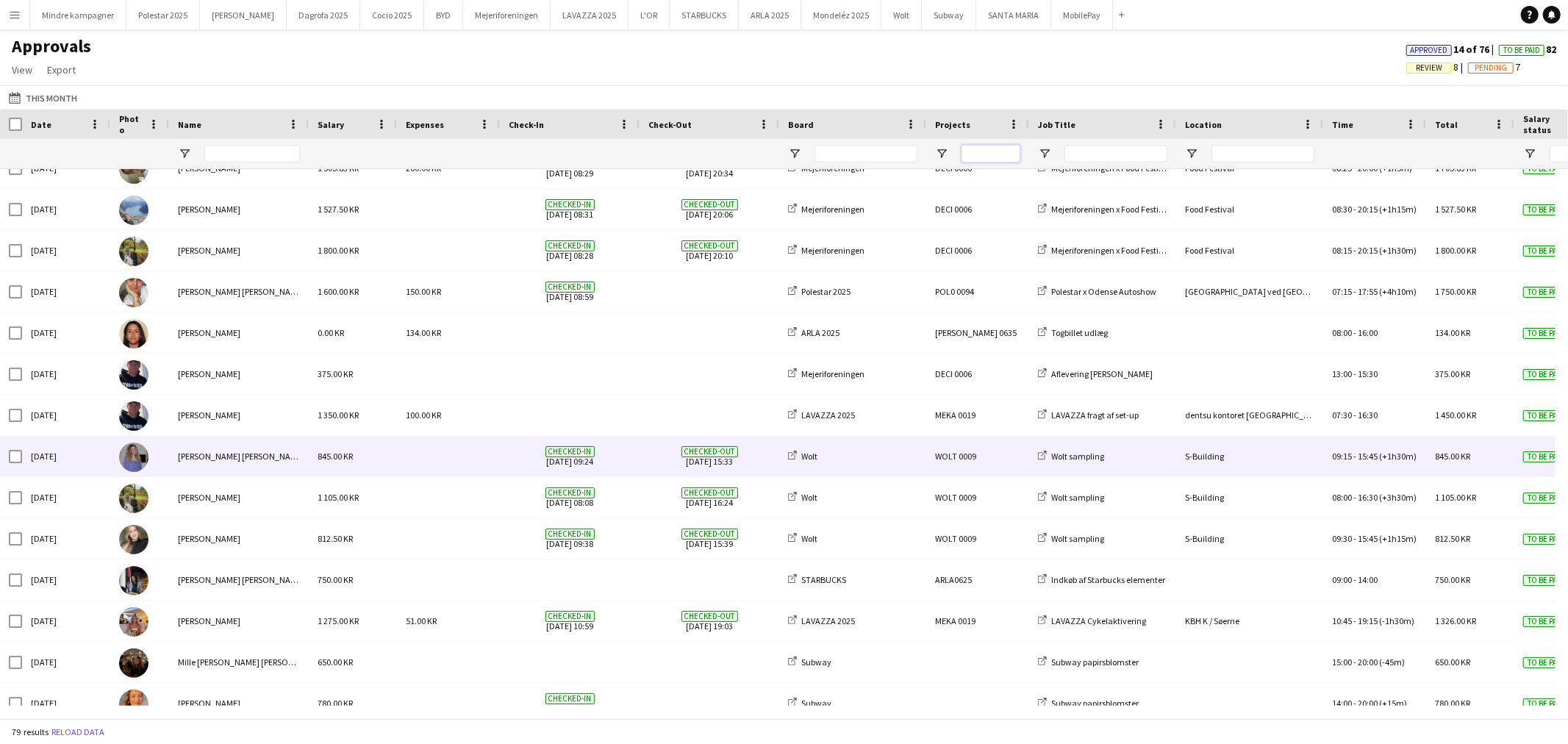
scroll to position [1388, 0]
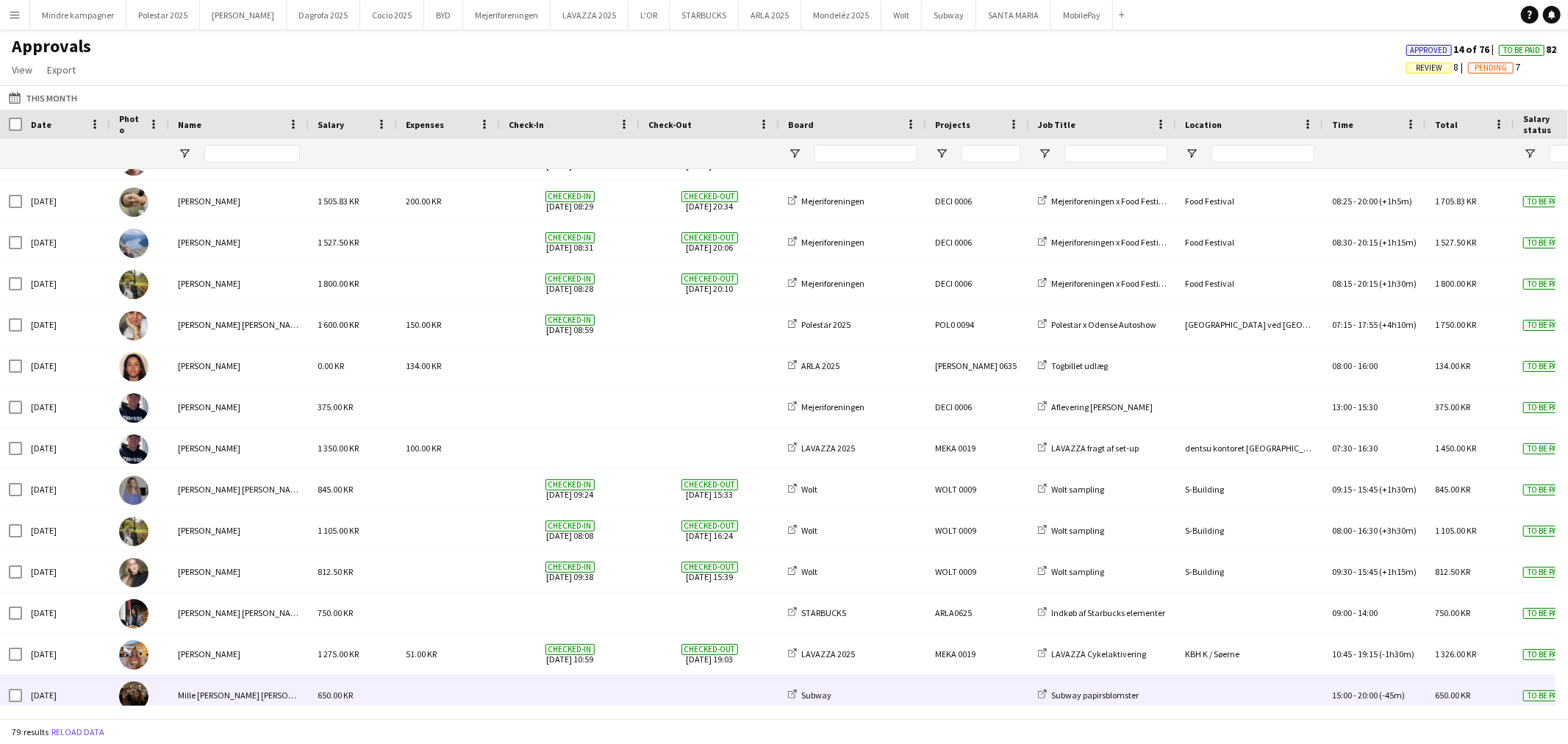
click at [935, 677] on div at bounding box center [978, 696] width 103 height 41
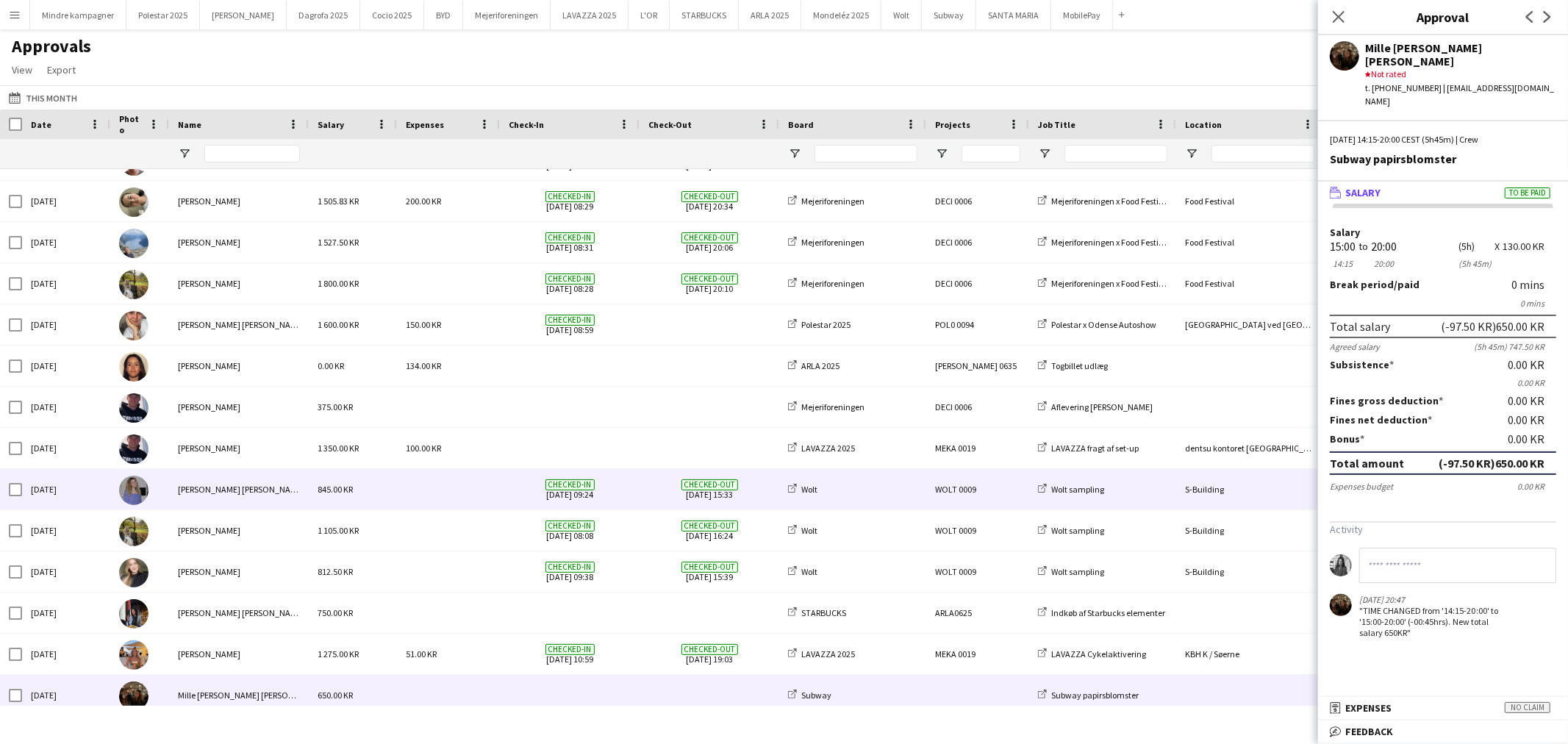
scroll to position [1225, 0]
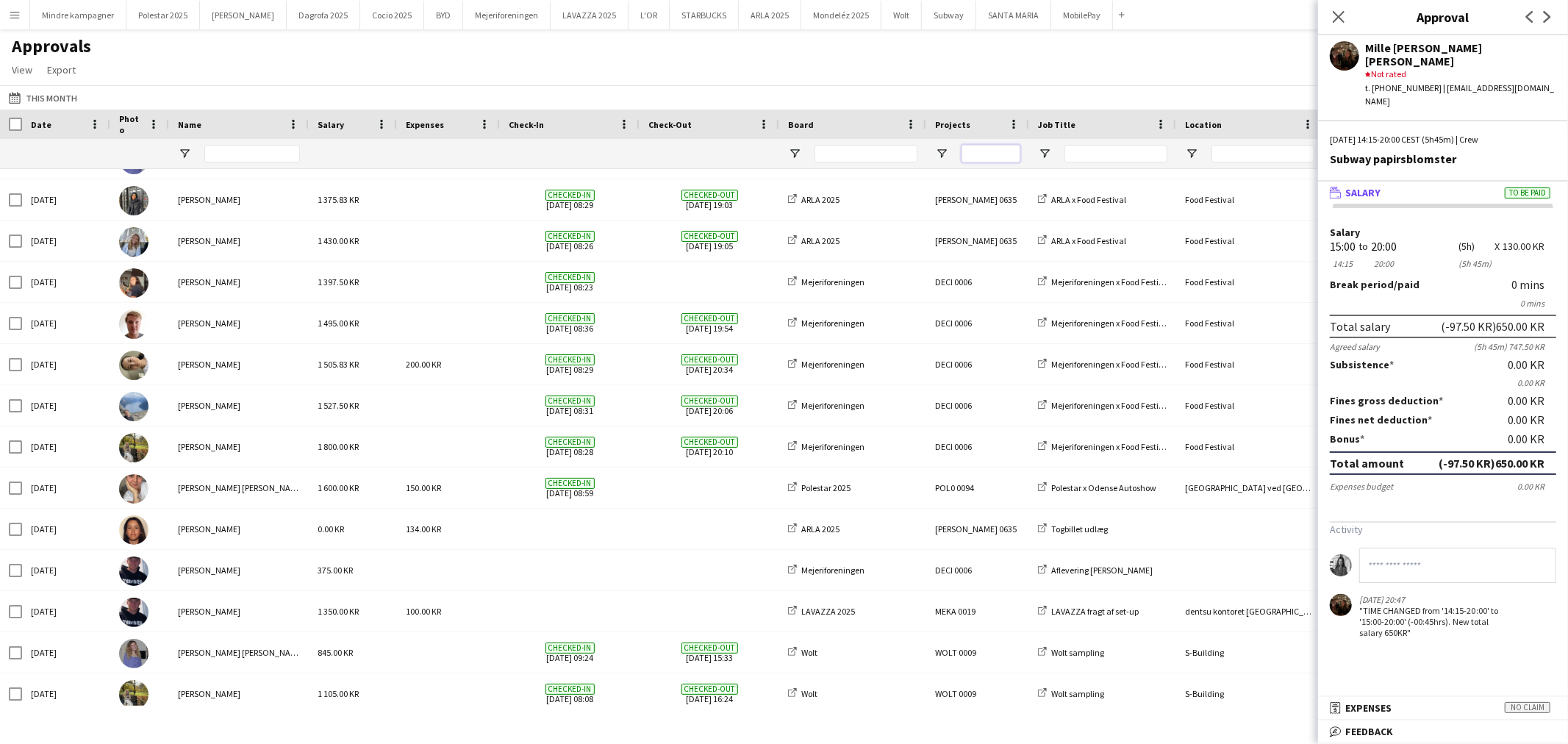
click at [991, 155] on input "Projects Filter Input" at bounding box center [991, 154] width 59 height 17
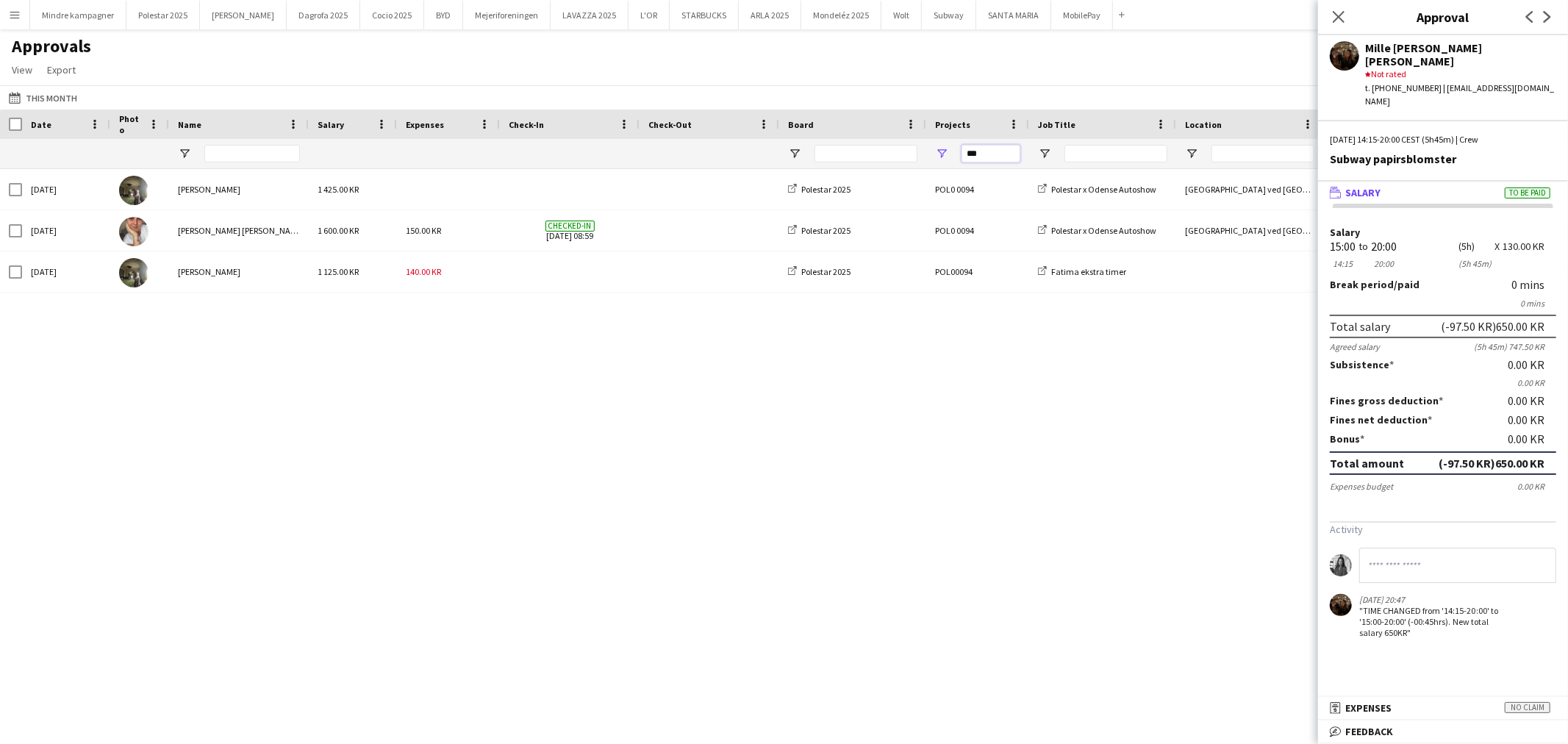
scroll to position [0, 0]
type input "***"
click at [50, 93] on button "This Month This Month" at bounding box center [43, 98] width 74 height 17
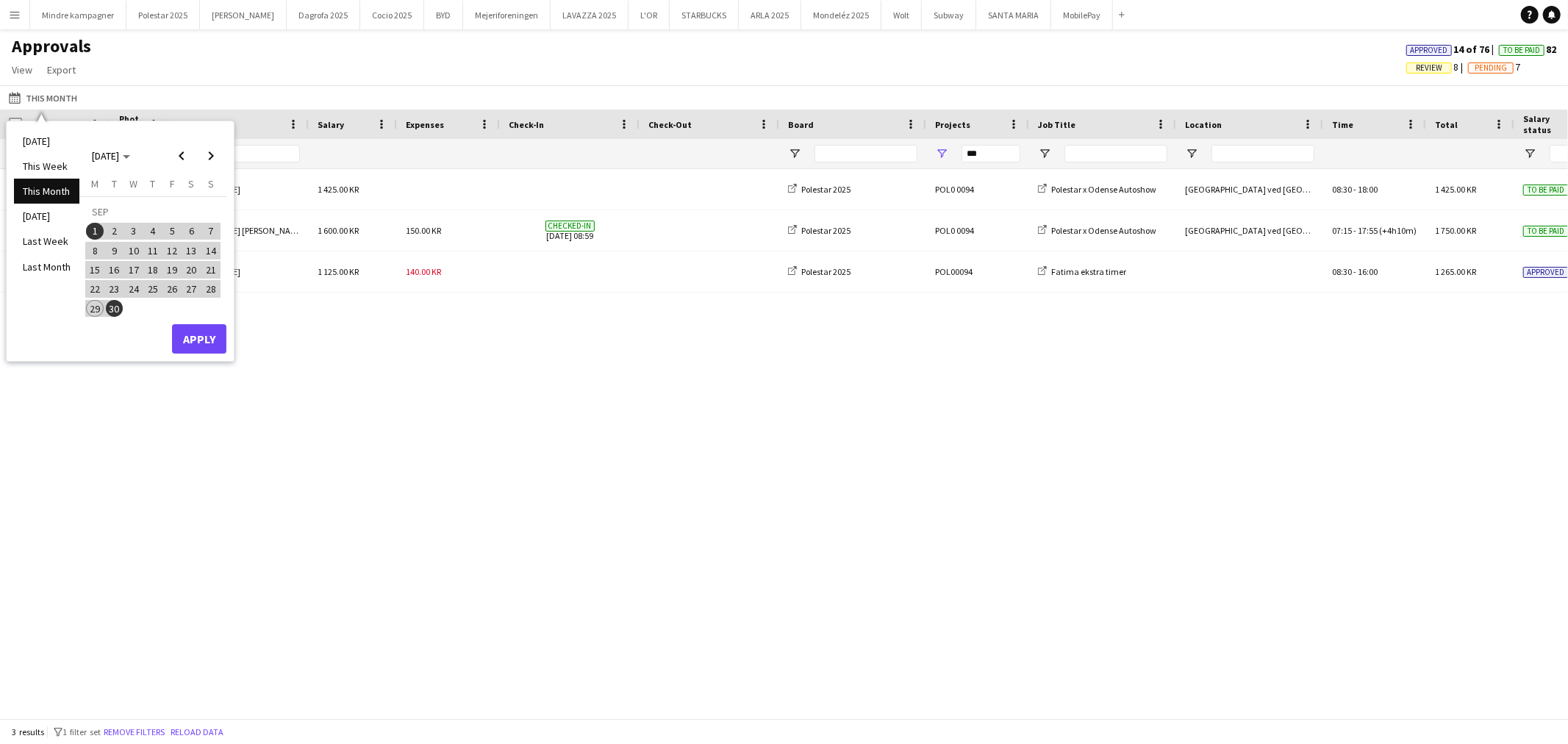
click at [162, 156] on div "[DATE] [DATE]" at bounding box center [153, 156] width 146 height 29
click at [165, 153] on div "[DATE] [DATE]" at bounding box center [153, 156] width 146 height 29
click at [170, 155] on span "Previous month" at bounding box center [182, 156] width 29 height 29
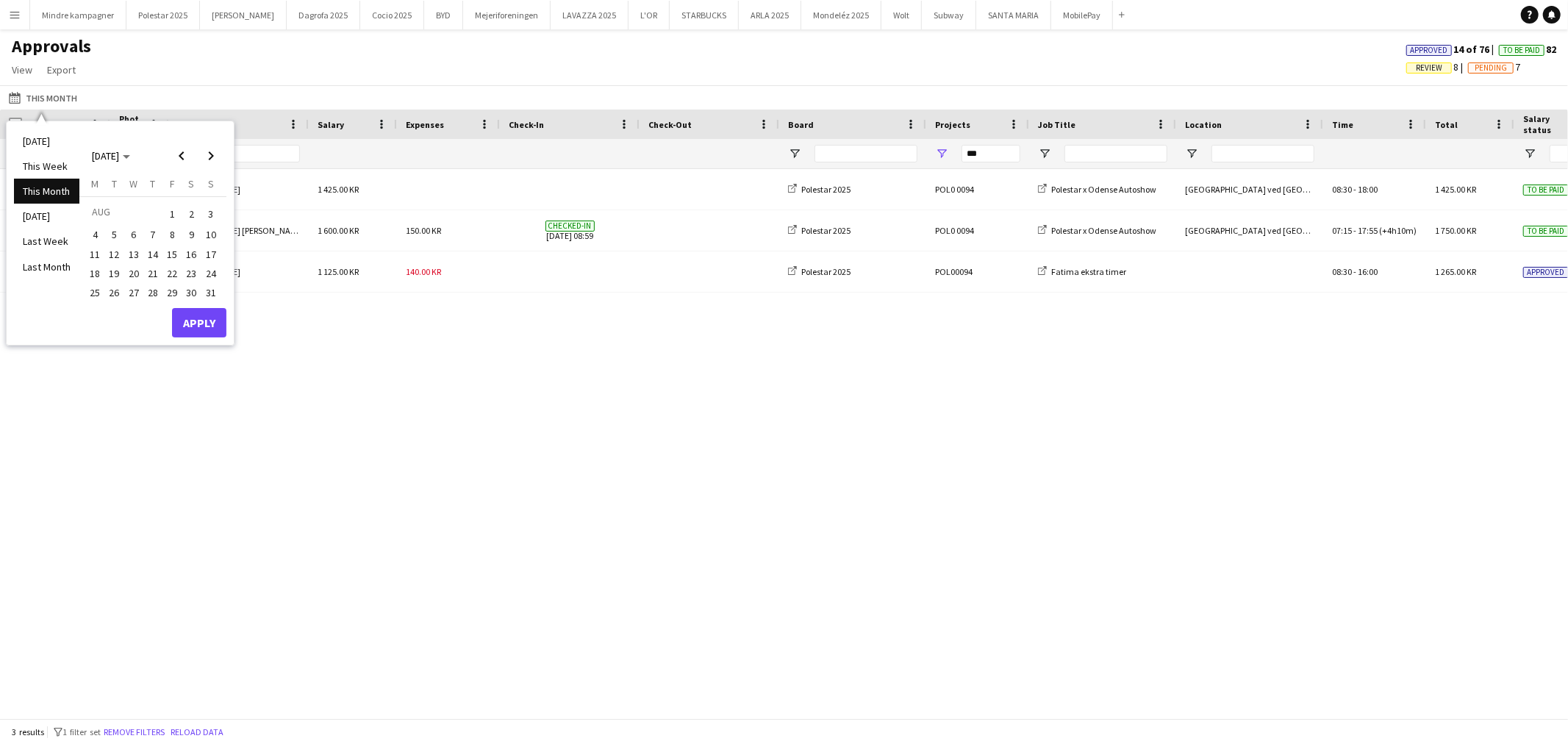
click at [158, 253] on span "14" at bounding box center [153, 254] width 17 height 17
click at [207, 164] on span "Next month" at bounding box center [211, 156] width 29 height 29
click at [155, 271] on span "18" at bounding box center [153, 270] width 17 height 17
click at [214, 339] on button "Apply" at bounding box center [199, 339] width 54 height 29
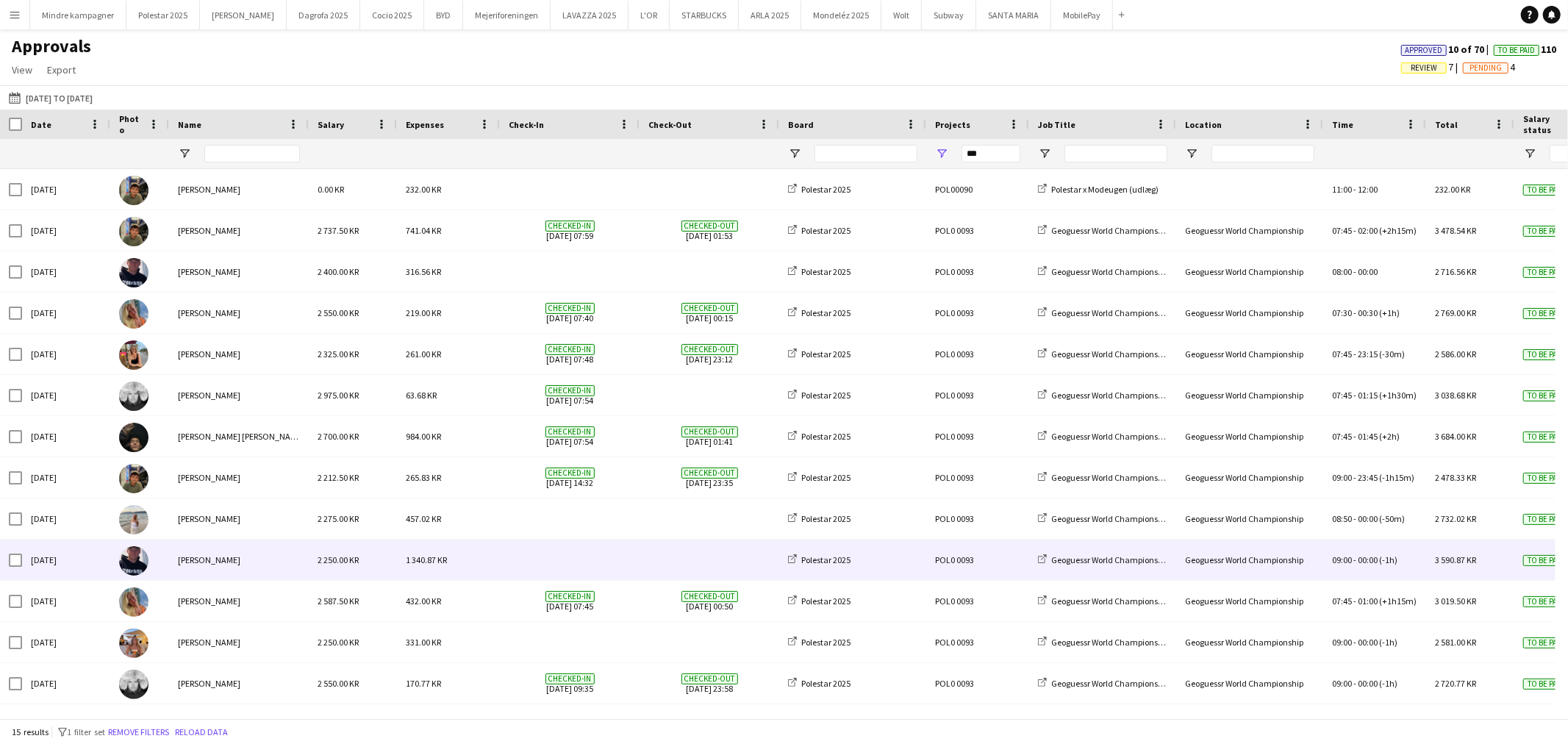
scroll to position [81, 0]
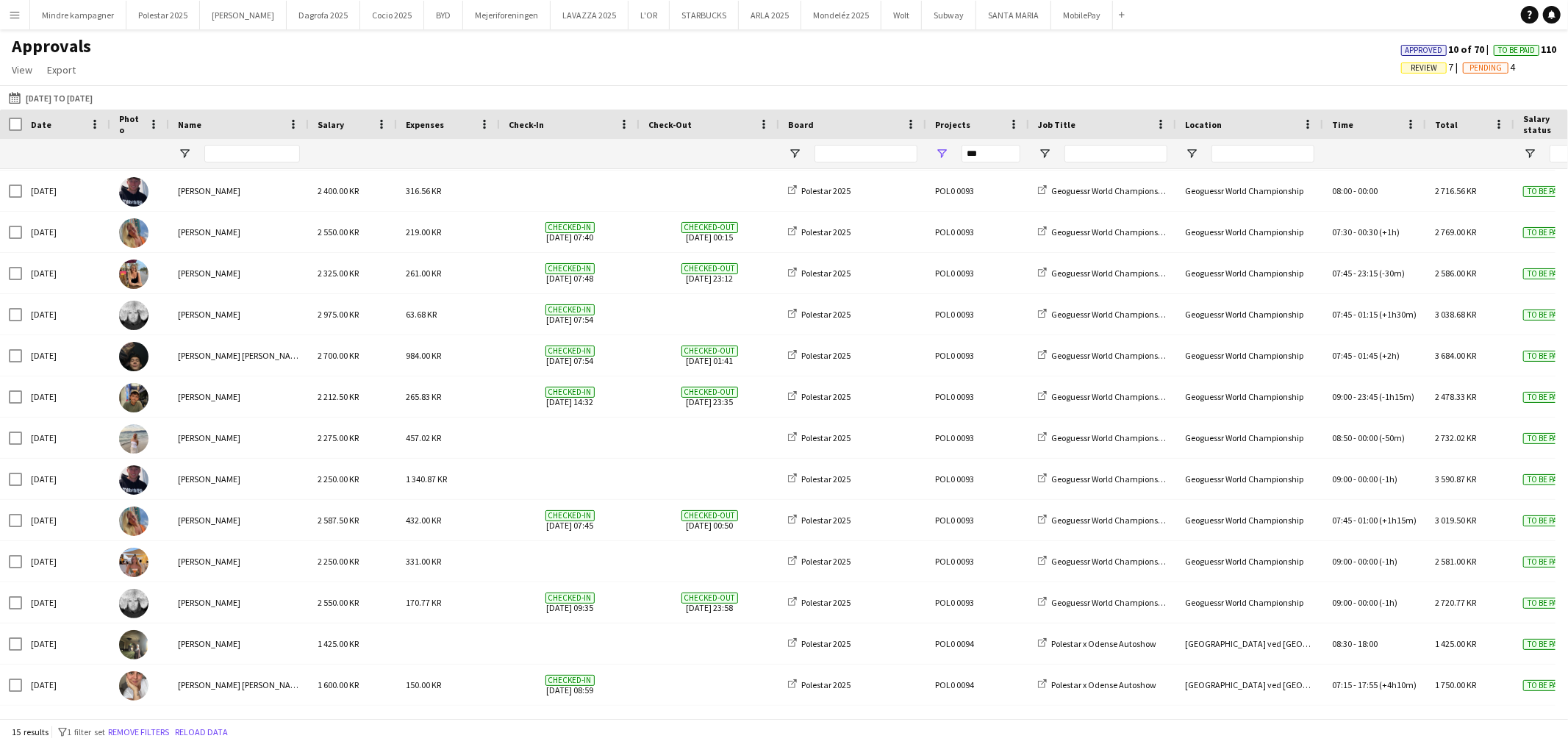
click at [8, 10] on button "Menu" at bounding box center [15, 15] width 29 height 29
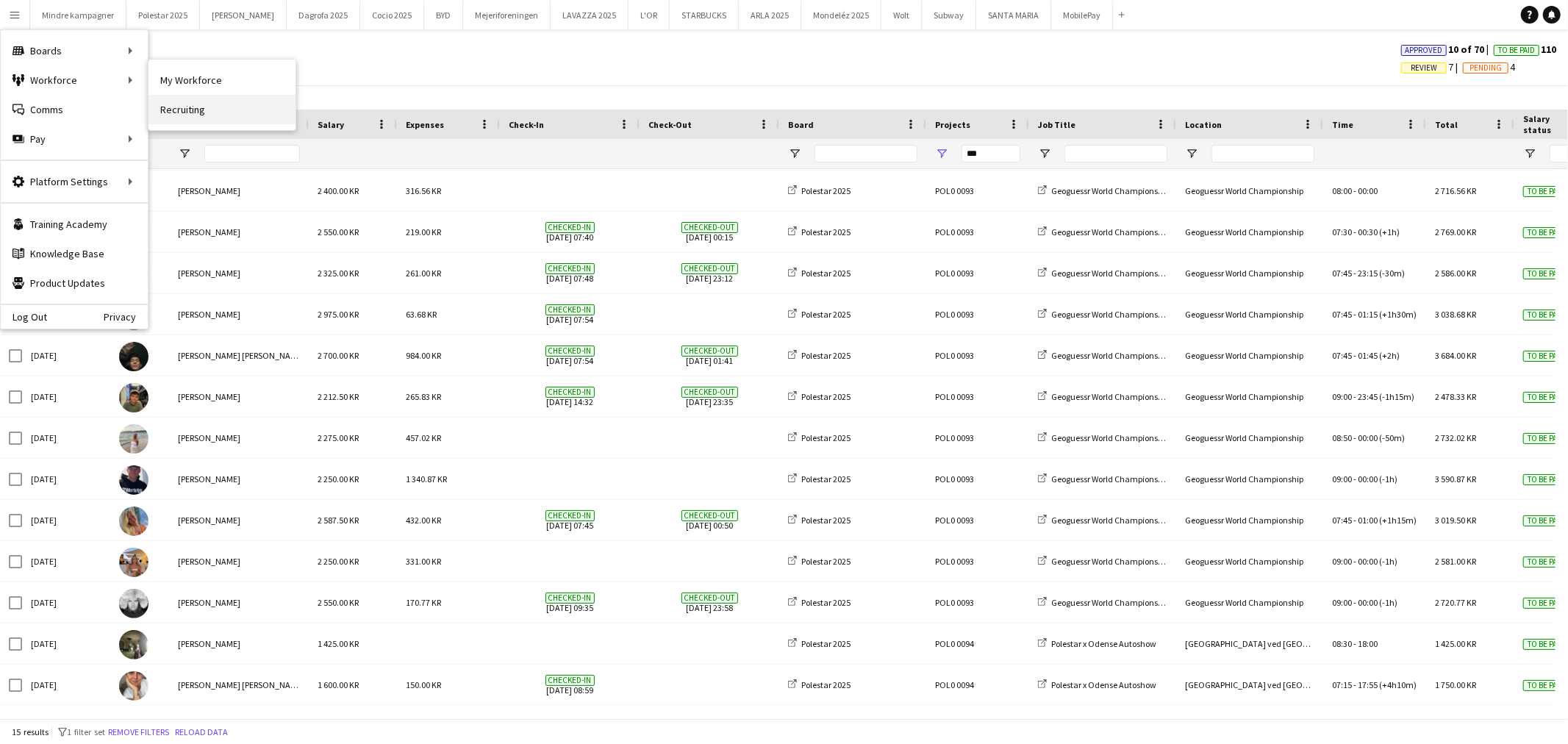
click at [182, 108] on link "Recruiting" at bounding box center [222, 109] width 147 height 29
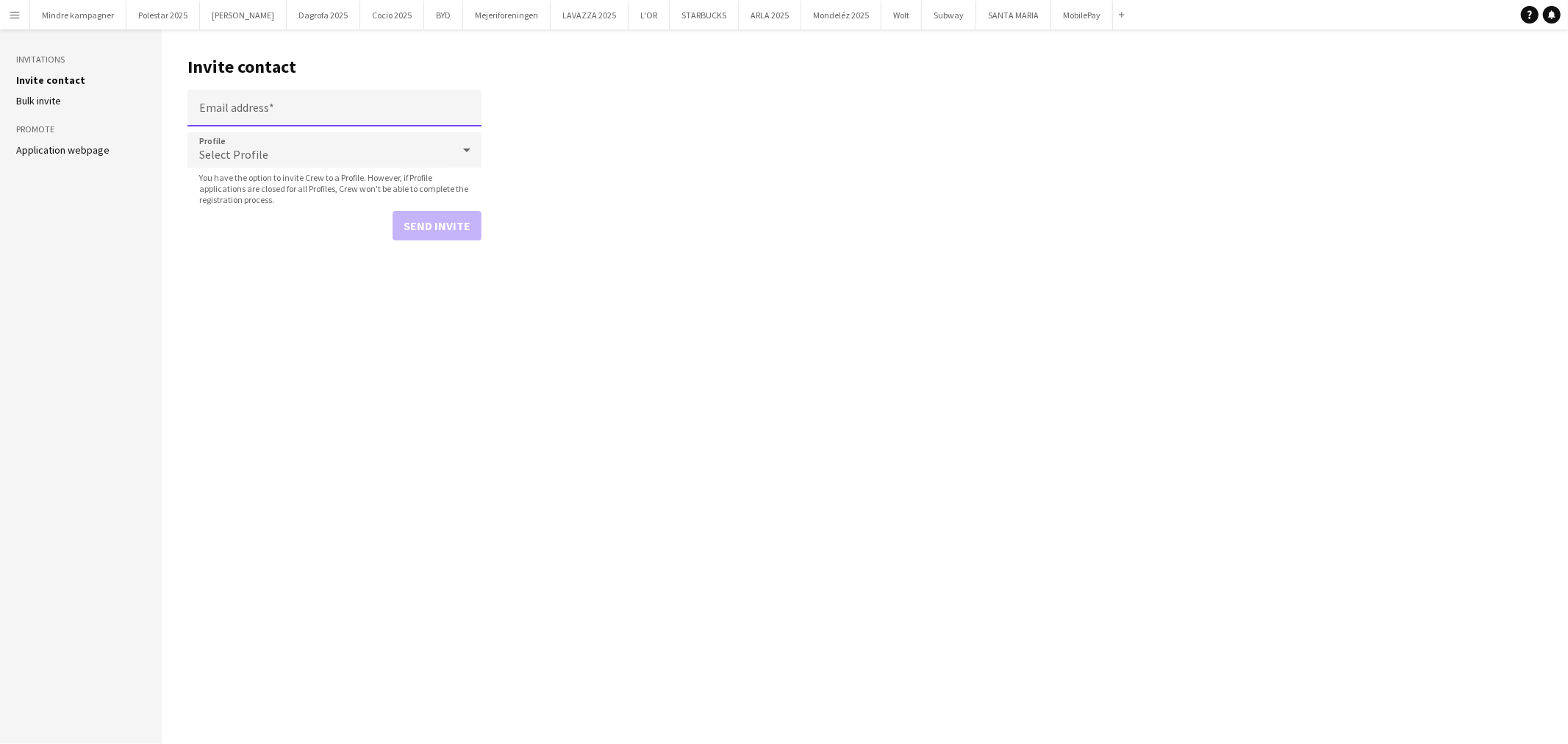
click at [252, 116] on input "Email address" at bounding box center [335, 108] width 294 height 37
paste input "**********"
type input "**********"
click at [299, 163] on div "Select Profile" at bounding box center [320, 150] width 265 height 35
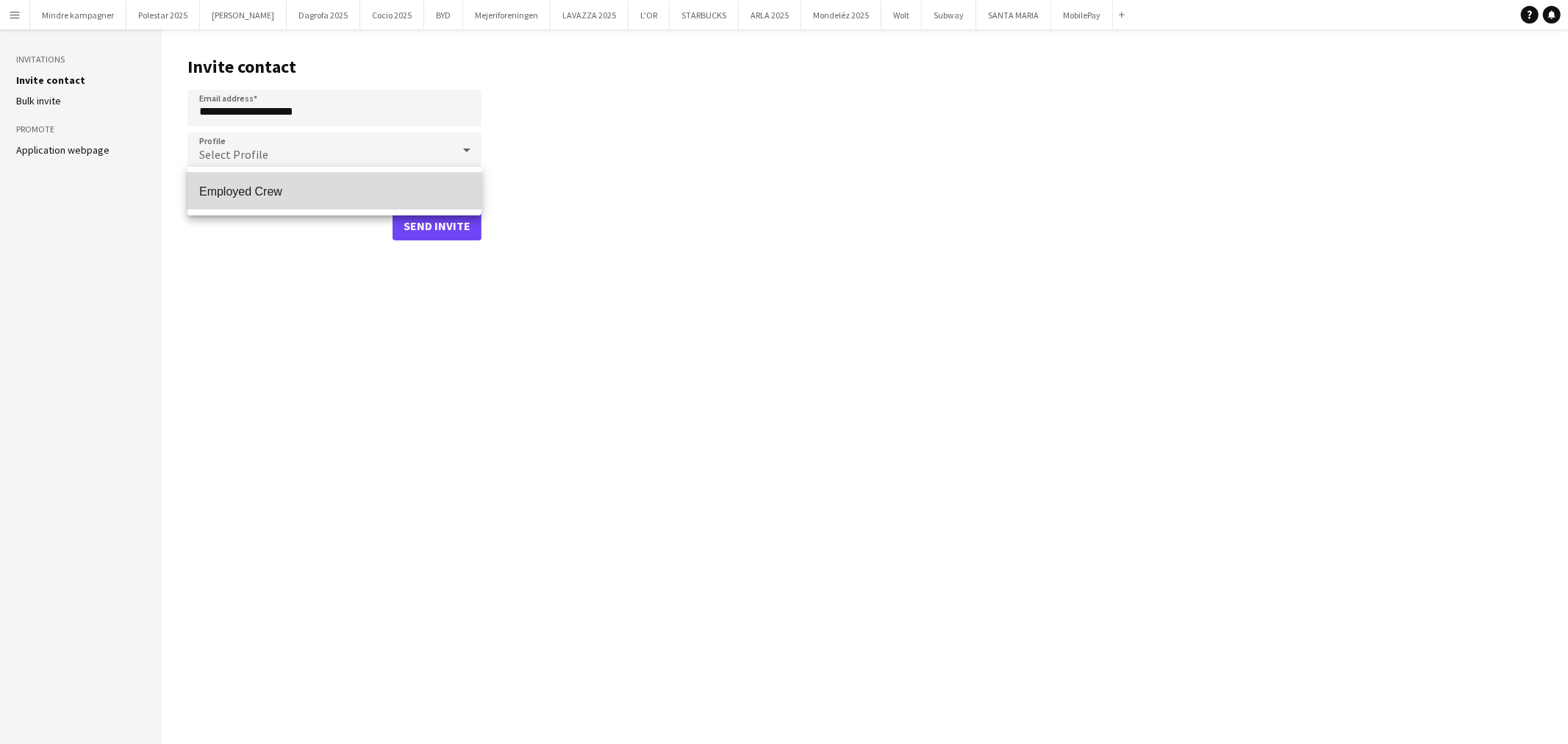
click at [300, 185] on span "Employed Crew" at bounding box center [335, 192] width 271 height 14
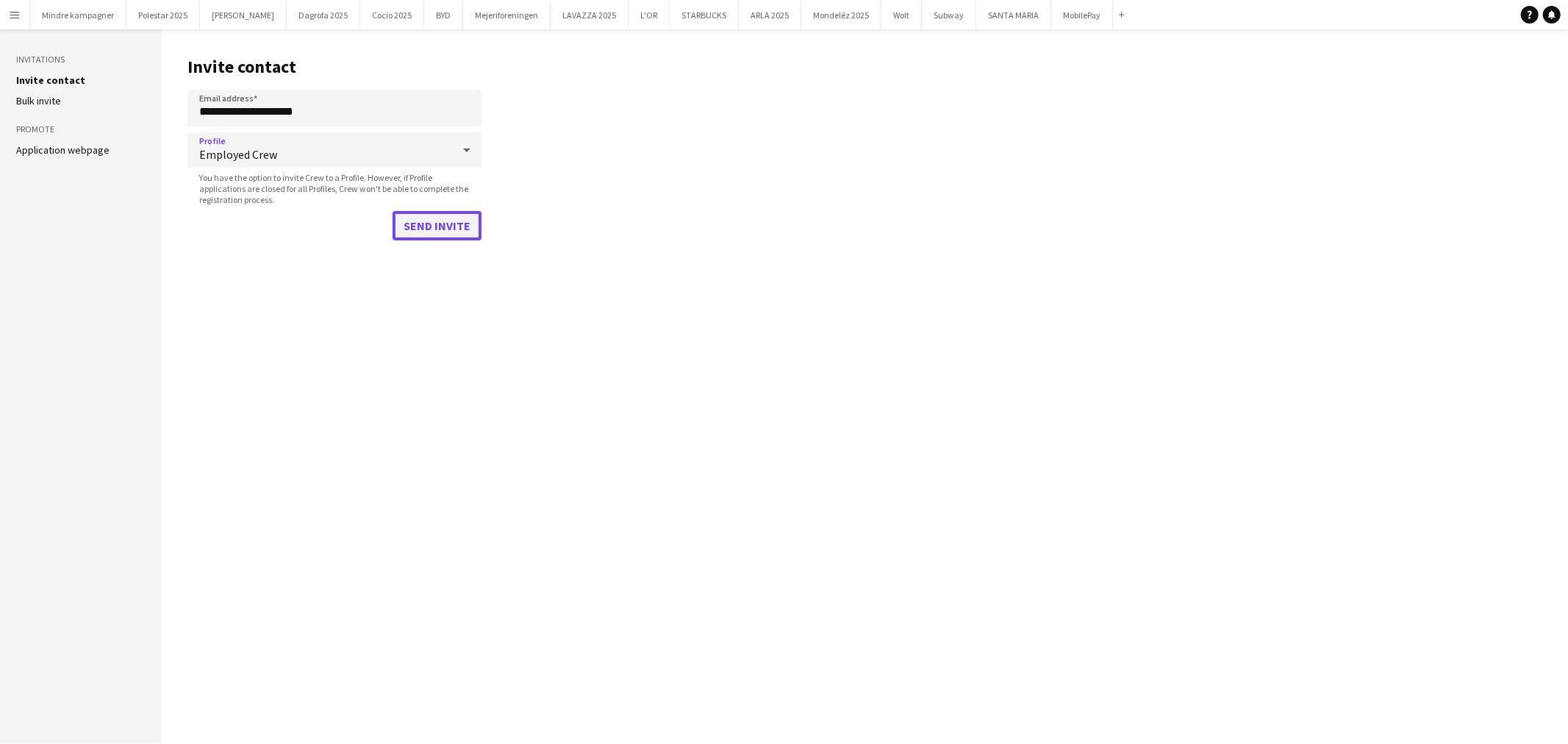
click at [459, 237] on button "Send invite" at bounding box center [437, 225] width 89 height 29
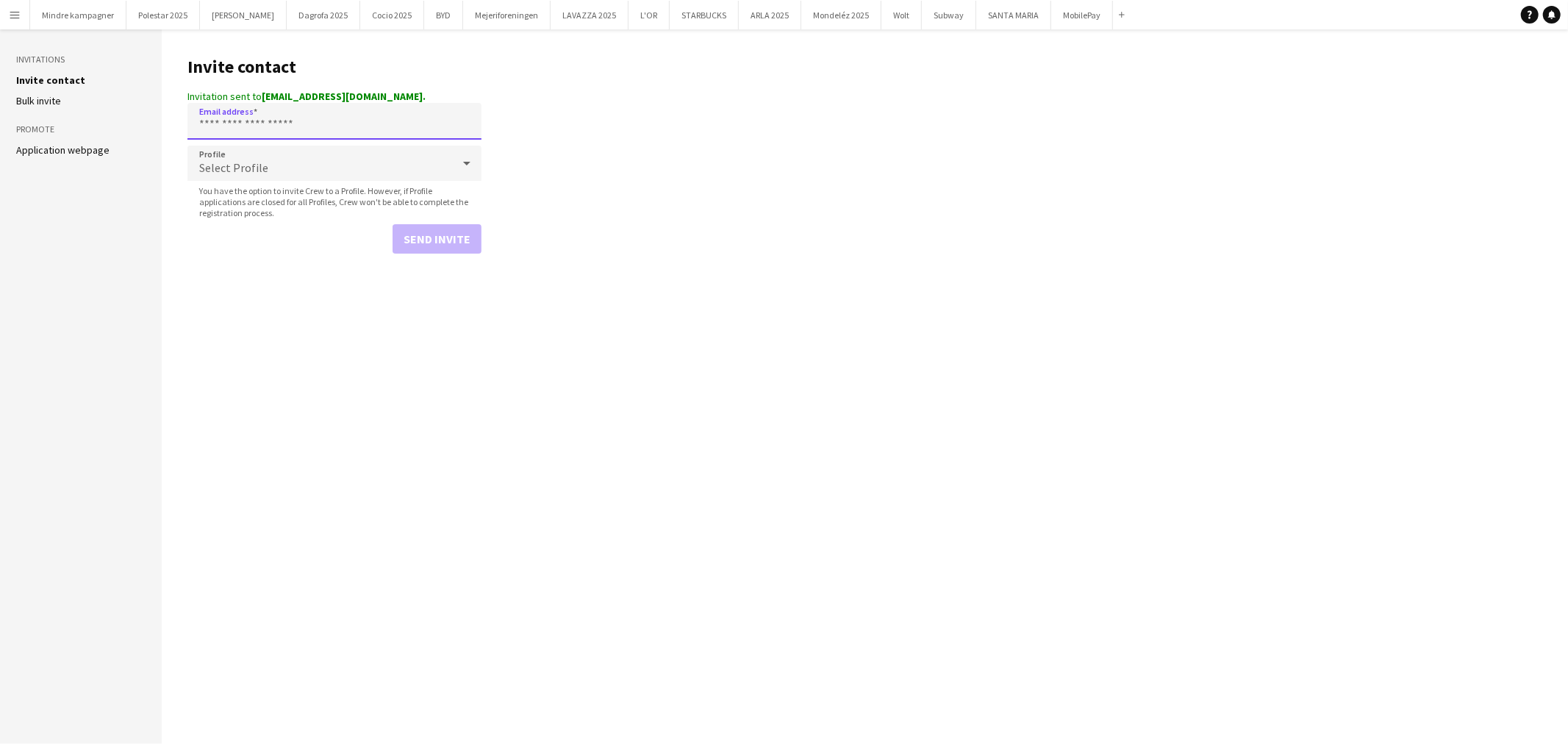
click at [215, 125] on input "Email address" at bounding box center [335, 121] width 294 height 37
paste input "**********"
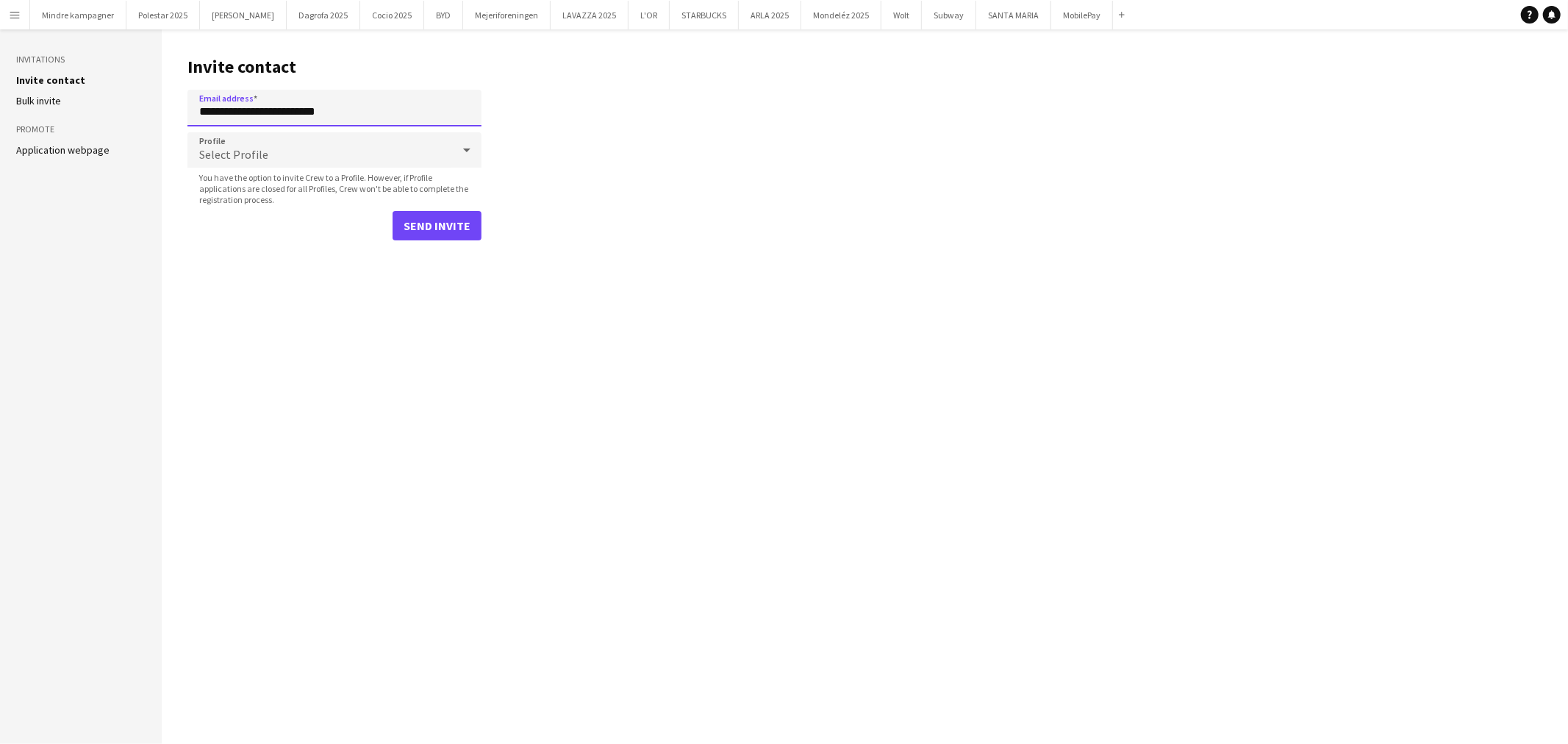
type input "**********"
click at [248, 144] on div "Select Profile" at bounding box center [320, 150] width 265 height 35
click at [249, 186] on span "Employed Crew" at bounding box center [335, 192] width 271 height 14
click at [460, 223] on button "Send invite" at bounding box center [437, 225] width 89 height 29
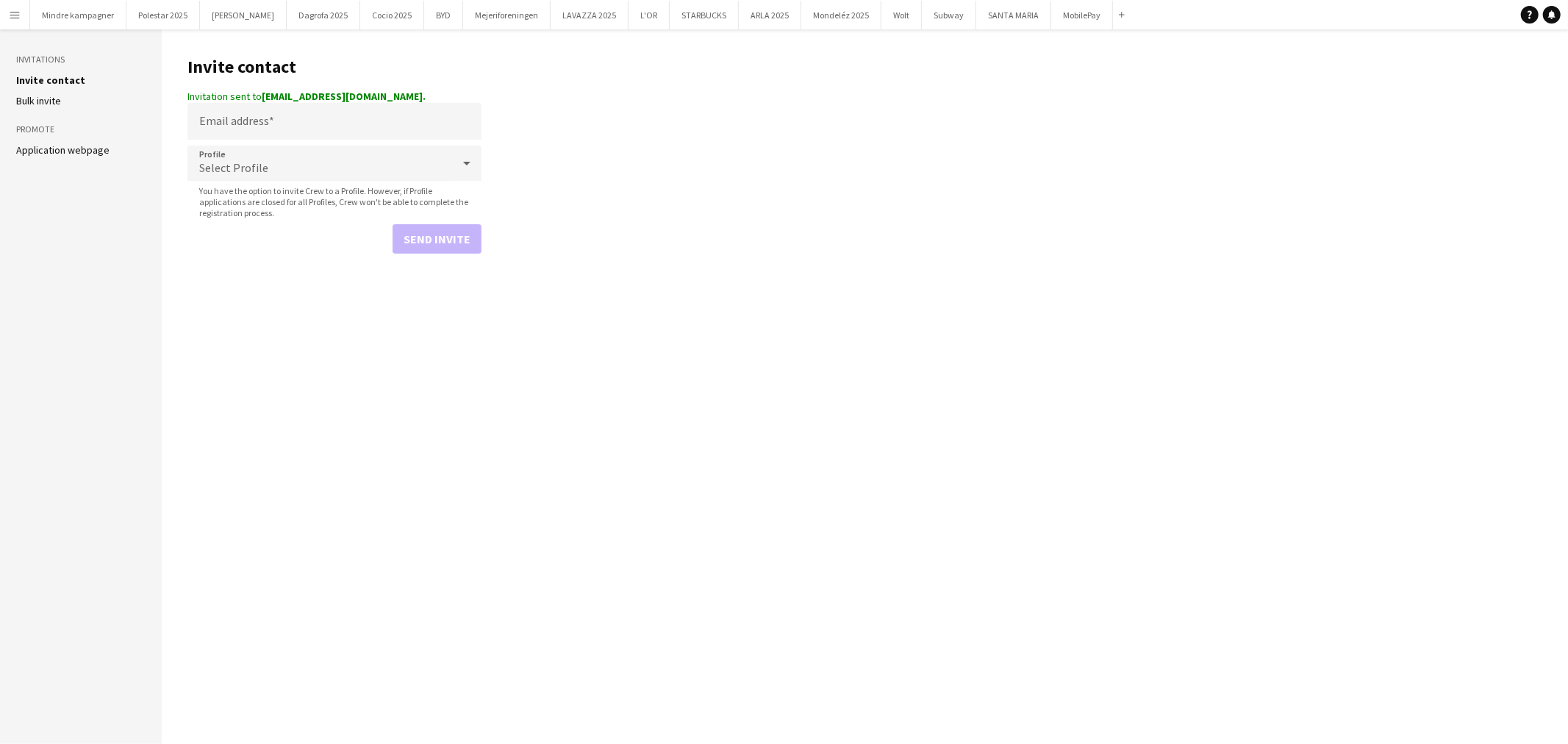
click at [11, 15] on app-icon "Menu" at bounding box center [15, 15] width 12 height 12
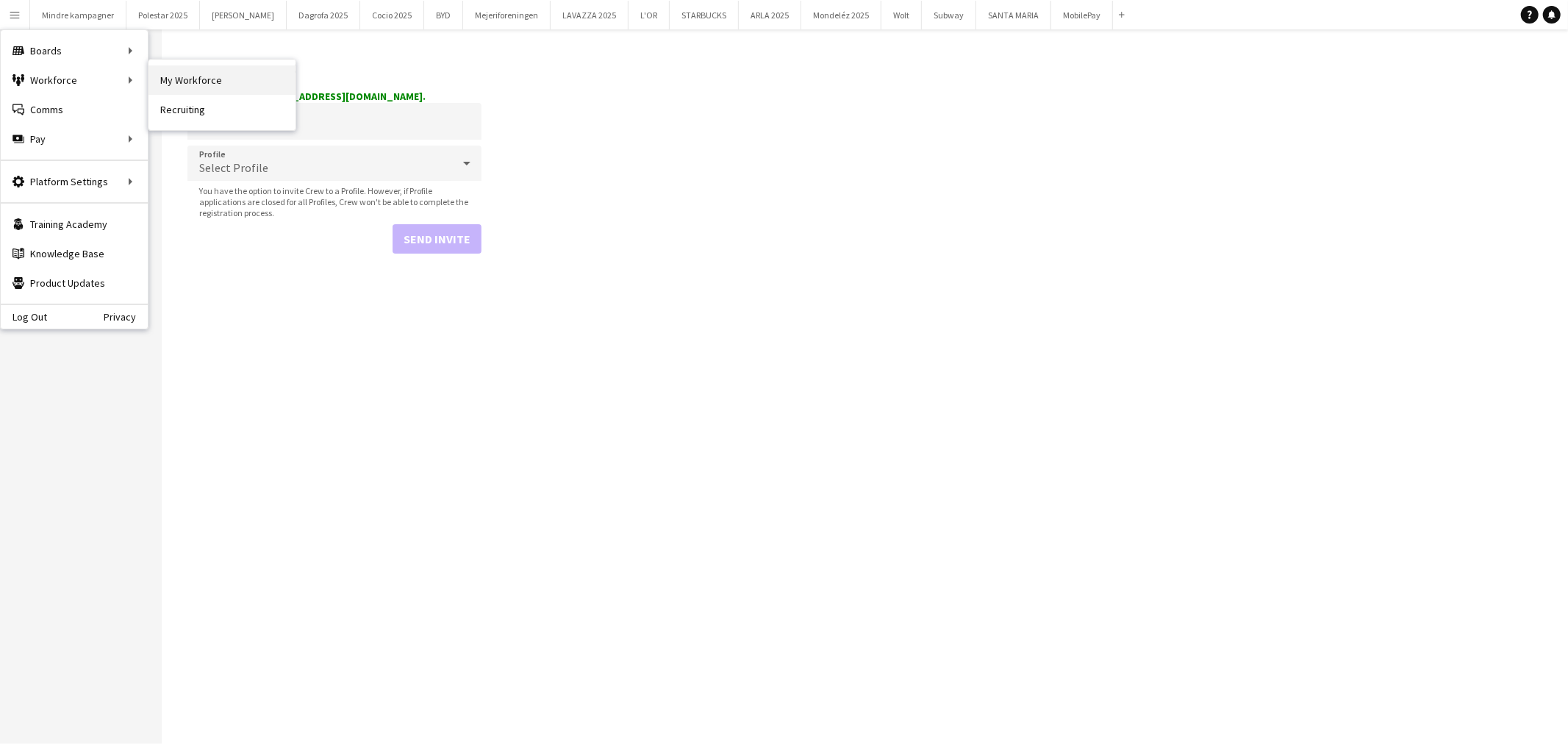
click at [192, 88] on link "My Workforce" at bounding box center [222, 80] width 147 height 29
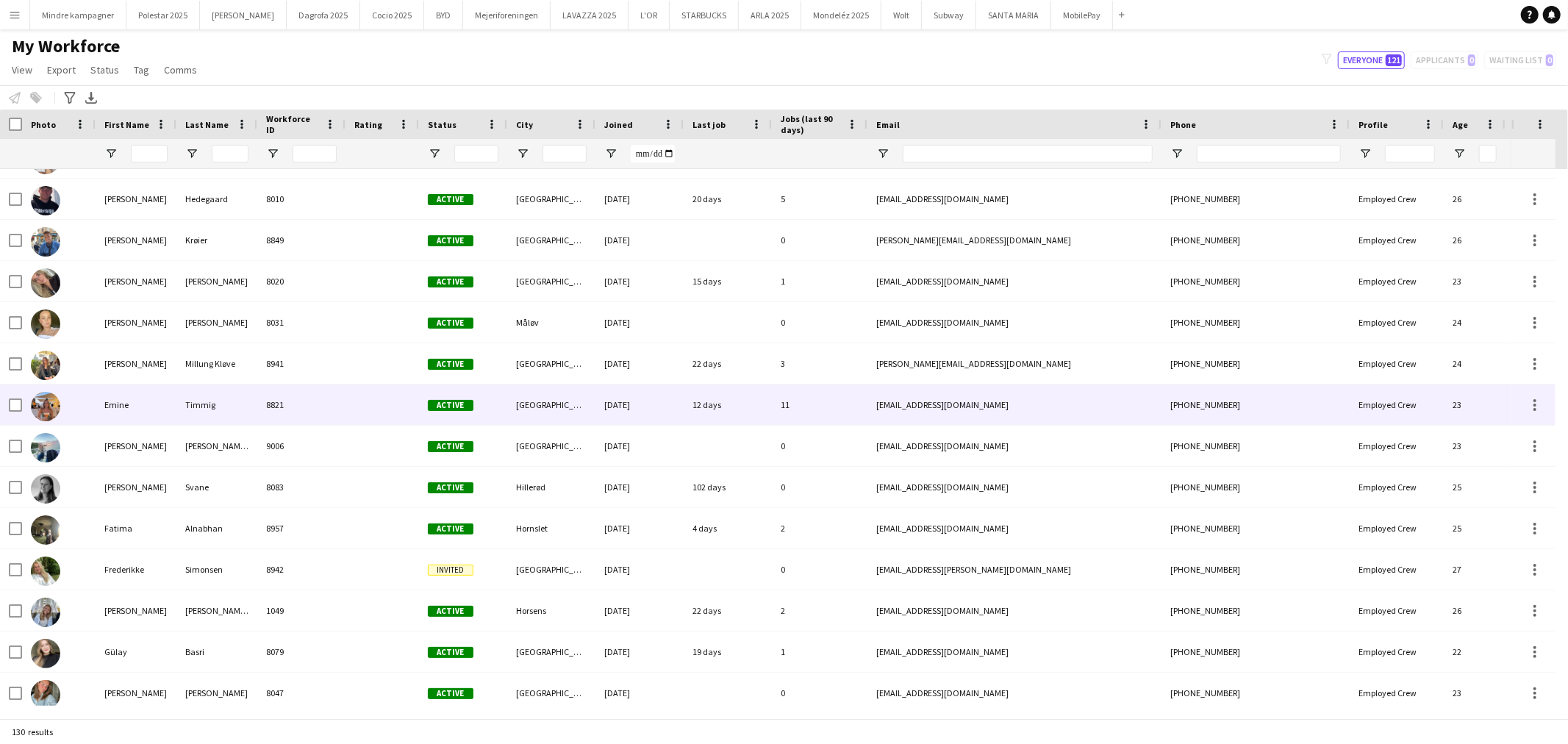
scroll to position [993, 0]
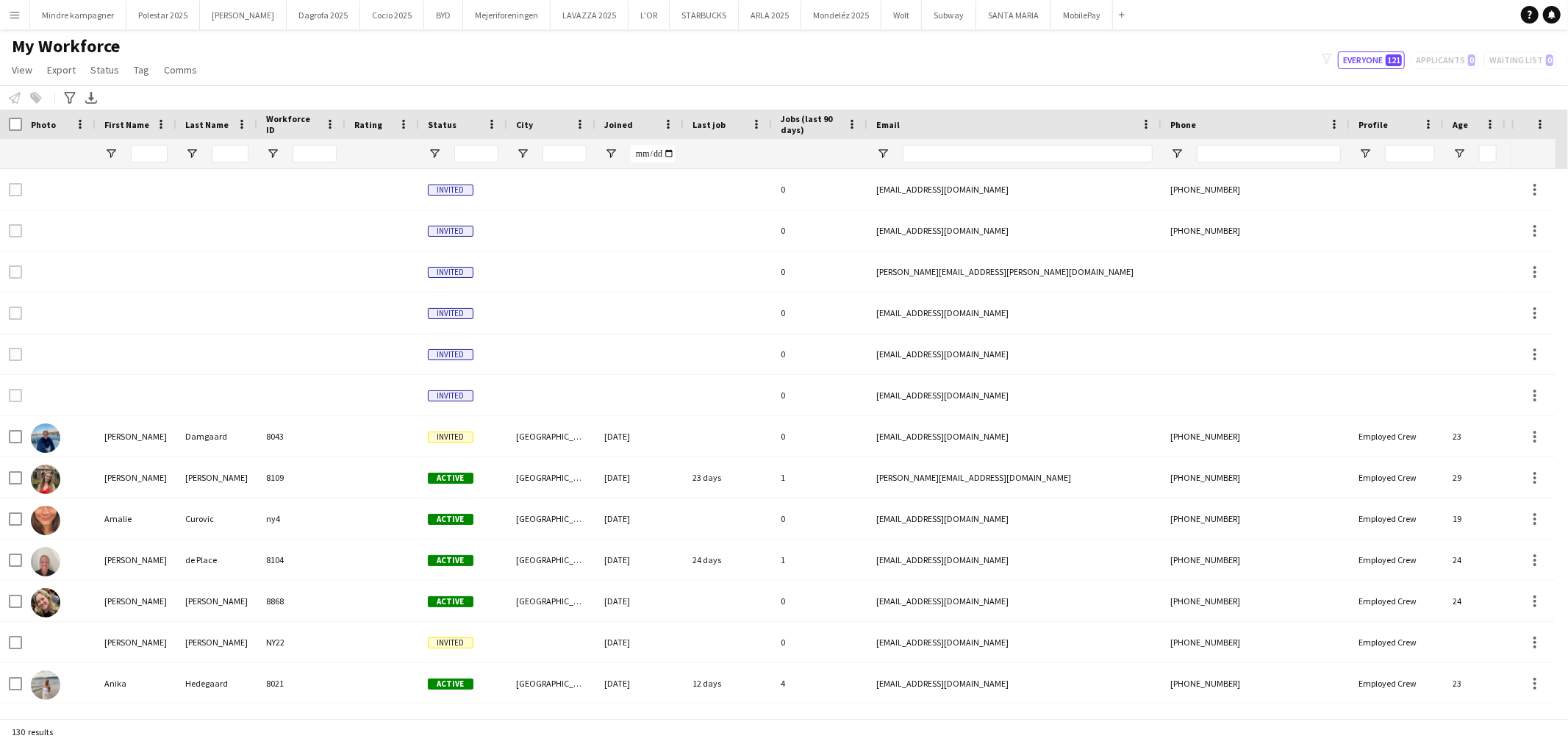
click at [18, 16] on app-icon "Menu" at bounding box center [15, 15] width 12 height 12
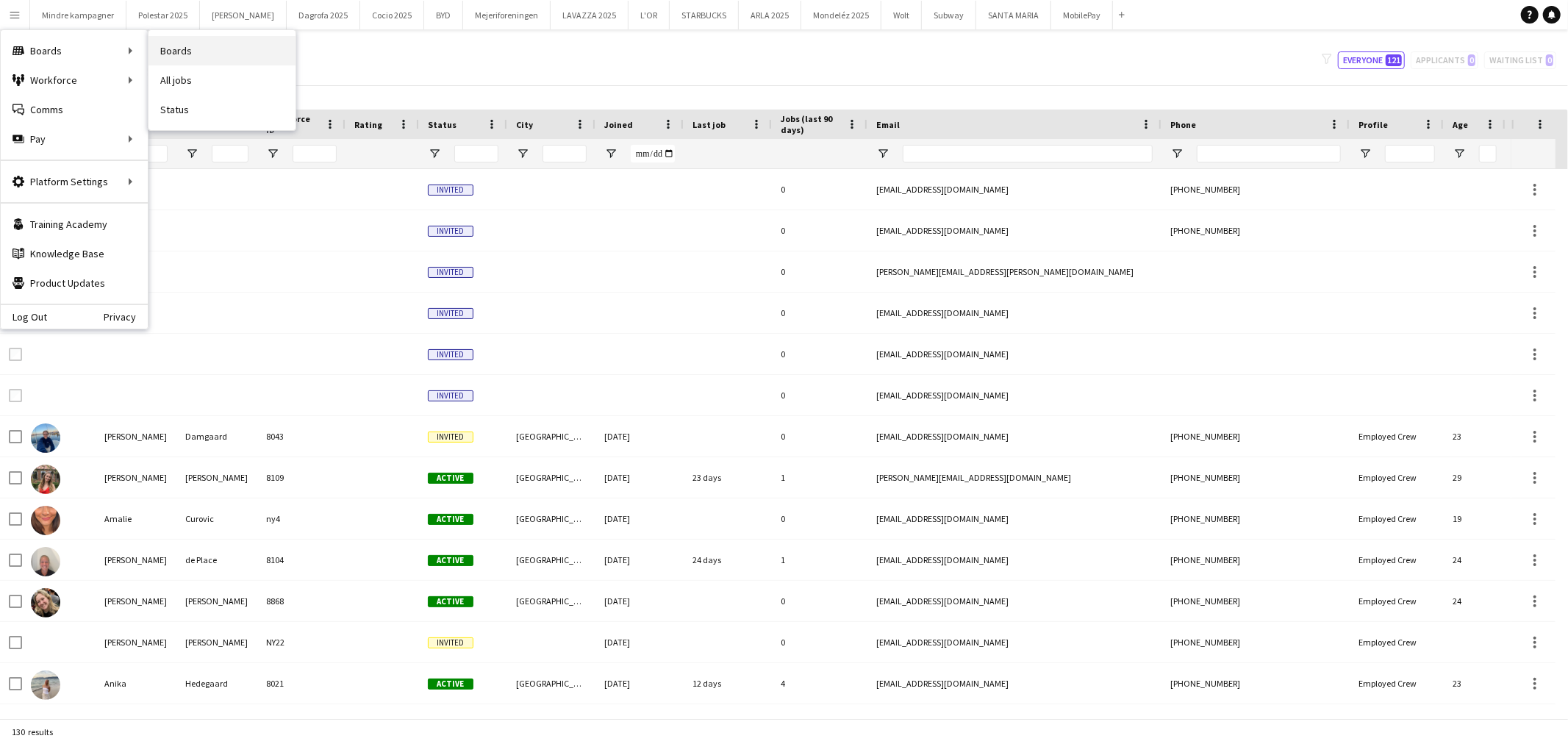
click at [186, 49] on link "Boards" at bounding box center [222, 50] width 147 height 29
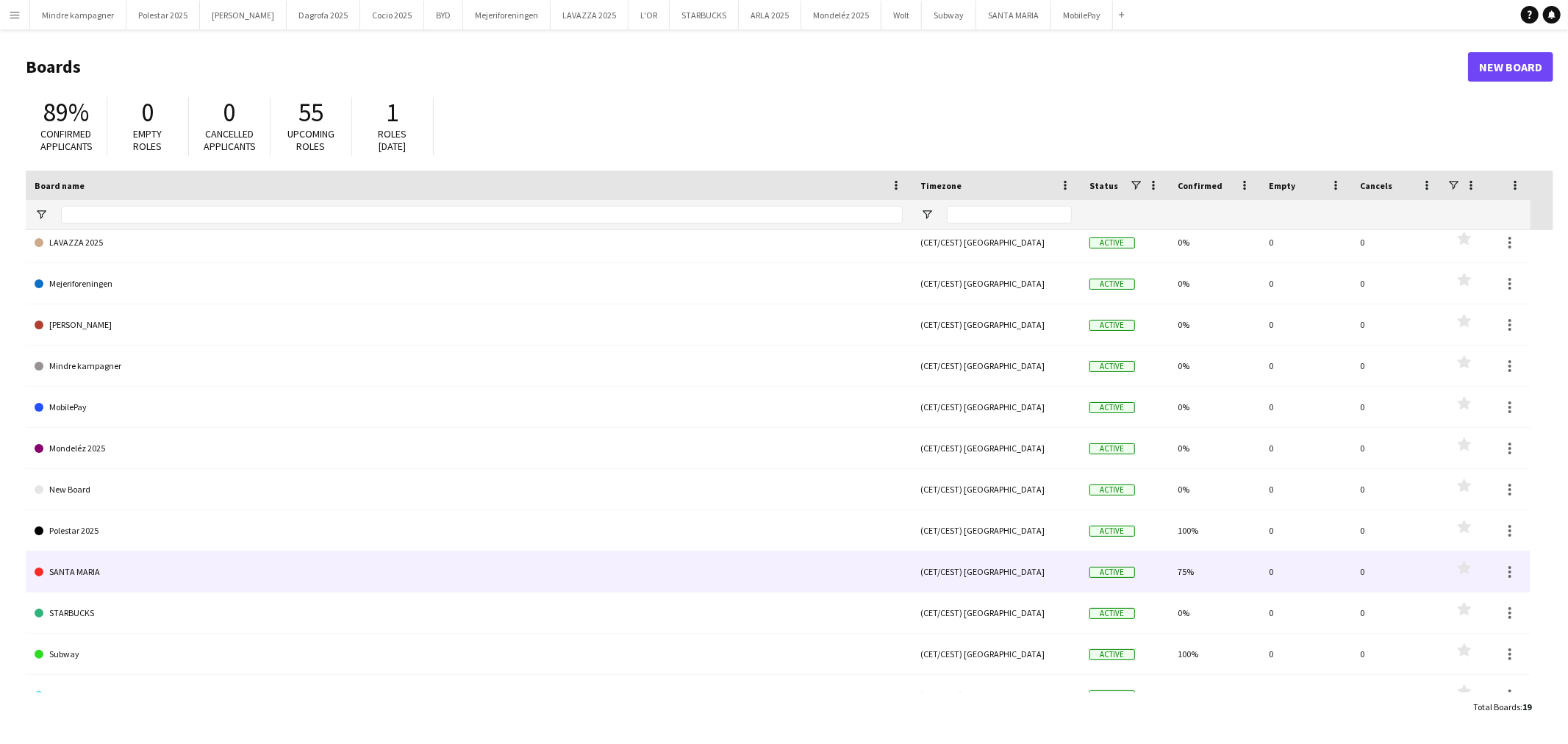
scroll to position [319, 0]
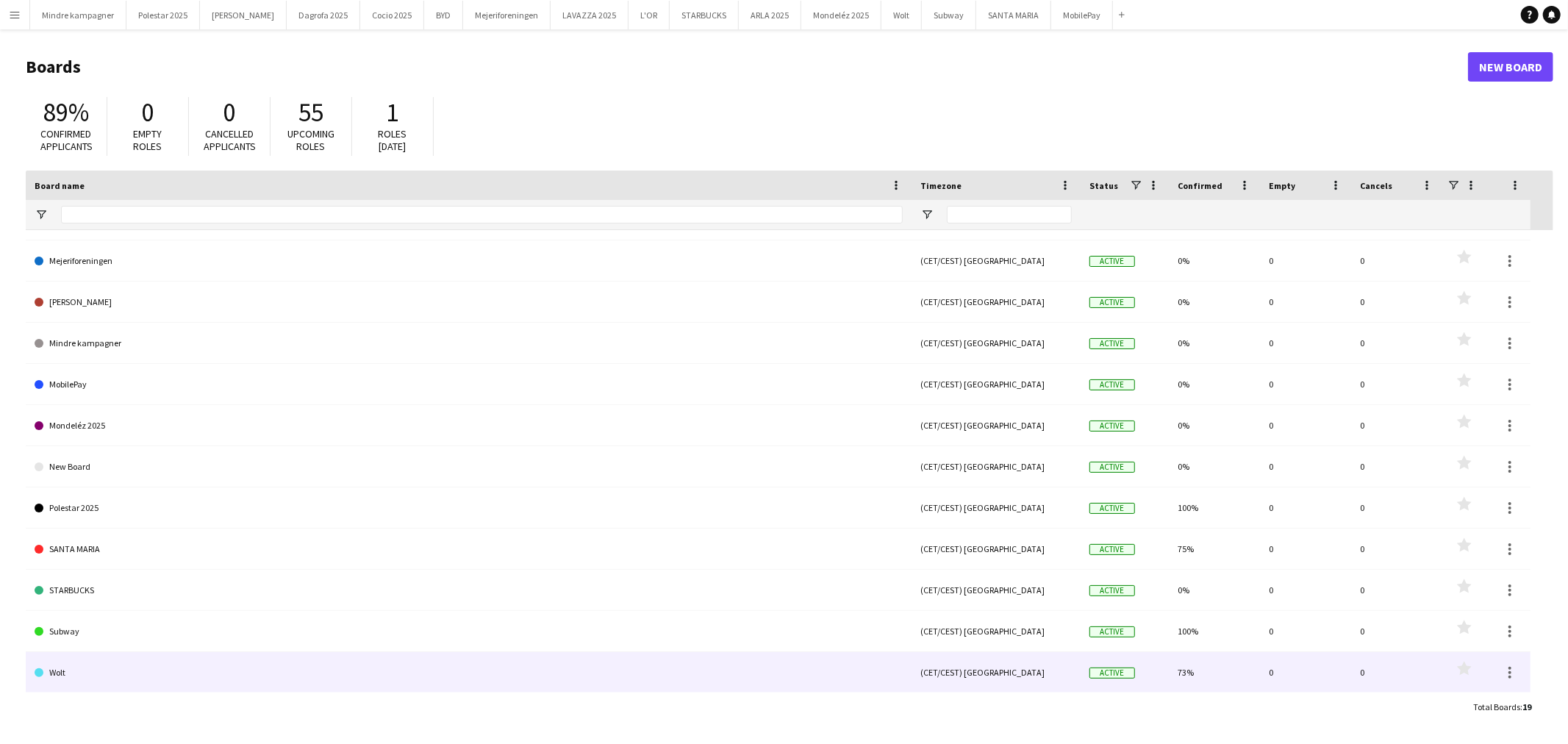
click at [324, 672] on link "Wolt" at bounding box center [468, 672] width 868 height 42
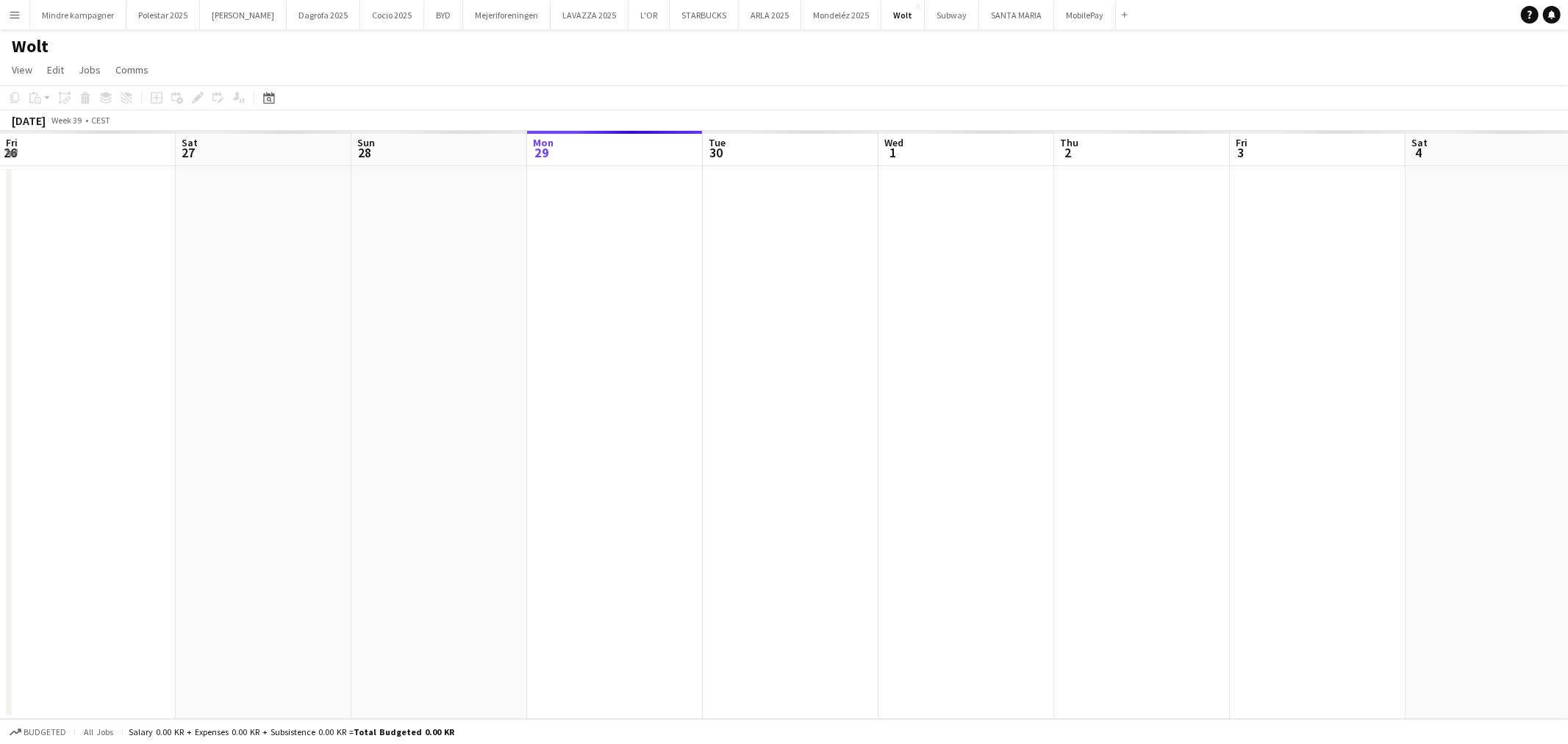
scroll to position [0, 350]
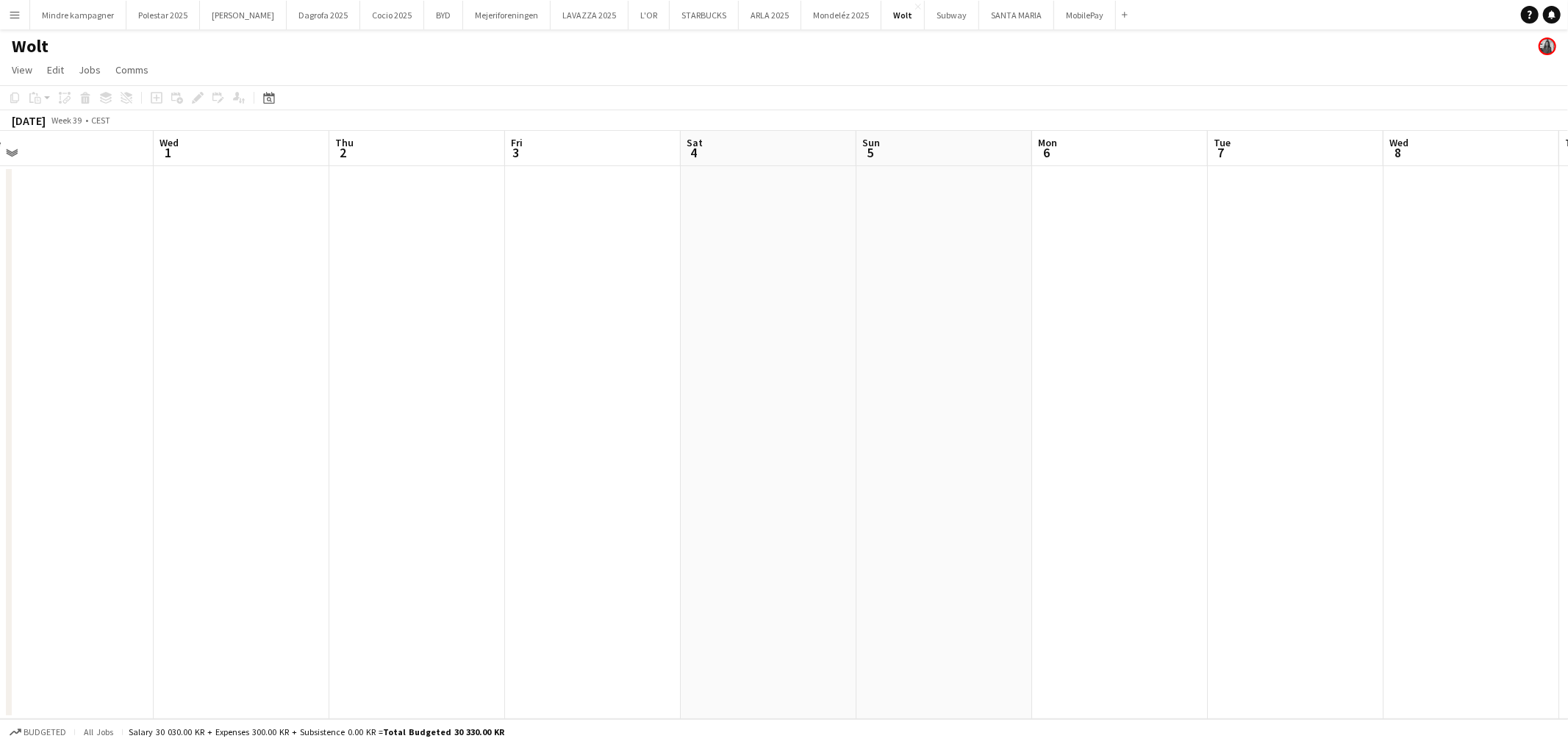
drag, startPoint x: 580, startPoint y: 522, endPoint x: 332, endPoint y: 538, distance: 248.5
click at [302, 538] on app-calendar-viewport "Sun 28 Mon 29 Tue 30 Wed 1 Thu 2 Fri 3 Sat 4 Sun 5 Mon 6 Tue 7 Wed 8 Thu 9 Fri …" at bounding box center [784, 425] width 1568 height 588
drag, startPoint x: 794, startPoint y: 542, endPoint x: 415, endPoint y: 551, distance: 379.1
click at [417, 551] on app-calendar-viewport "Sun 28 Mon 29 Tue 30 Wed 1 Thu 2 Fri 3 Sat 4 Sun 5 Mon 6 Tue 7 Wed 8 Thu 9 Fri …" at bounding box center [784, 425] width 1568 height 588
drag, startPoint x: 527, startPoint y: 554, endPoint x: 569, endPoint y: 551, distance: 42.1
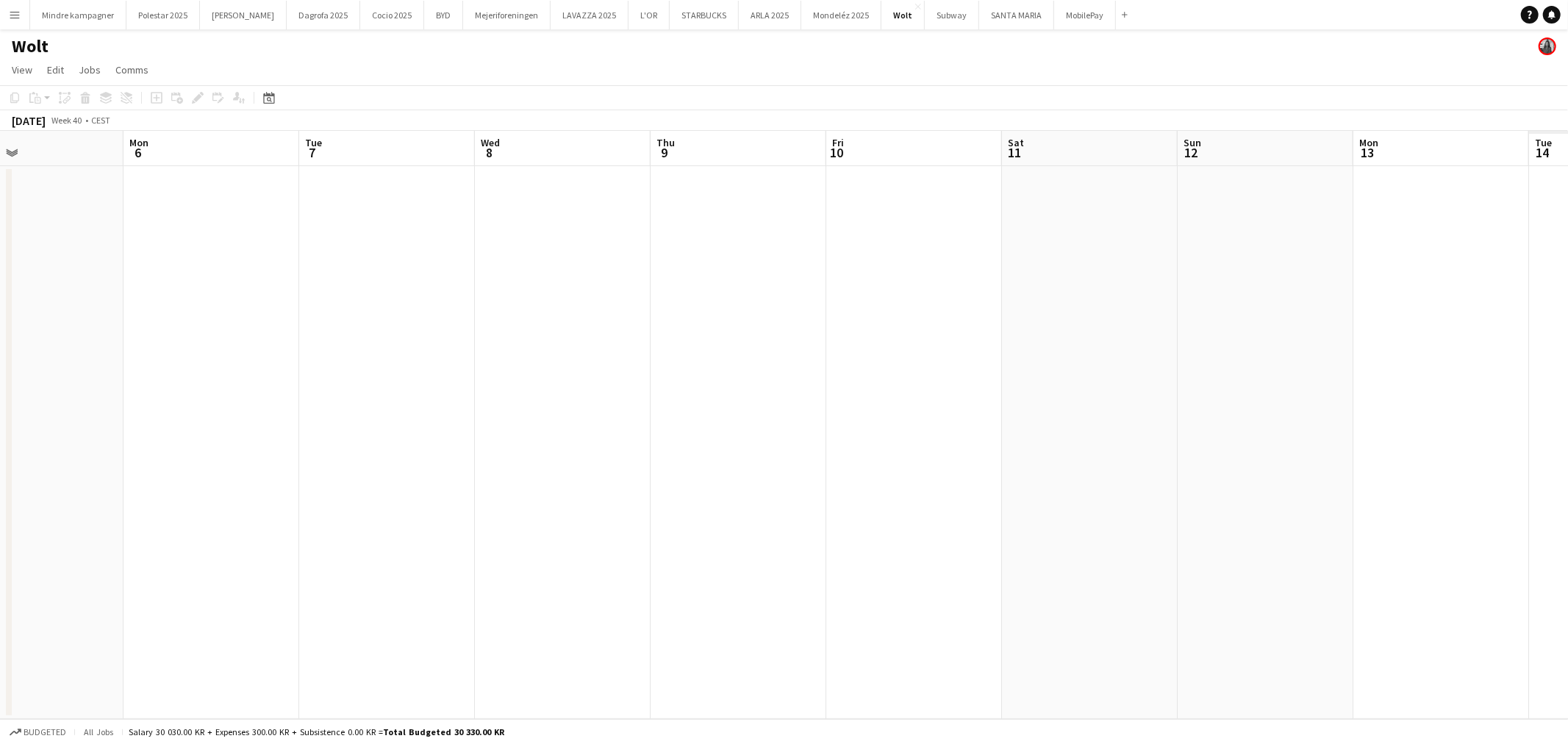
click at [466, 555] on app-calendar-viewport "Thu 2 Fri 3 Sat 4 Sun 5 Mon 6 Tue 7 Wed 8 Thu 9 Fri 10 Sat 11 Sun 12 Mon 13 Tue…" at bounding box center [784, 425] width 1568 height 588
drag, startPoint x: 769, startPoint y: 549, endPoint x: 693, endPoint y: 608, distance: 96.2
click at [658, 568] on app-calendar-viewport "Fri 3 Sat 4 Sun 5 Mon 6 Tue 7 Wed 8 Thu 9 Fri 10 Sat 11 Sun 12 Mon 13 Tue 14 We…" at bounding box center [784, 425] width 1568 height 588
drag, startPoint x: 497, startPoint y: 574, endPoint x: 607, endPoint y: 566, distance: 110.3
click at [413, 578] on app-calendar-viewport "Fri 3 Sat 4 Sun 5 Mon 6 Tue 7 Wed 8 Thu 9 Fri 10 Sat 11 Sun 12 Mon 13 Tue 14 We…" at bounding box center [784, 425] width 1568 height 588
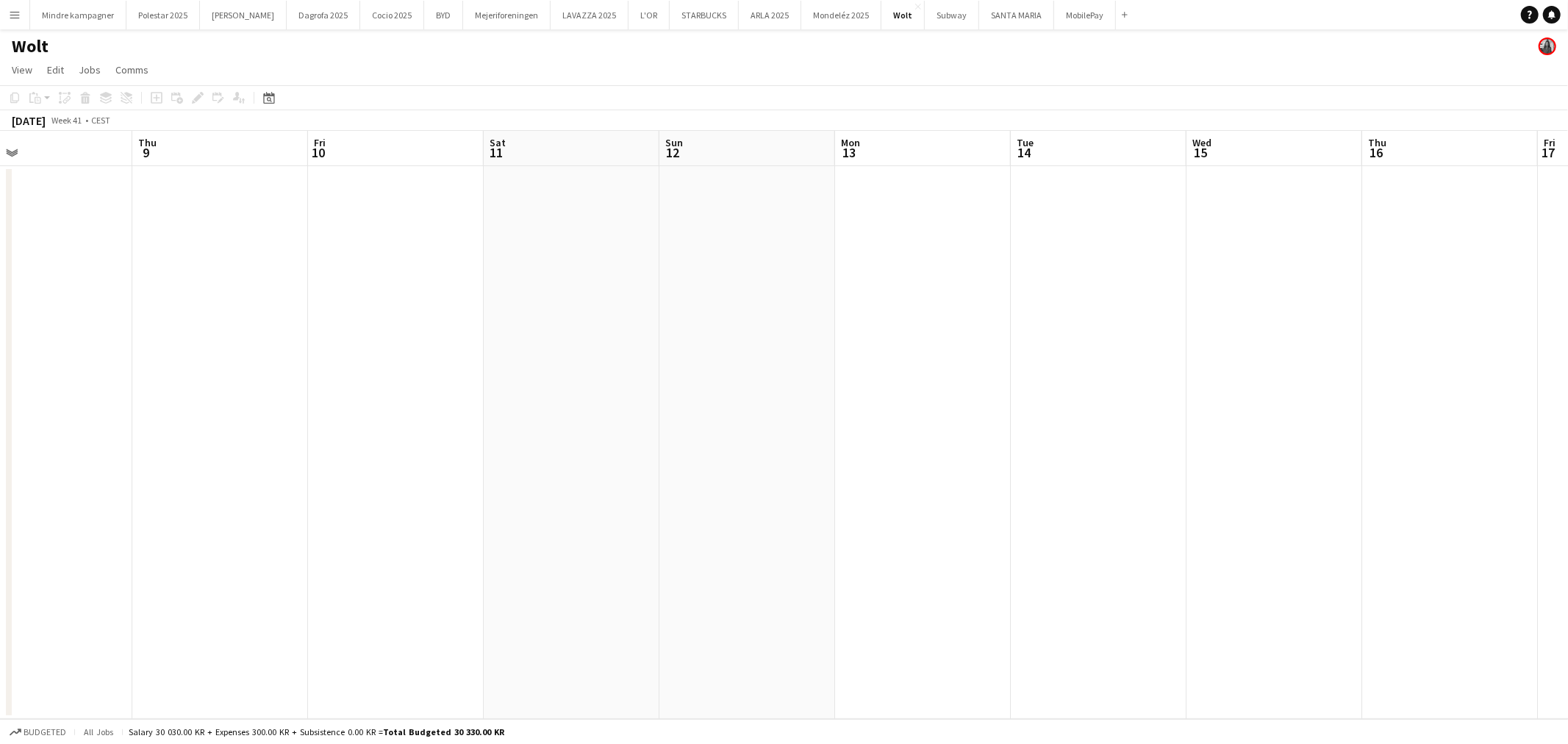
click at [728, 562] on app-calendar-viewport "Sun 5 Mon 6 Tue 7 Wed 8 Thu 9 Fri 10 Sat 11 Sun 12 Mon 13 Tue 14 Wed 15 Thu 16 …" at bounding box center [784, 425] width 1568 height 588
